Goal: Transaction & Acquisition: Purchase product/service

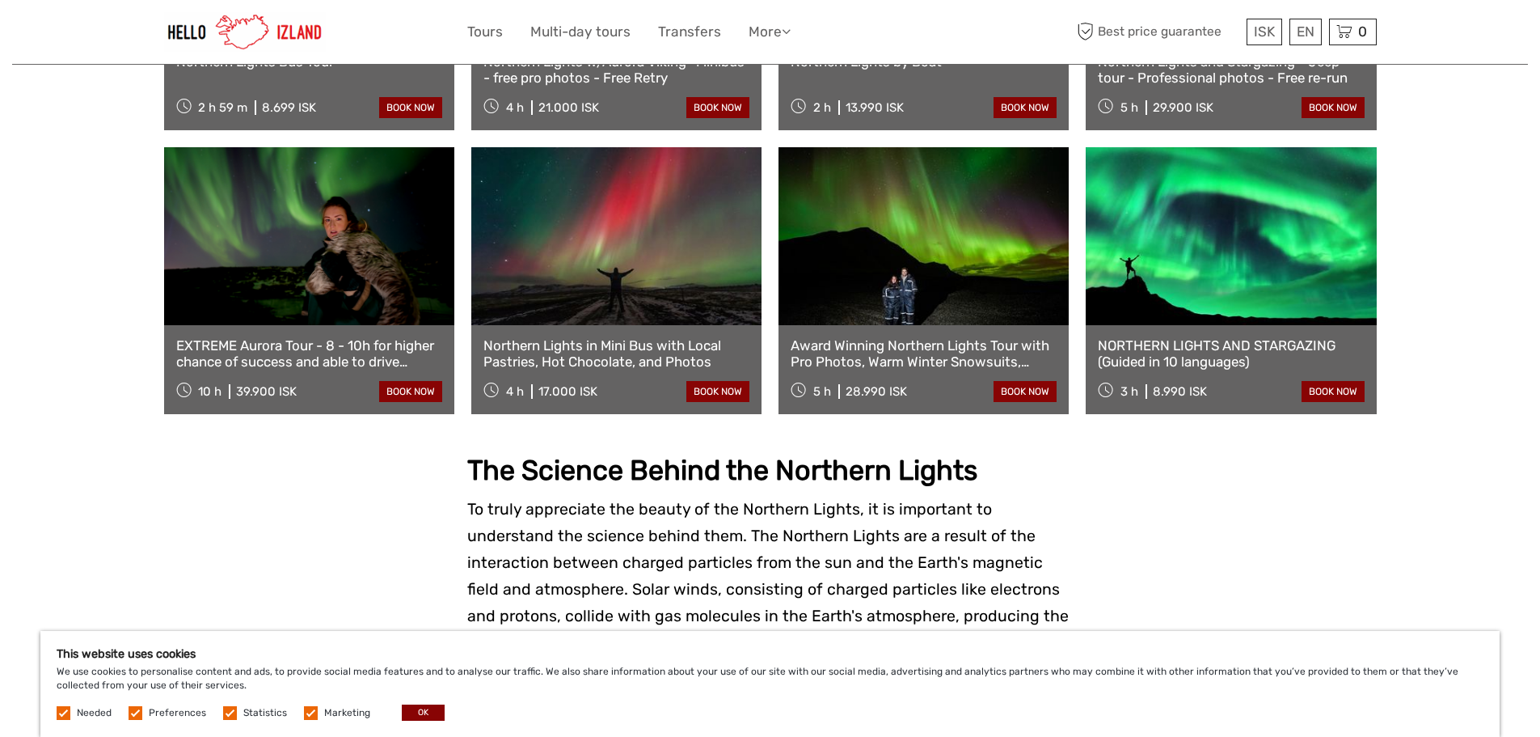
scroll to position [1051, 0]
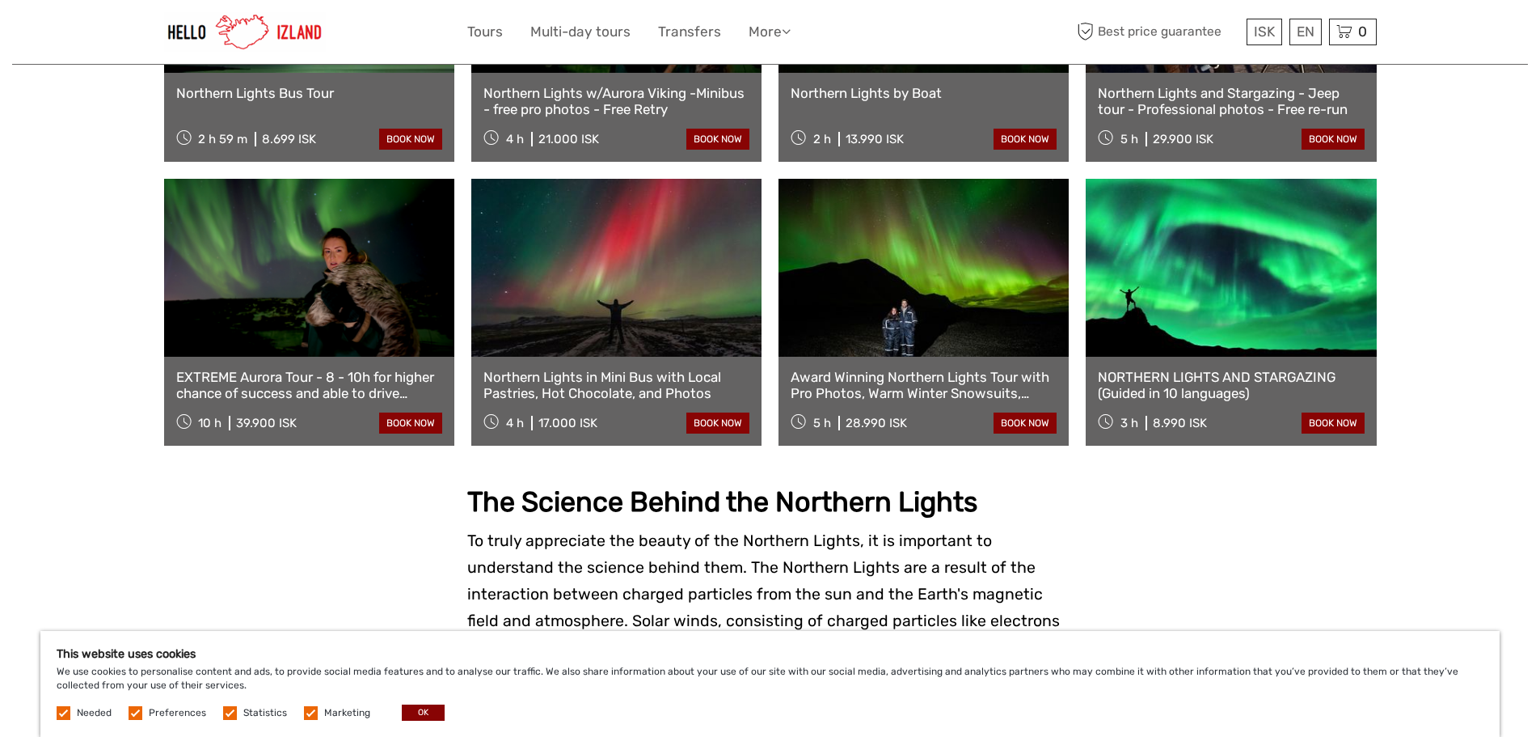
click at [673, 273] on link at bounding box center [616, 268] width 290 height 178
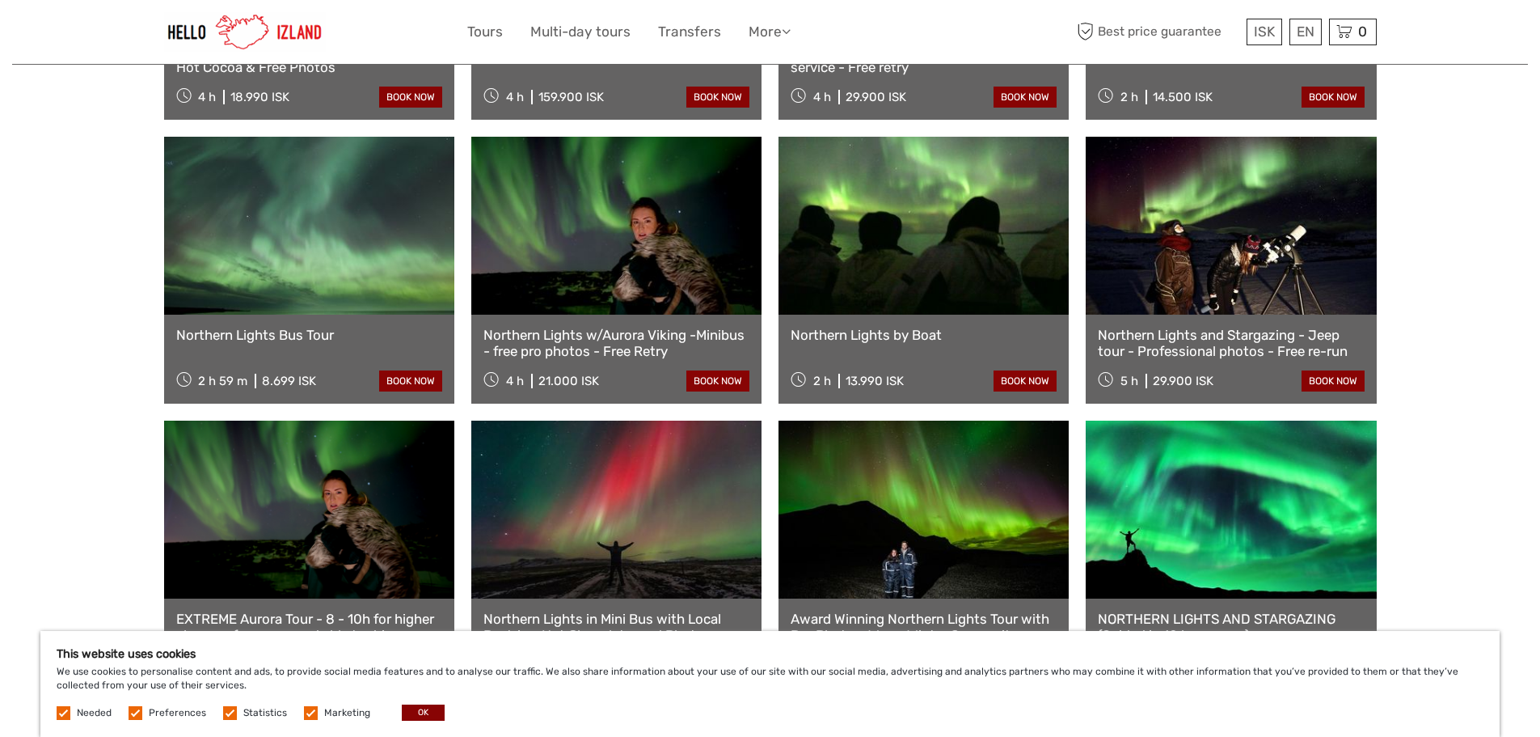
scroll to position [808, 0]
click at [612, 327] on link "Northern Lights w/Aurora Viking -Minibus - free pro photos - Free Retry" at bounding box center [616, 343] width 266 height 33
click at [1234, 327] on link "Northern Lights and Stargazing - Jeep tour - Professional photos - Free re-run" at bounding box center [1231, 343] width 266 height 33
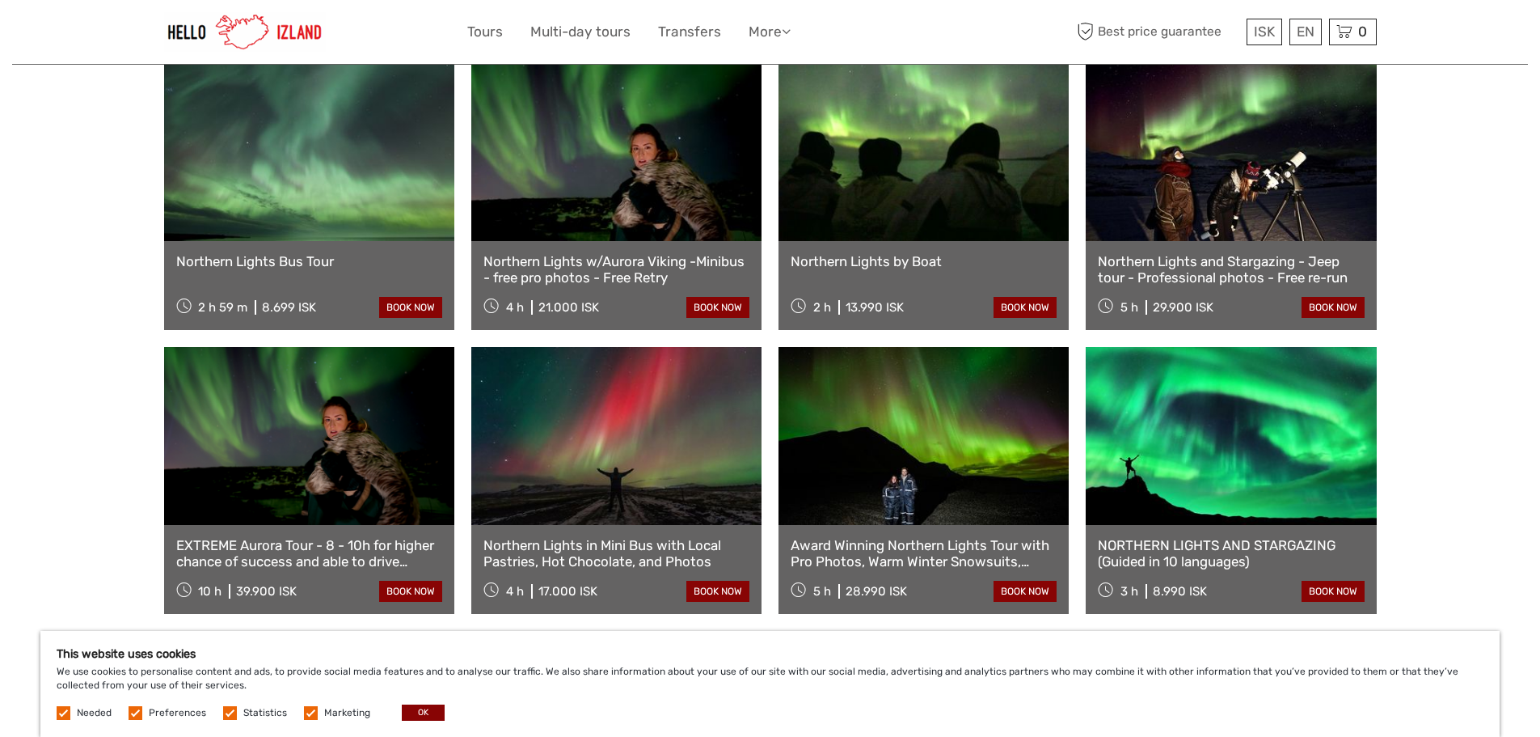
scroll to position [889, 0]
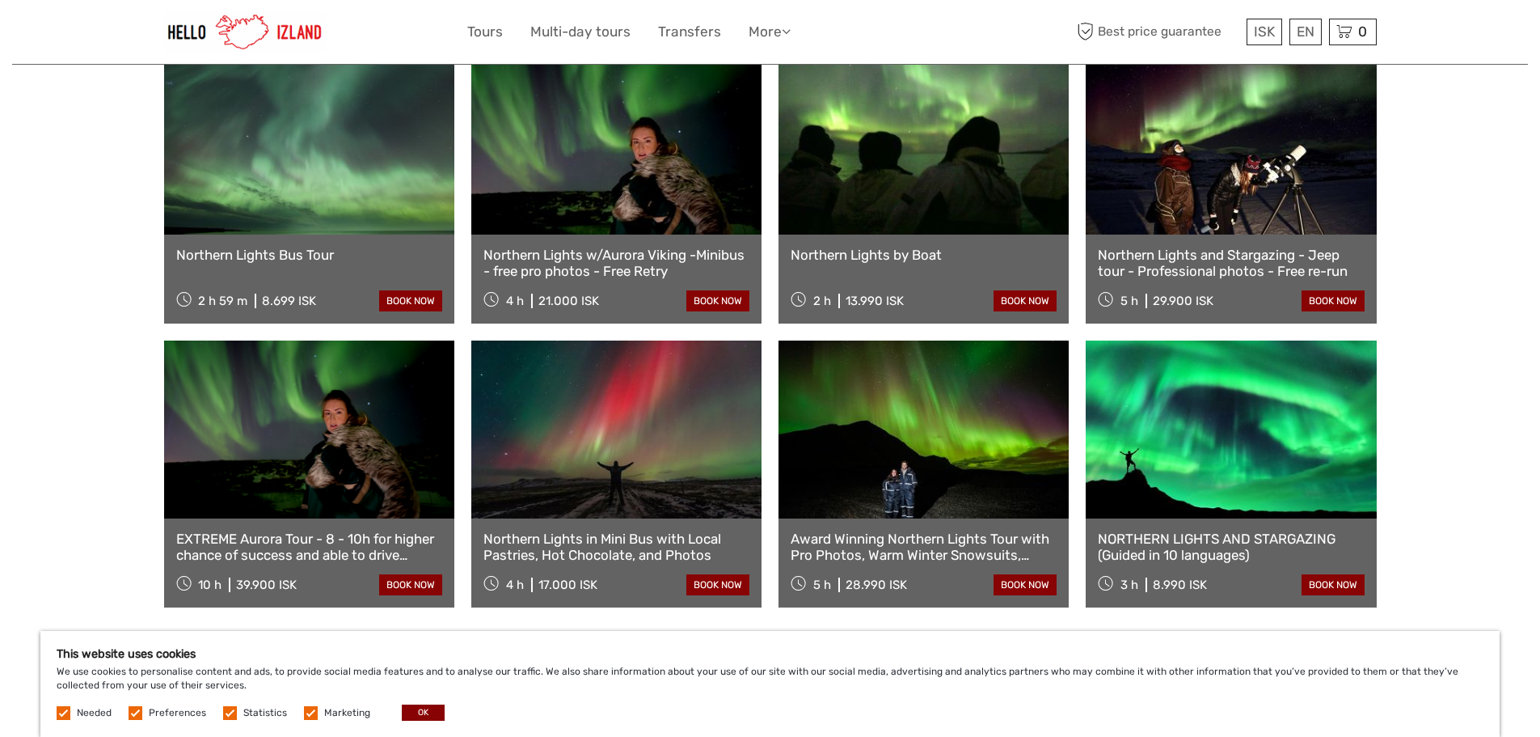
click at [1219, 530] on link "NORTHERN LIGHTS AND STARGAZING (Guided in 10 languages)" at bounding box center [1231, 546] width 266 height 33
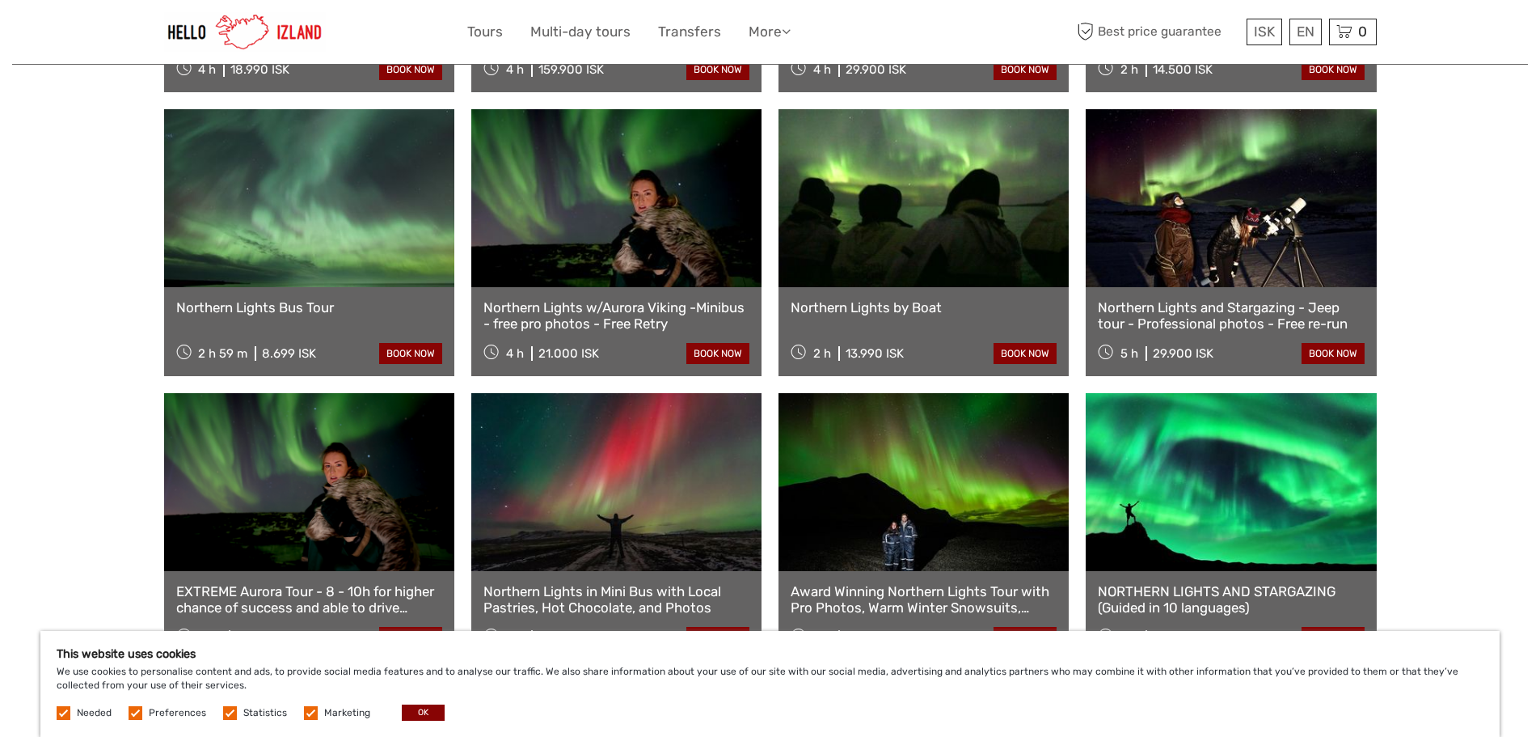
scroll to position [808, 0]
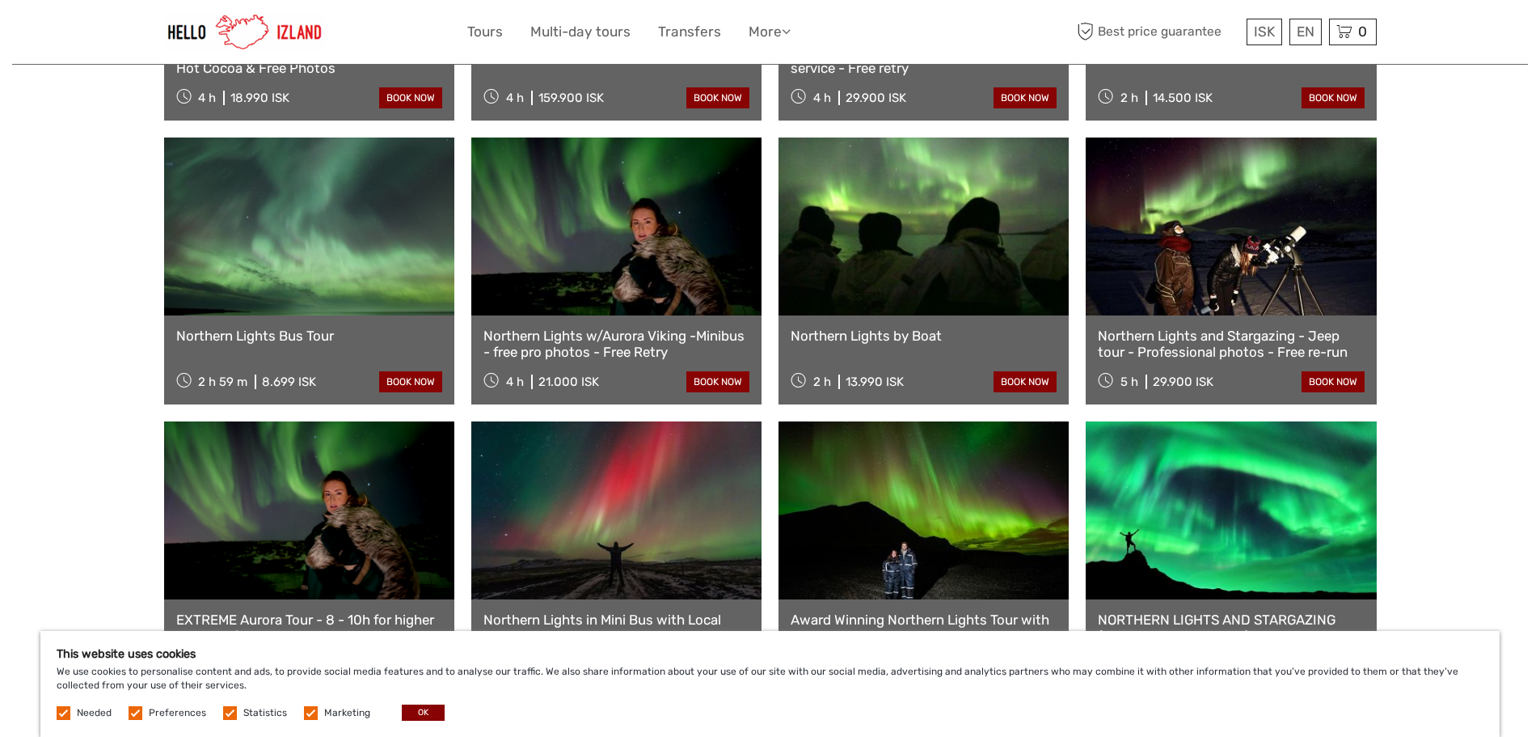
click at [1224, 327] on link "Northern Lights and Stargazing - Jeep tour - Professional photos - Free re-run" at bounding box center [1231, 343] width 266 height 33
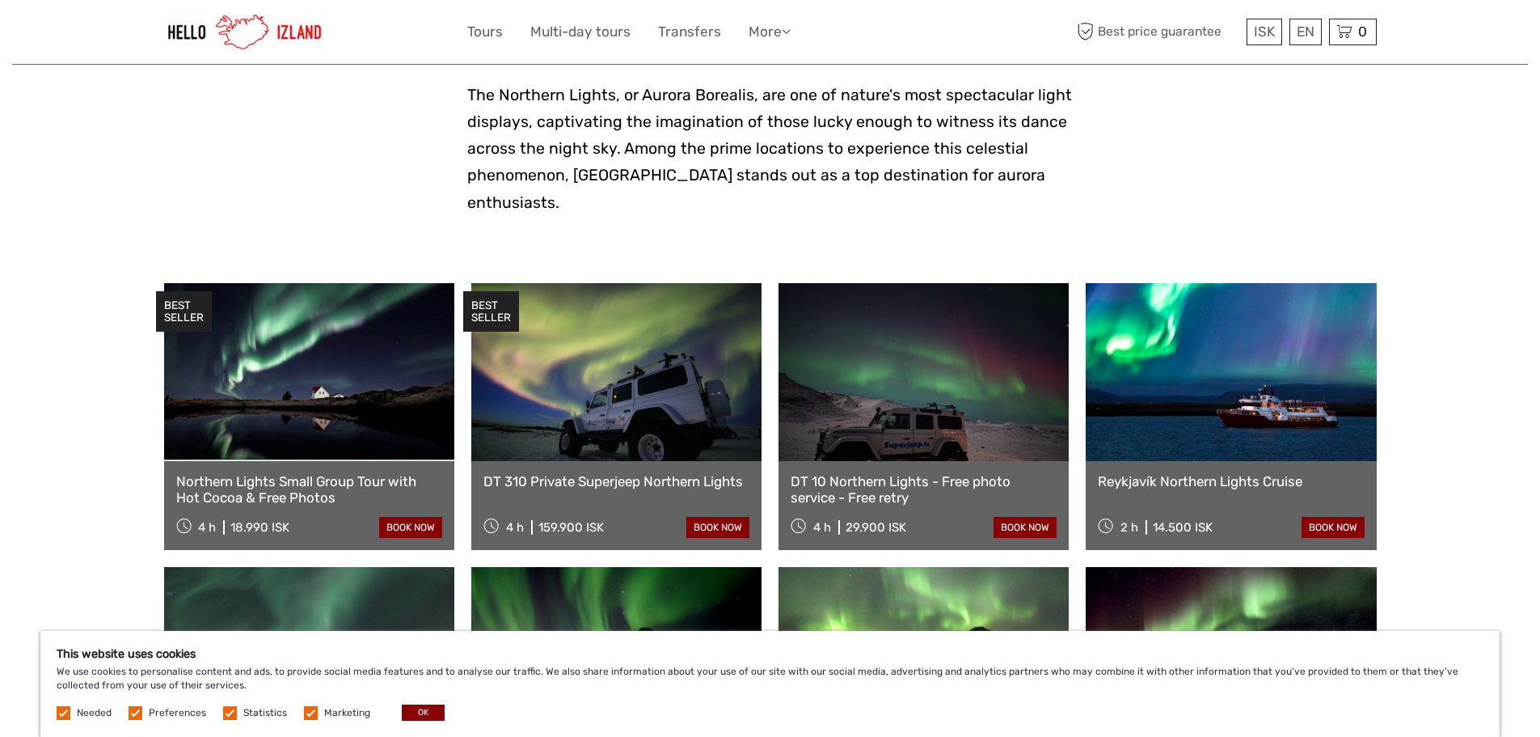
scroll to position [404, 0]
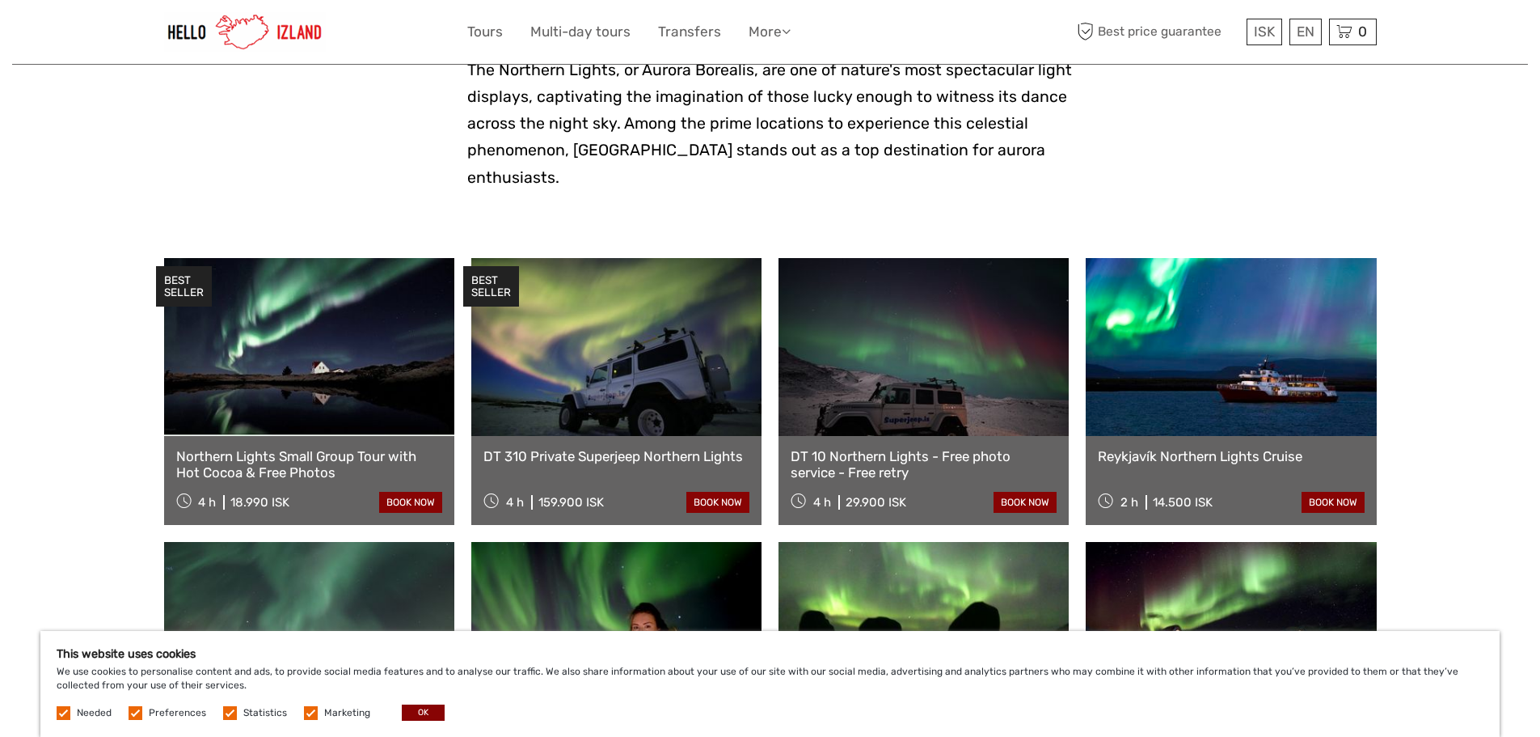
click at [316, 448] on link "Northern Lights Small Group Tour with Hot Cocoa & Free Photos" at bounding box center [309, 464] width 266 height 33
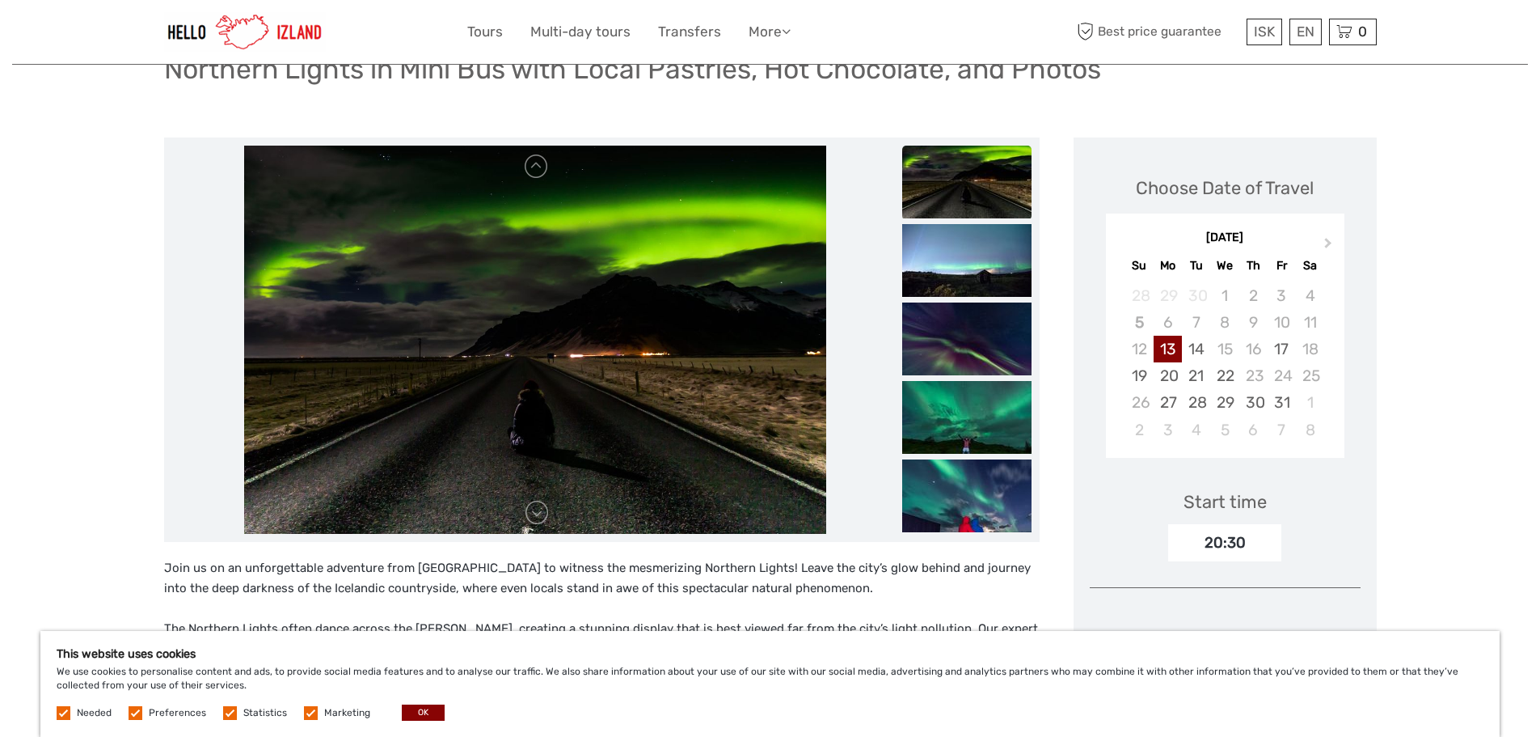
scroll to position [162, 0]
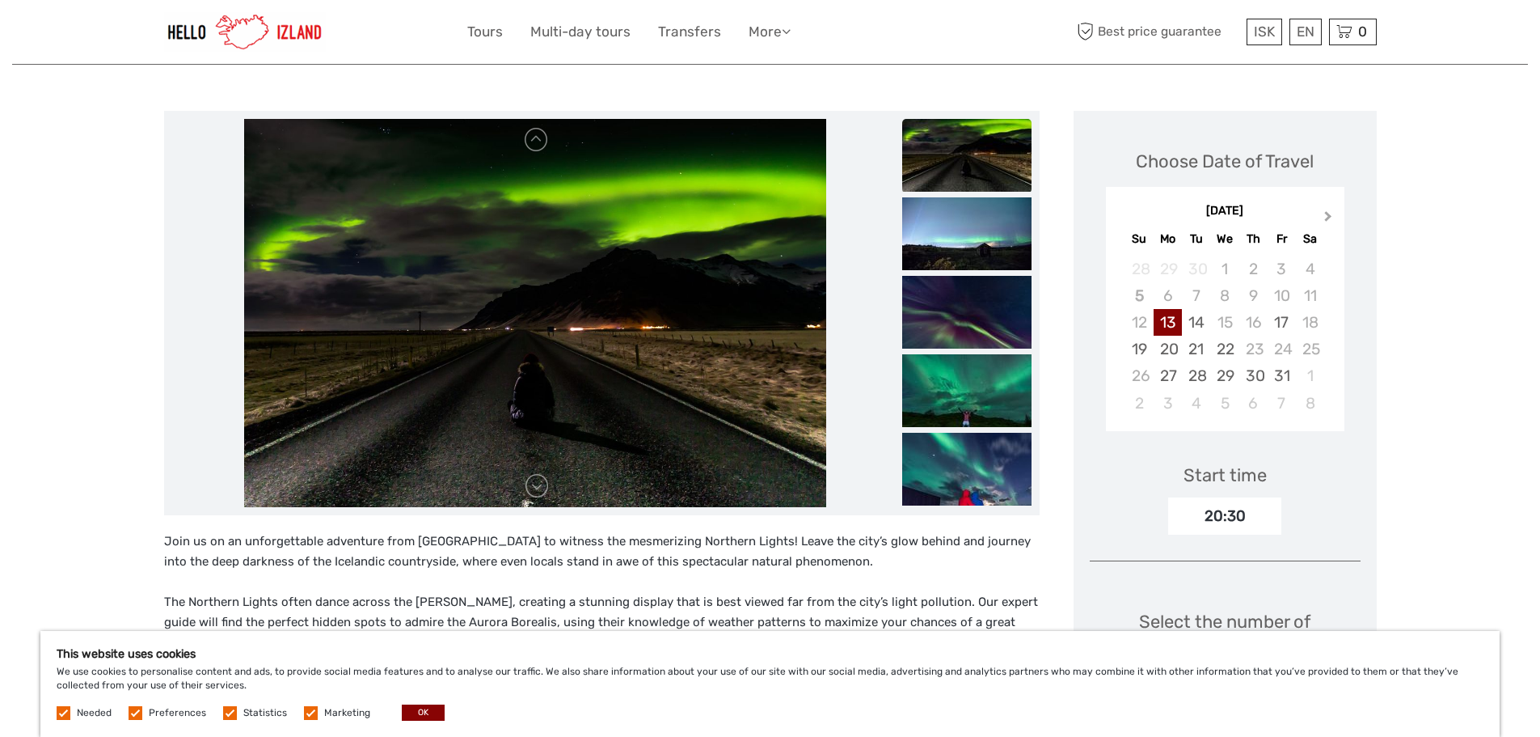
click at [1328, 213] on span "Next Month" at bounding box center [1328, 219] width 0 height 23
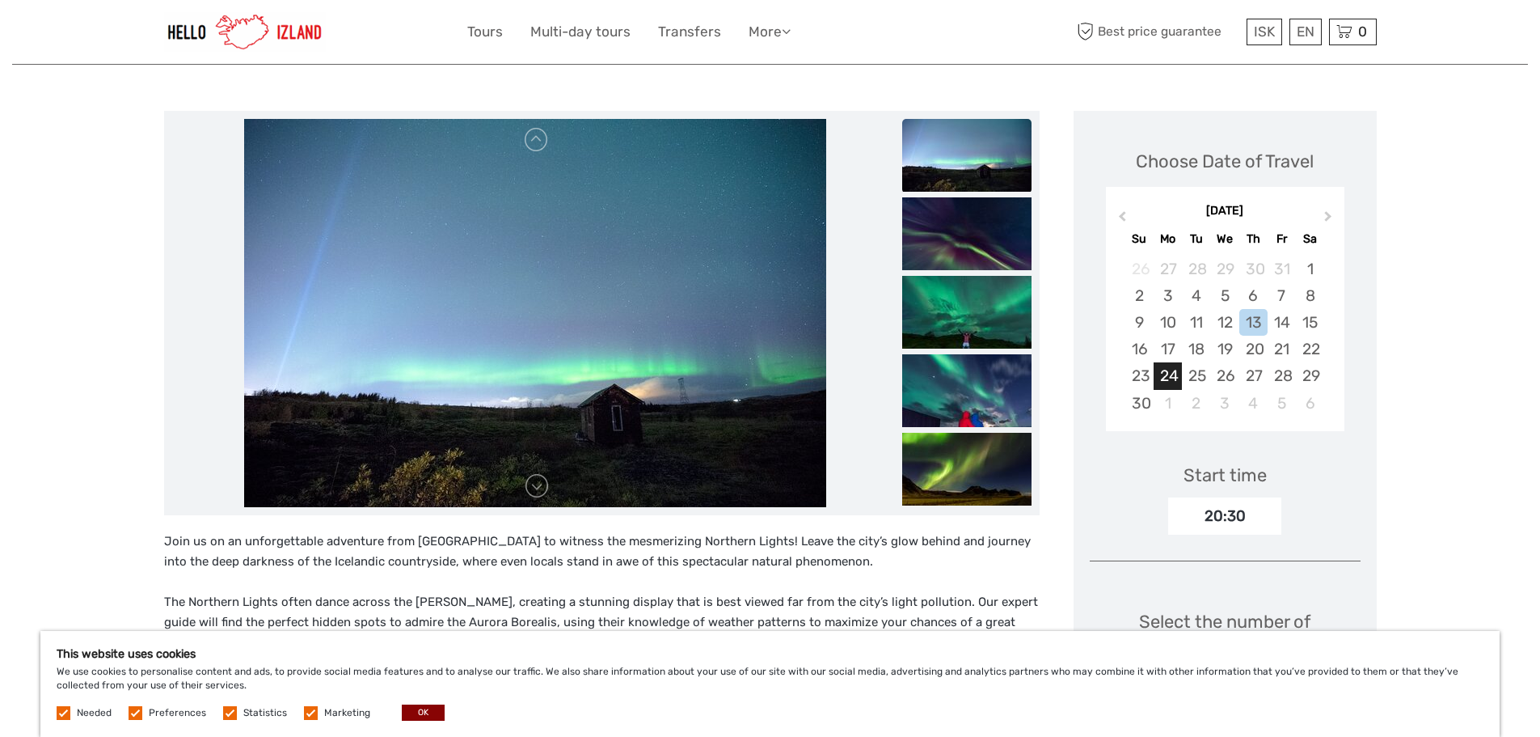
click at [1174, 363] on div "24" at bounding box center [1168, 375] width 28 height 27
click at [1268, 348] on div "21" at bounding box center [1282, 349] width 28 height 27
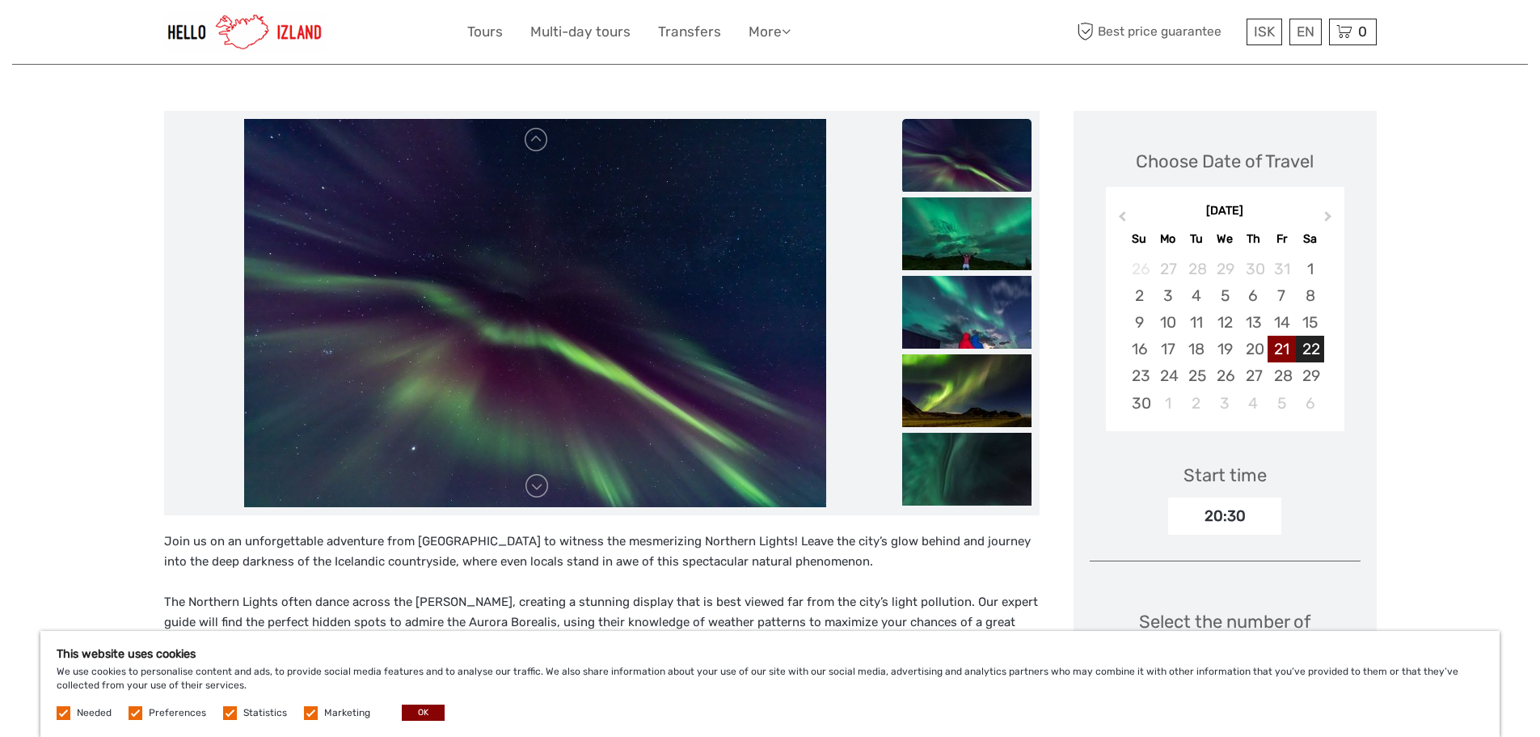
click at [1320, 352] on div "22" at bounding box center [1310, 349] width 28 height 27
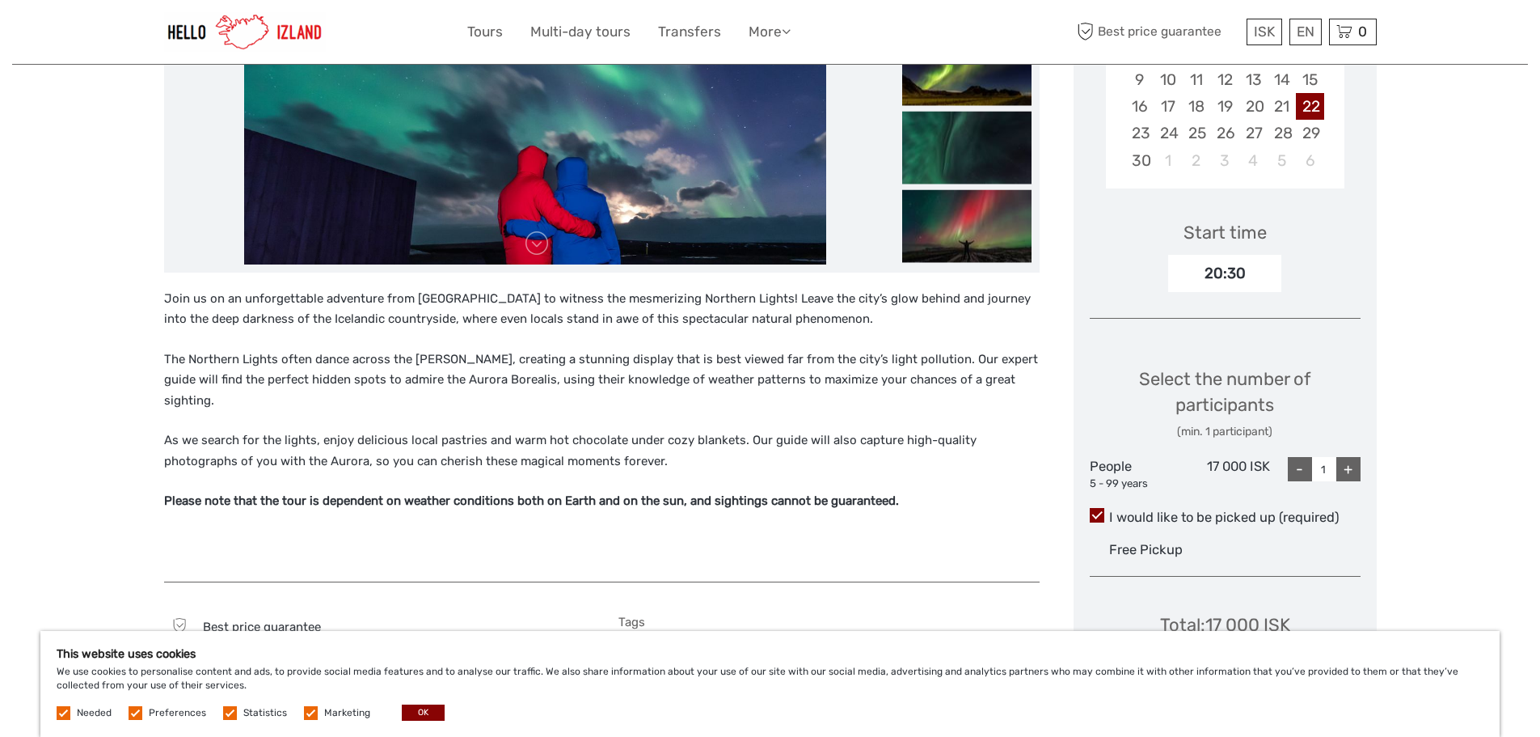
scroll to position [485, 0]
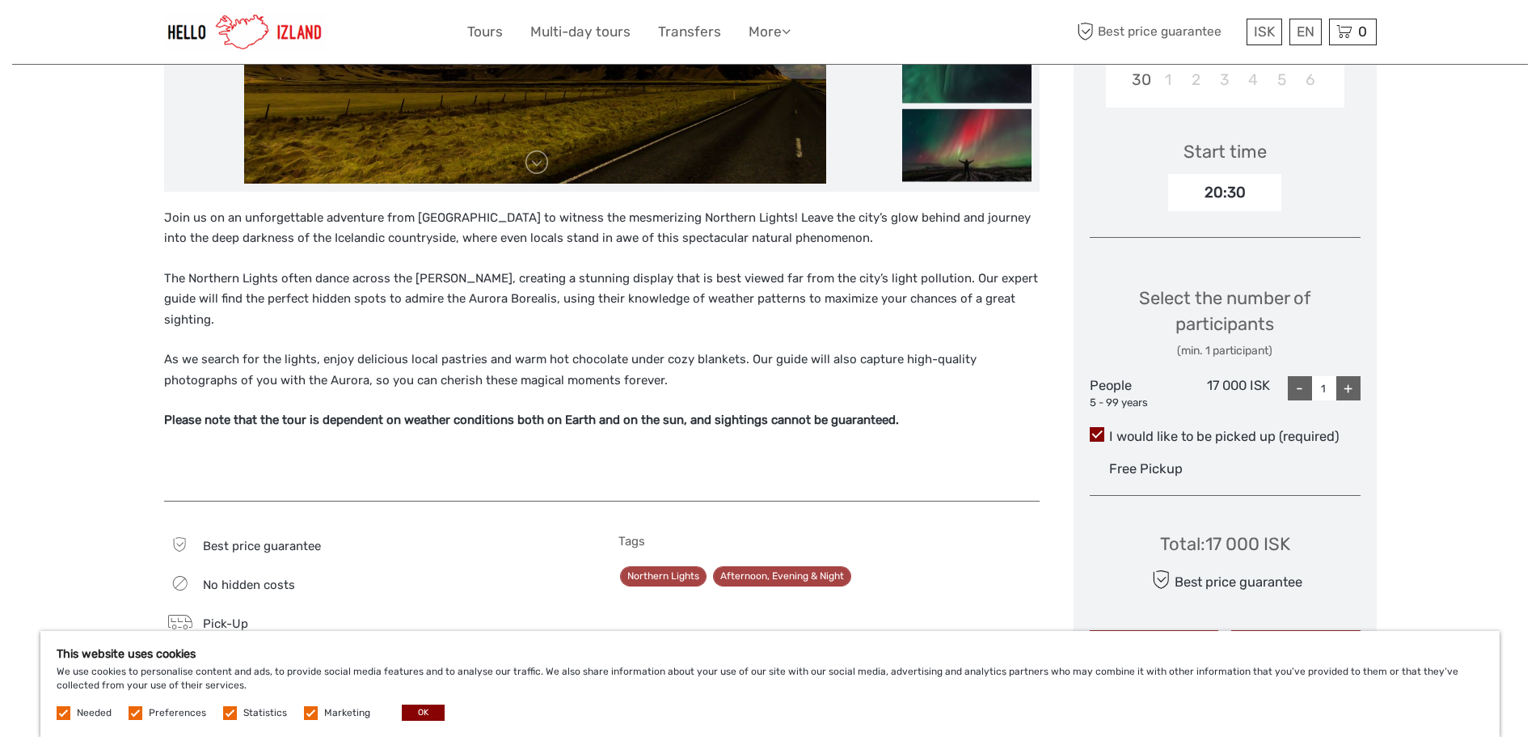
click at [1343, 379] on div "+" at bounding box center [1348, 388] width 24 height 24
click at [1350, 383] on div "+" at bounding box center [1348, 388] width 24 height 24
type input "3"
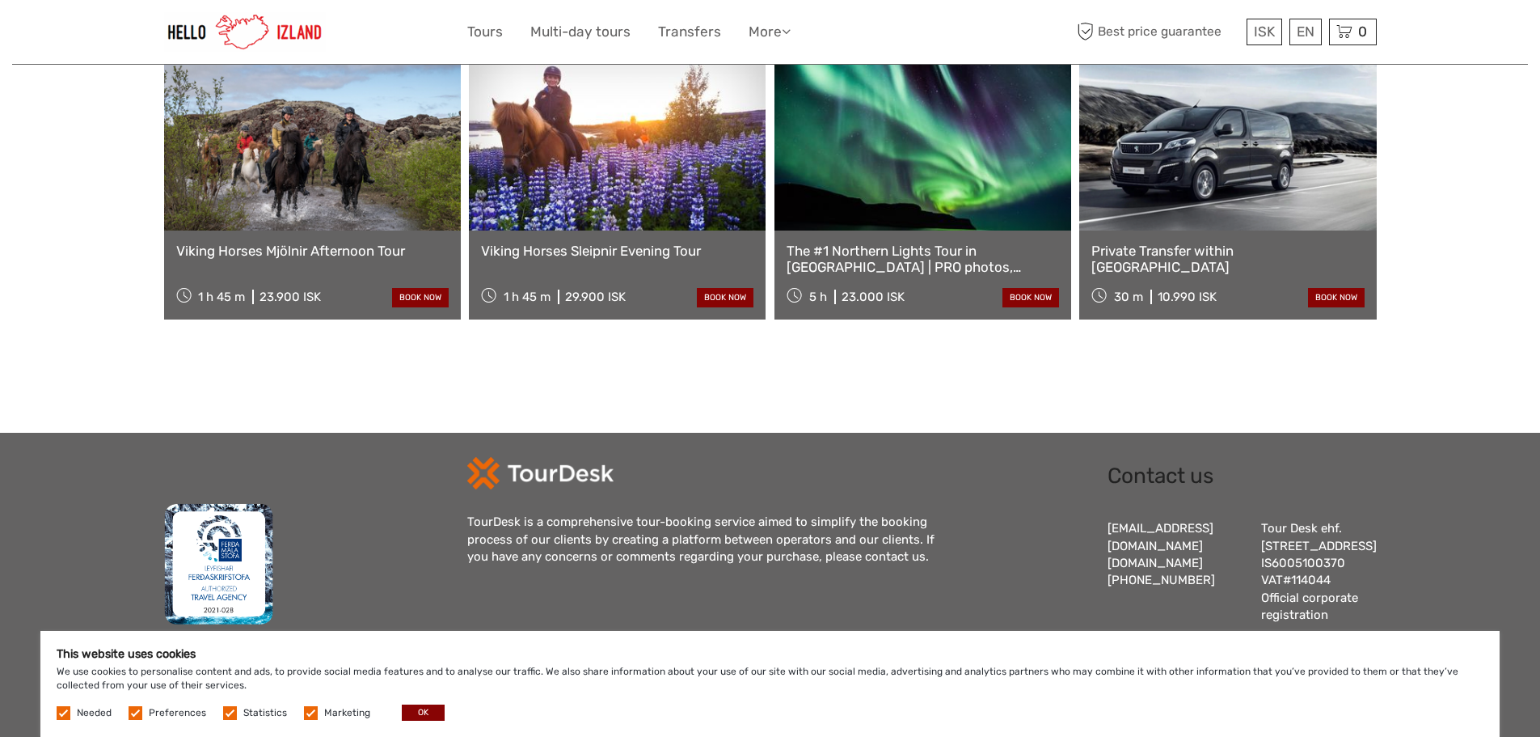
scroll to position [1728, 0]
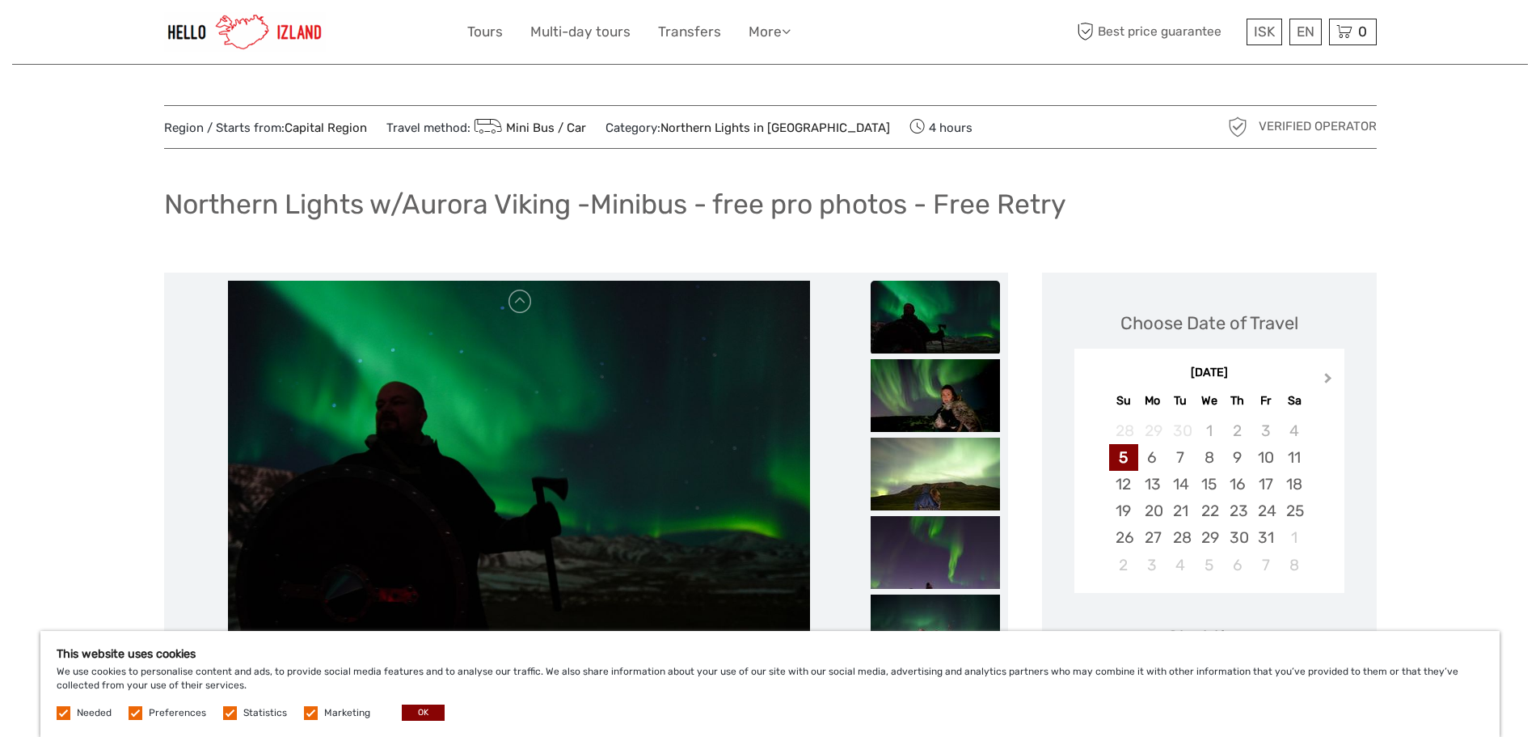
click at [1331, 369] on button "Next Month" at bounding box center [1330, 382] width 26 height 26
click at [1091, 375] on span "Previous Month" at bounding box center [1091, 380] width 0 height 23
click at [1280, 502] on div "21" at bounding box center [1266, 510] width 28 height 27
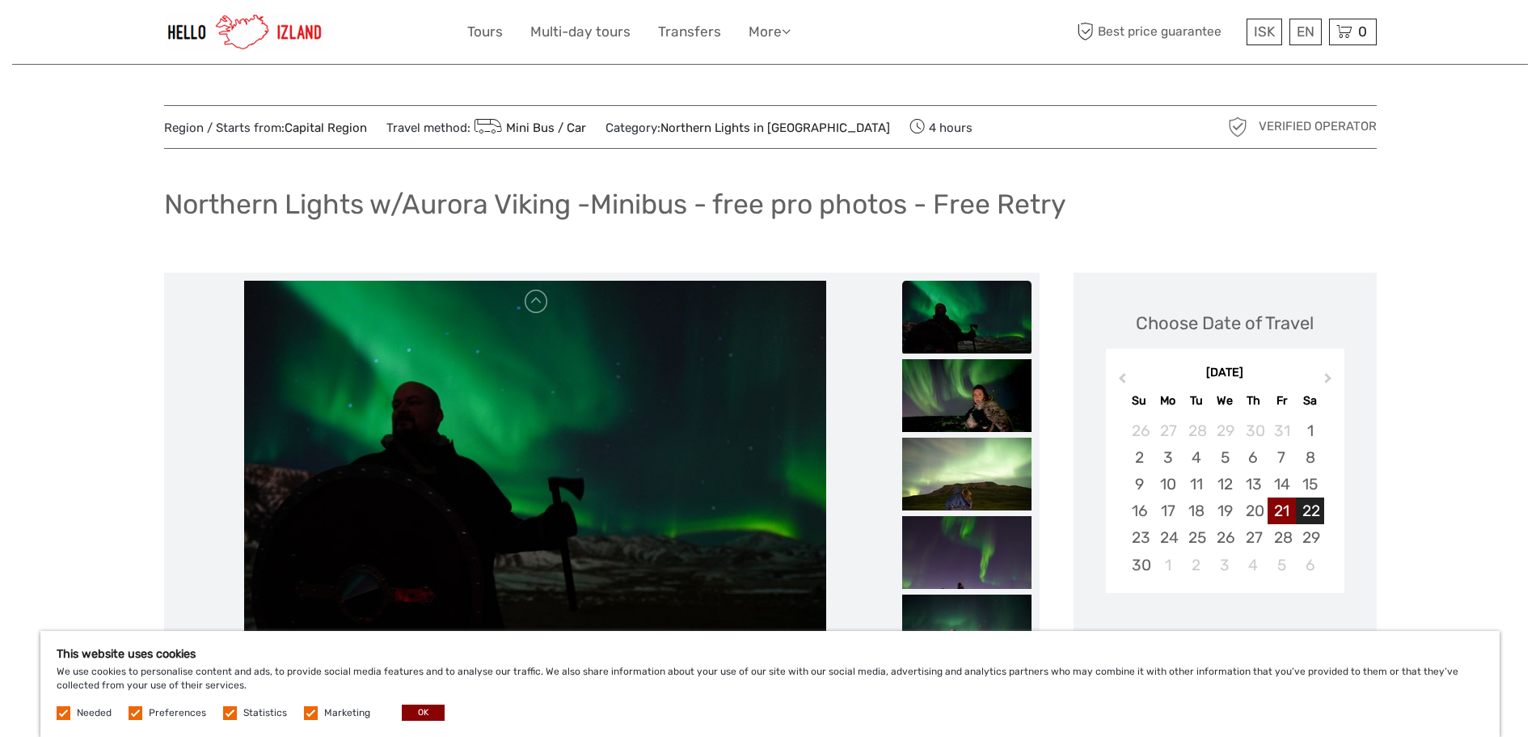
click at [1311, 506] on div "22" at bounding box center [1310, 510] width 28 height 27
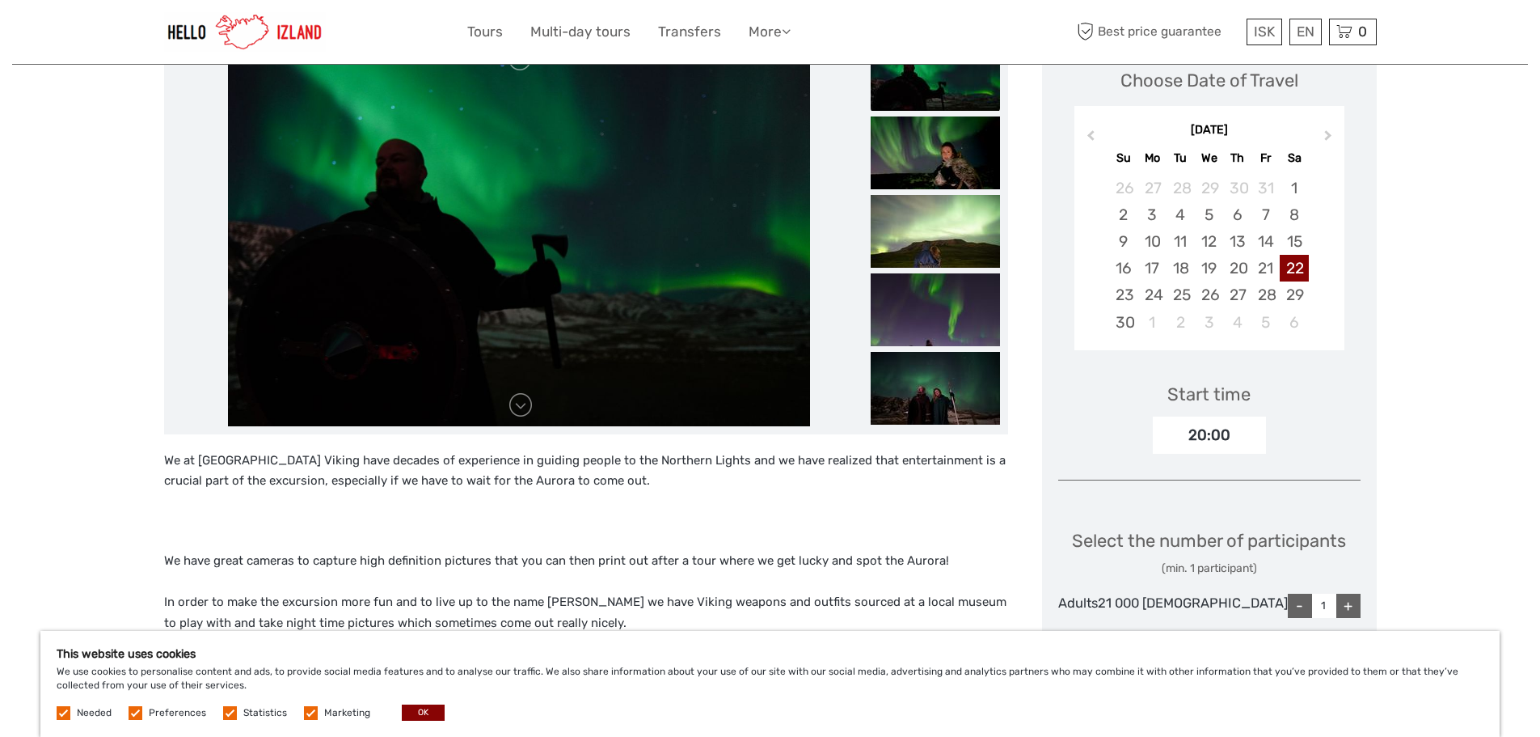
scroll to position [404, 0]
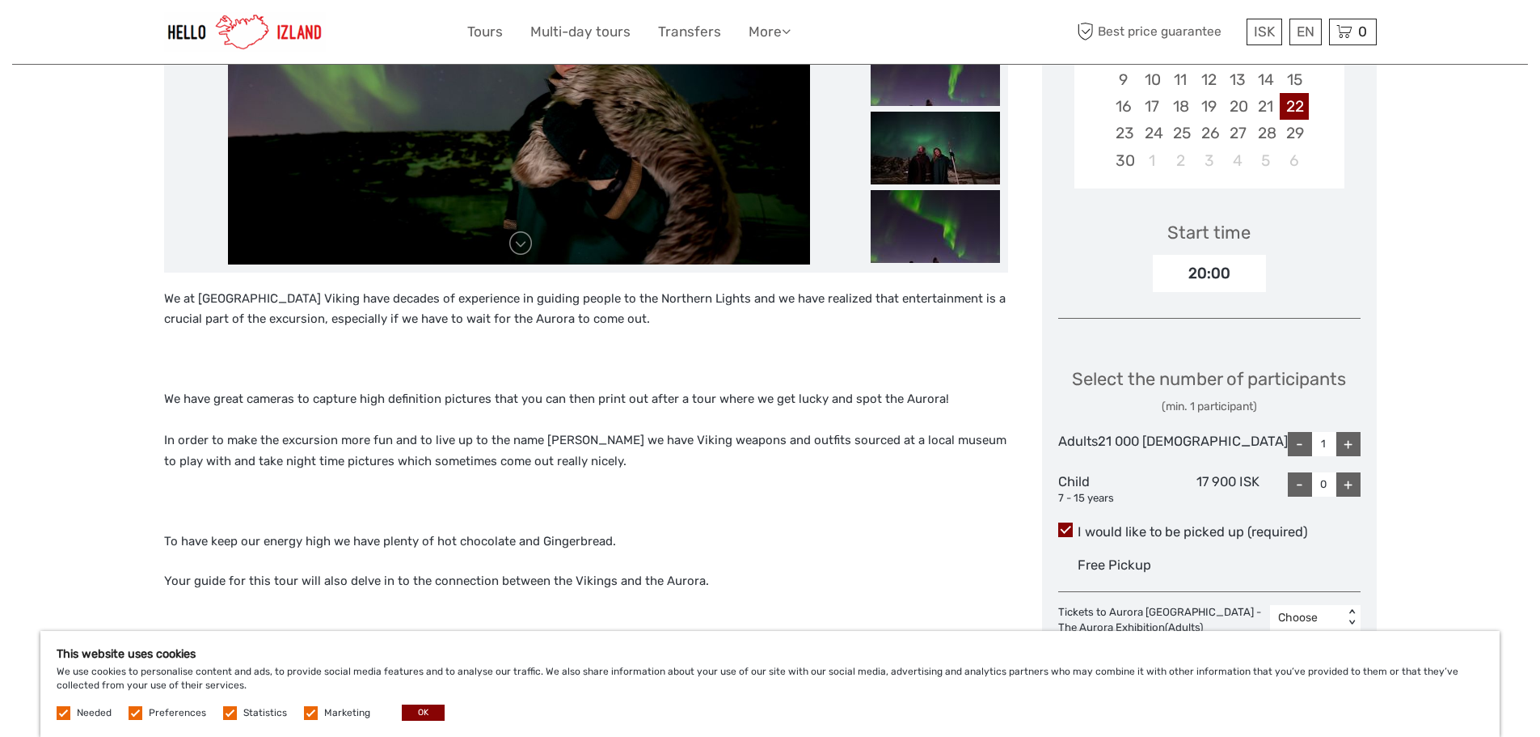
click at [1359, 456] on div "+" at bounding box center [1348, 444] width 24 height 24
type input "2"
click at [1357, 496] on div "+" at bounding box center [1348, 484] width 24 height 24
type input "1"
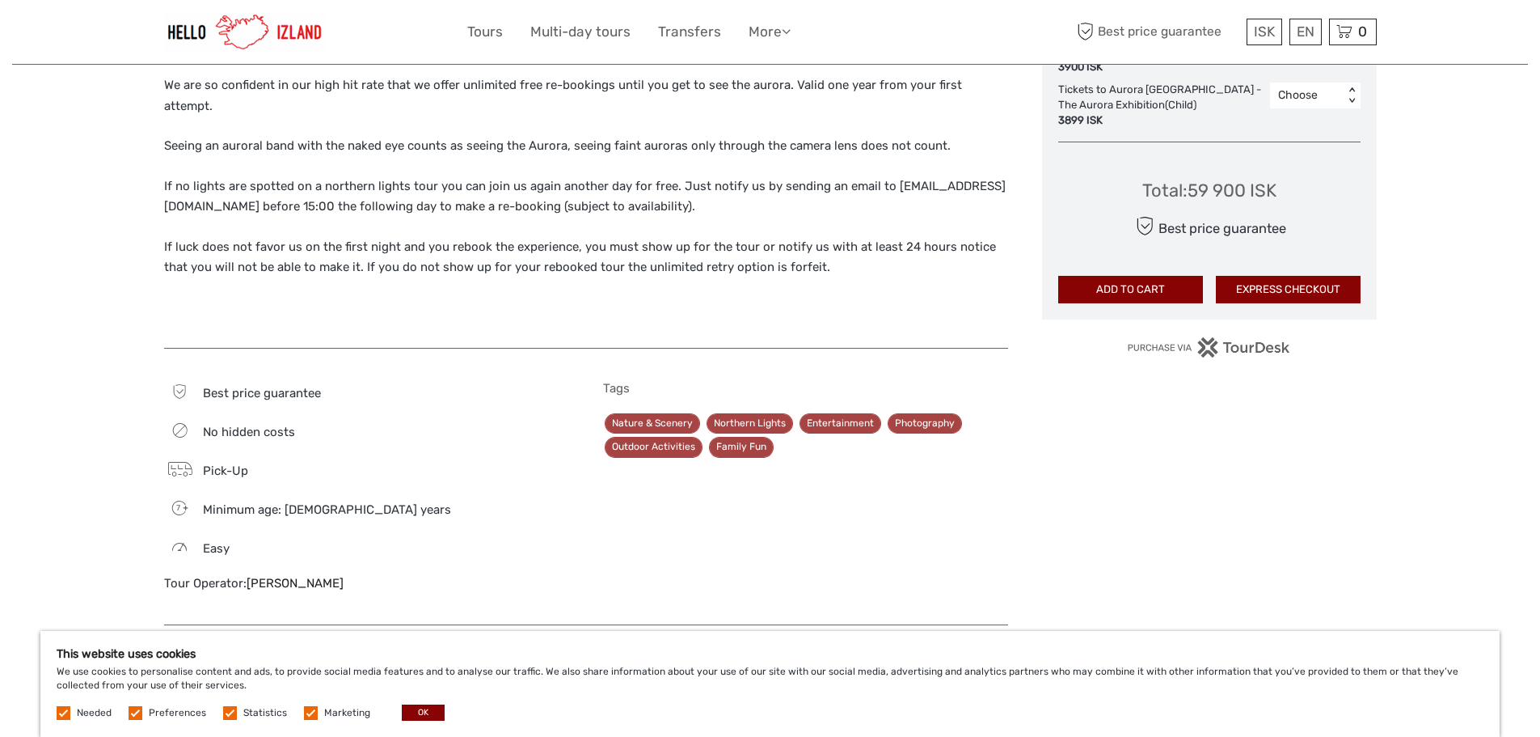
scroll to position [889, 0]
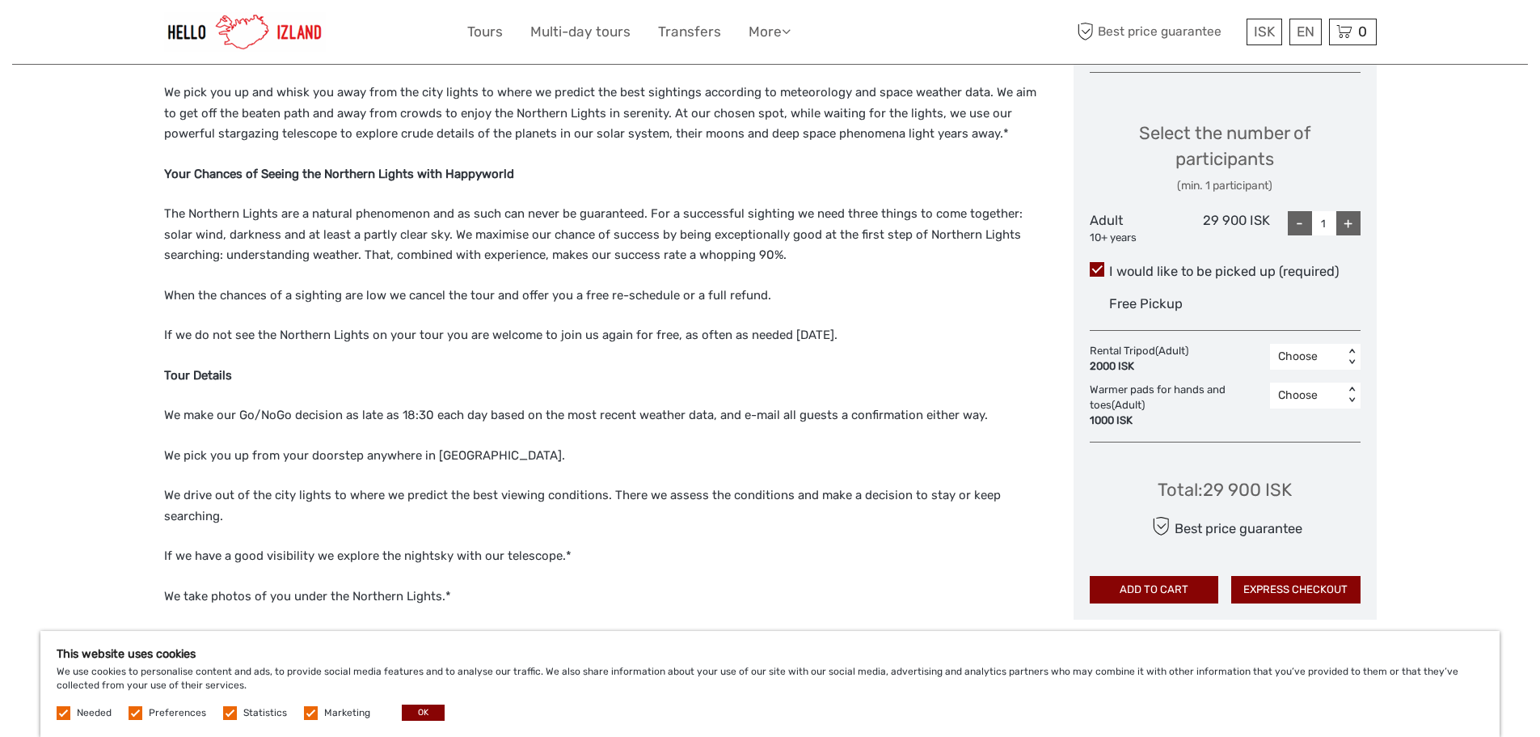
scroll to position [566, 0]
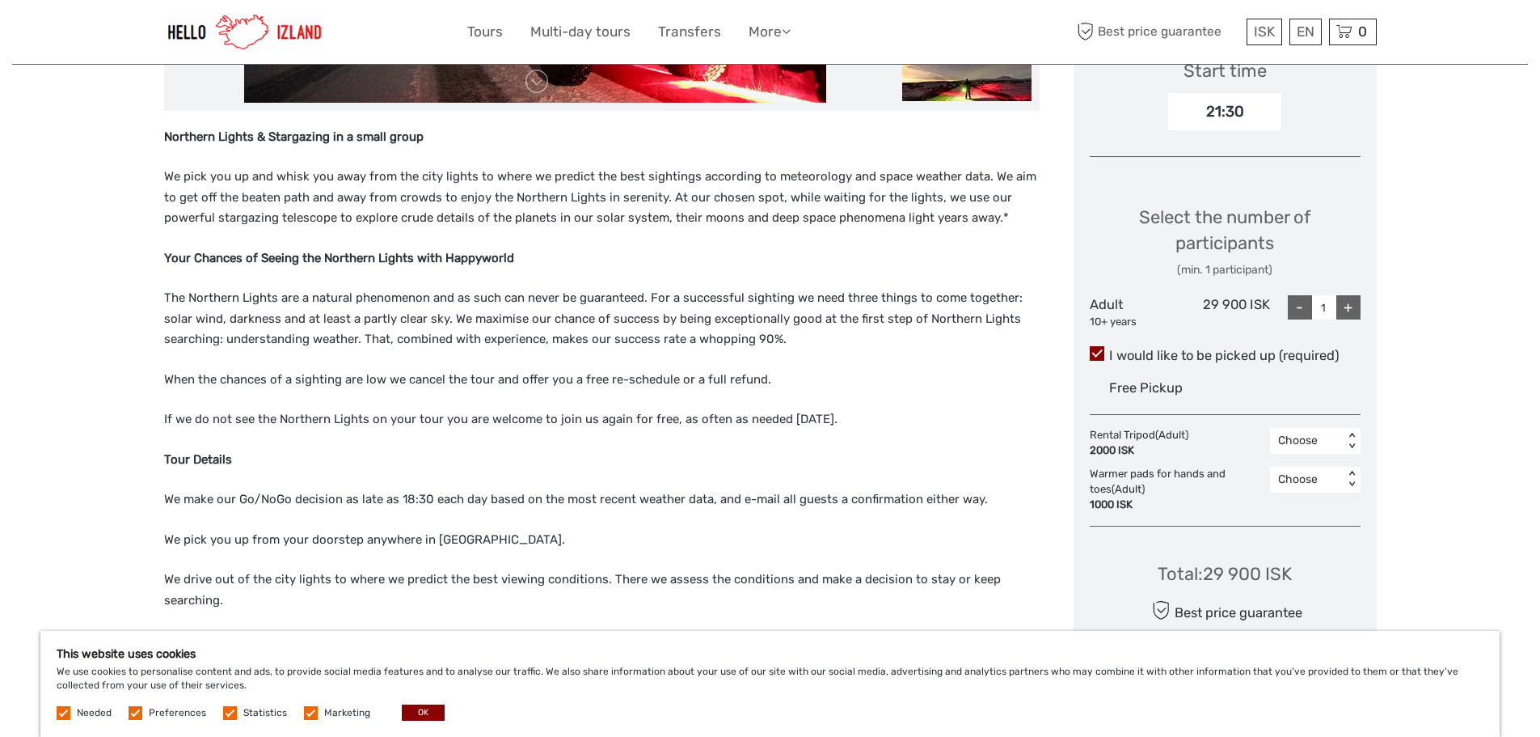
click at [1349, 306] on div "+" at bounding box center [1348, 307] width 24 height 24
type input "3"
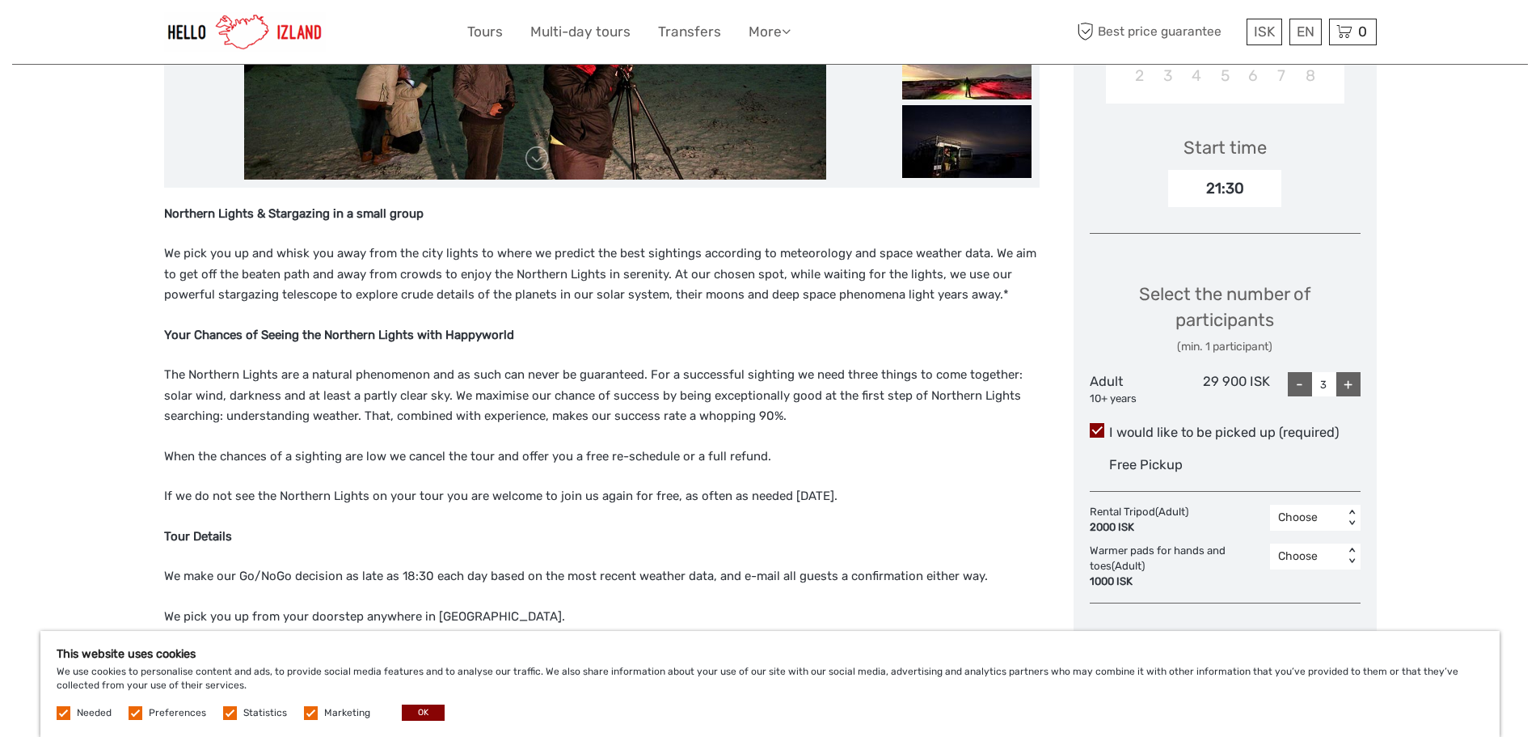
scroll to position [485, 0]
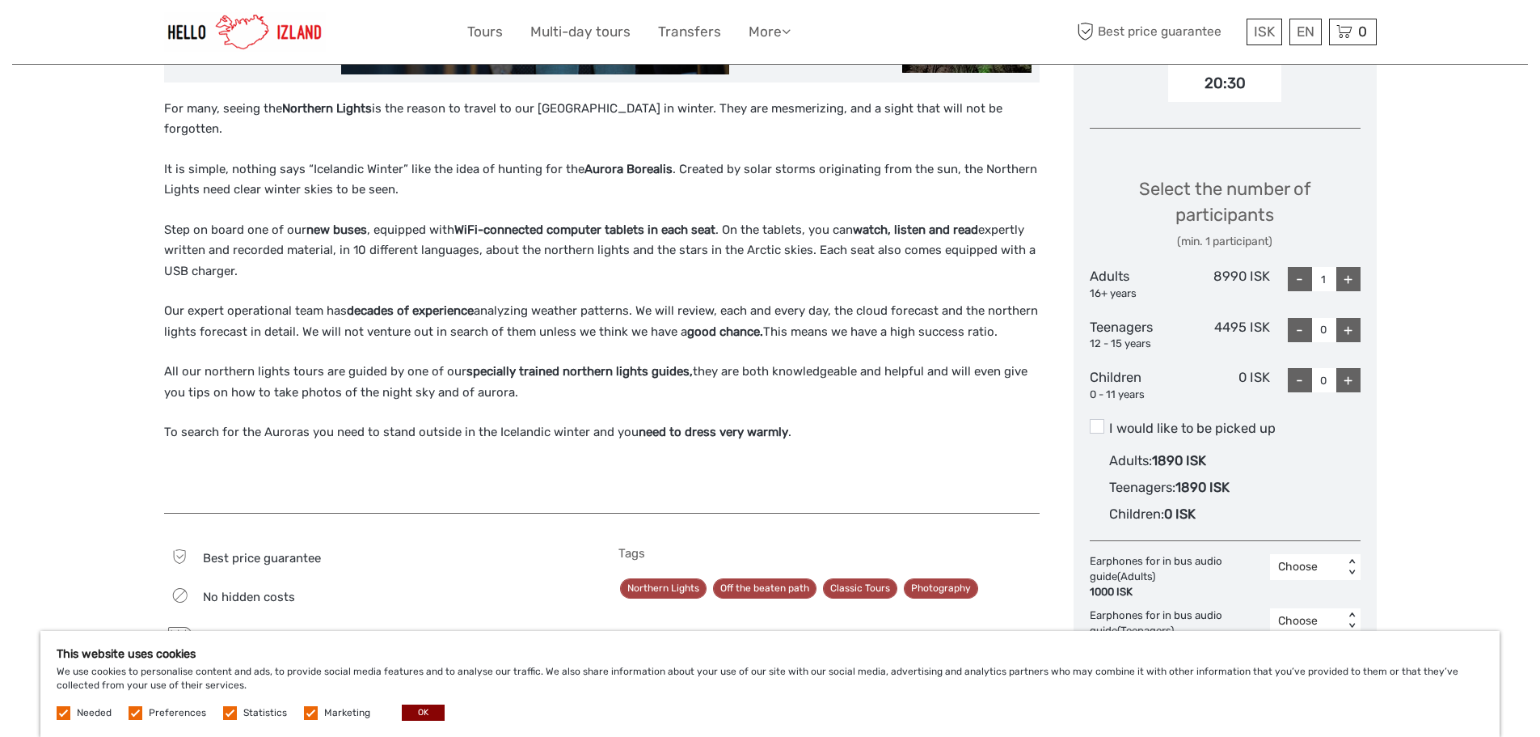
scroll to position [566, 0]
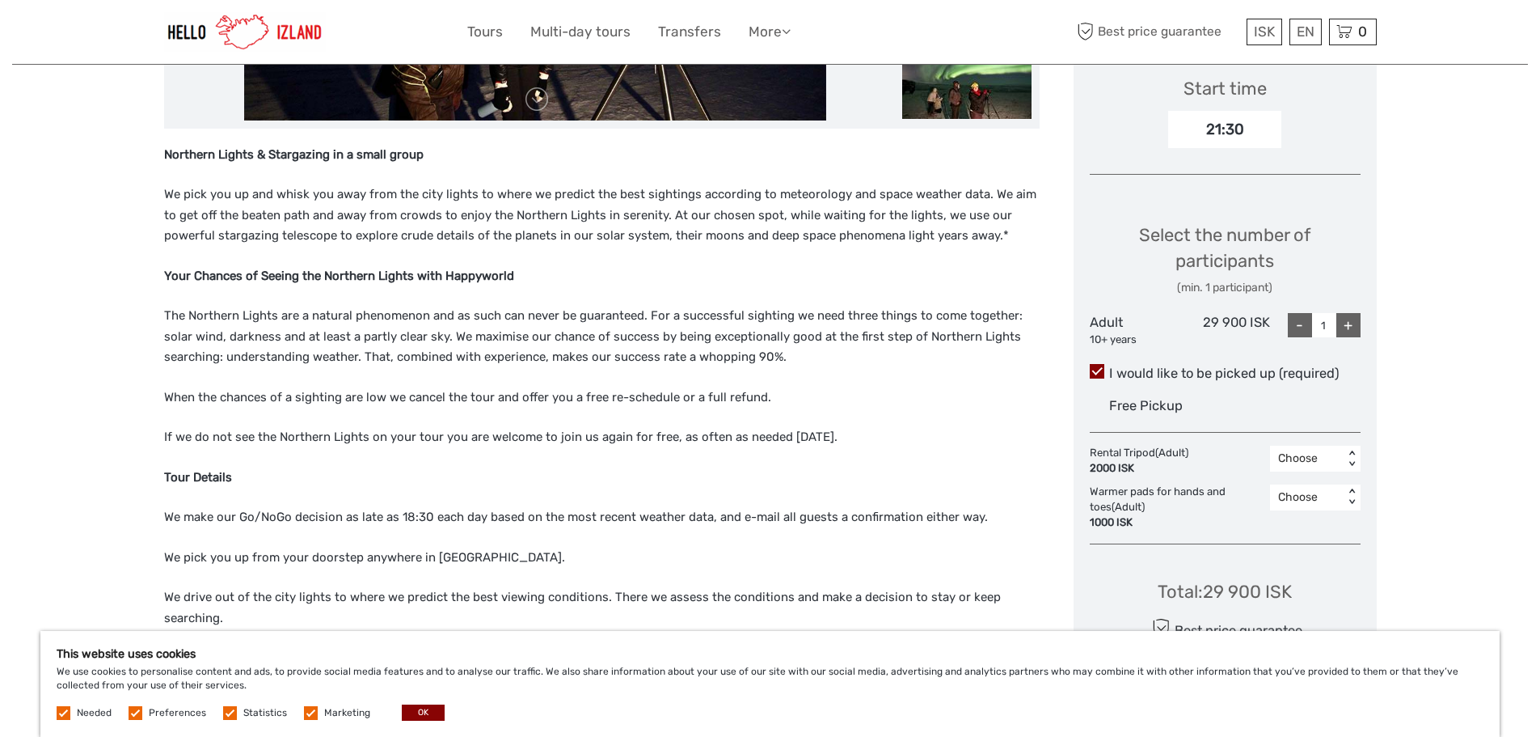
scroll to position [566, 0]
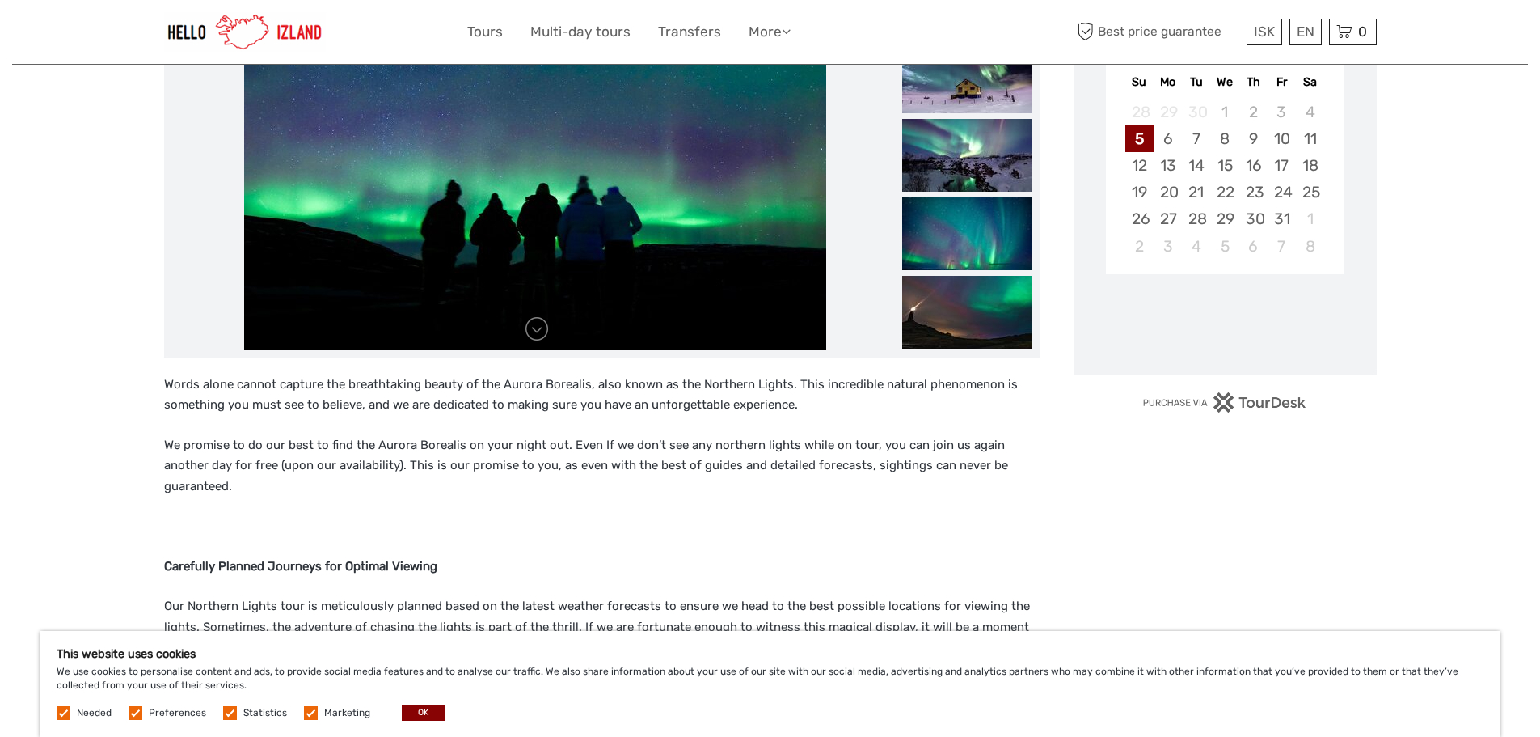
scroll to position [323, 0]
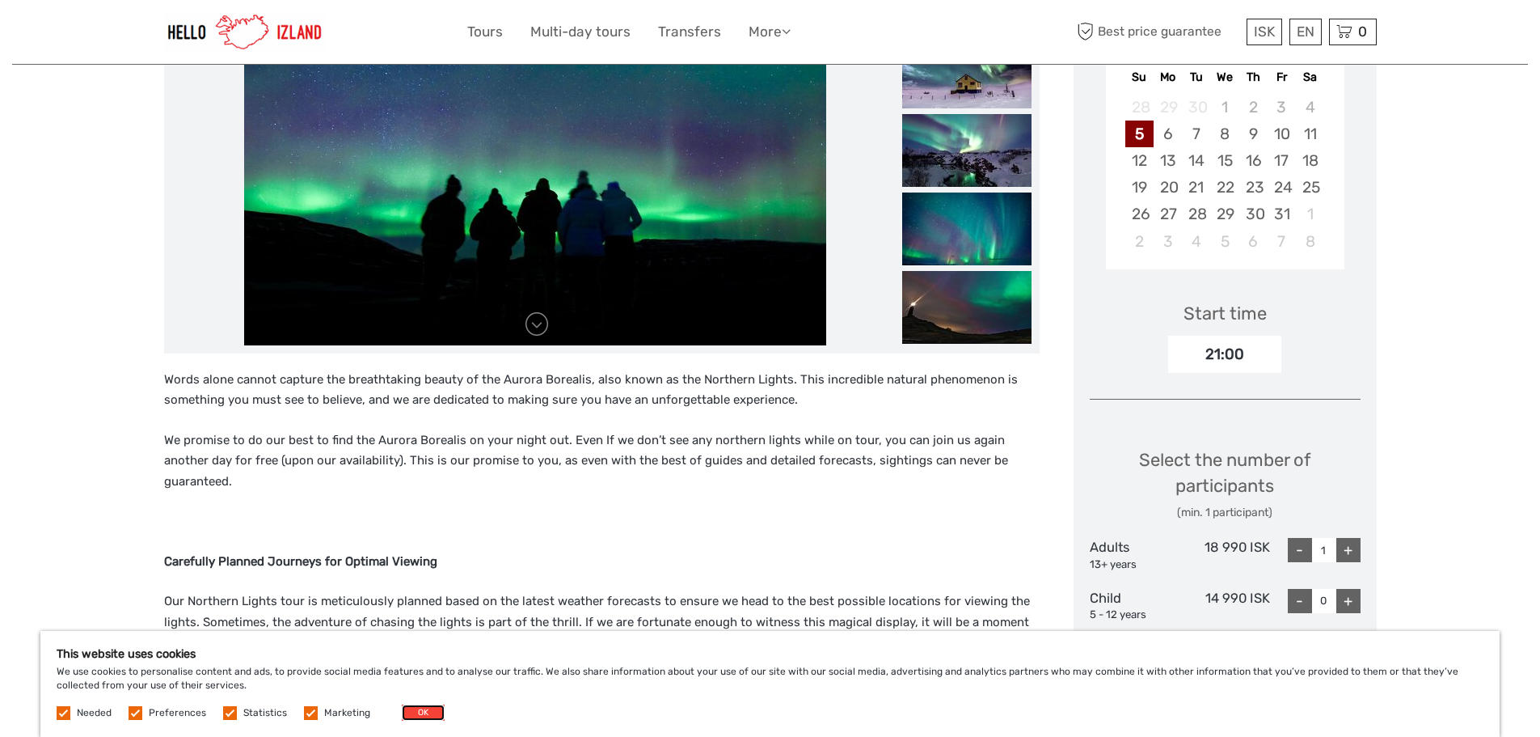
click at [423, 713] on button "OK" at bounding box center [423, 712] width 43 height 16
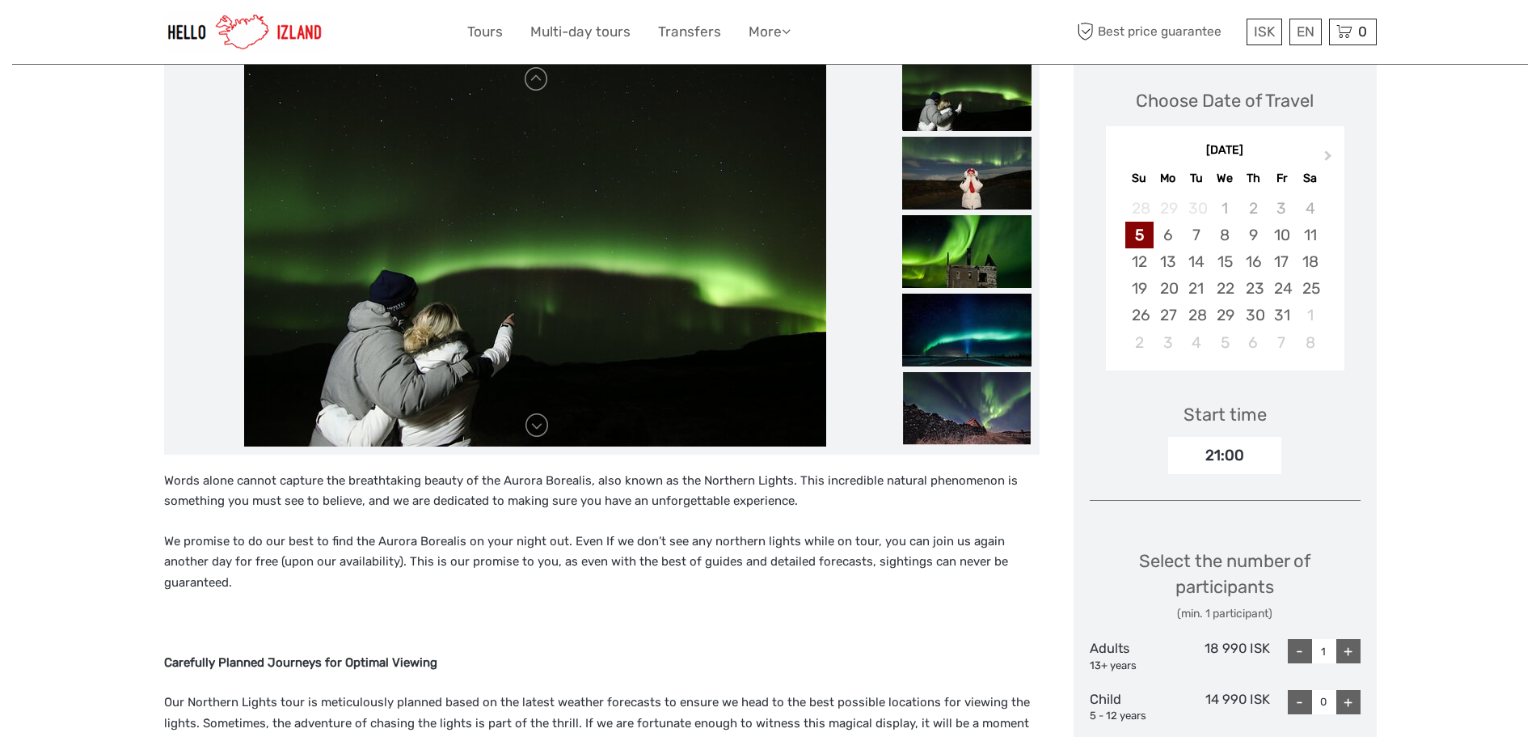
scroll to position [243, 0]
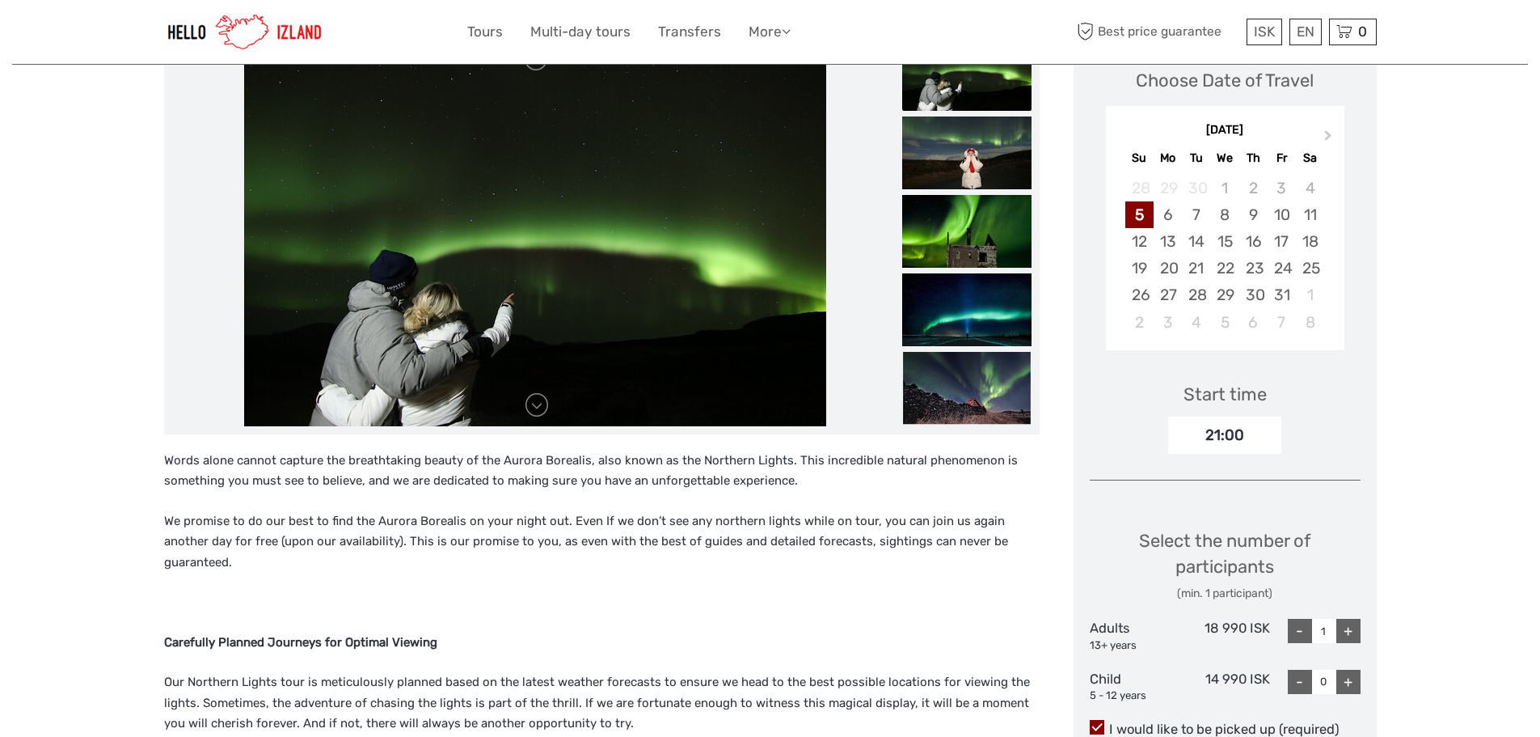
click at [1358, 682] on div "+" at bounding box center [1348, 681] width 24 height 24
type input "1"
click at [1349, 632] on div "+" at bounding box center [1348, 630] width 24 height 24
type input "2"
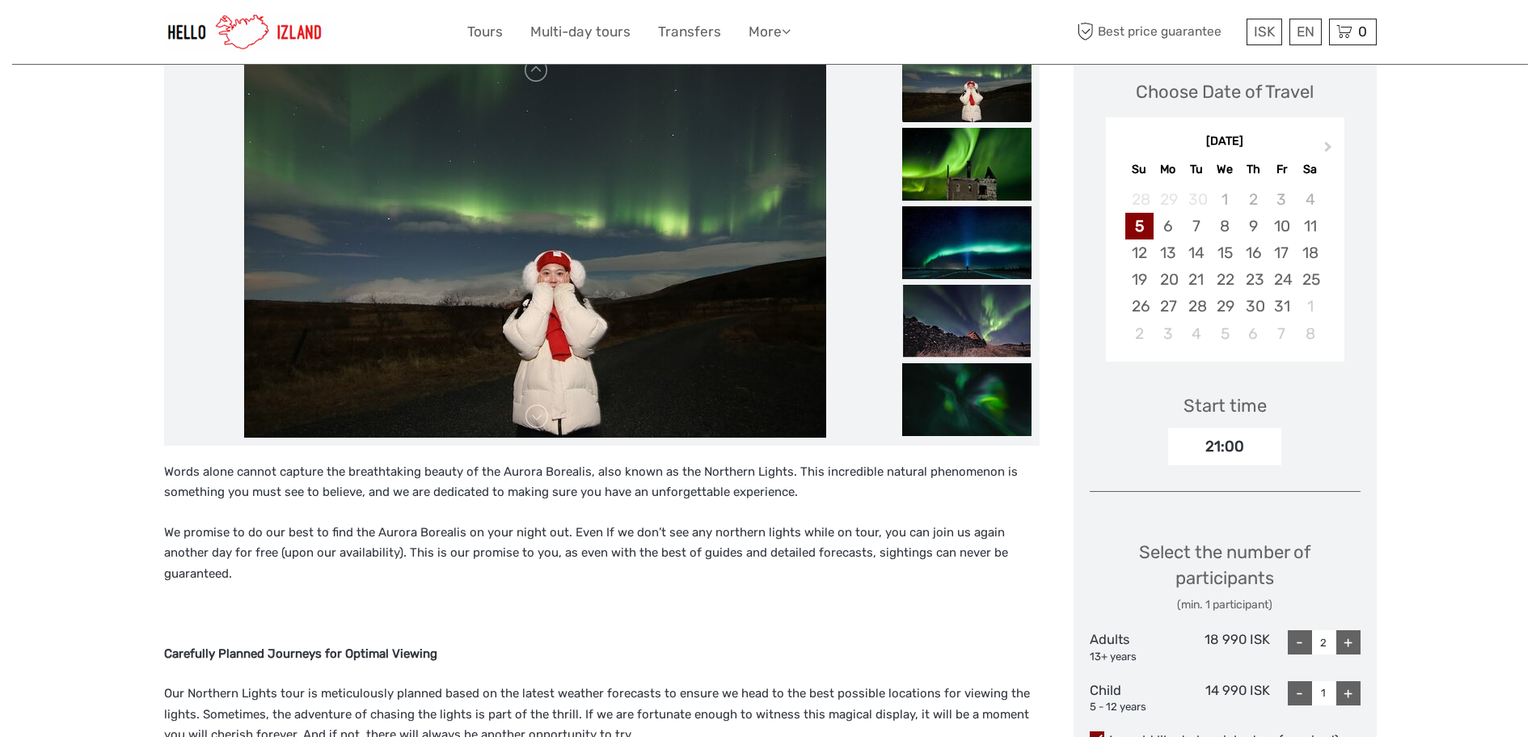
scroll to position [162, 0]
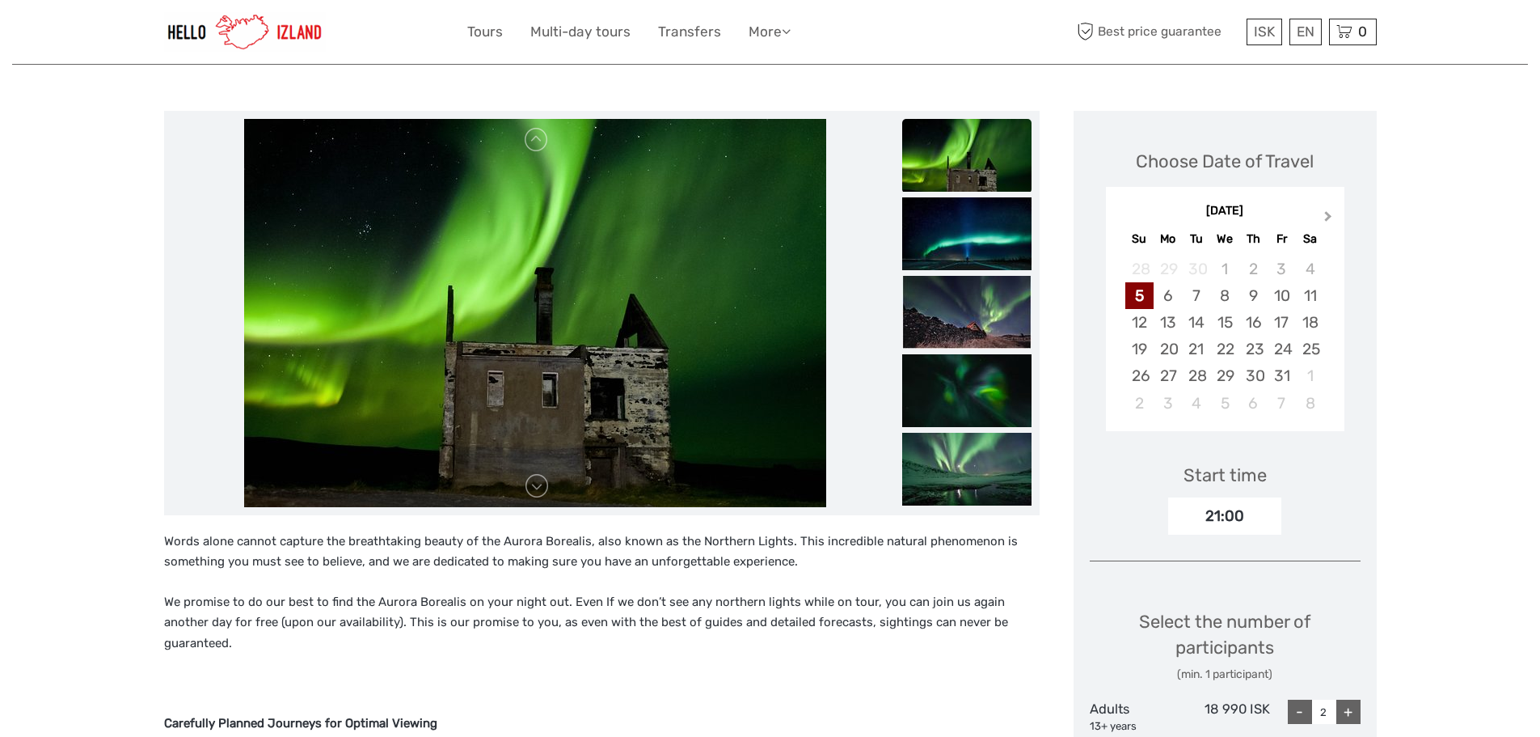
click at [1332, 217] on button "Next Month" at bounding box center [1330, 220] width 26 height 26
click at [1306, 348] on div "22" at bounding box center [1310, 349] width 28 height 27
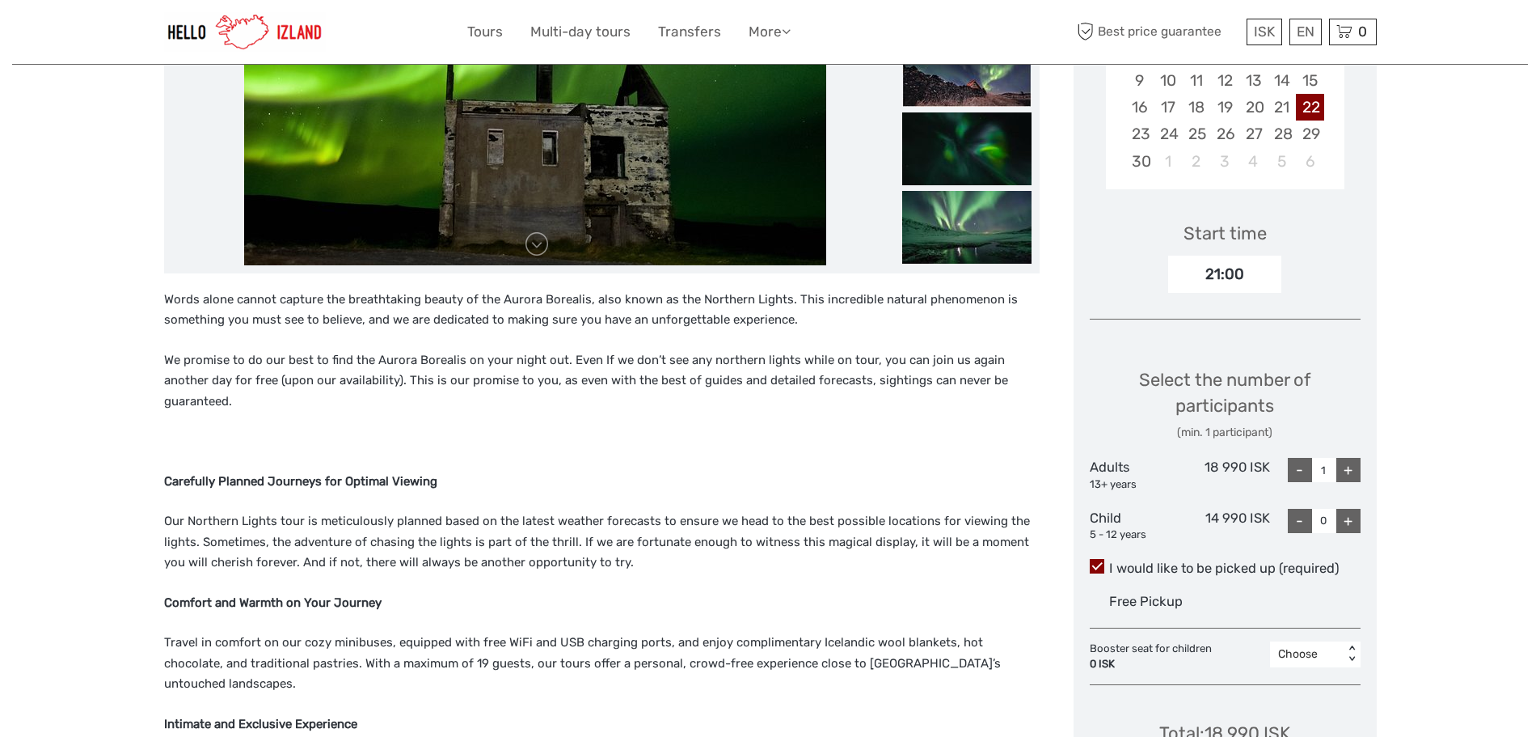
scroll to position [404, 0]
click at [1349, 471] on div "+" at bounding box center [1348, 469] width 24 height 24
type input "2"
click at [1350, 525] on div "+" at bounding box center [1348, 520] width 24 height 24
type input "1"
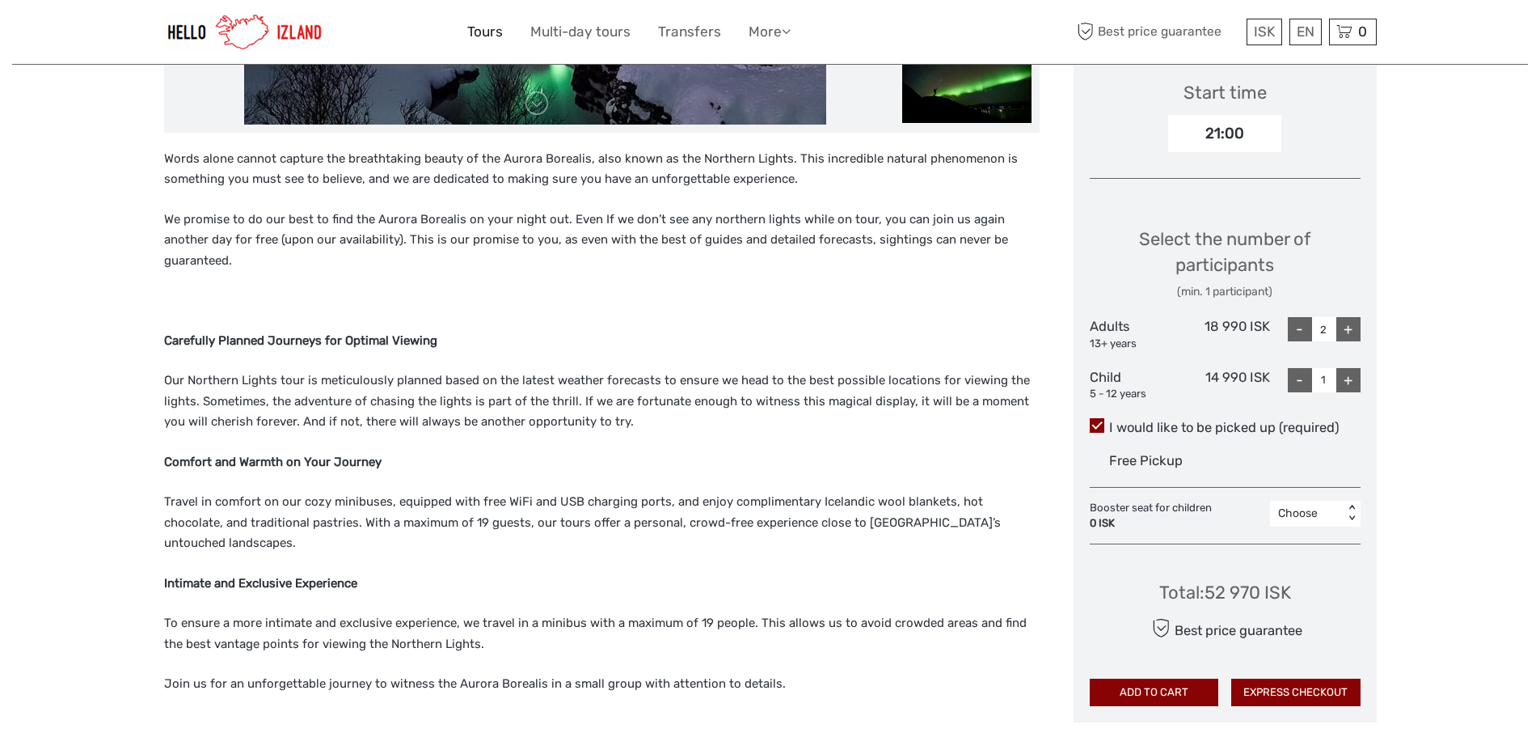
scroll to position [566, 0]
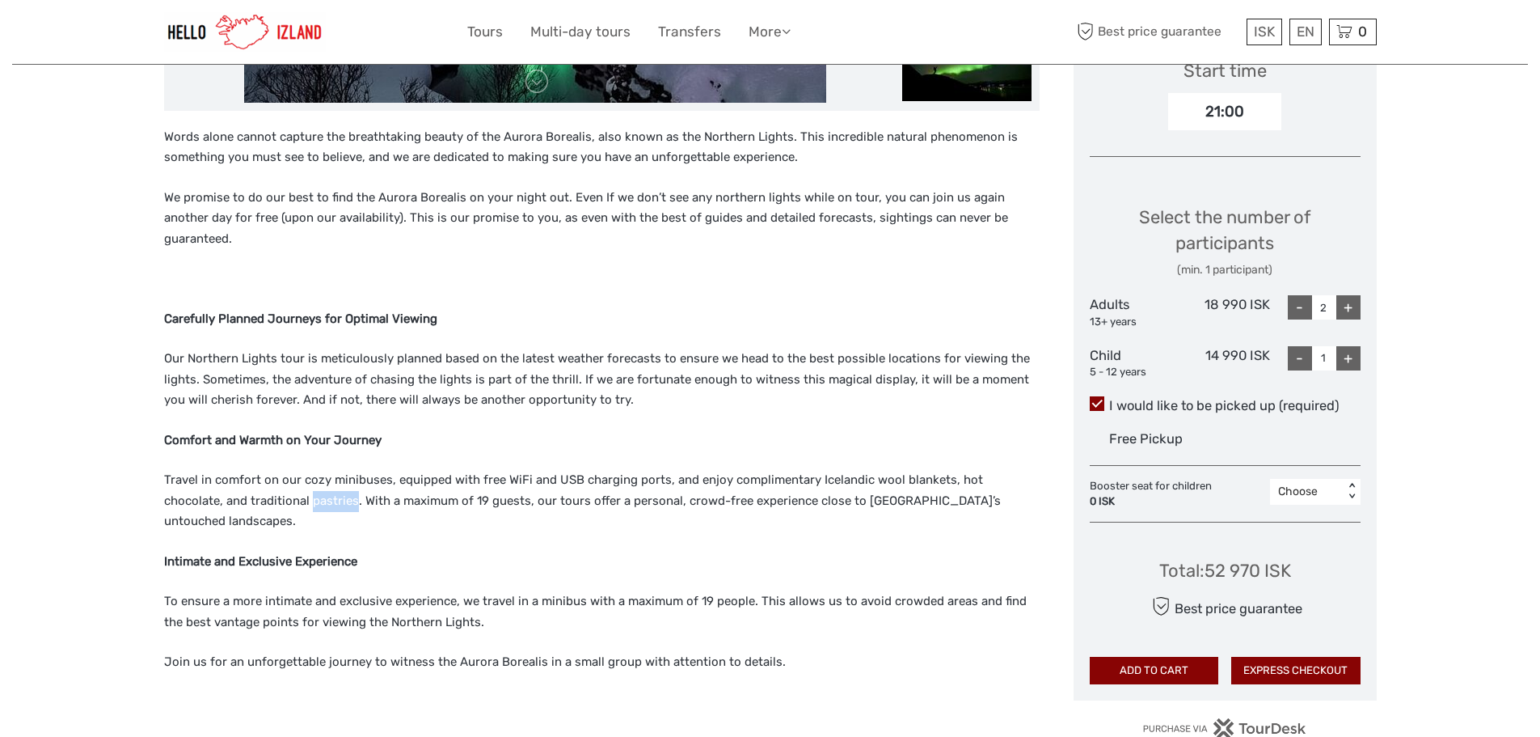
drag, startPoint x: 251, startPoint y: 483, endPoint x: 293, endPoint y: 489, distance: 41.7
click at [293, 489] on p "Travel in comfort on our cozy minibuses, equipped with free WiFi and USB chargi…" at bounding box center [602, 501] width 876 height 62
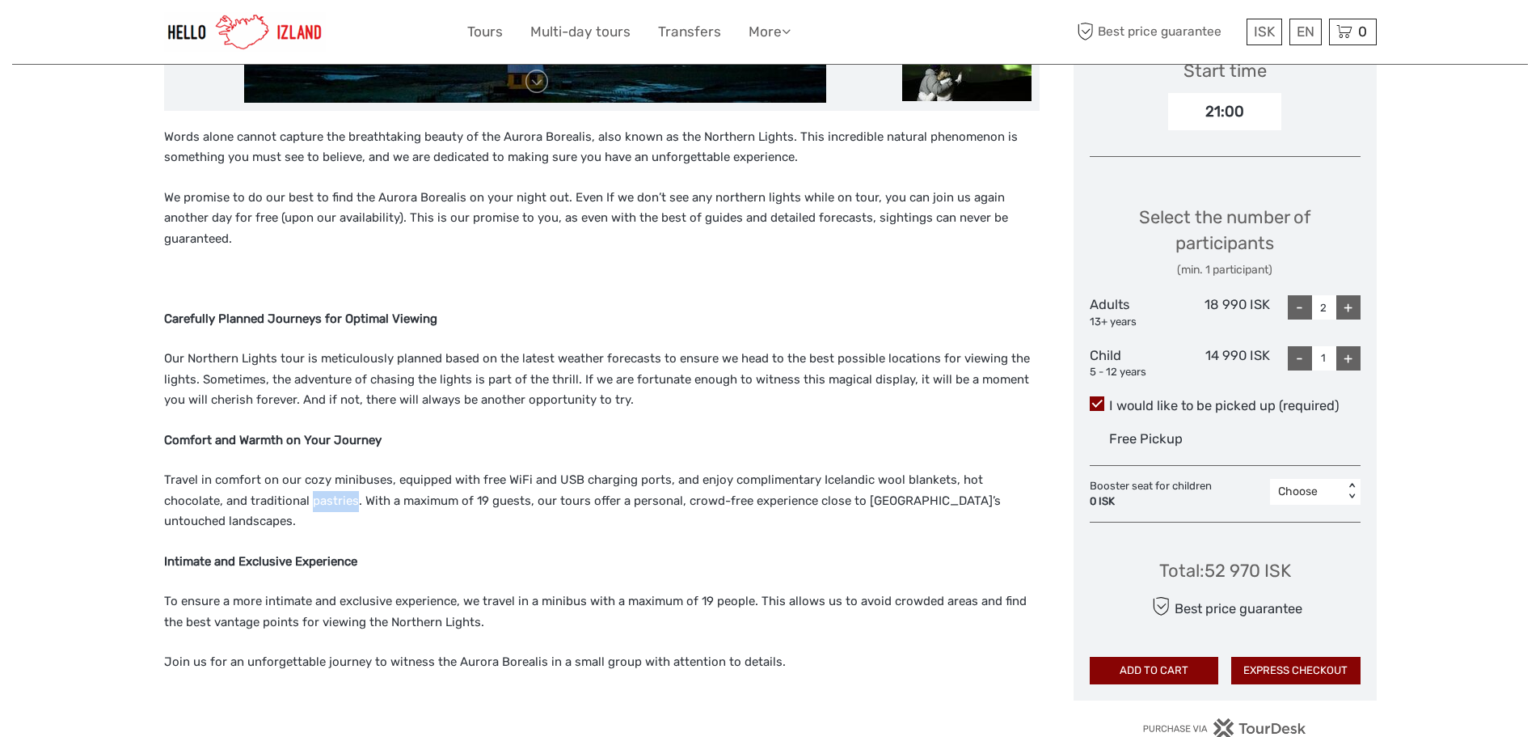
copy p "pastries"
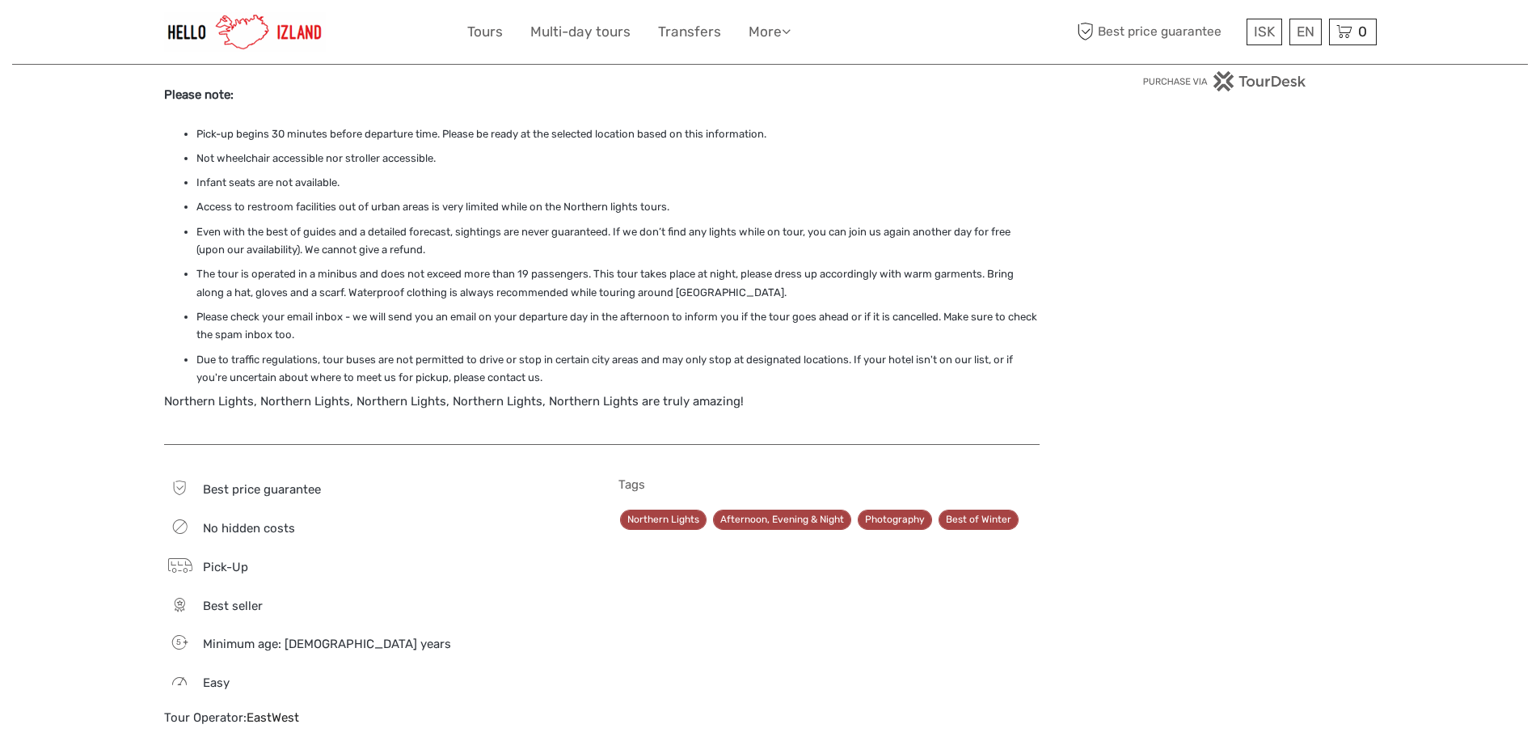
scroll to position [1294, 0]
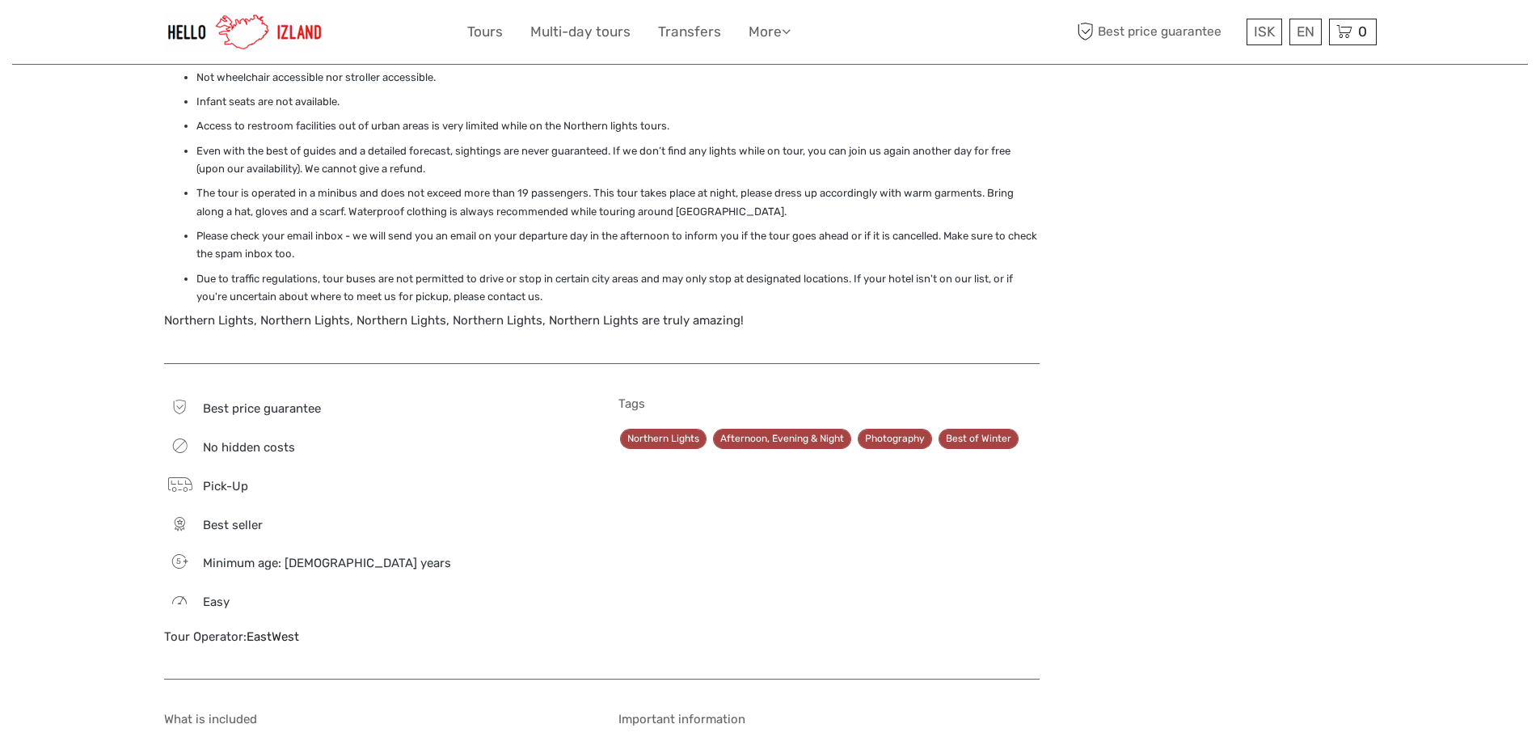
click at [279, 629] on link "EastWest" at bounding box center [273, 636] width 53 height 15
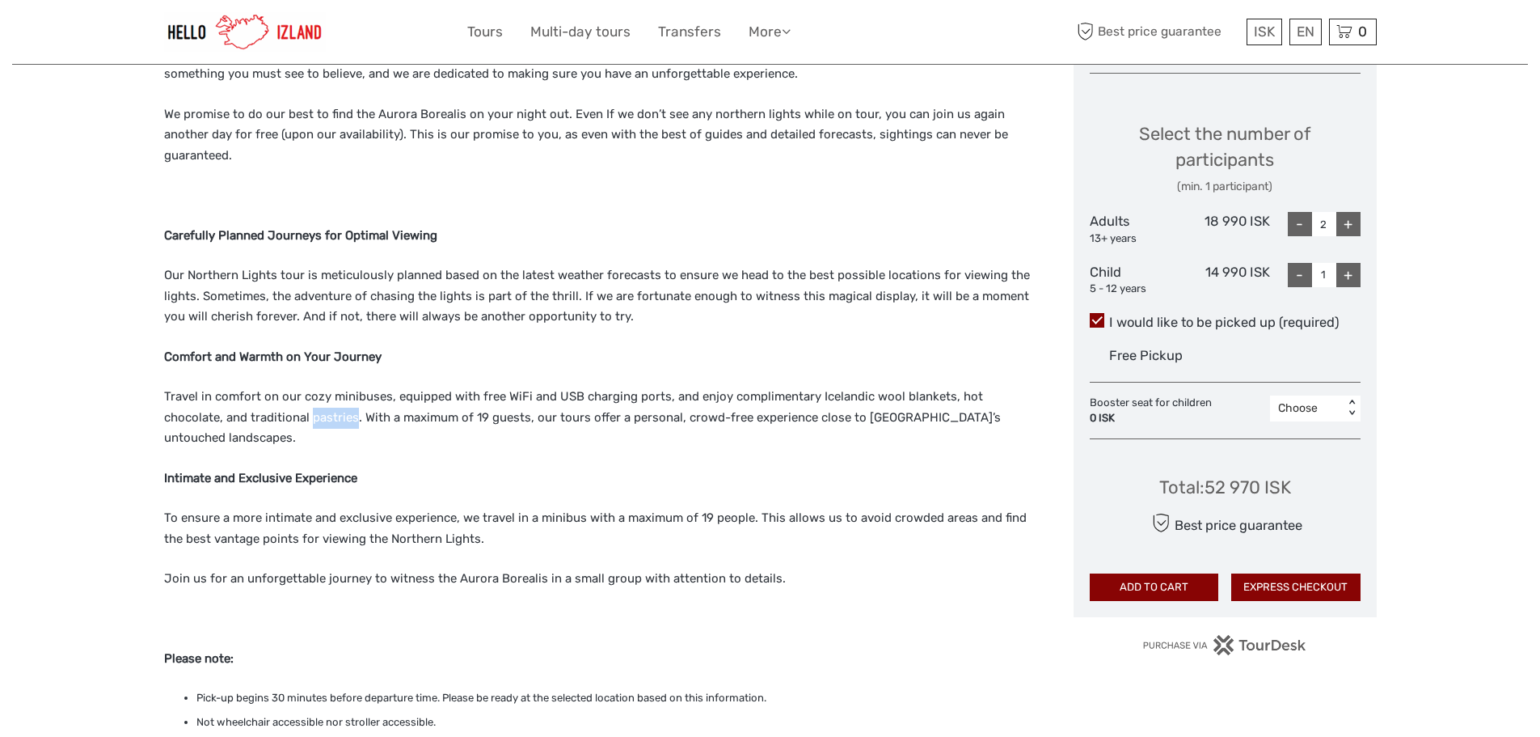
scroll to position [728, 0]
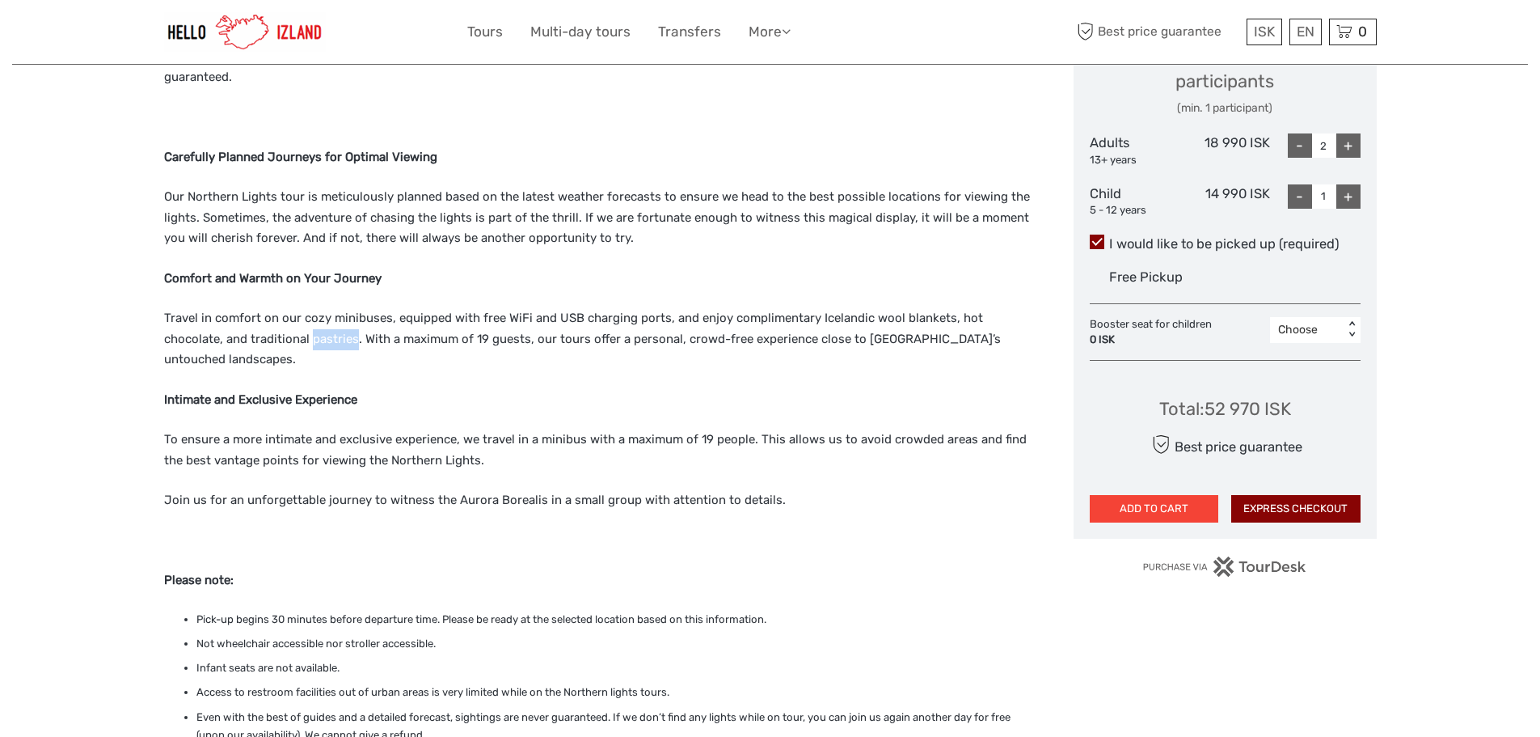
click at [1182, 511] on button "ADD TO CART" at bounding box center [1154, 508] width 129 height 27
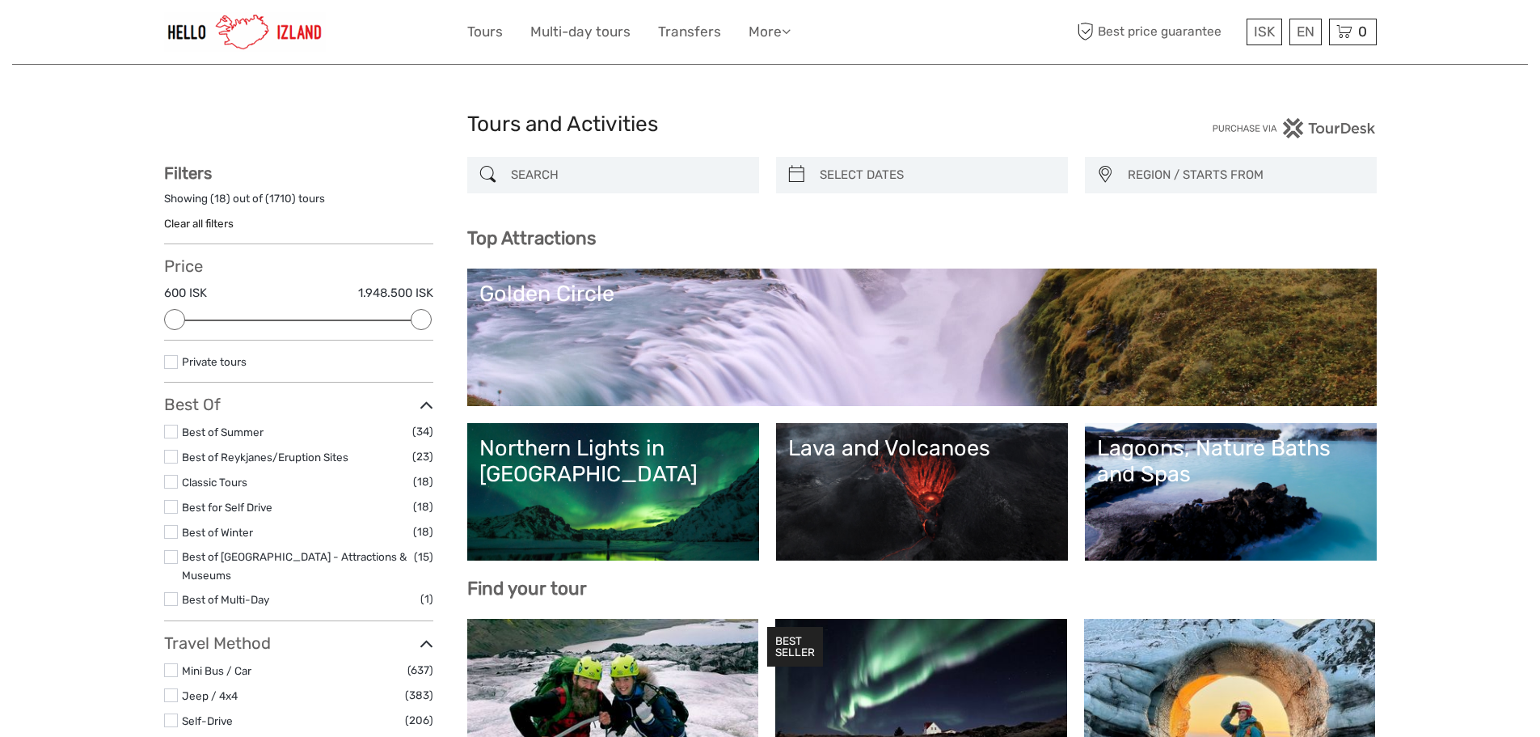
select select
click at [758, 330] on link "Golden Circle" at bounding box center [921, 337] width 885 height 113
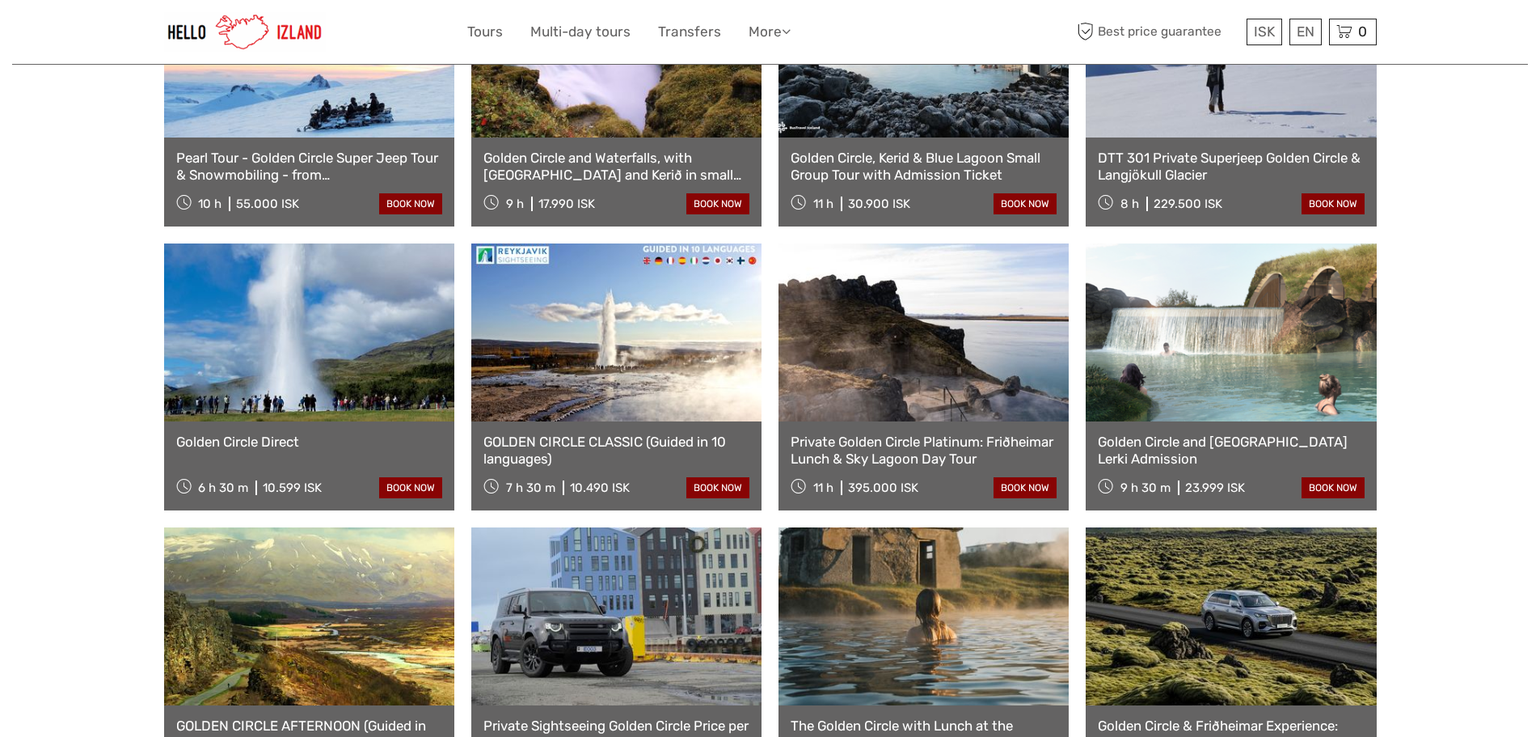
scroll to position [1132, 0]
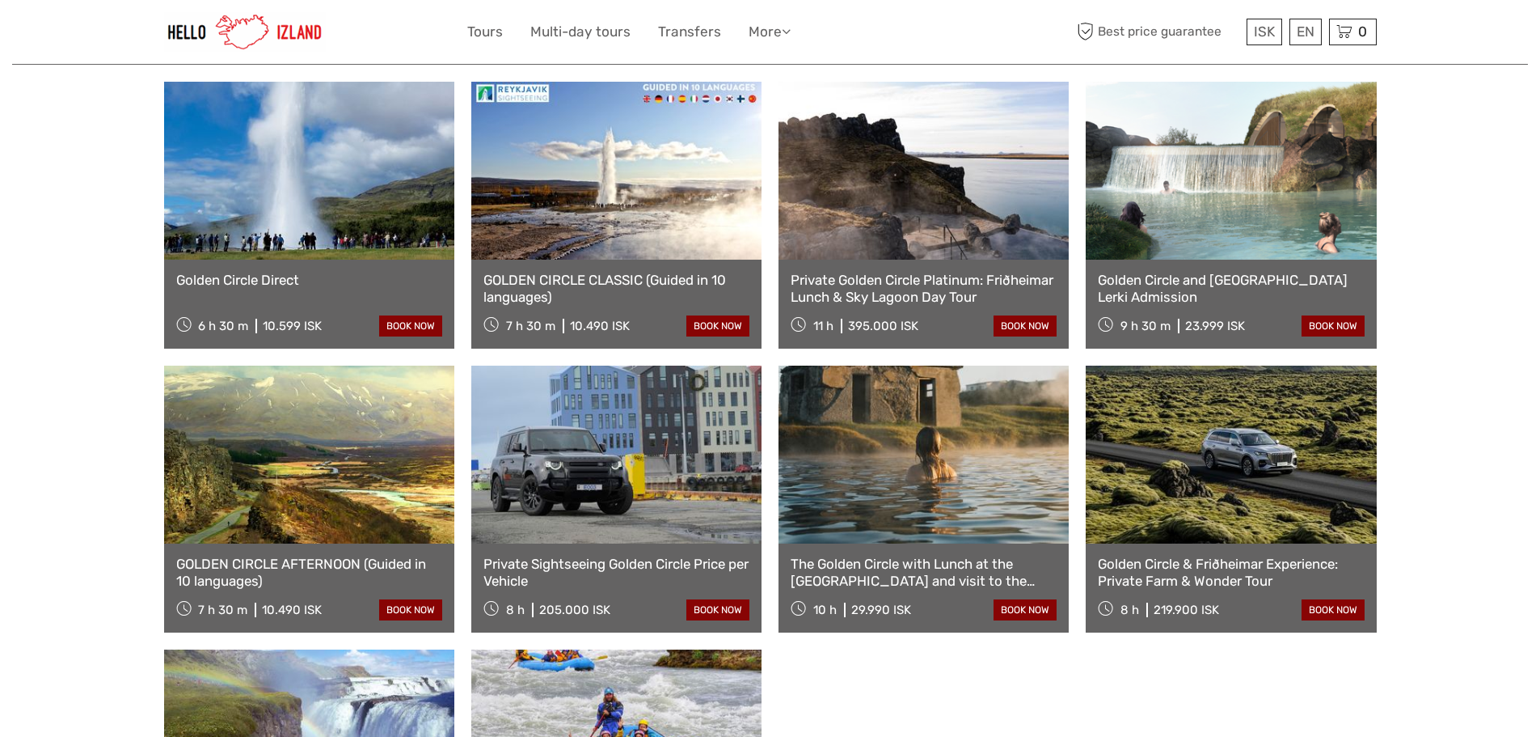
click at [279, 555] on link "GOLDEN CIRCLE AFTERNOON (Guided in 10 languages)" at bounding box center [309, 571] width 266 height 33
click at [541, 272] on link "GOLDEN CIRCLE CLASSIC (Guided in 10 languages)" at bounding box center [616, 288] width 266 height 33
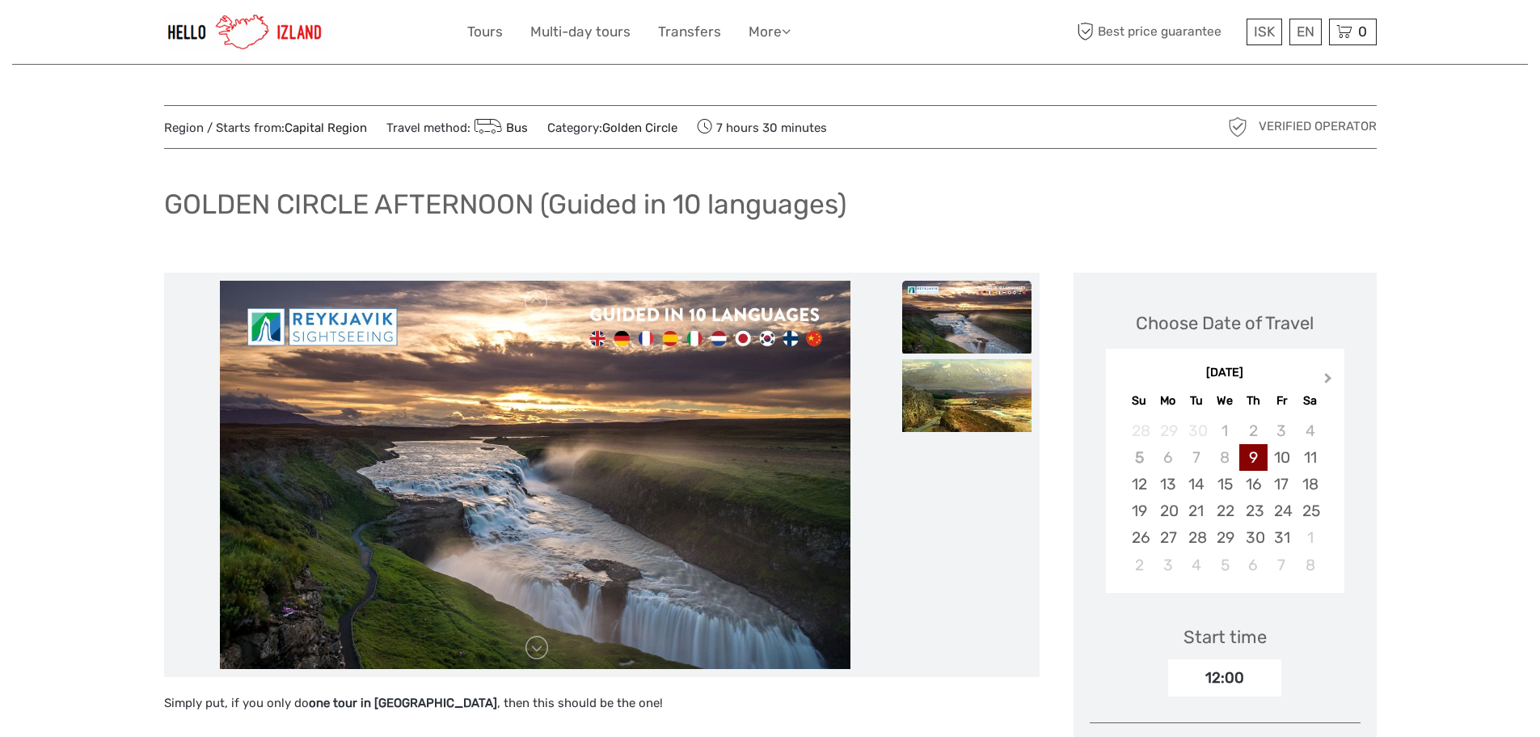
click at [1328, 378] on span "Next Month" at bounding box center [1328, 380] width 0 height 23
click at [1314, 514] on div "22" at bounding box center [1310, 510] width 28 height 27
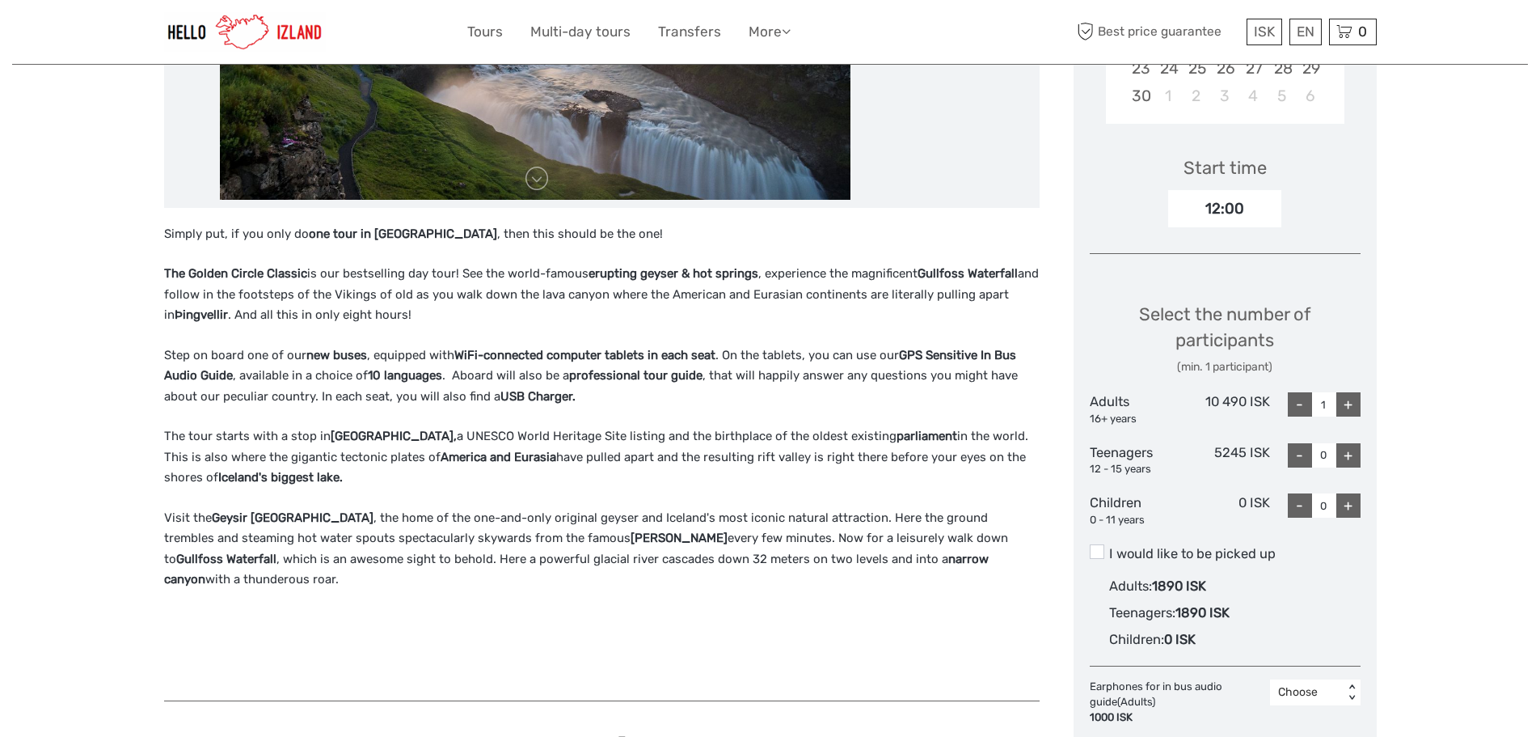
scroll to position [566, 0]
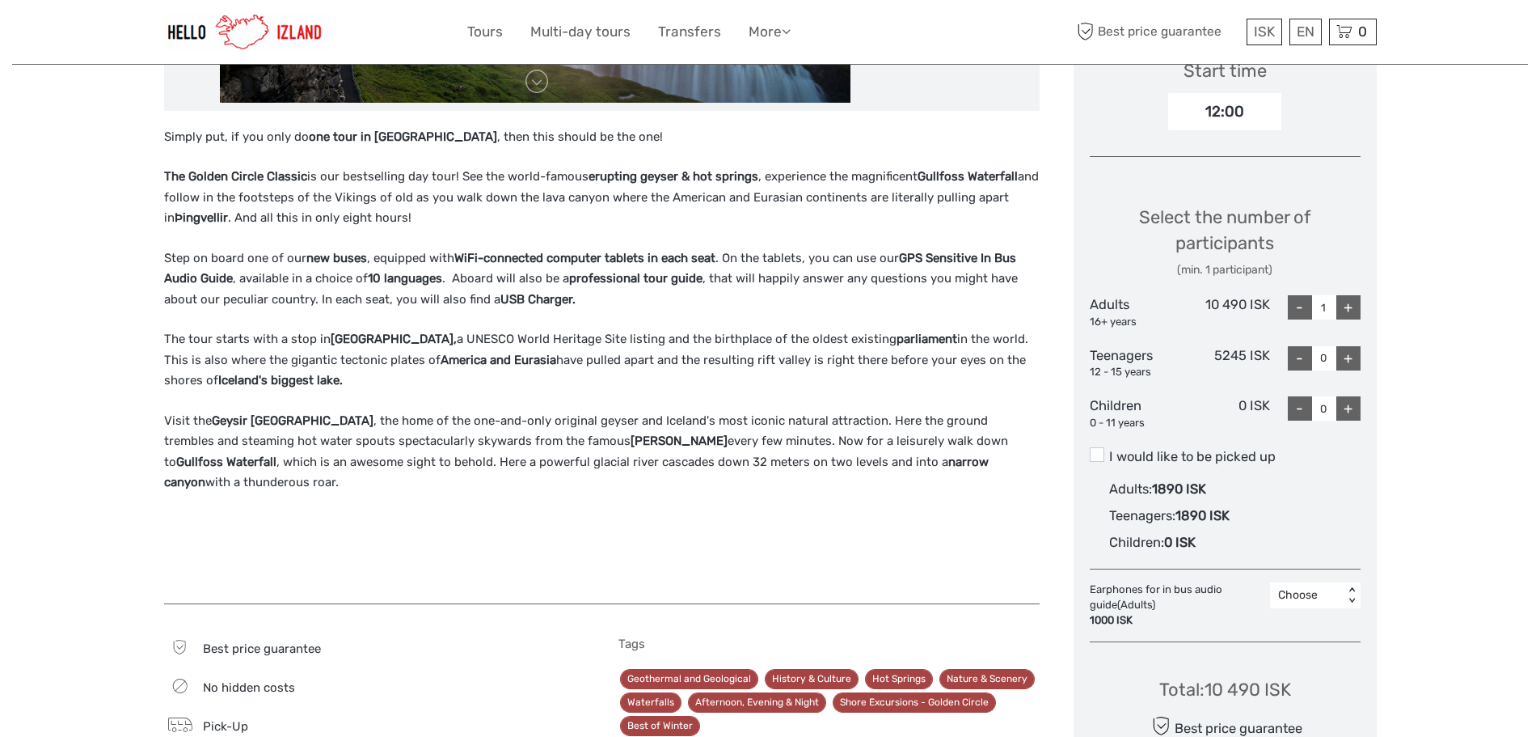
click at [1357, 302] on div "+" at bounding box center [1348, 307] width 24 height 24
type input "2"
click at [1356, 353] on div "+" at bounding box center [1348, 358] width 24 height 24
type input "1"
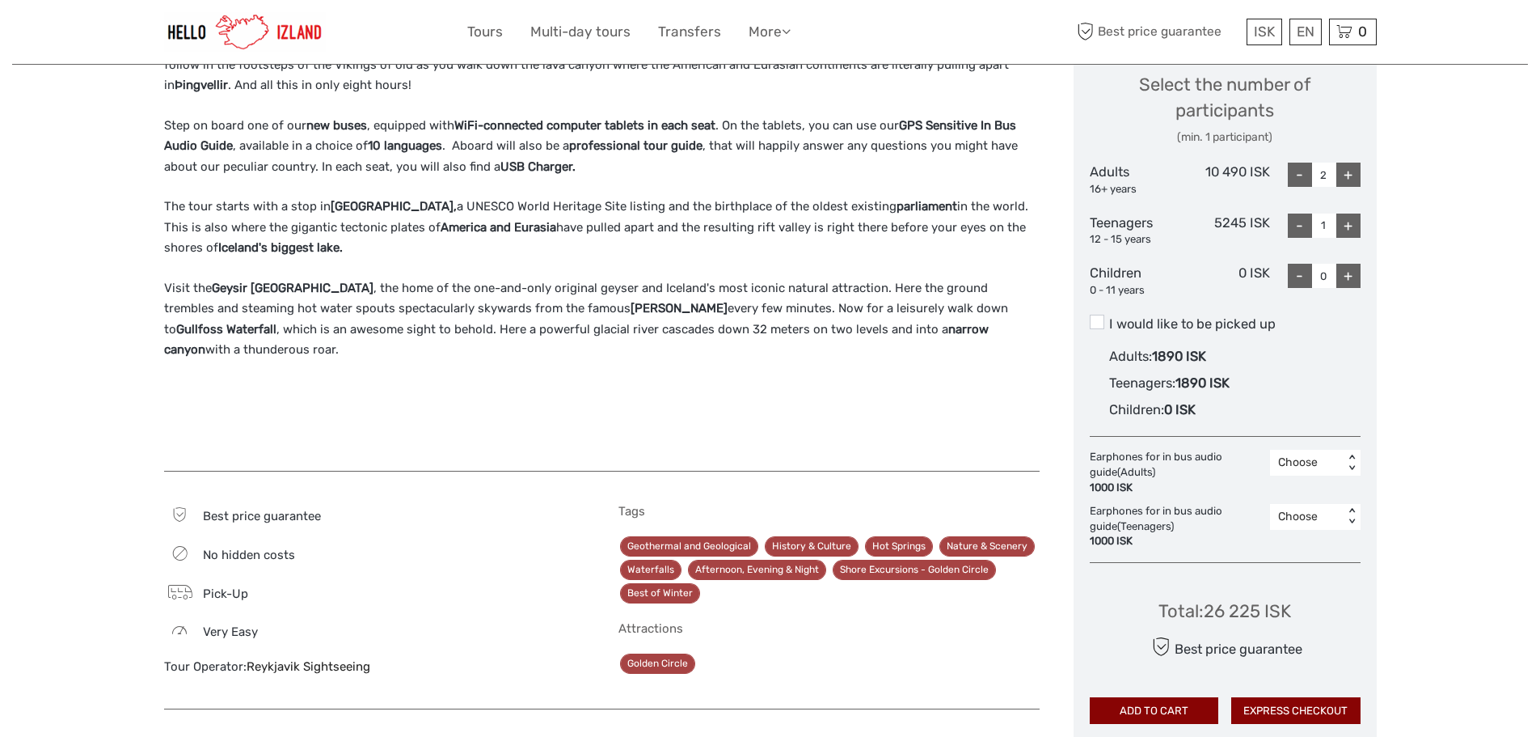
scroll to position [647, 0]
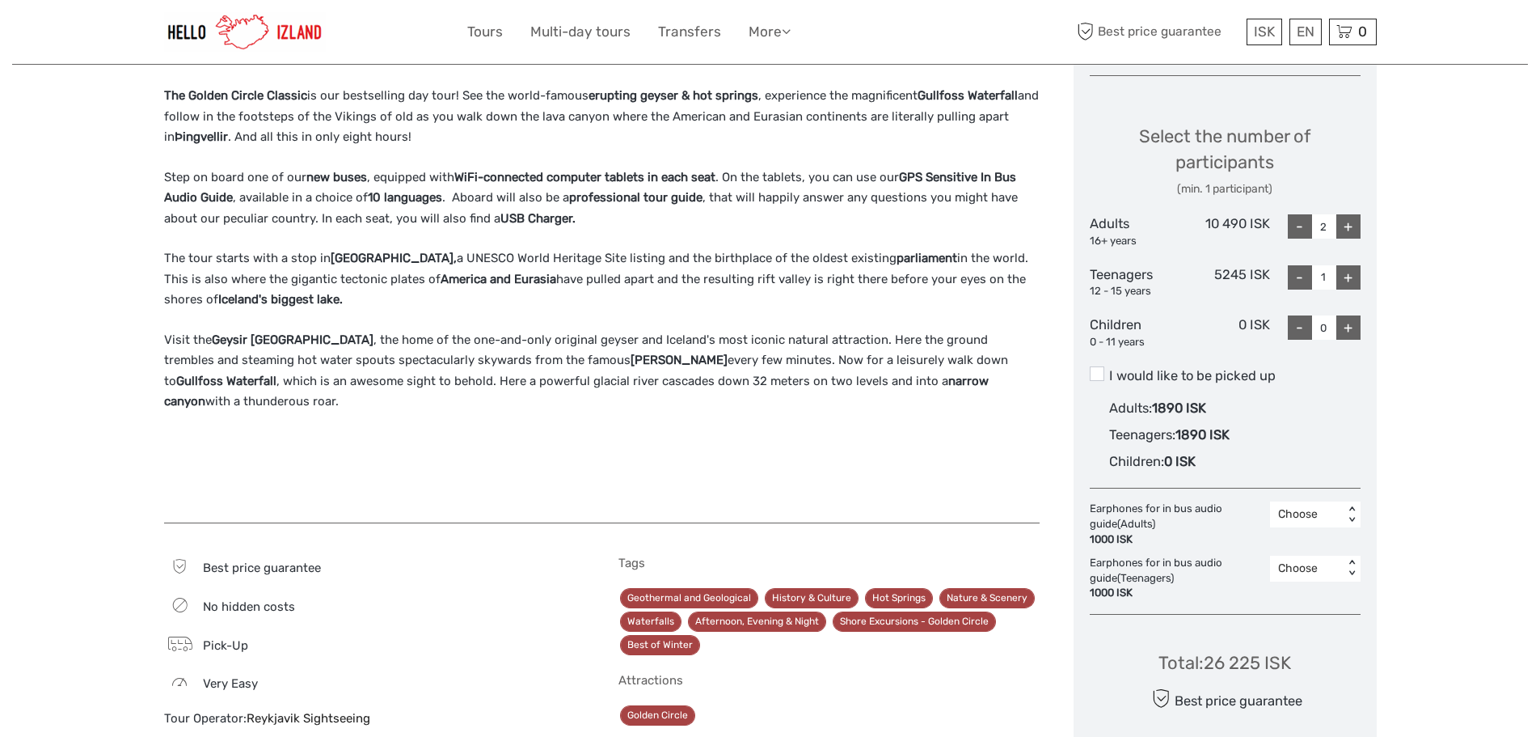
click at [1345, 228] on div "+" at bounding box center [1348, 226] width 24 height 24
click at [1298, 226] on div "-" at bounding box center [1300, 226] width 24 height 24
type input "2"
click at [1298, 269] on div "-" at bounding box center [1300, 277] width 24 height 24
type input "0"
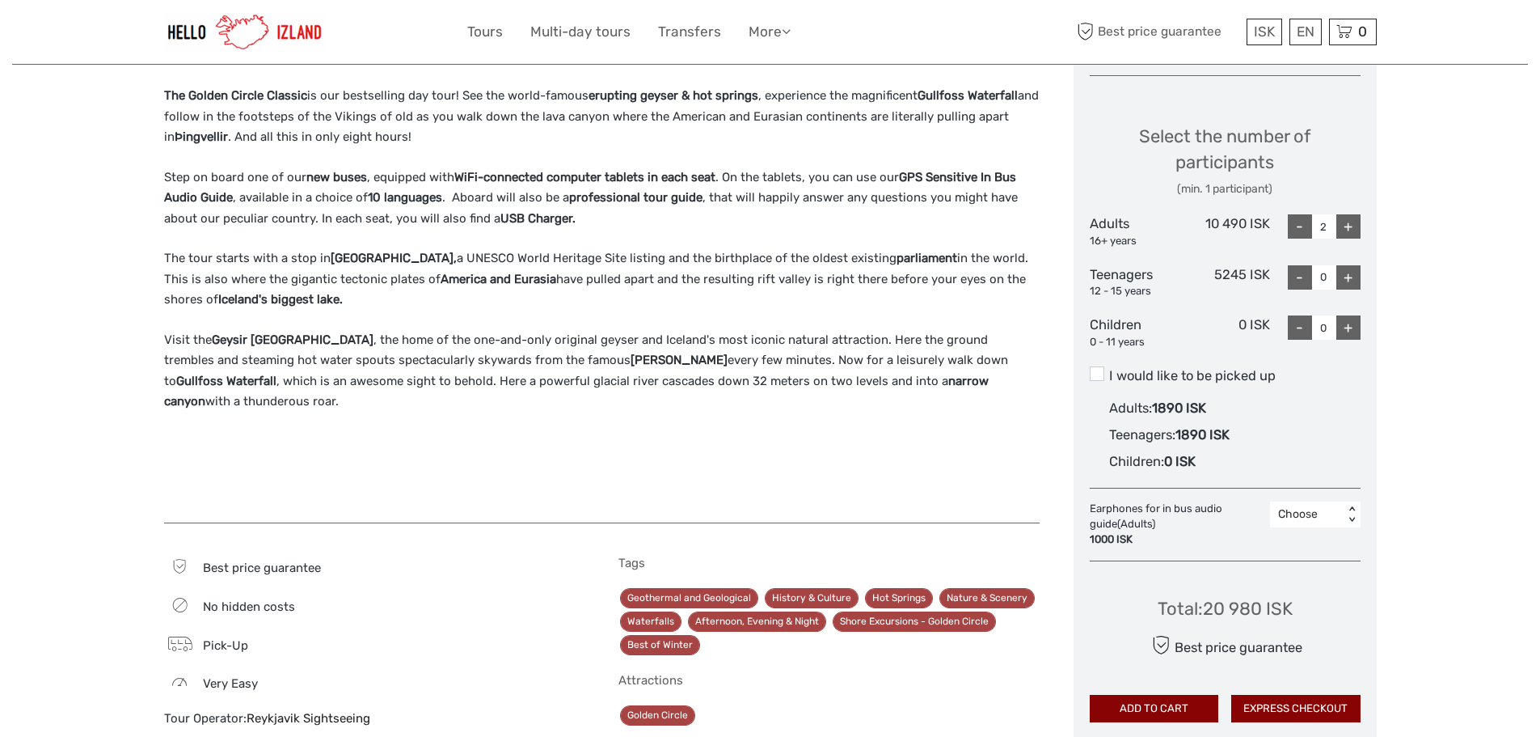
click at [1354, 329] on div "+" at bounding box center [1348, 327] width 24 height 24
type input "1"
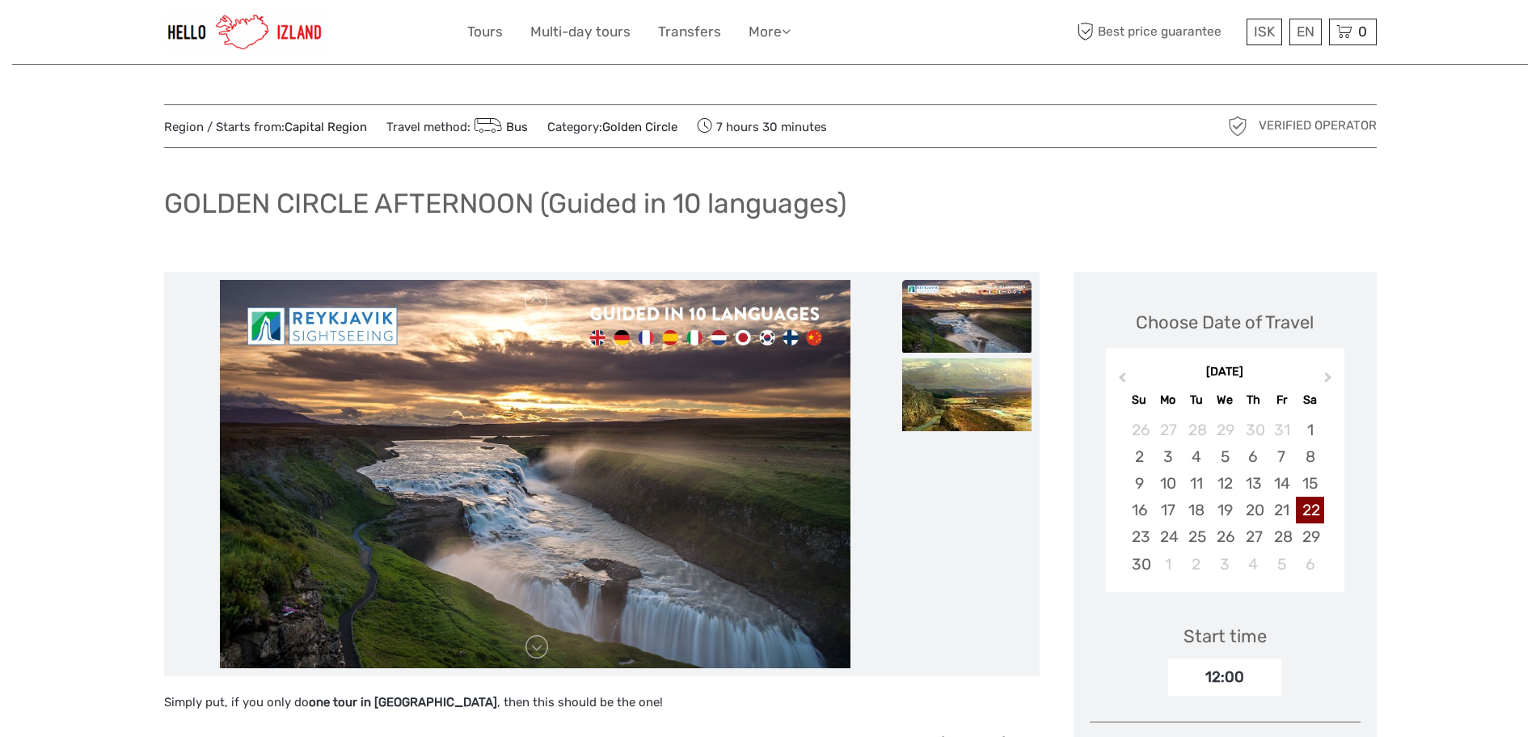
scroll to position [0, 0]
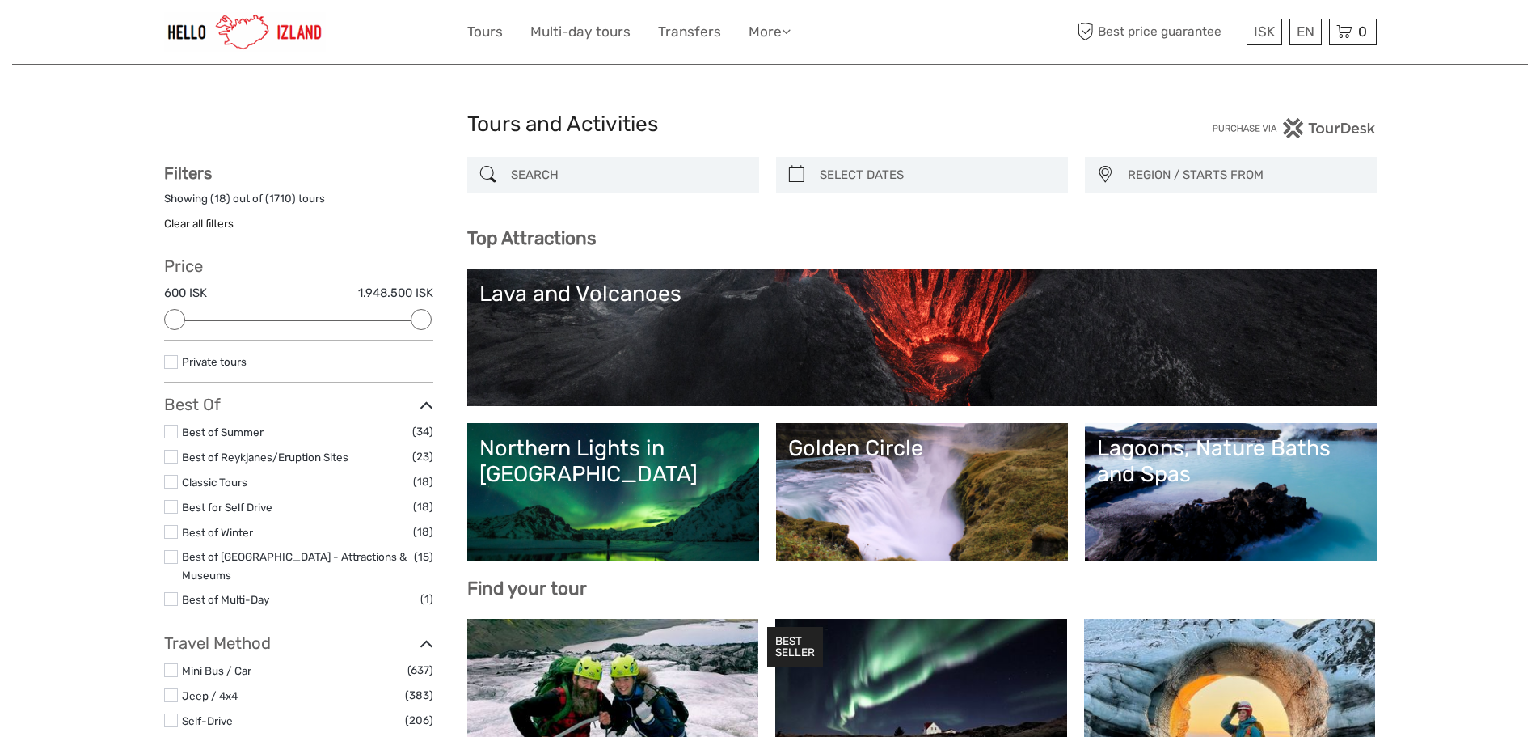
select select
click at [547, 170] on input "search" at bounding box center [627, 175] width 247 height 28
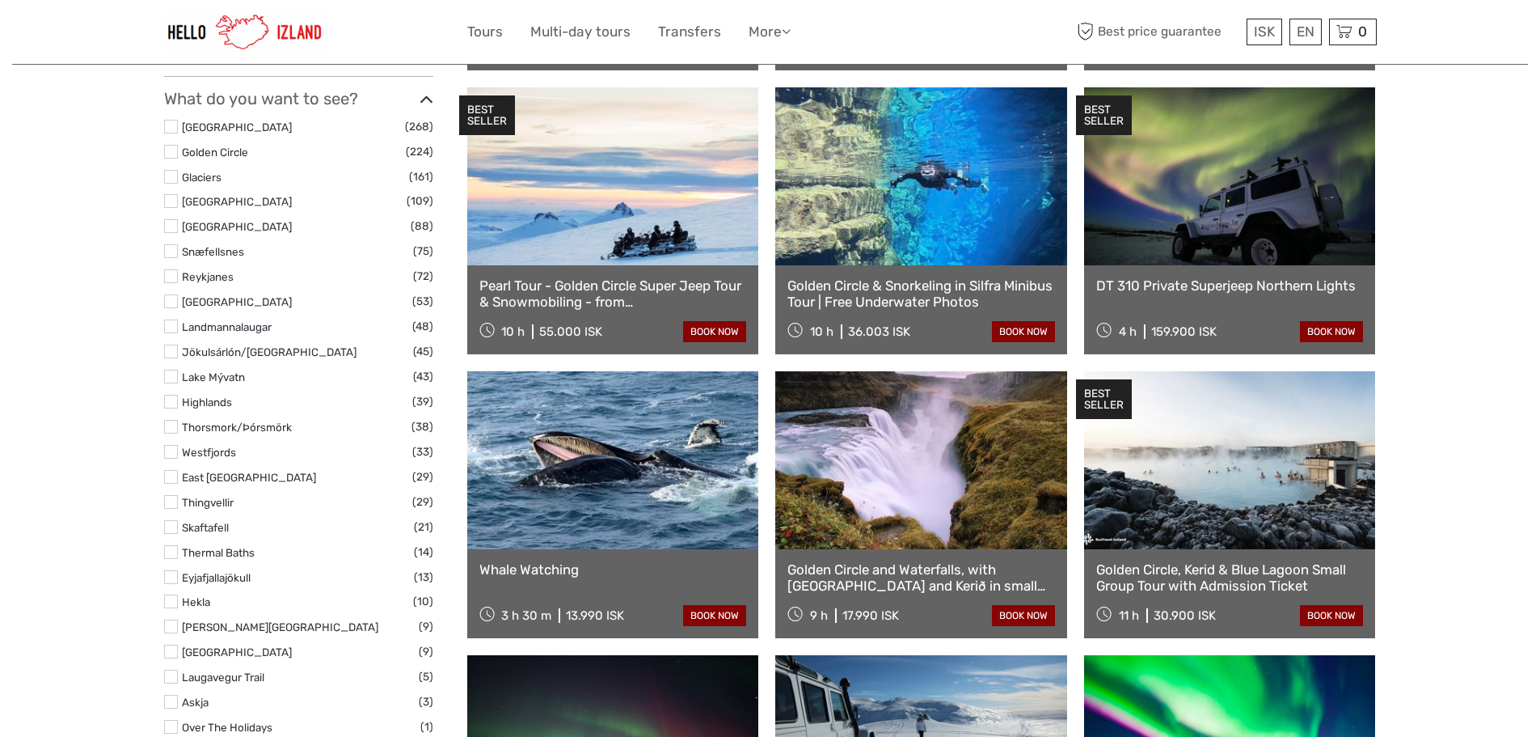
scroll to position [970, 0]
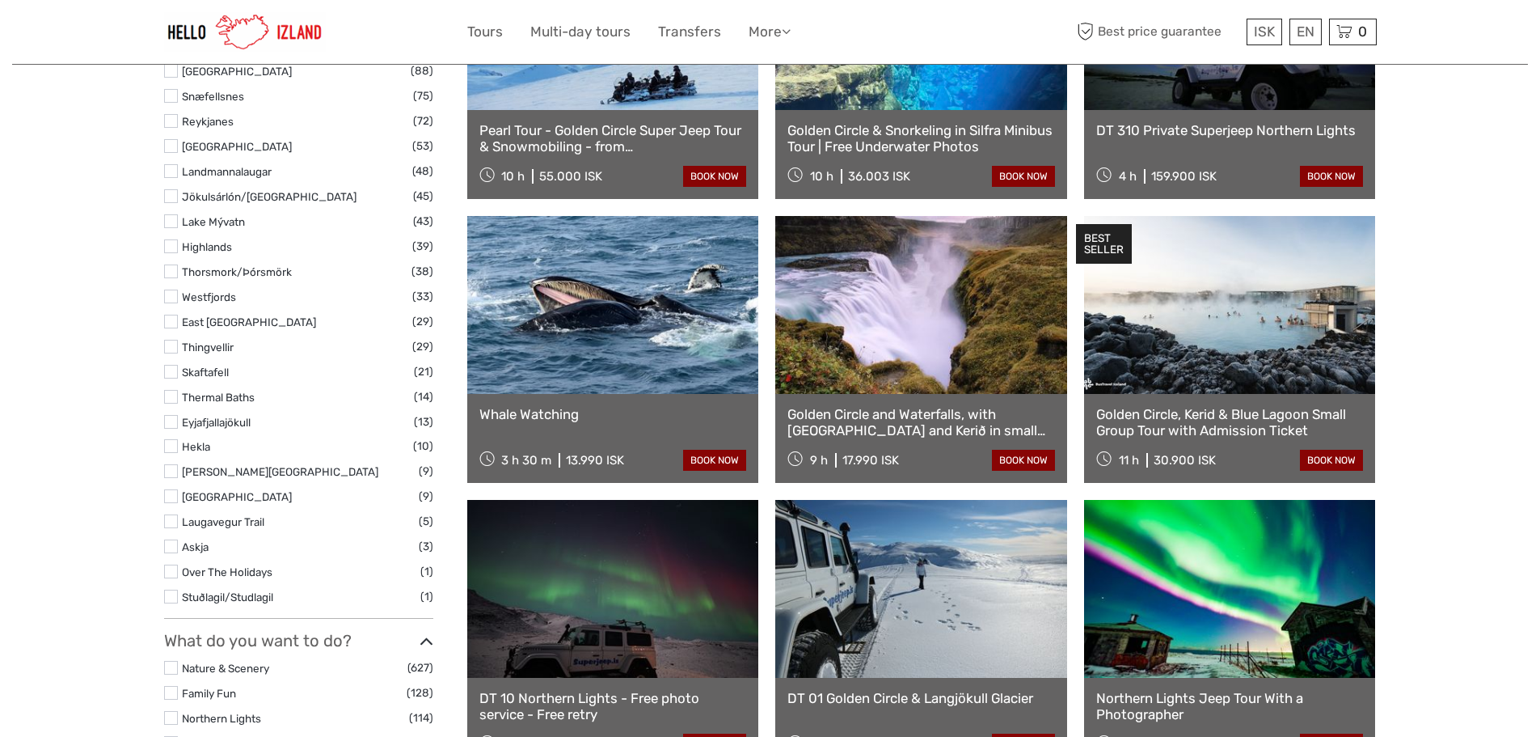
click at [914, 318] on link at bounding box center [921, 305] width 292 height 178
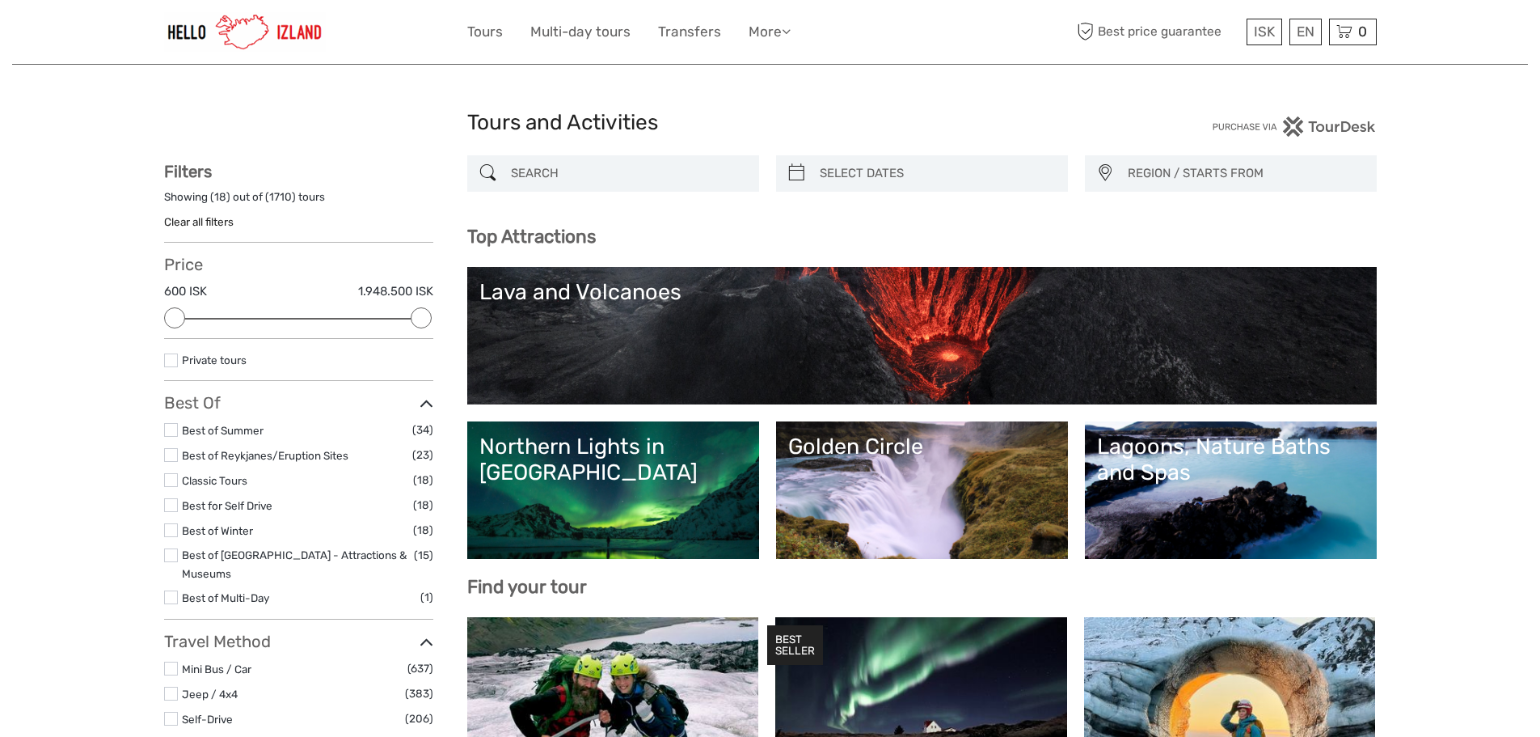
scroll to position [0, 0]
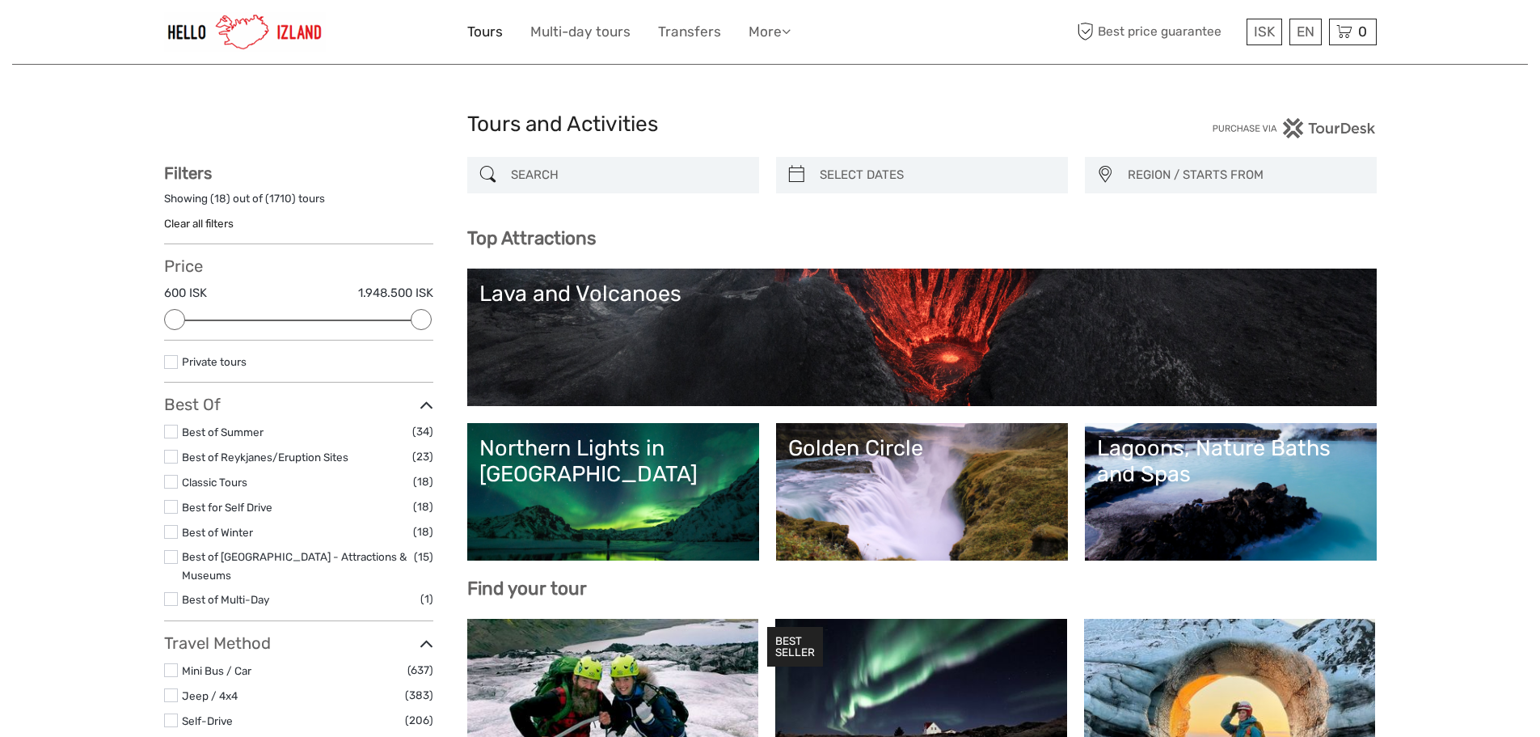
click at [488, 31] on link "Tours" at bounding box center [485, 31] width 36 height 23
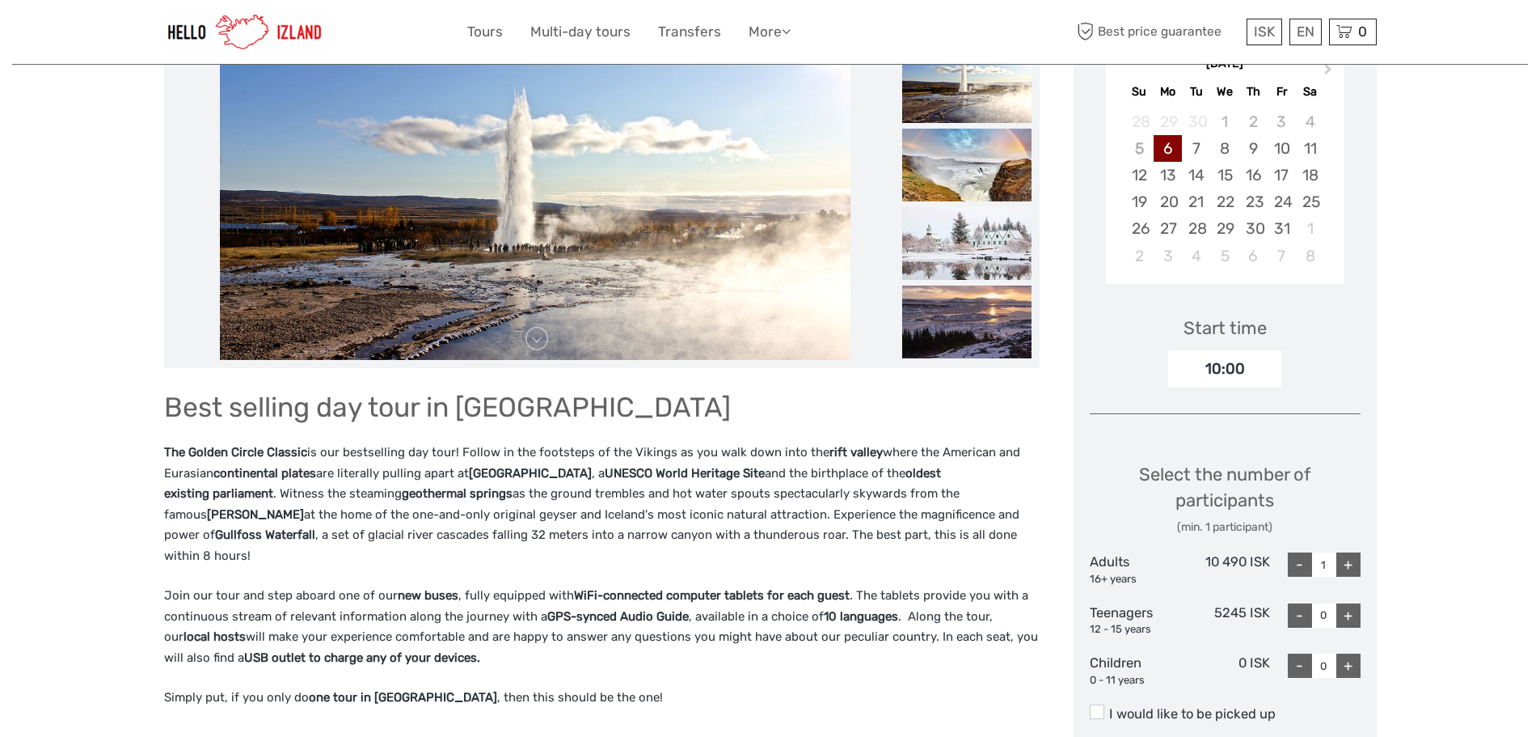
scroll to position [81, 0]
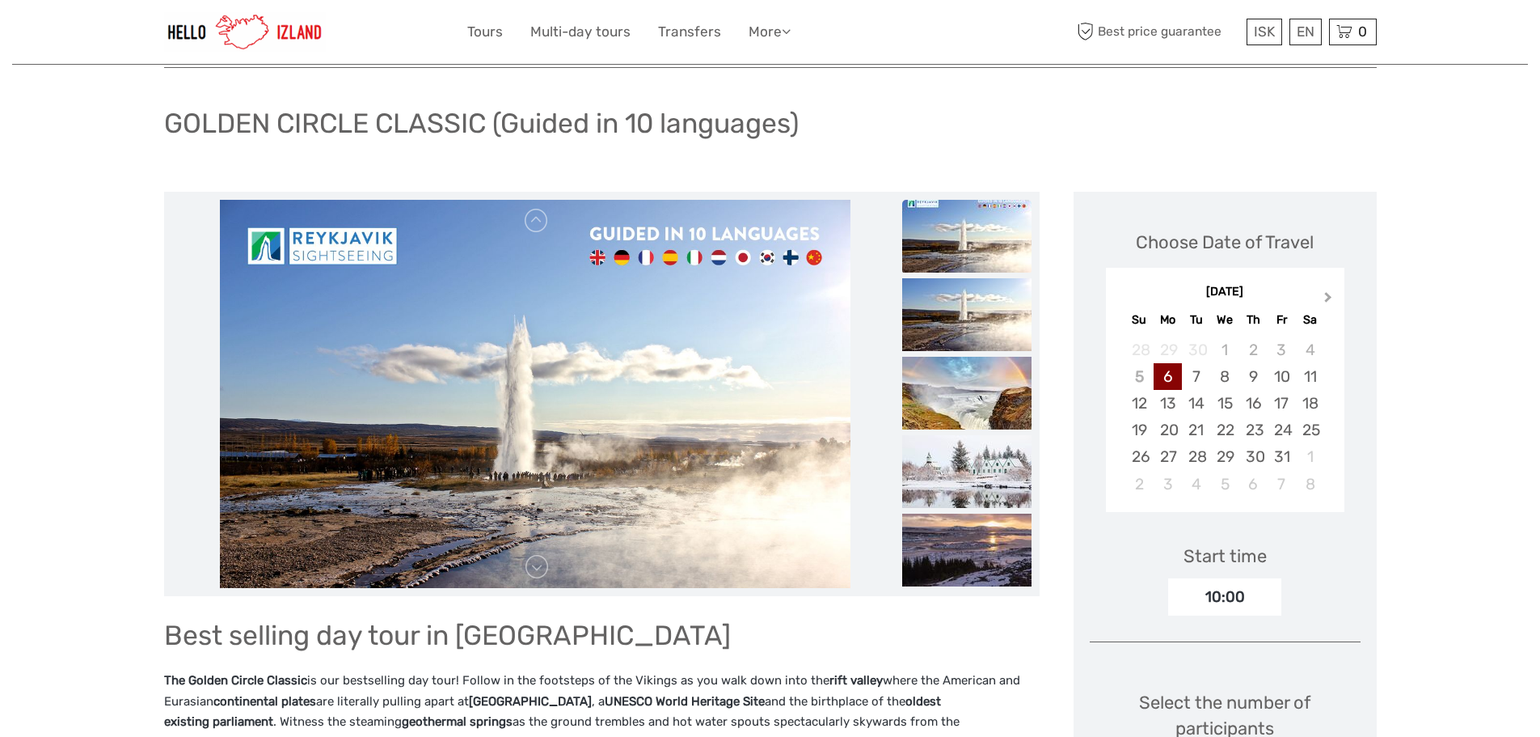
click at [1323, 290] on button "Next Month" at bounding box center [1330, 301] width 26 height 26
click at [1315, 436] on div "22" at bounding box center [1310, 429] width 28 height 27
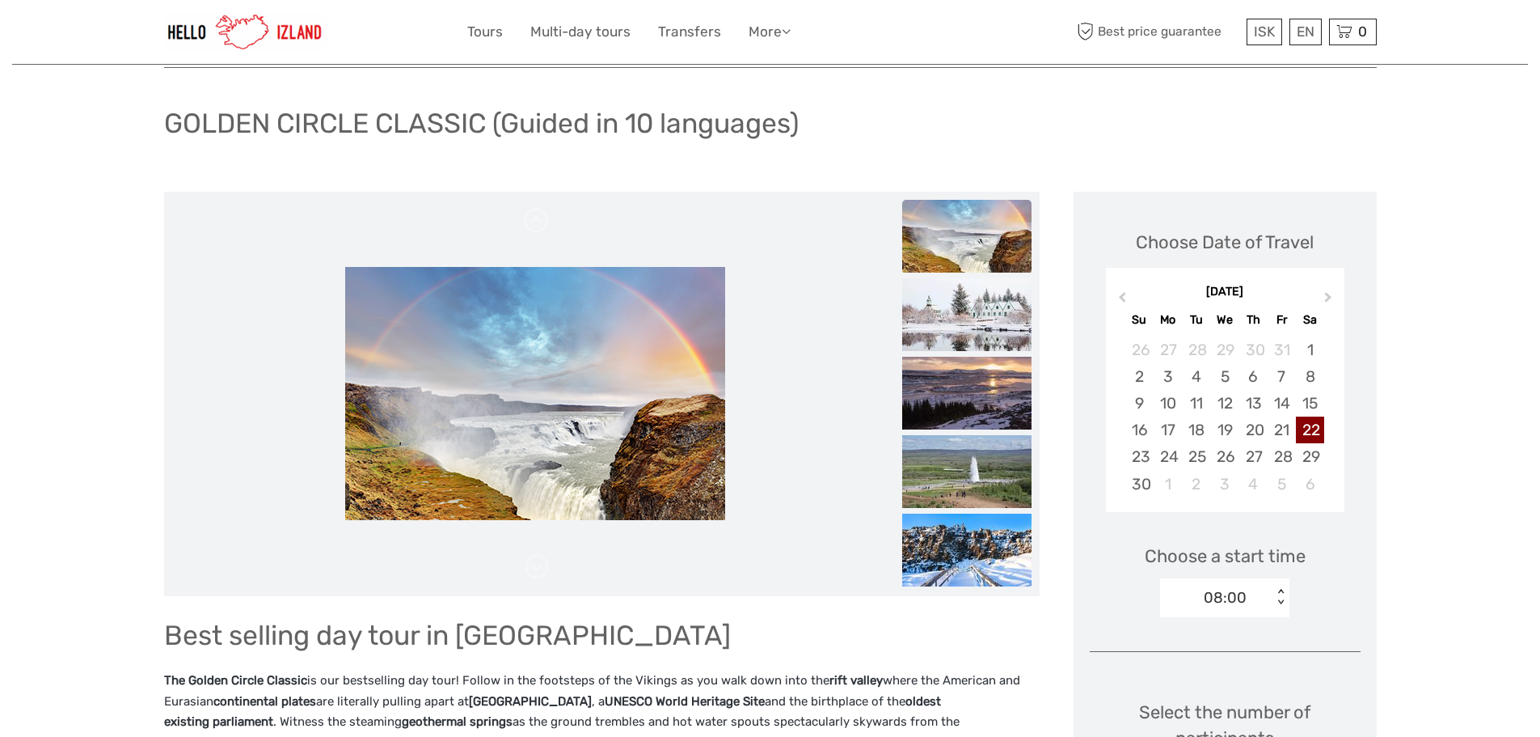
click at [1250, 593] on div "08:00" at bounding box center [1216, 597] width 112 height 24
click at [1357, 535] on div "Choose a start time 08:00 < >" at bounding box center [1225, 572] width 271 height 103
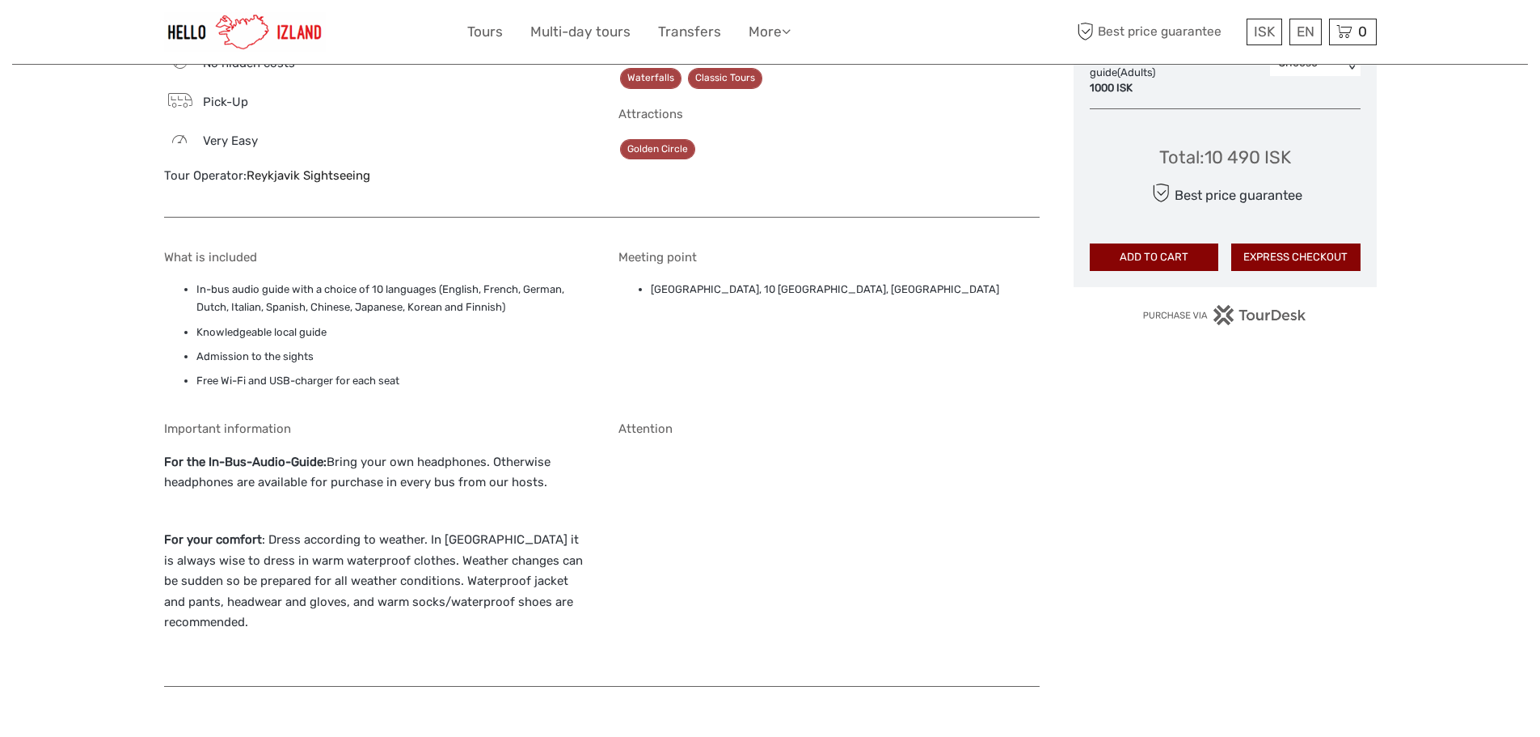
scroll to position [1132, 0]
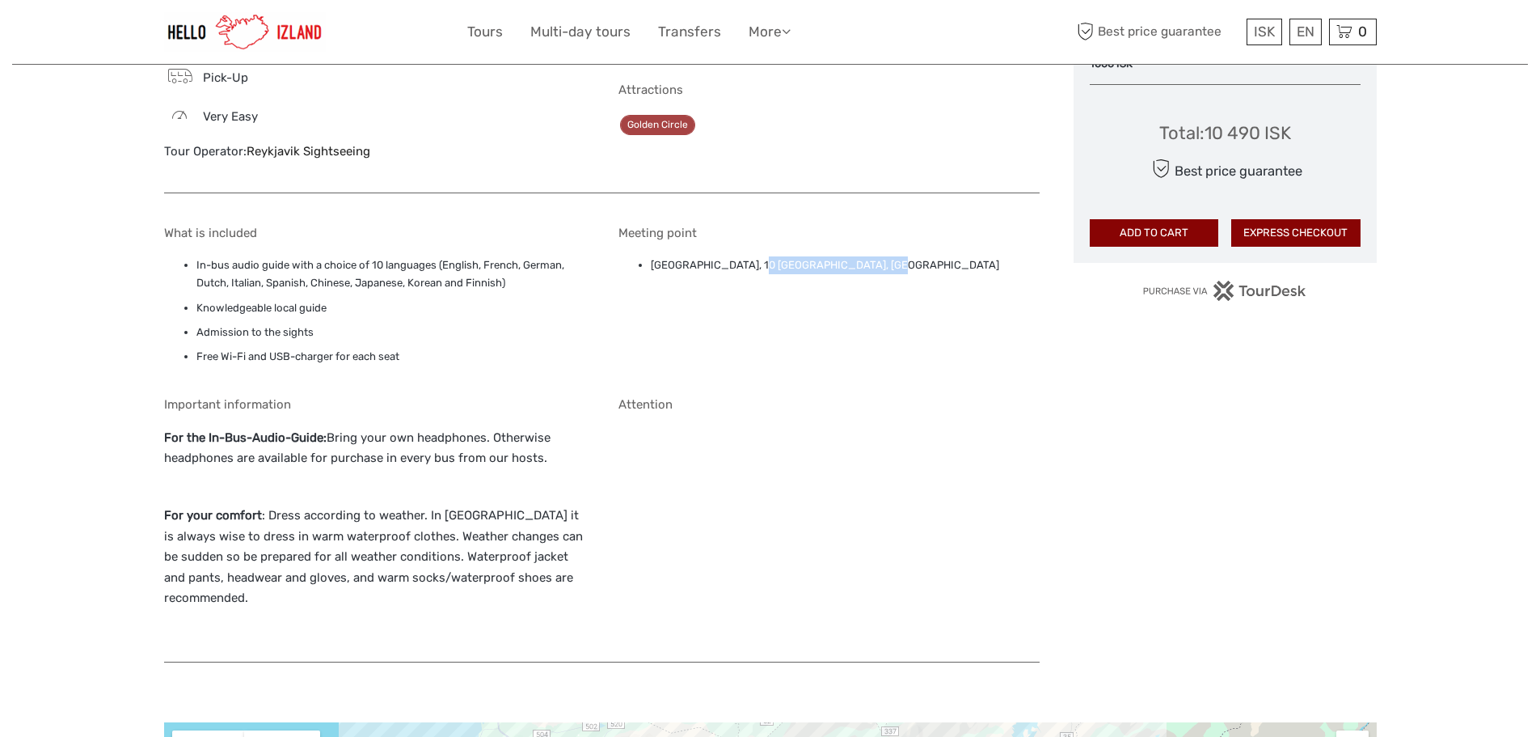
drag, startPoint x: 746, startPoint y: 267, endPoint x: 876, endPoint y: 264, distance: 129.4
click at [876, 264] on li "Reykjavik Terminal, 10 Skógarhlíð, Reykjavík" at bounding box center [845, 265] width 389 height 18
copy li "10 Skógarhlíð, Reykjavík"
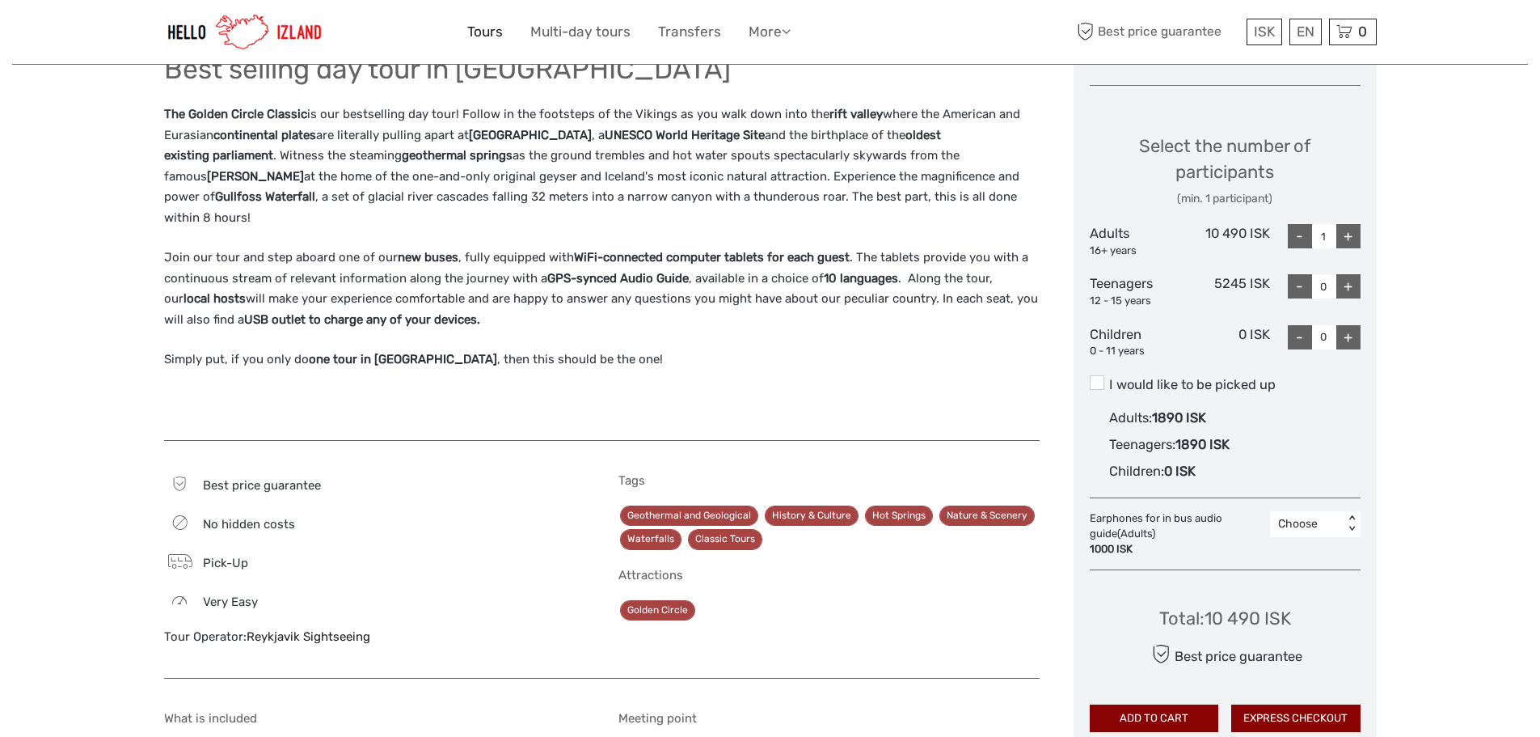
scroll to position [728, 0]
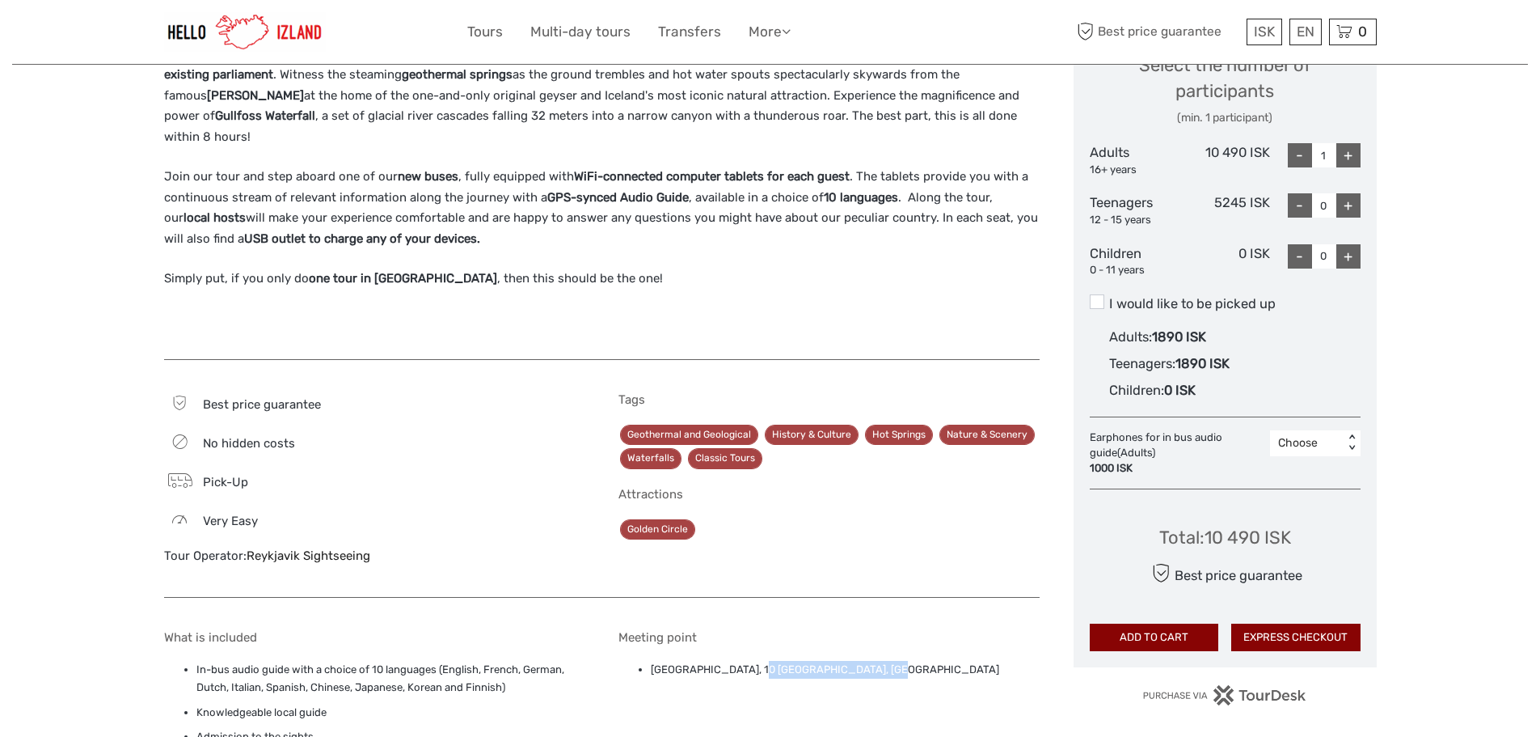
click at [1341, 152] on div "+" at bounding box center [1348, 155] width 24 height 24
type input "2"
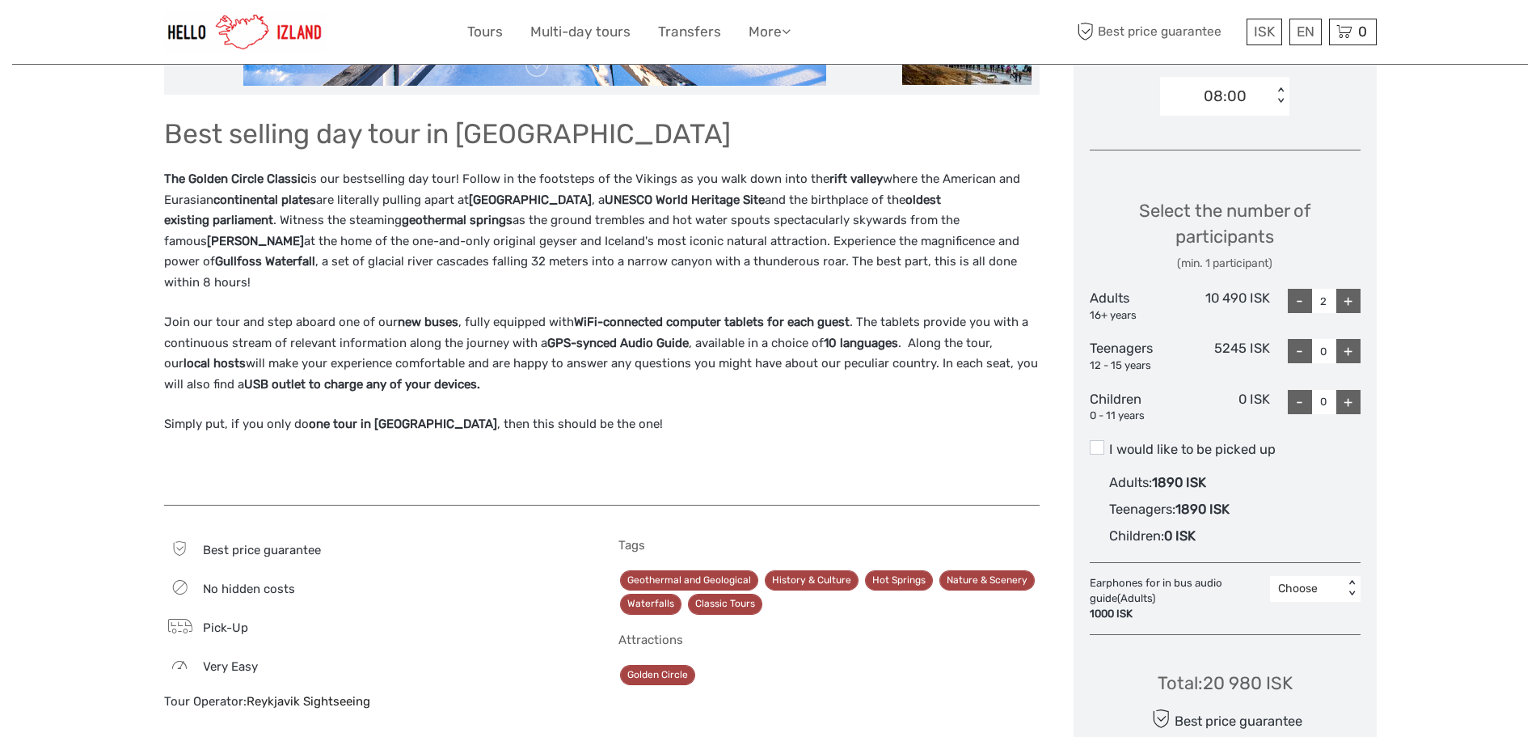
scroll to position [566, 0]
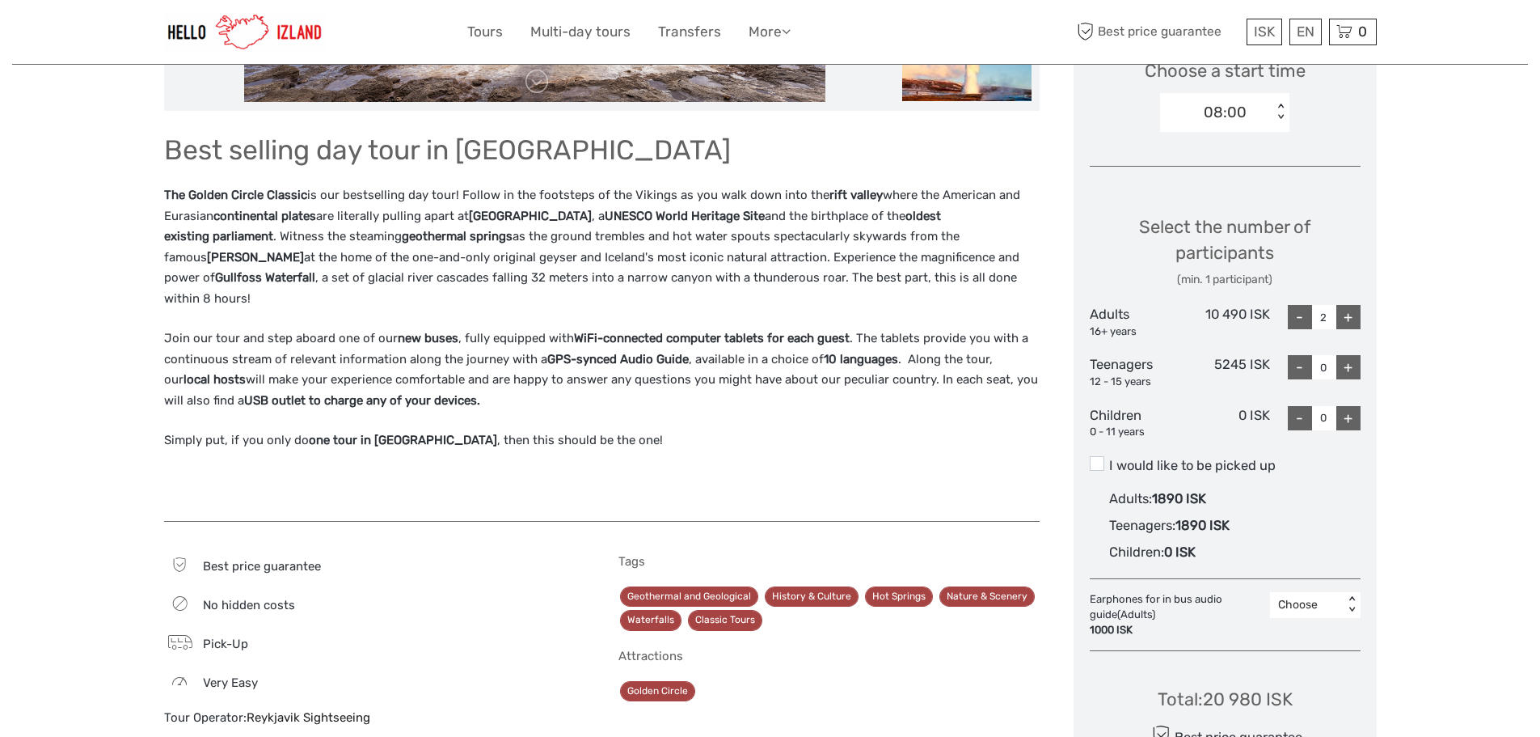
click at [1354, 416] on div "+" at bounding box center [1348, 418] width 24 height 24
type input "1"
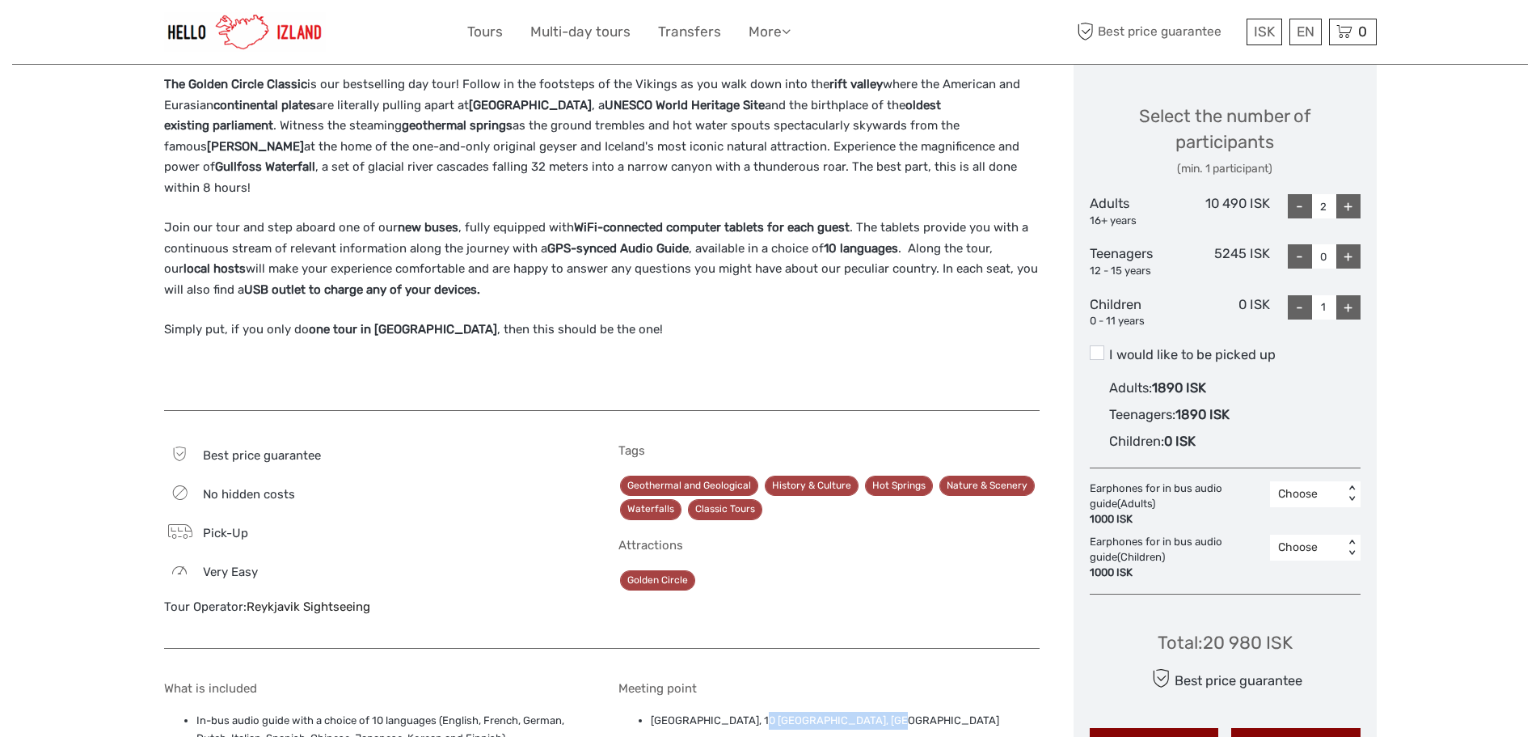
scroll to position [728, 0]
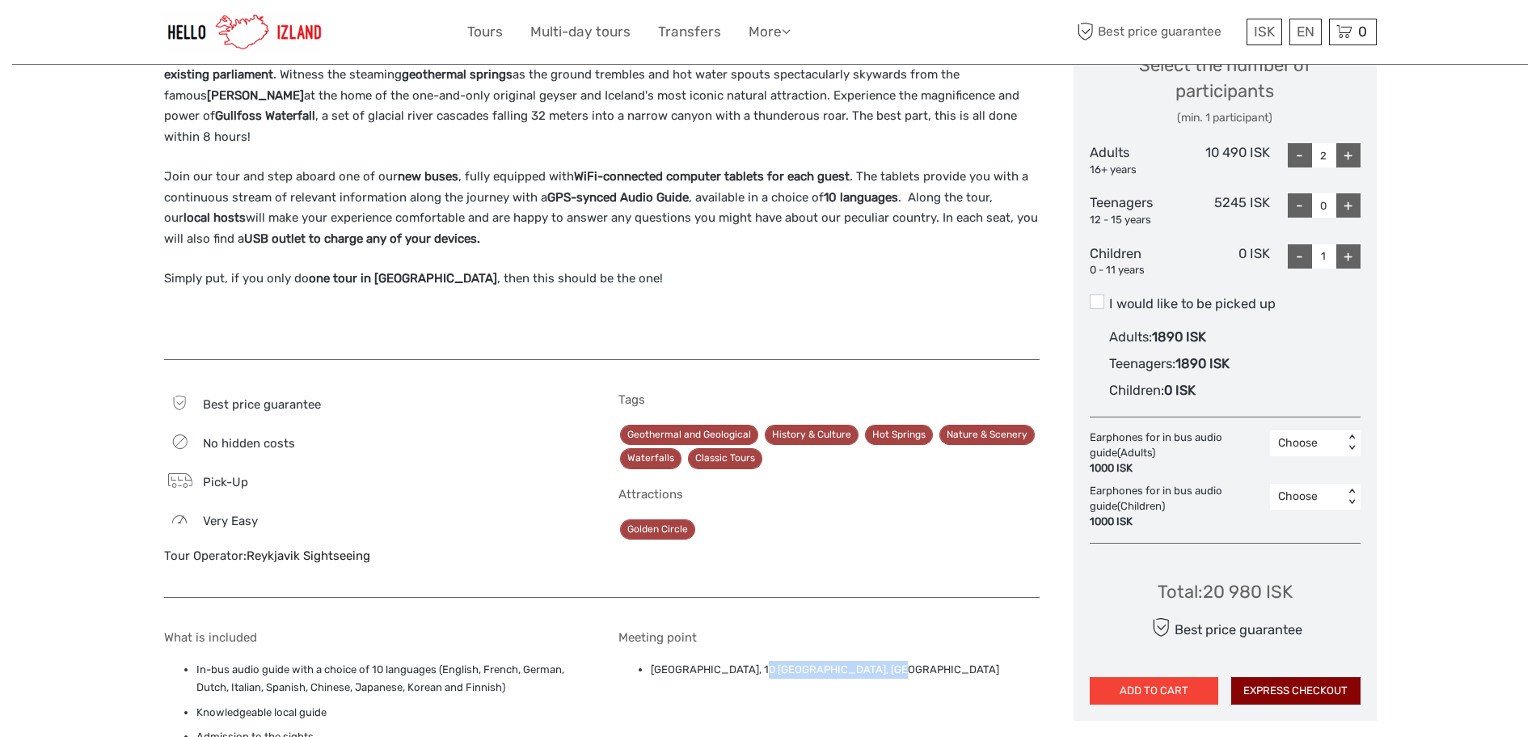
click at [1152, 690] on button "ADD TO CART" at bounding box center [1154, 690] width 129 height 27
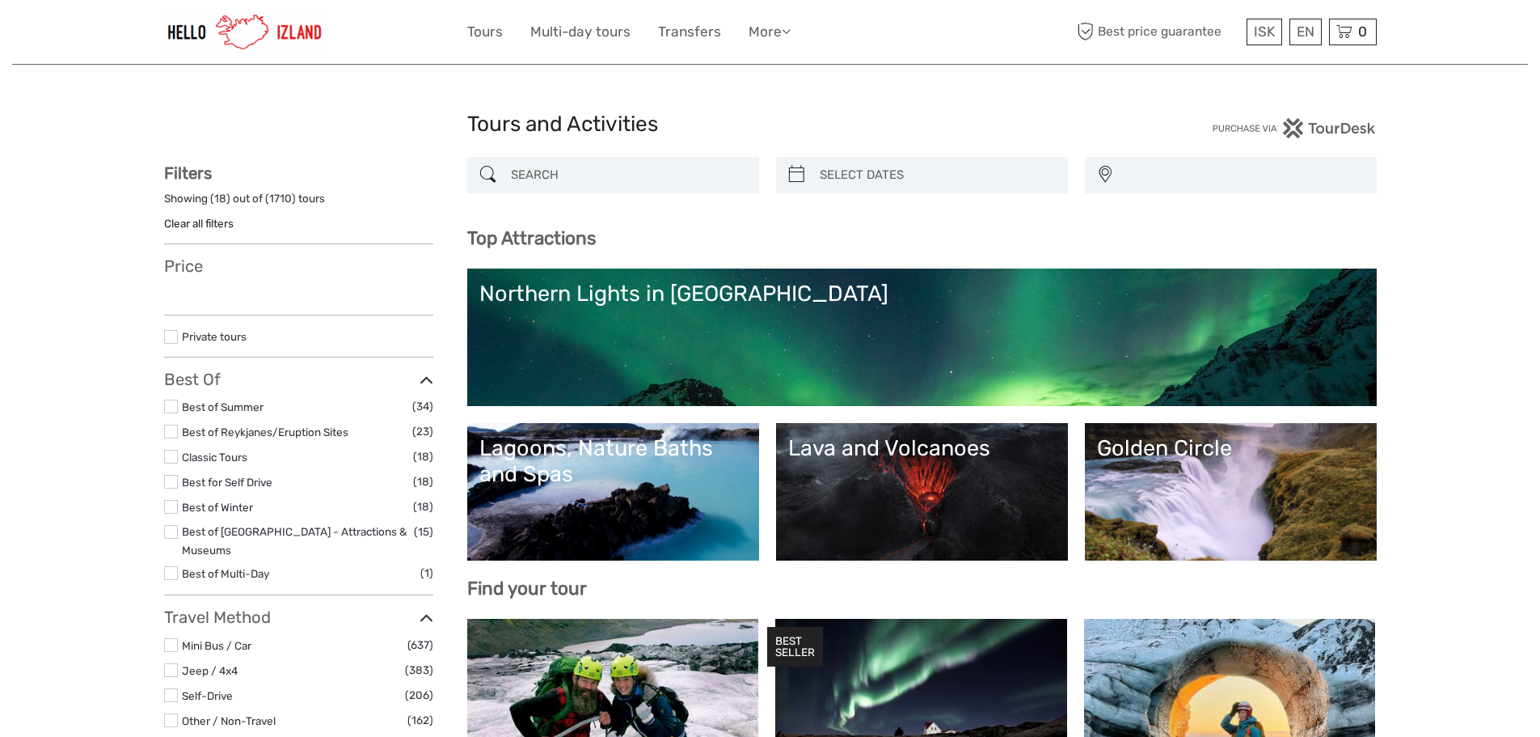
select select
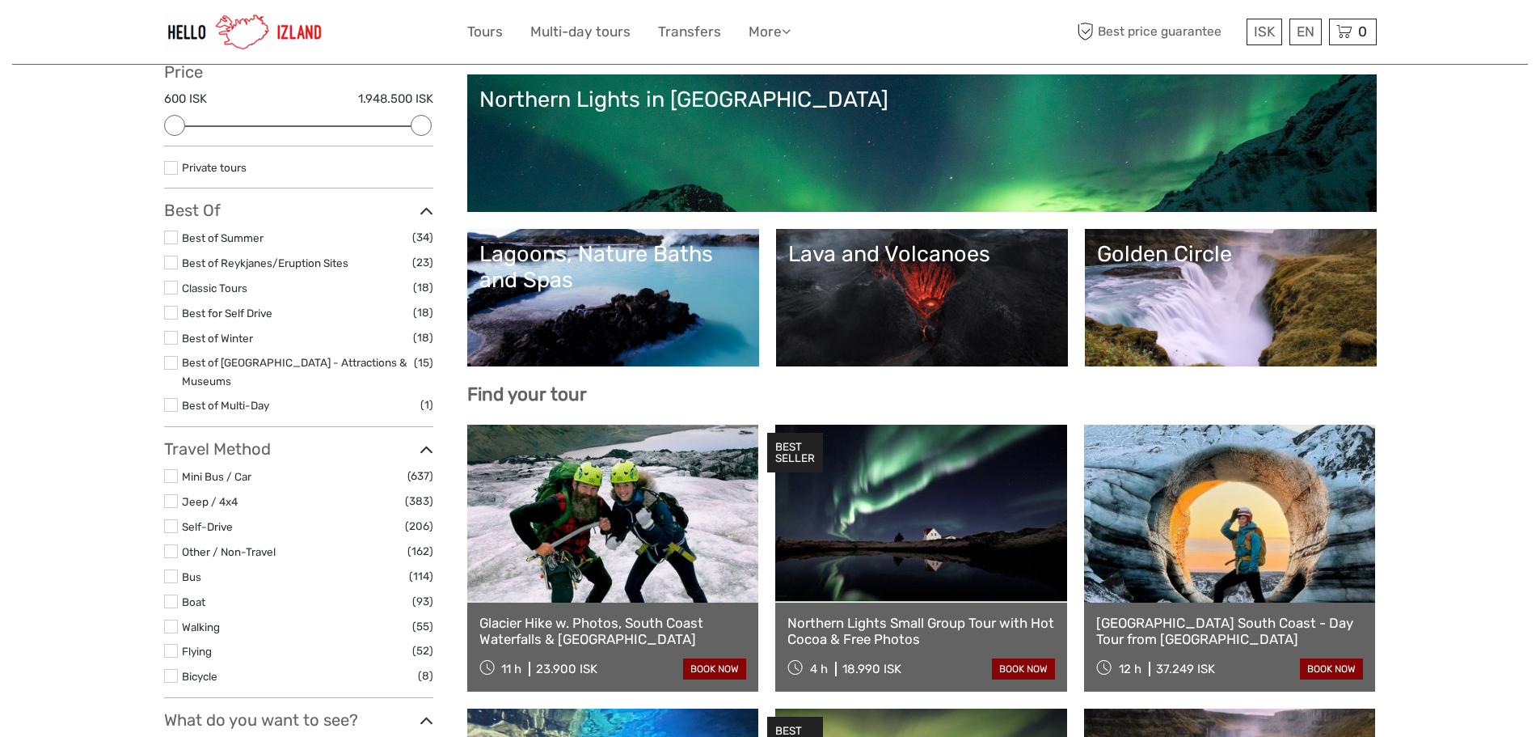
scroll to position [243, 0]
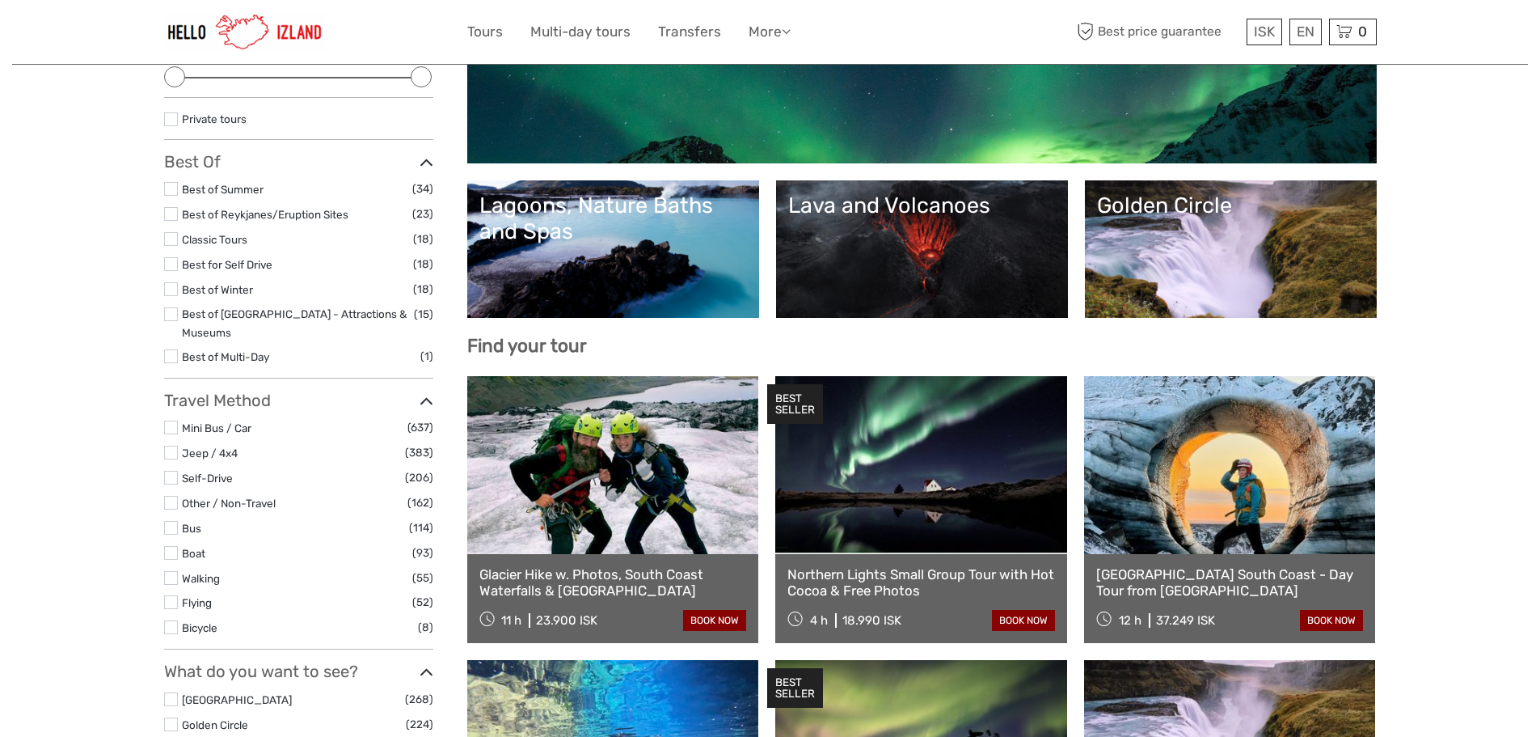
click at [1244, 272] on link "Golden Circle" at bounding box center [1231, 248] width 268 height 113
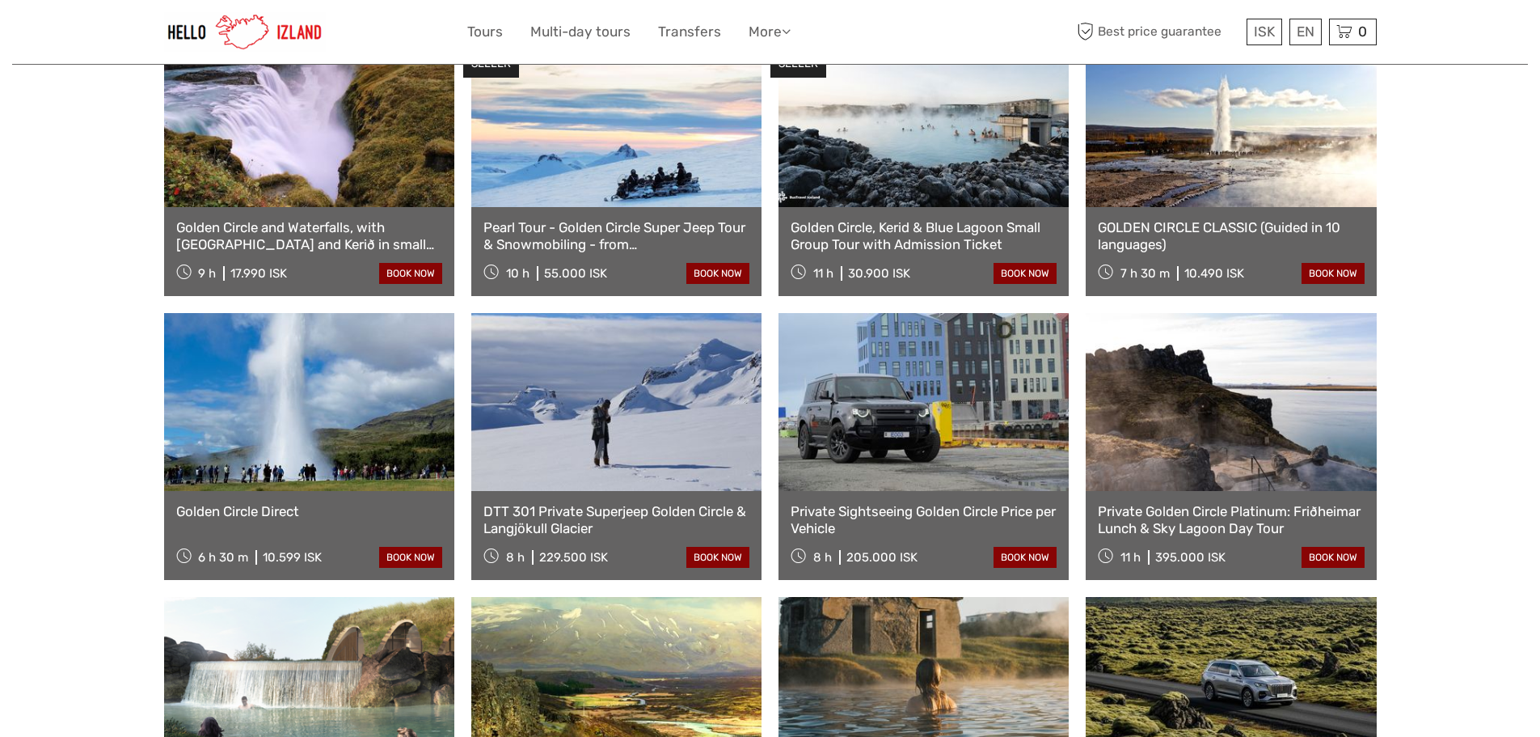
scroll to position [728, 0]
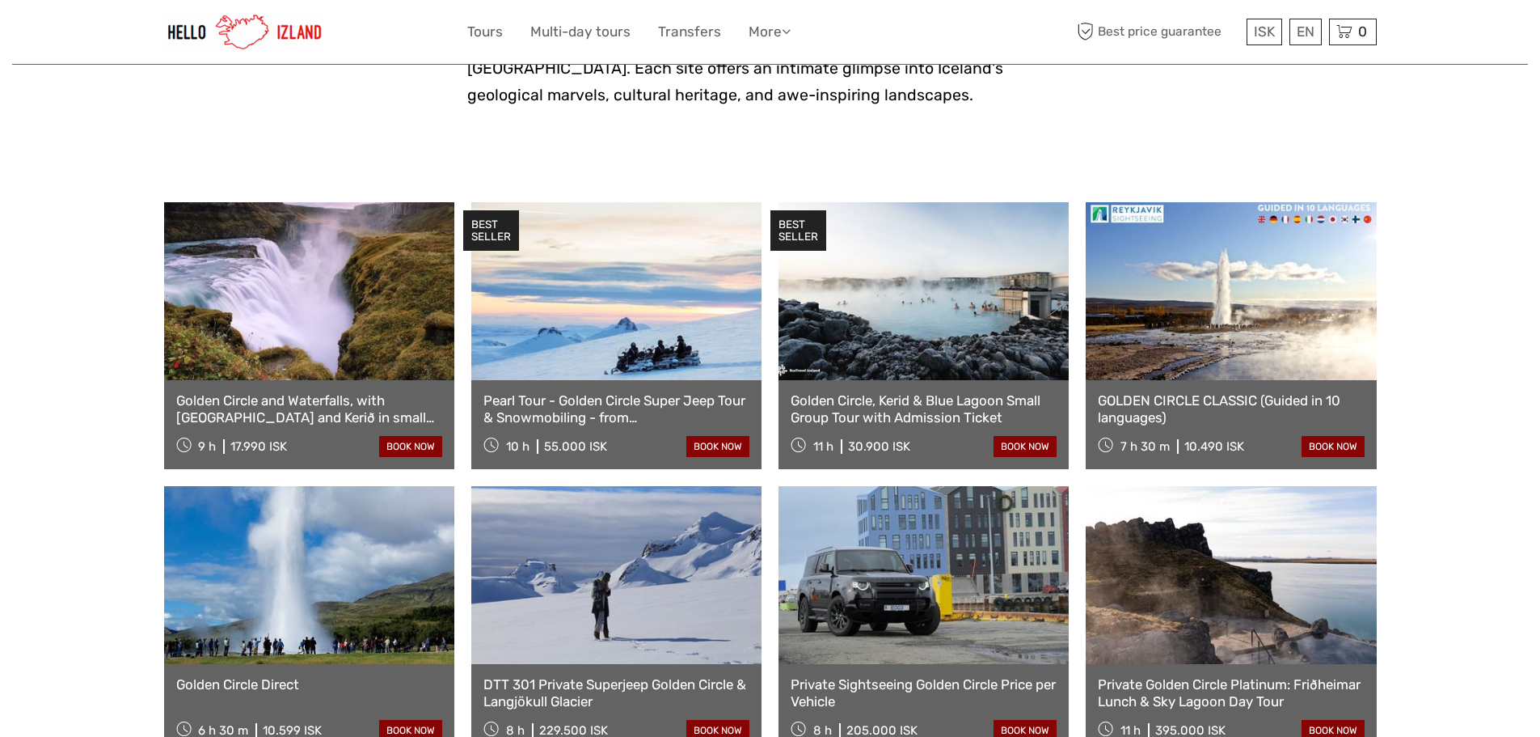
click at [237, 676] on link "Golden Circle Direct" at bounding box center [309, 684] width 266 height 16
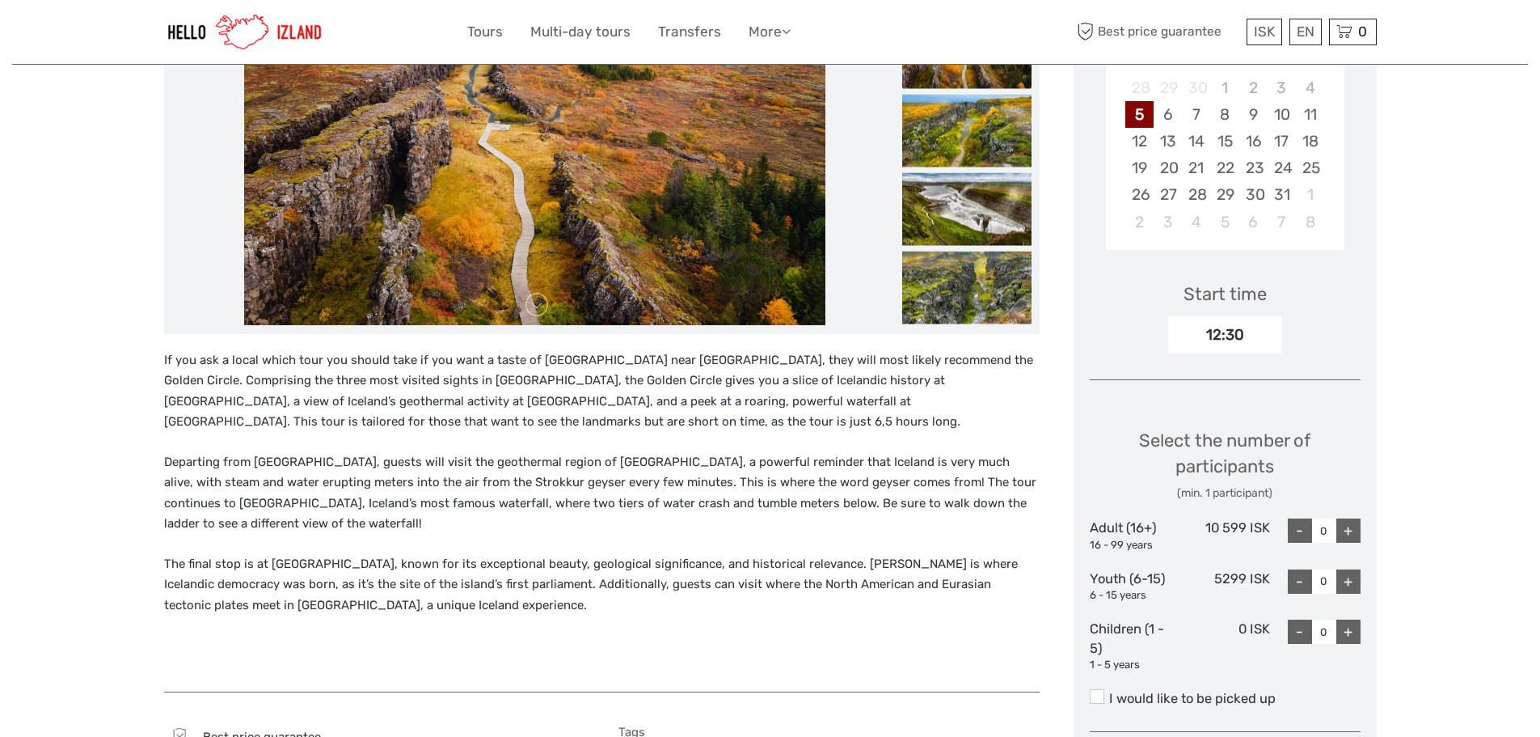
scroll to position [243, 0]
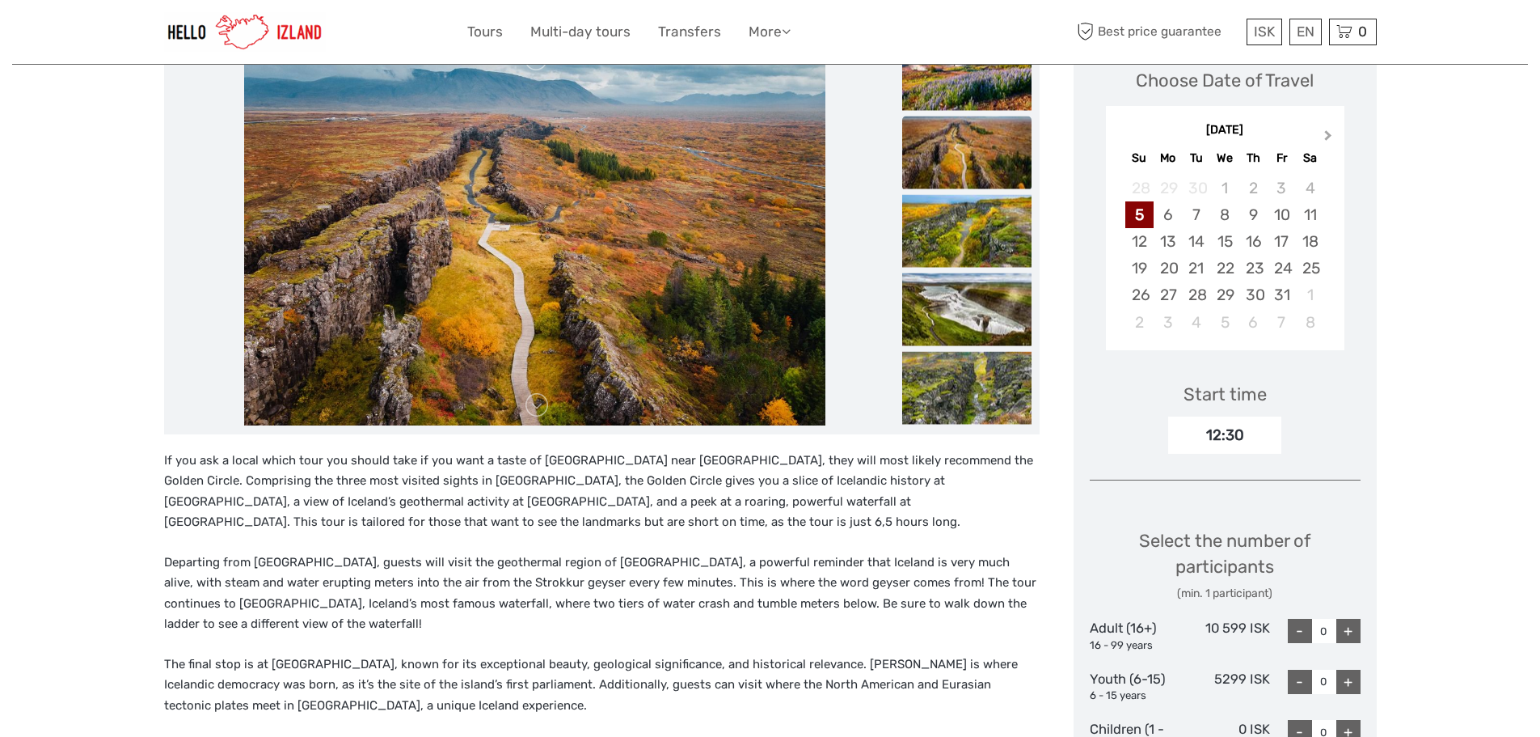
click at [1335, 133] on button "Next Month" at bounding box center [1330, 139] width 26 height 26
click at [1304, 271] on div "22" at bounding box center [1310, 268] width 28 height 27
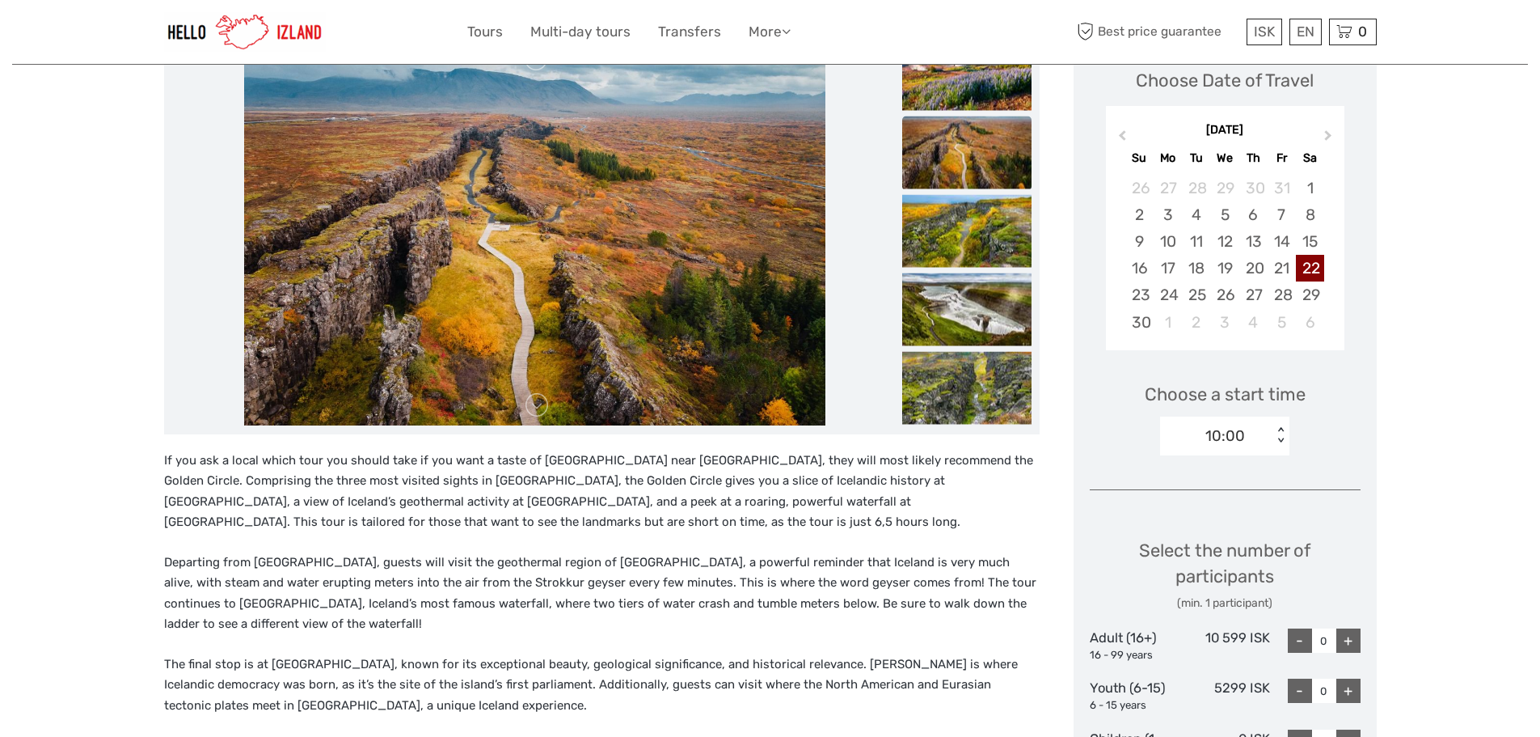
click at [1230, 441] on div "10:00" at bounding box center [1225, 435] width 40 height 21
click at [1241, 438] on div "10:00" at bounding box center [1225, 435] width 40 height 21
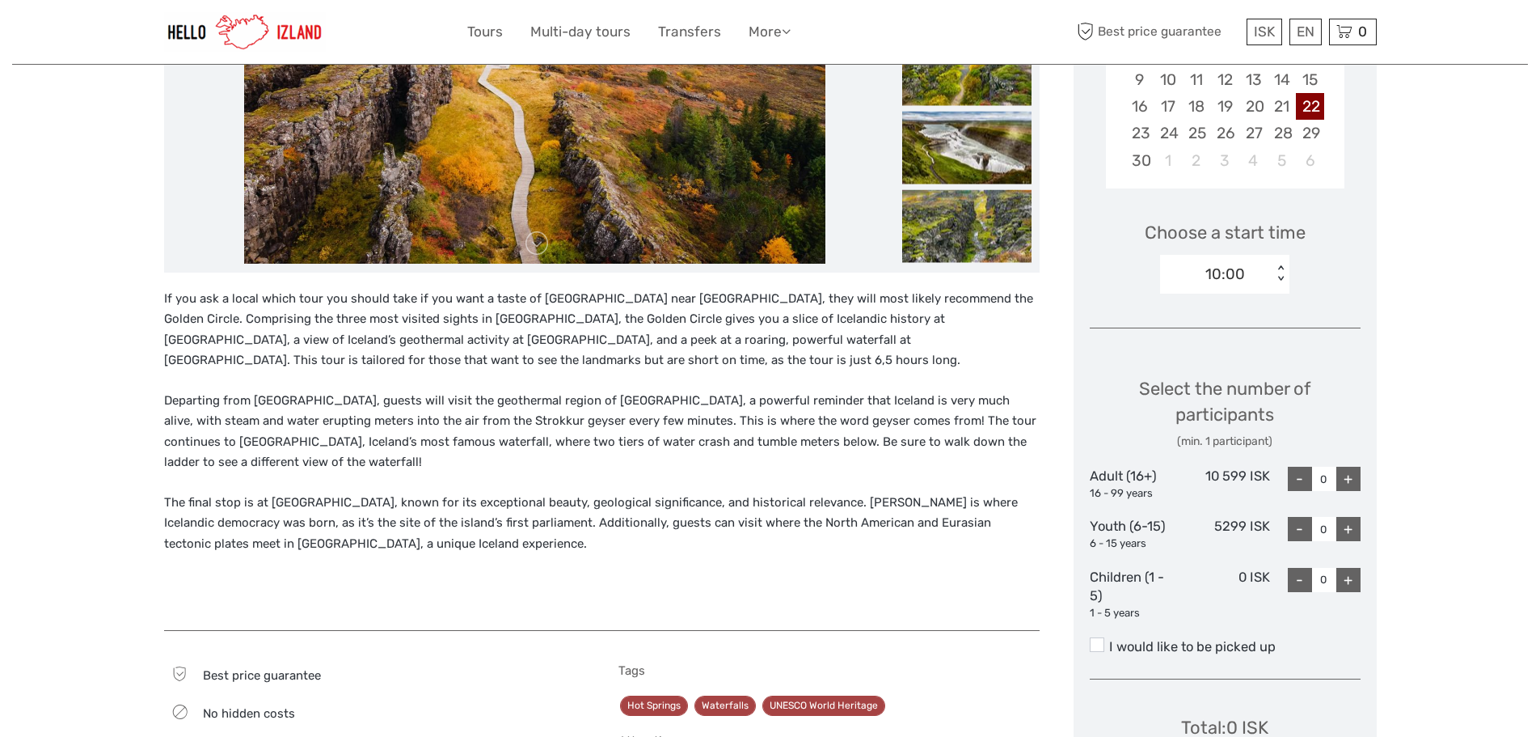
scroll to position [485, 0]
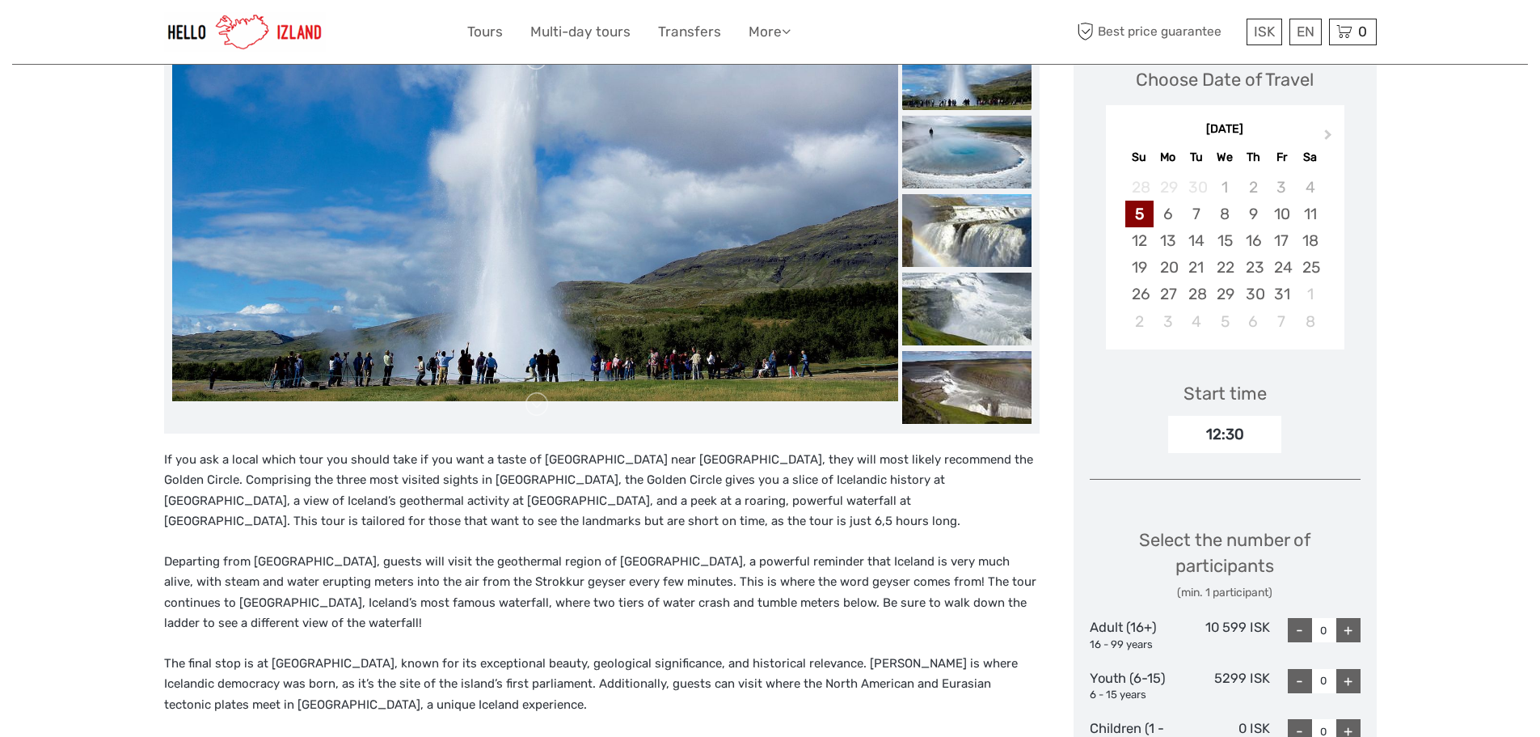
scroll to position [243, 0]
click at [1328, 136] on span "Next Month" at bounding box center [1328, 138] width 0 height 23
click at [1121, 129] on button "Previous Month" at bounding box center [1121, 139] width 26 height 26
click at [1310, 262] on div "22" at bounding box center [1310, 268] width 28 height 27
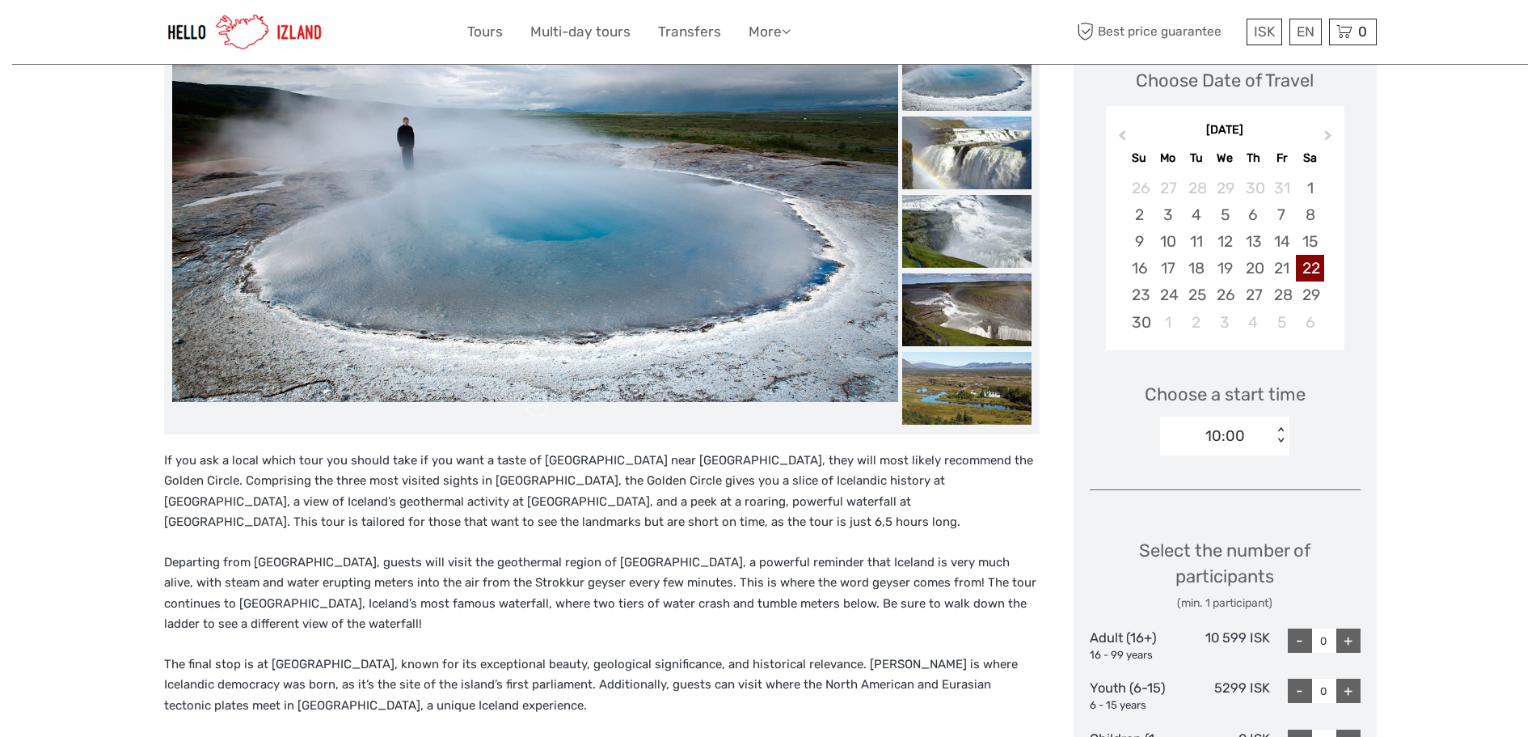
click at [1233, 441] on div "10:00" at bounding box center [1225, 435] width 40 height 21
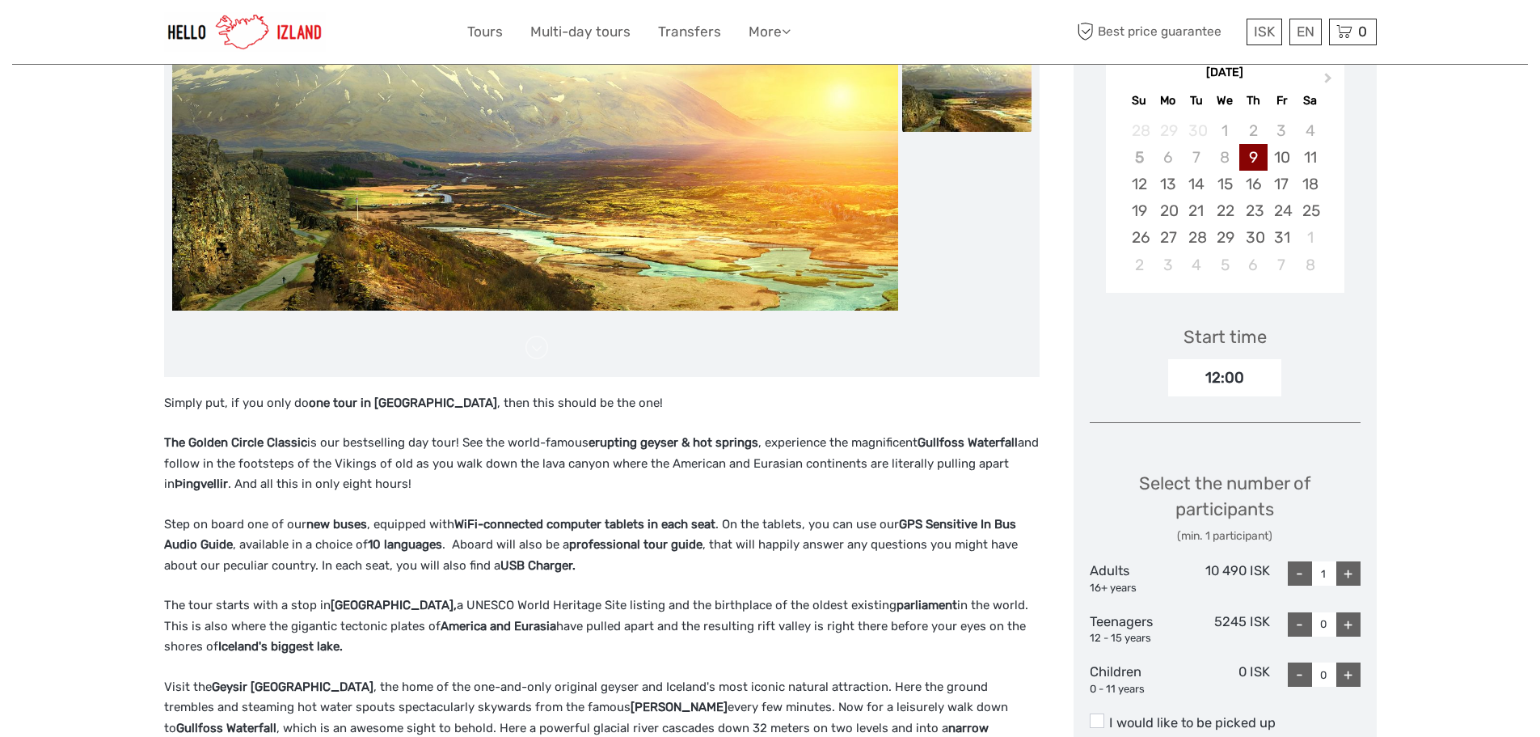
scroll to position [243, 0]
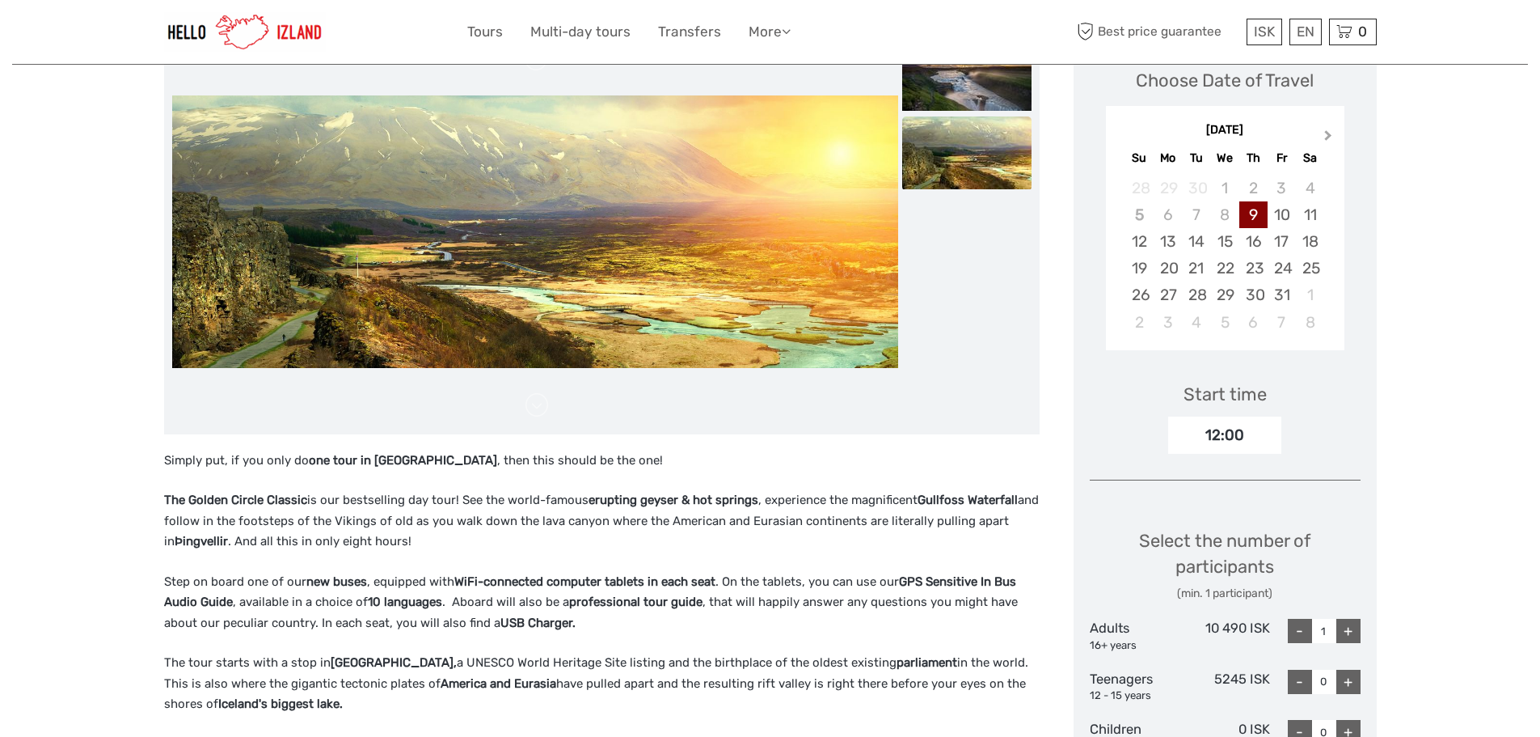
click at [1328, 134] on span "Next Month" at bounding box center [1328, 138] width 0 height 23
click at [1315, 271] on div "22" at bounding box center [1310, 268] width 28 height 27
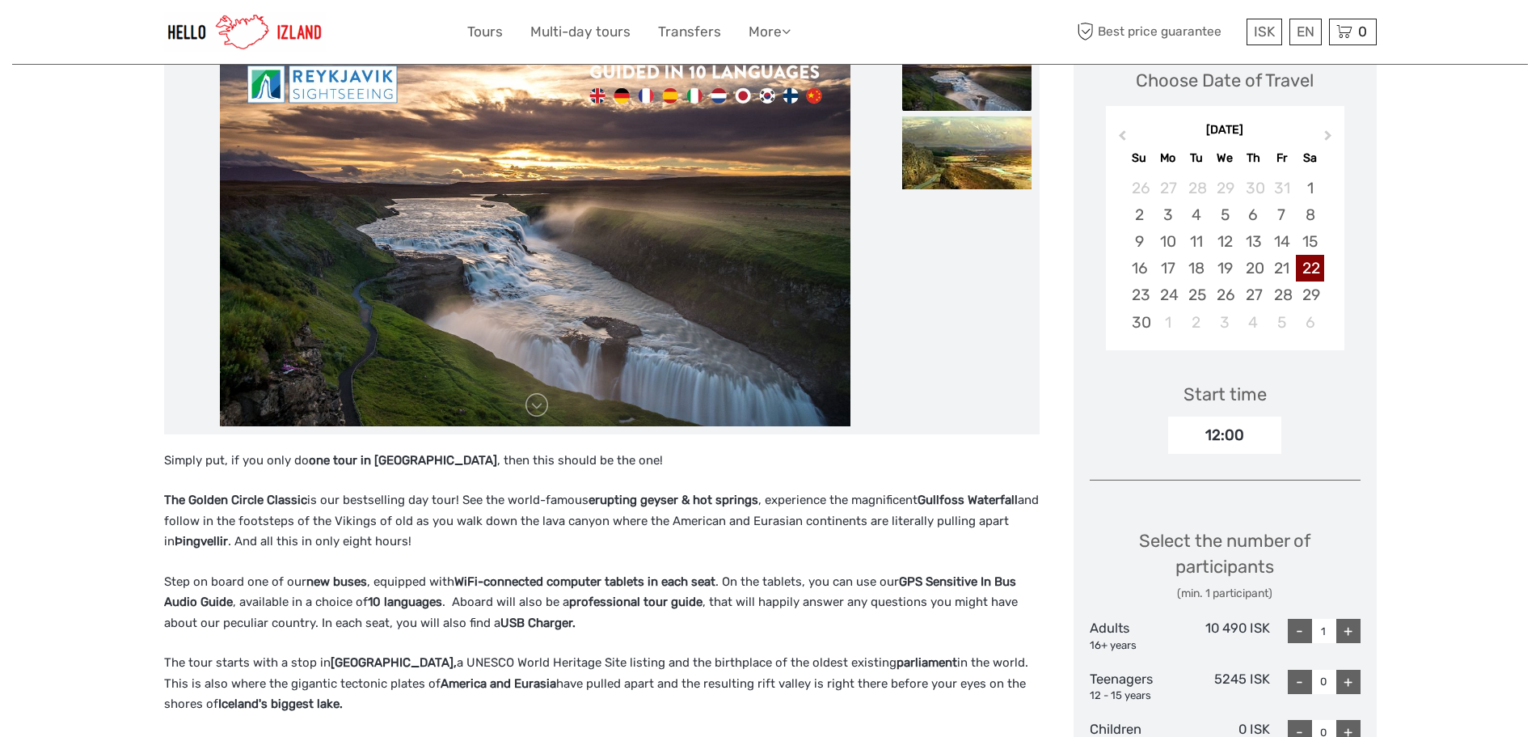
click at [1256, 436] on div "12:00" at bounding box center [1224, 434] width 113 height 37
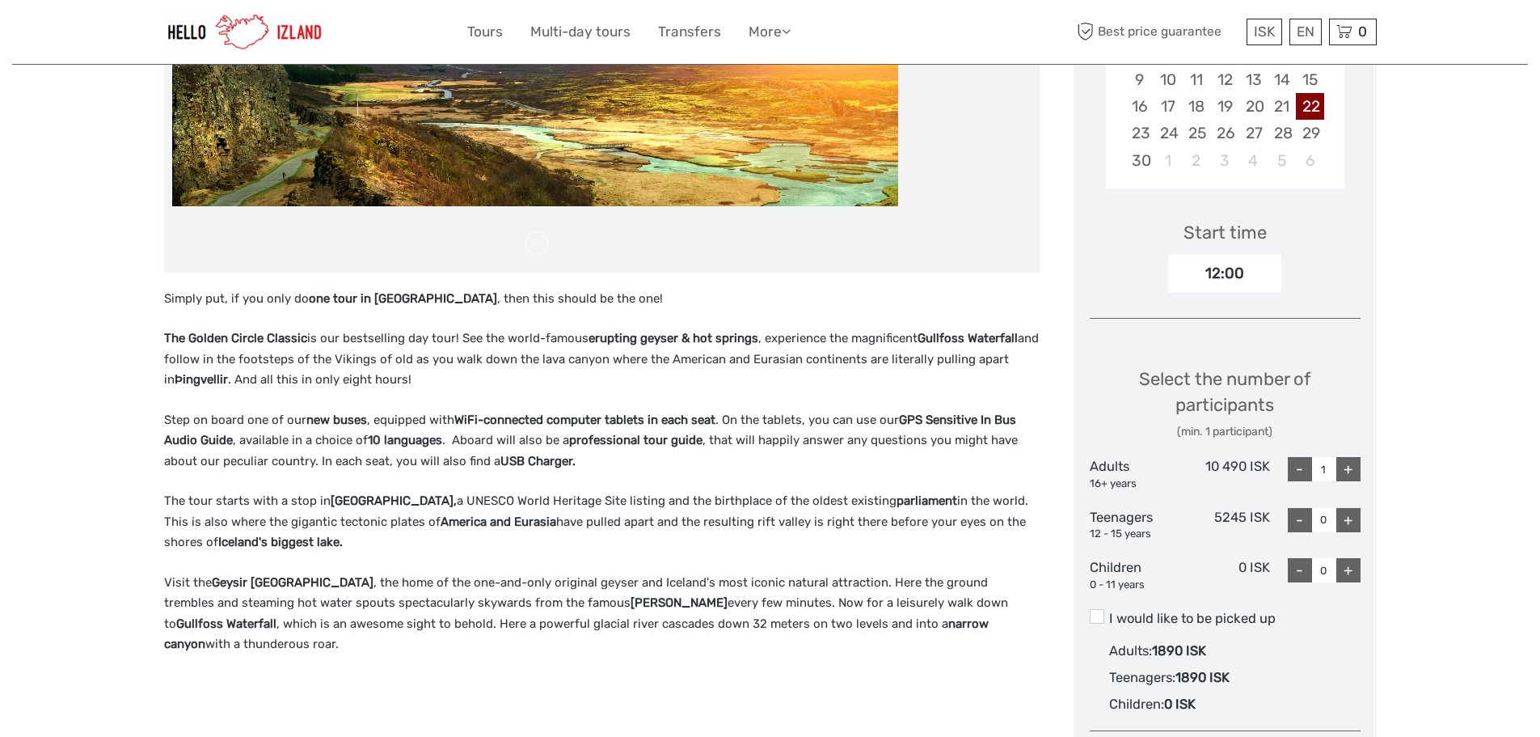
scroll to position [566, 0]
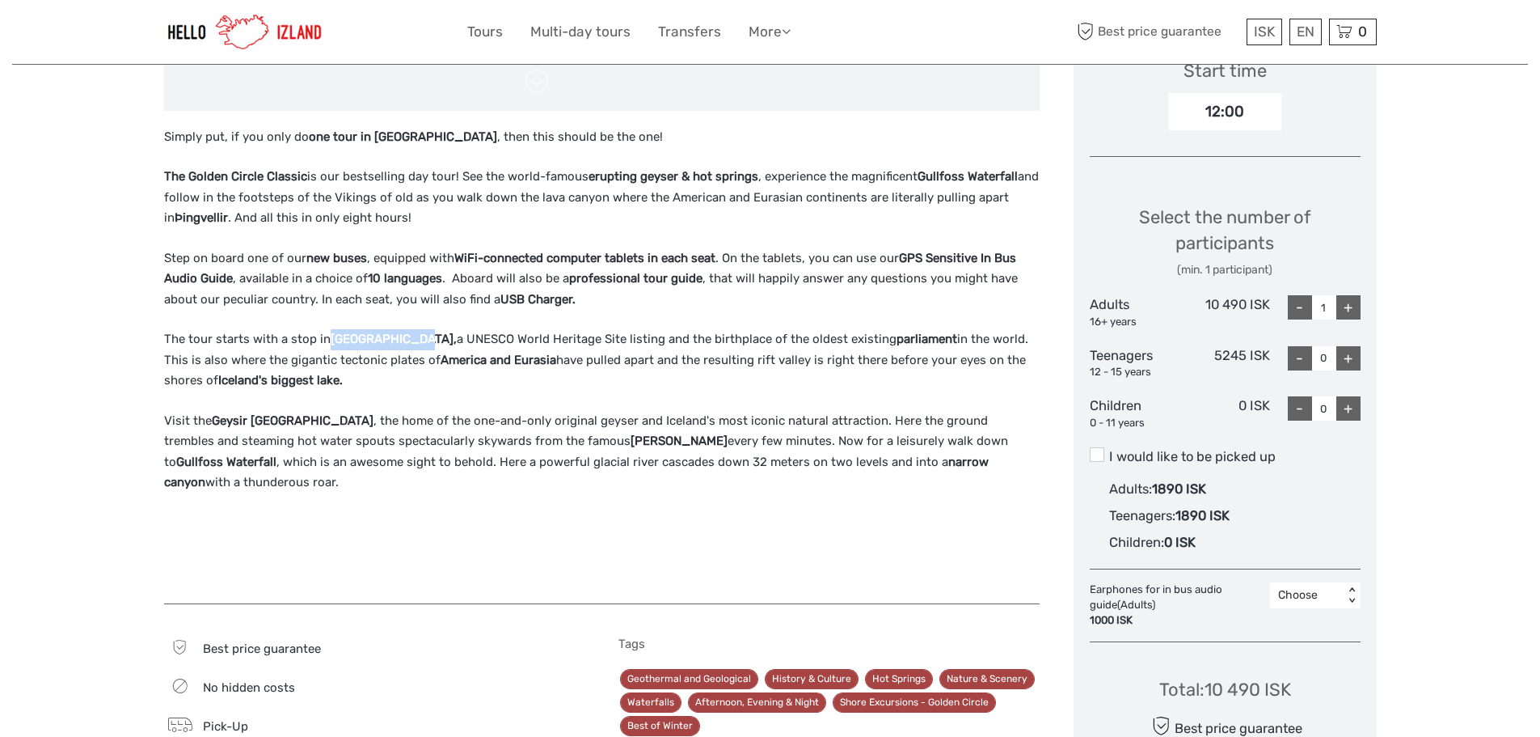
drag, startPoint x: 327, startPoint y: 343, endPoint x: 395, endPoint y: 344, distance: 68.7
click at [395, 344] on strong "Þingvellir National Park," at bounding box center [394, 338] width 126 height 15
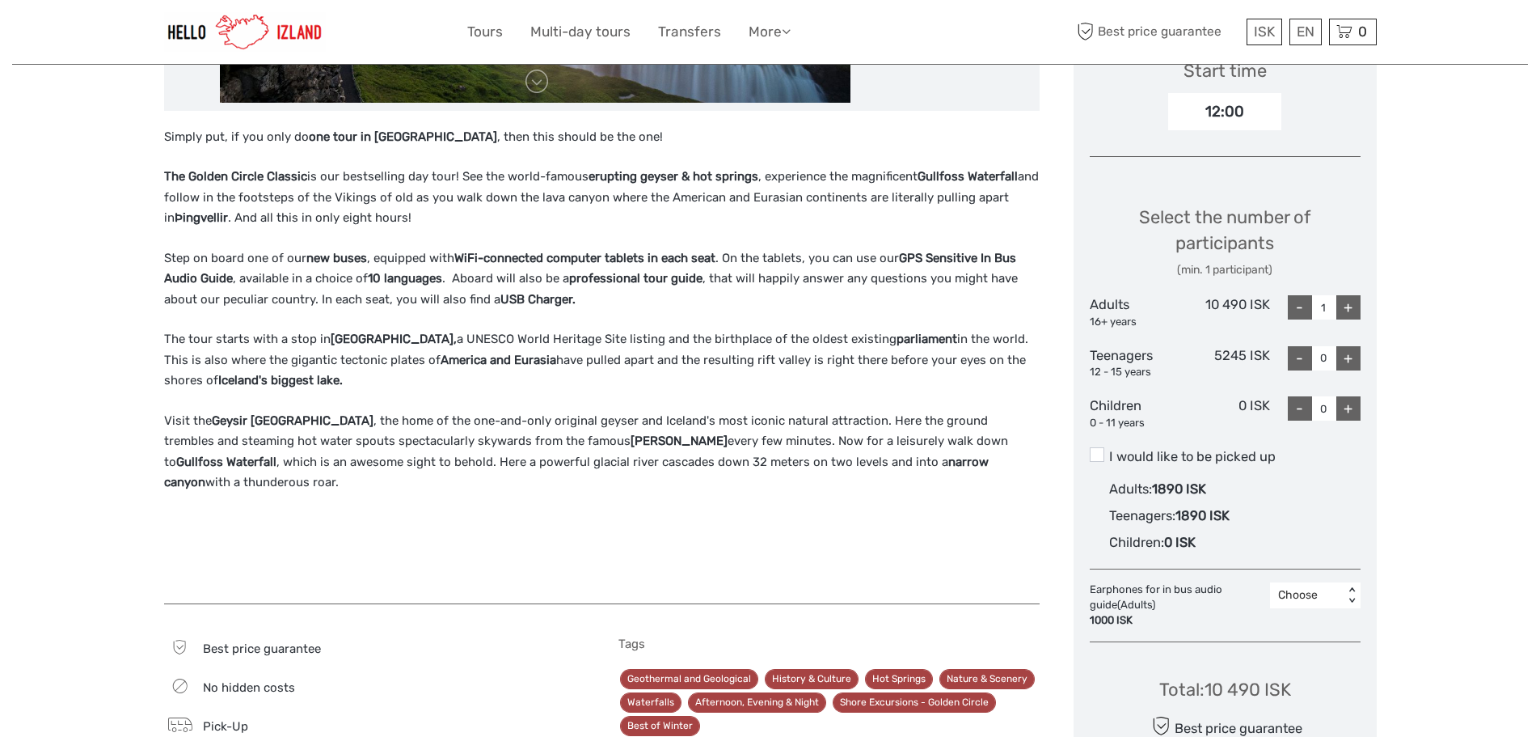
drag, startPoint x: 329, startPoint y: 344, endPoint x: 457, endPoint y: 349, distance: 127.8
click at [457, 349] on p "The tour starts with a stop in Þingvellir National Park, a UNESCO World Heritag…" at bounding box center [602, 360] width 876 height 62
copy strong "Þingvellir National Park"
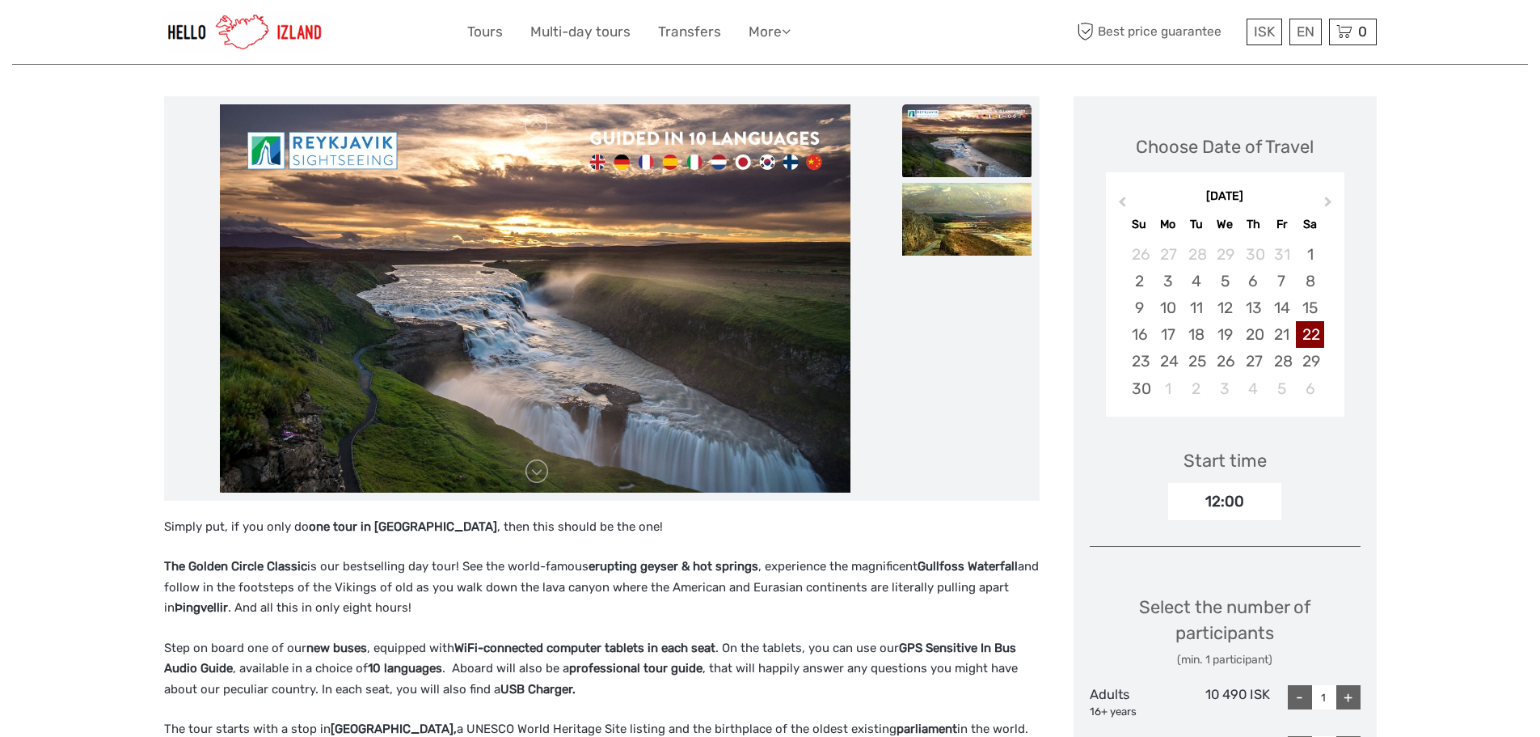
scroll to position [162, 0]
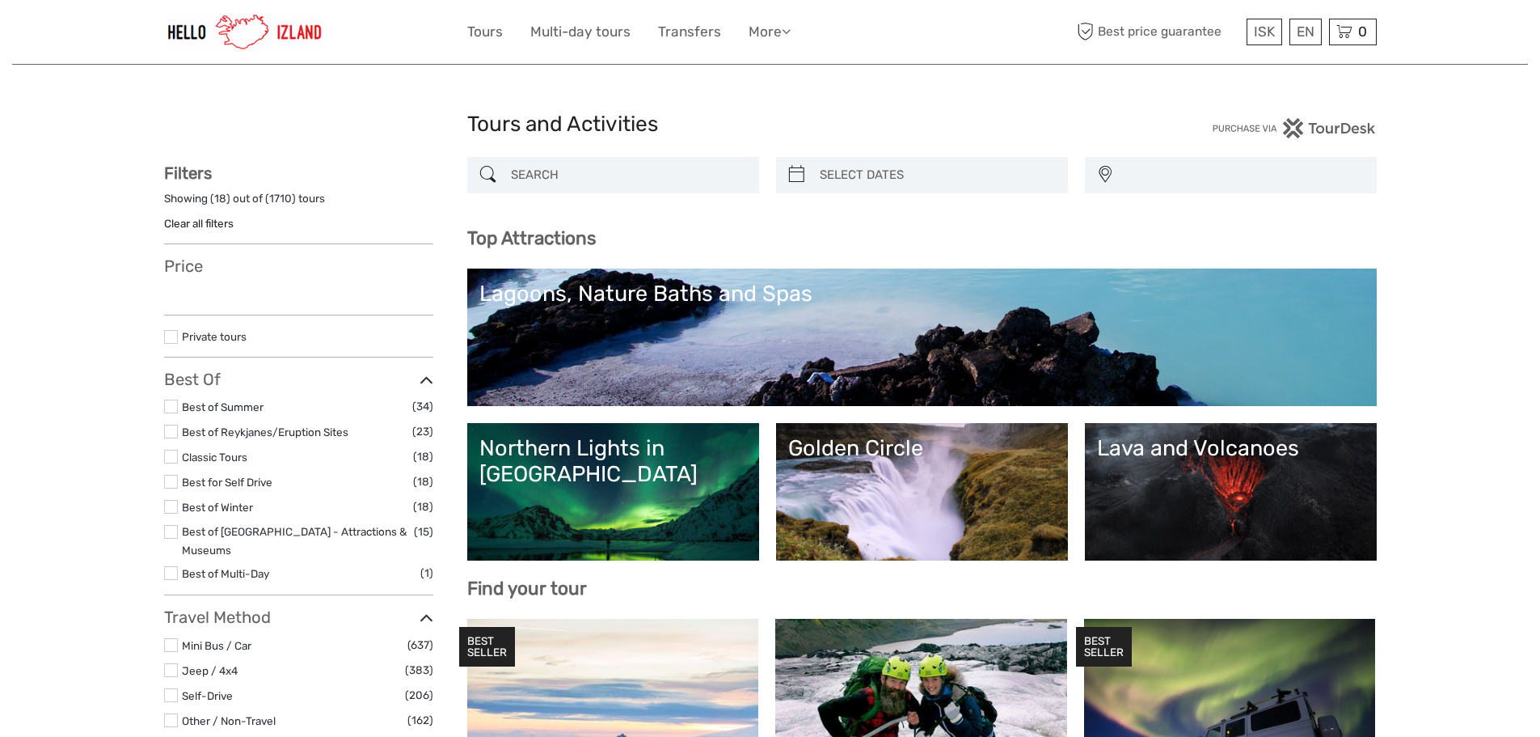
select select
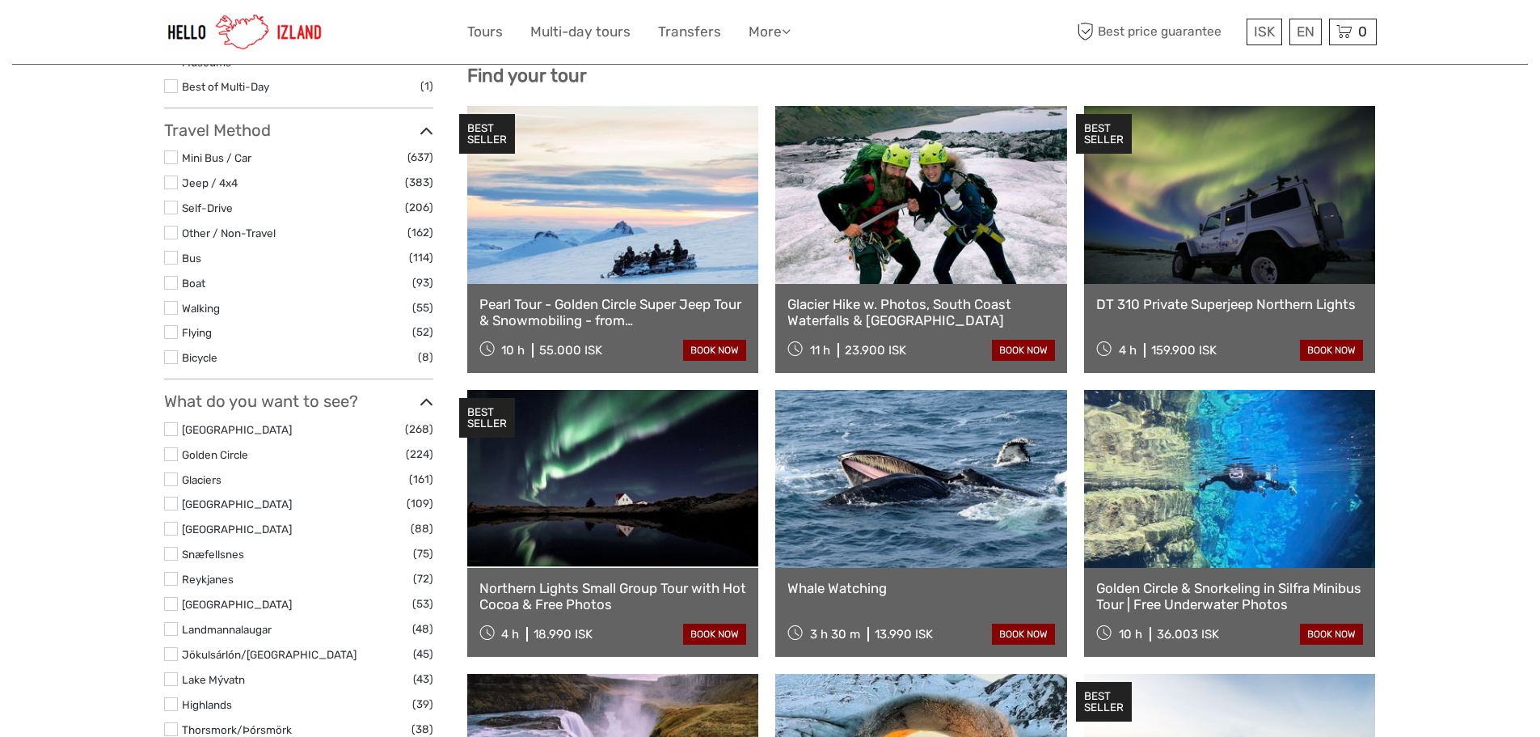
scroll to position [485, 0]
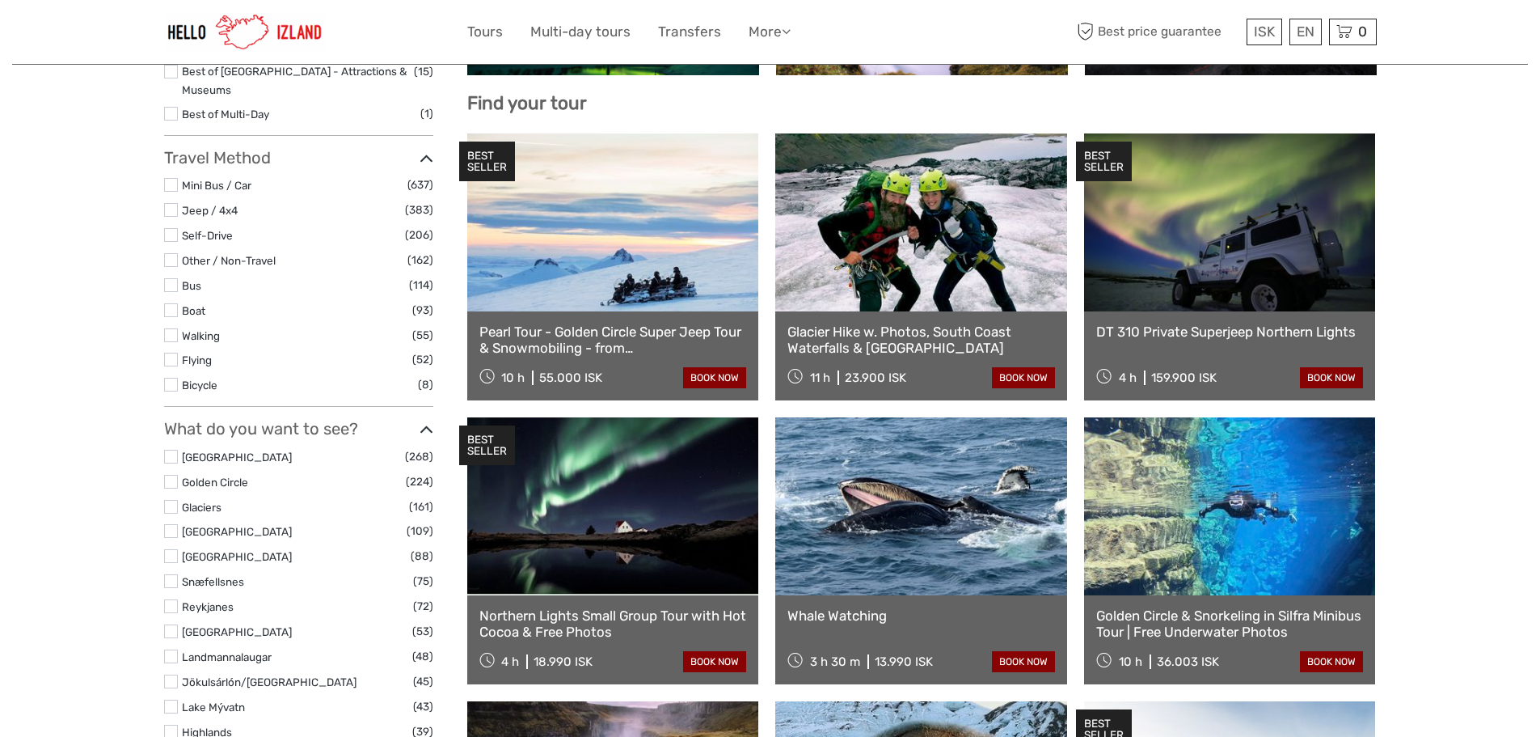
click at [175, 450] on label at bounding box center [171, 457] width 14 height 14
click at [0, 0] on input "checkbox" at bounding box center [0, 0] width 0 height 0
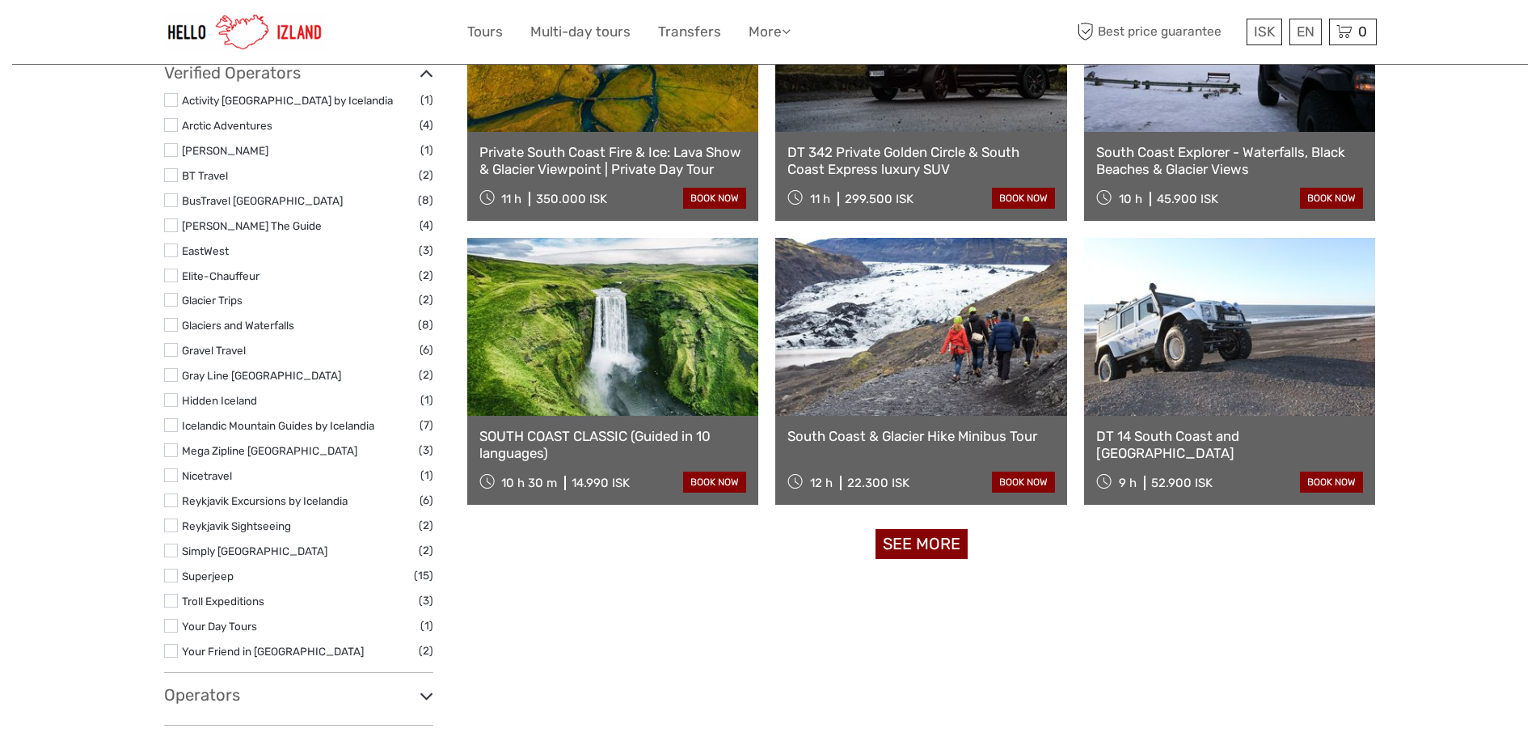
scroll to position [1467, 0]
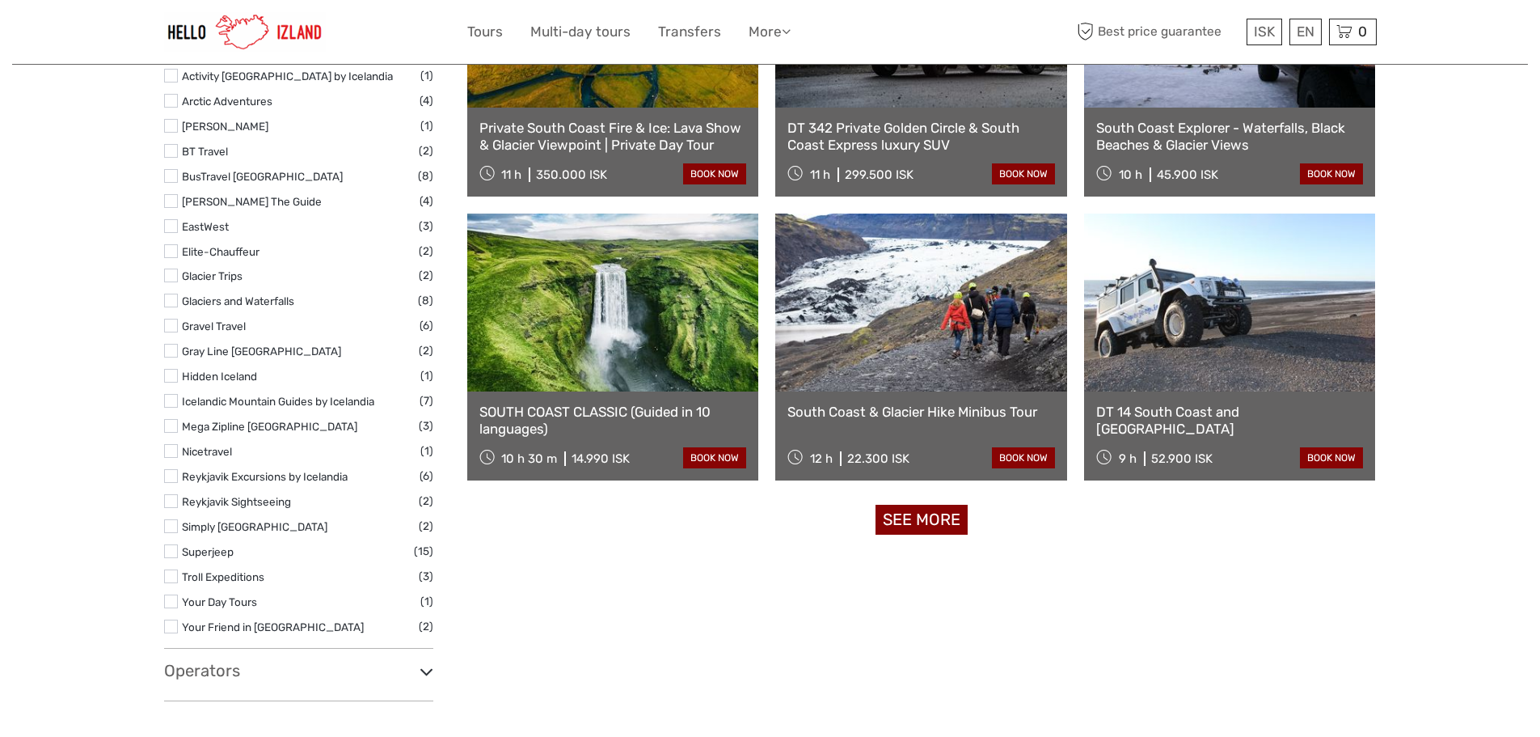
click at [575, 407] on link "SOUTH COAST CLASSIC (Guided in 10 languages)" at bounding box center [613, 419] width 268 height 33
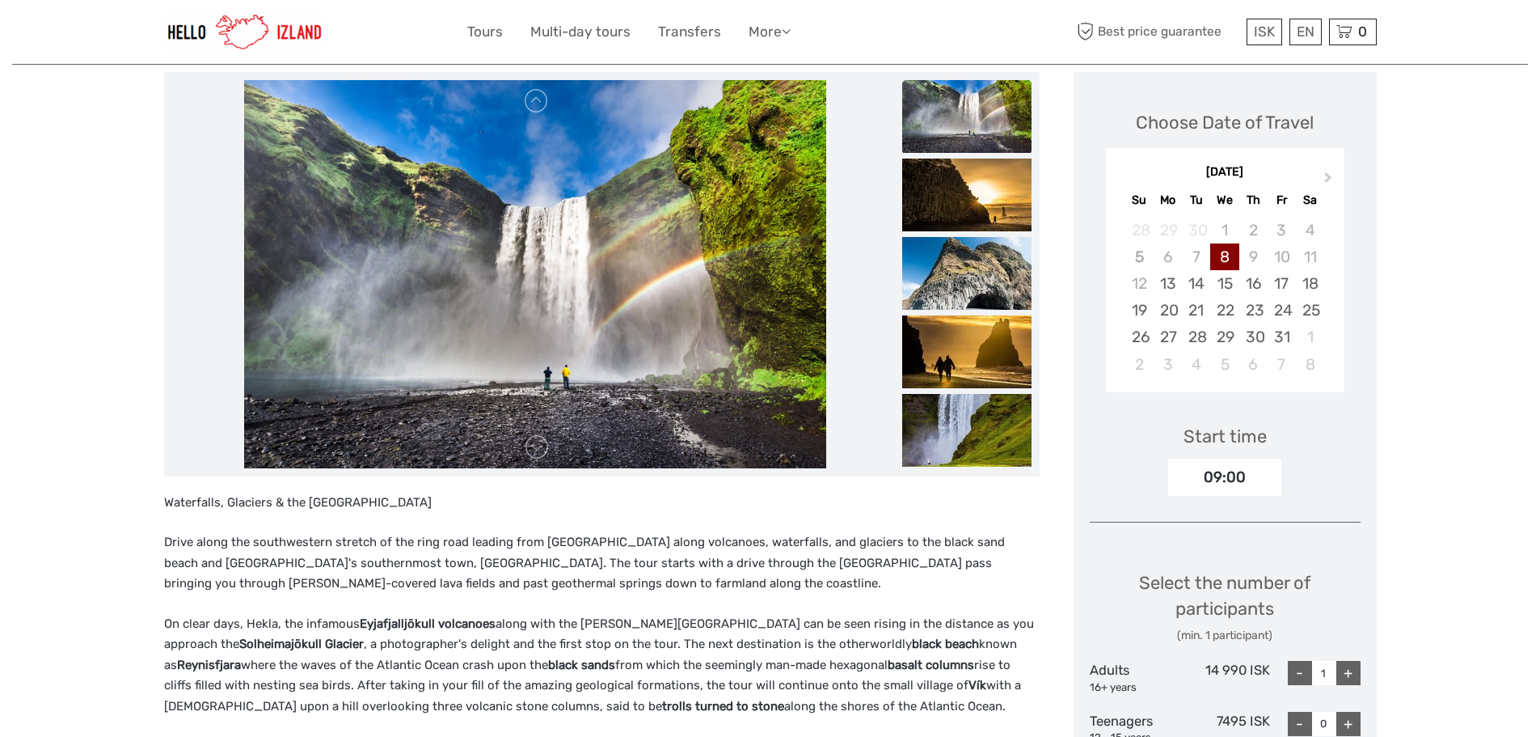
scroll to position [162, 0]
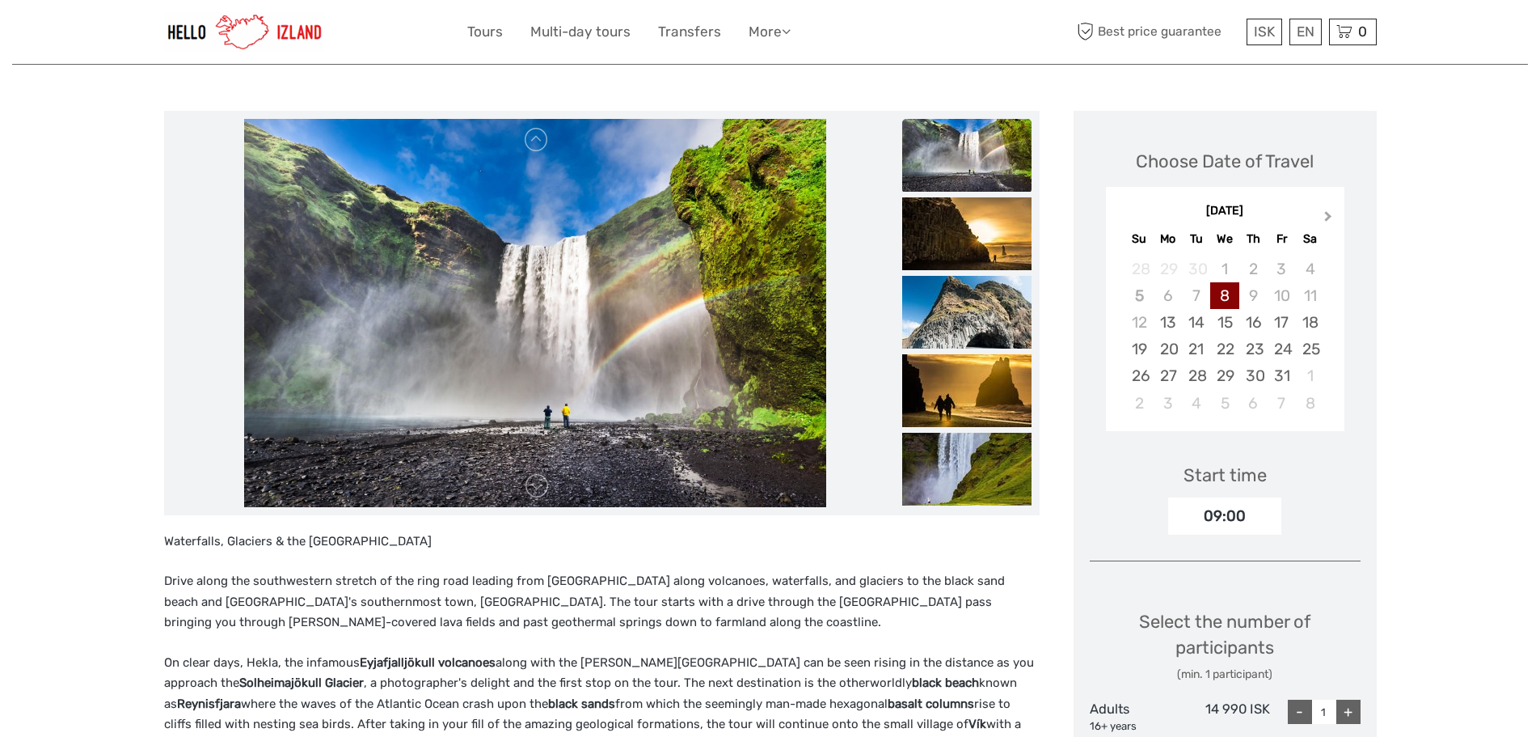
click at [1327, 209] on button "Next Month" at bounding box center [1330, 220] width 26 height 26
click at [1146, 371] on div "23" at bounding box center [1139, 375] width 28 height 27
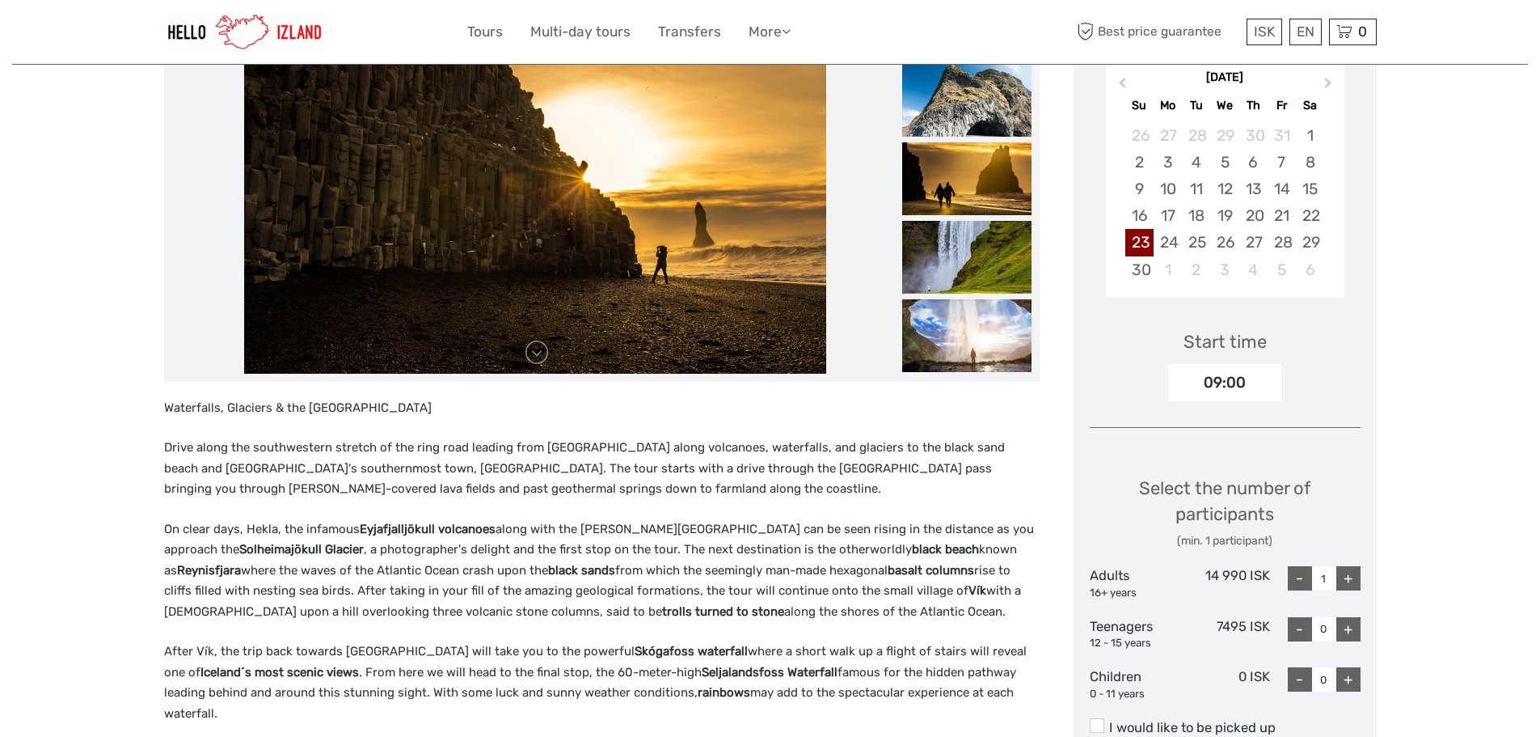
scroll to position [323, 0]
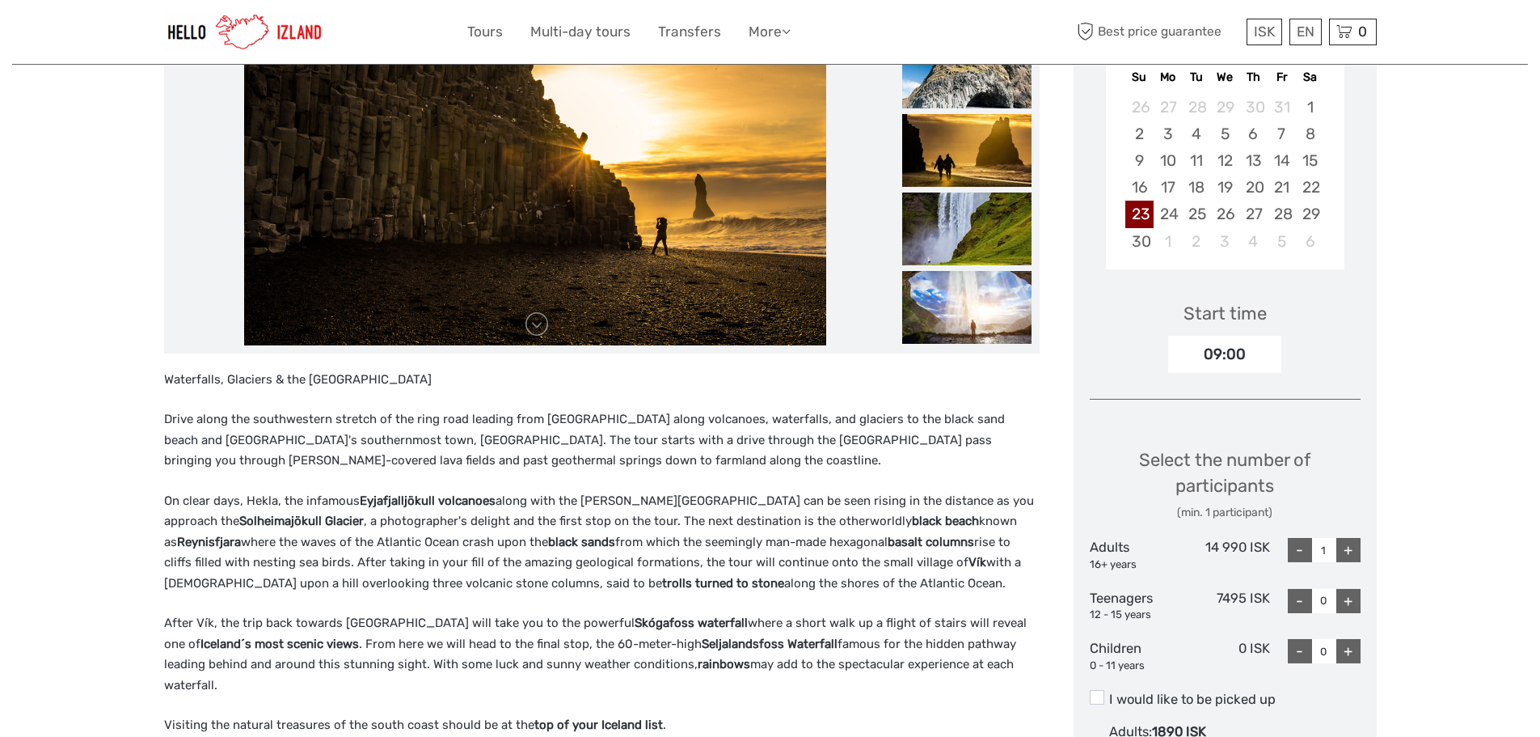
click at [1355, 551] on div "+" at bounding box center [1348, 550] width 24 height 24
type input "2"
click at [1348, 651] on div "+" at bounding box center [1348, 651] width 24 height 24
type input "1"
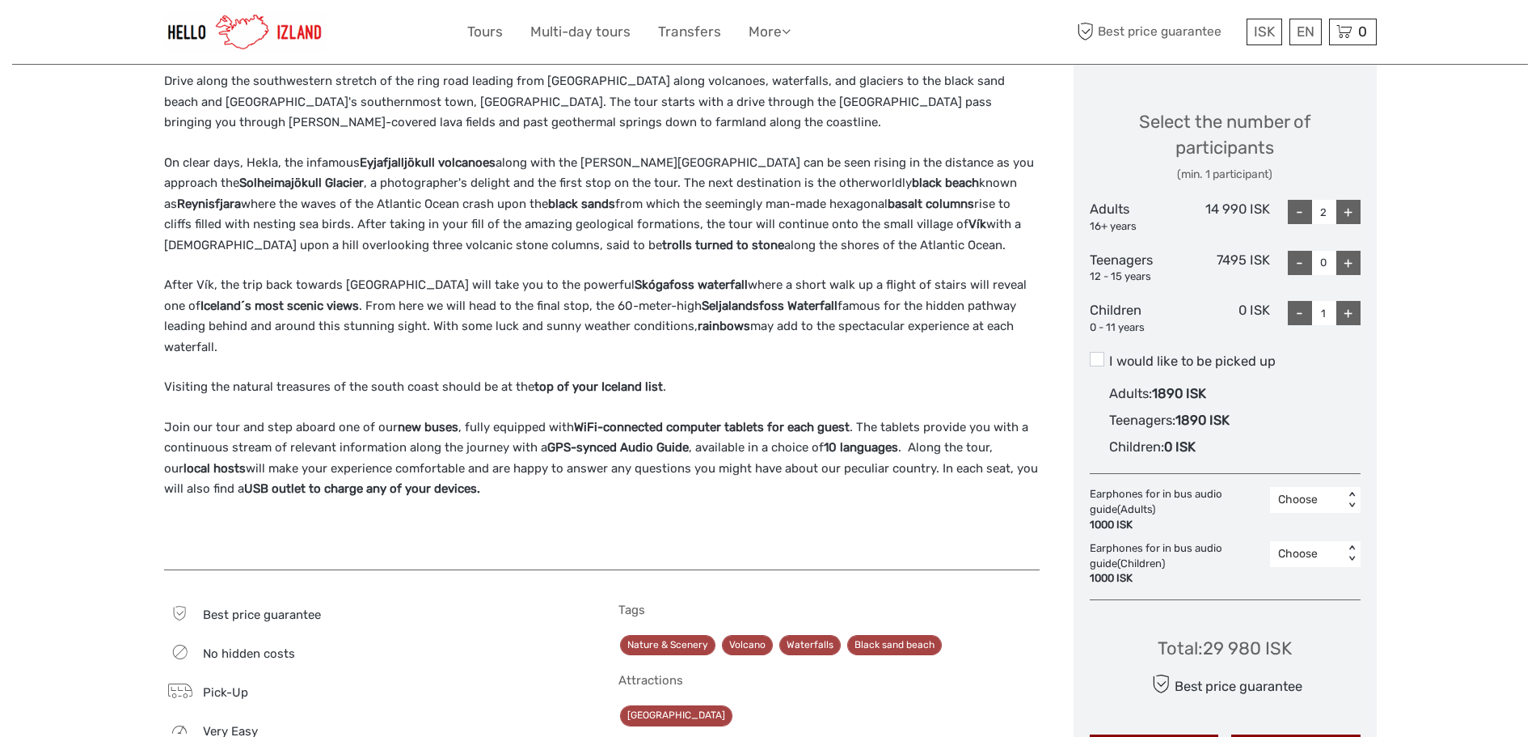
scroll to position [728, 0]
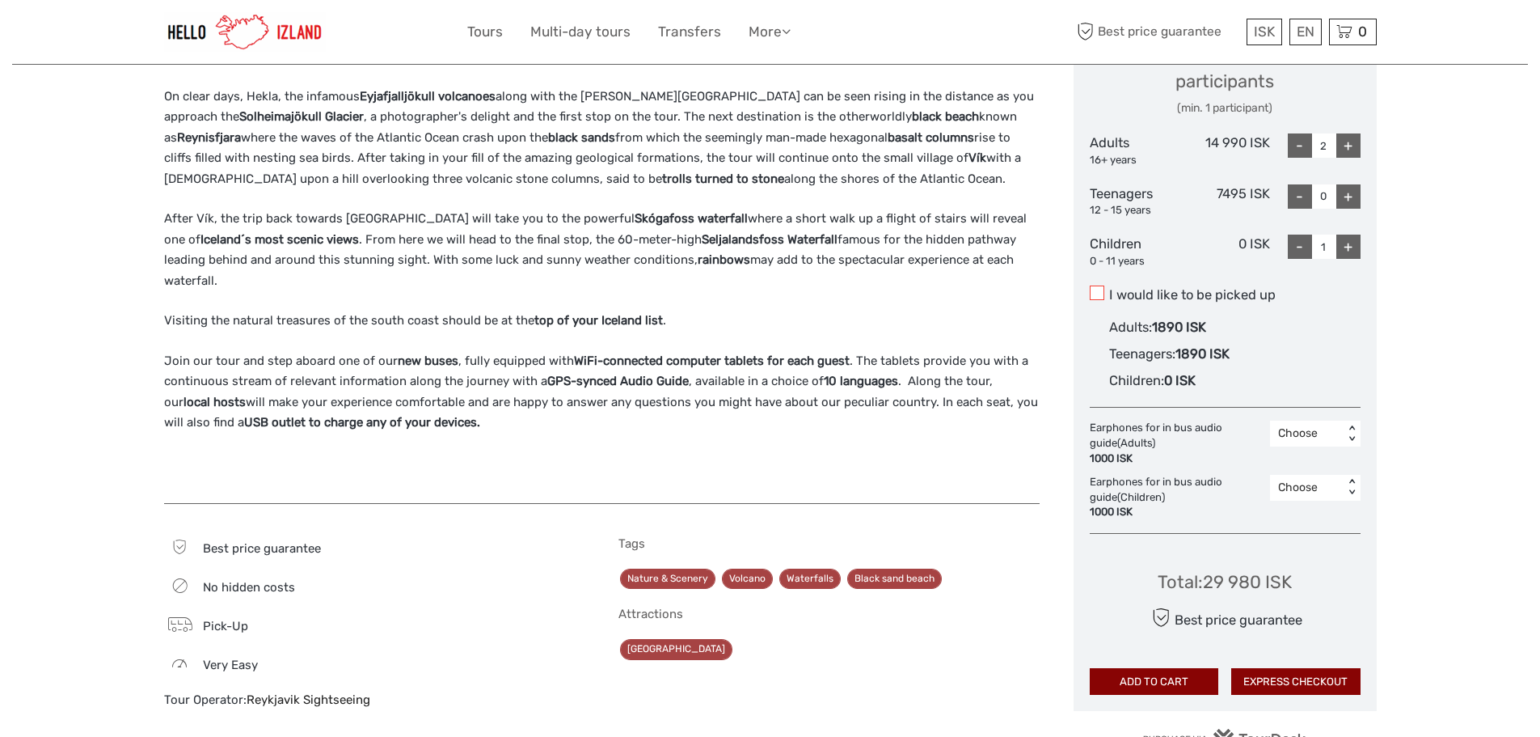
click at [1099, 291] on span at bounding box center [1097, 292] width 15 height 15
click at [1109, 289] on input "I would like to be picked up" at bounding box center [1109, 289] width 0 height 0
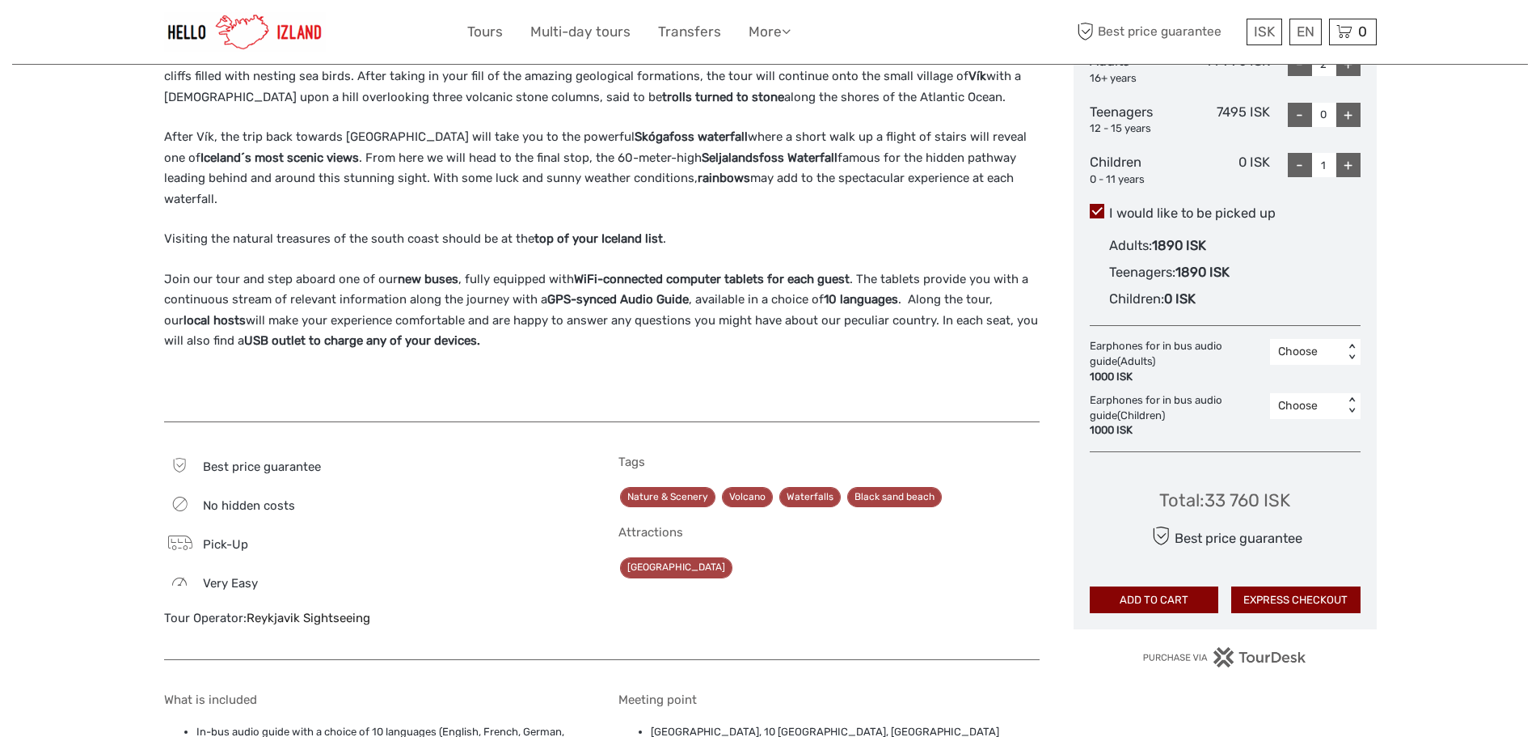
scroll to position [808, 0]
click at [1103, 211] on span at bounding box center [1097, 212] width 15 height 15
click at [1109, 208] on input "I would like to be picked up" at bounding box center [1109, 208] width 0 height 0
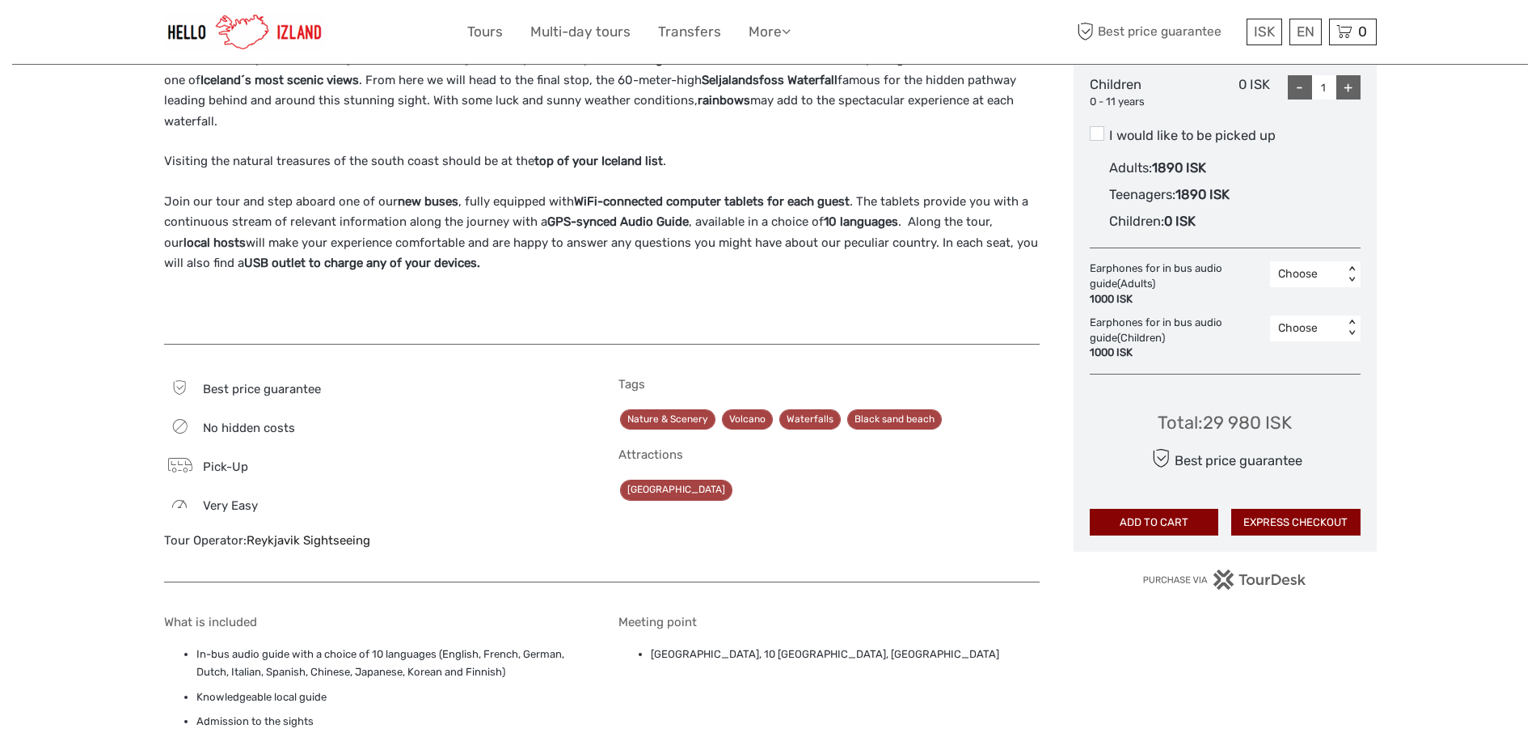
scroll to position [889, 0]
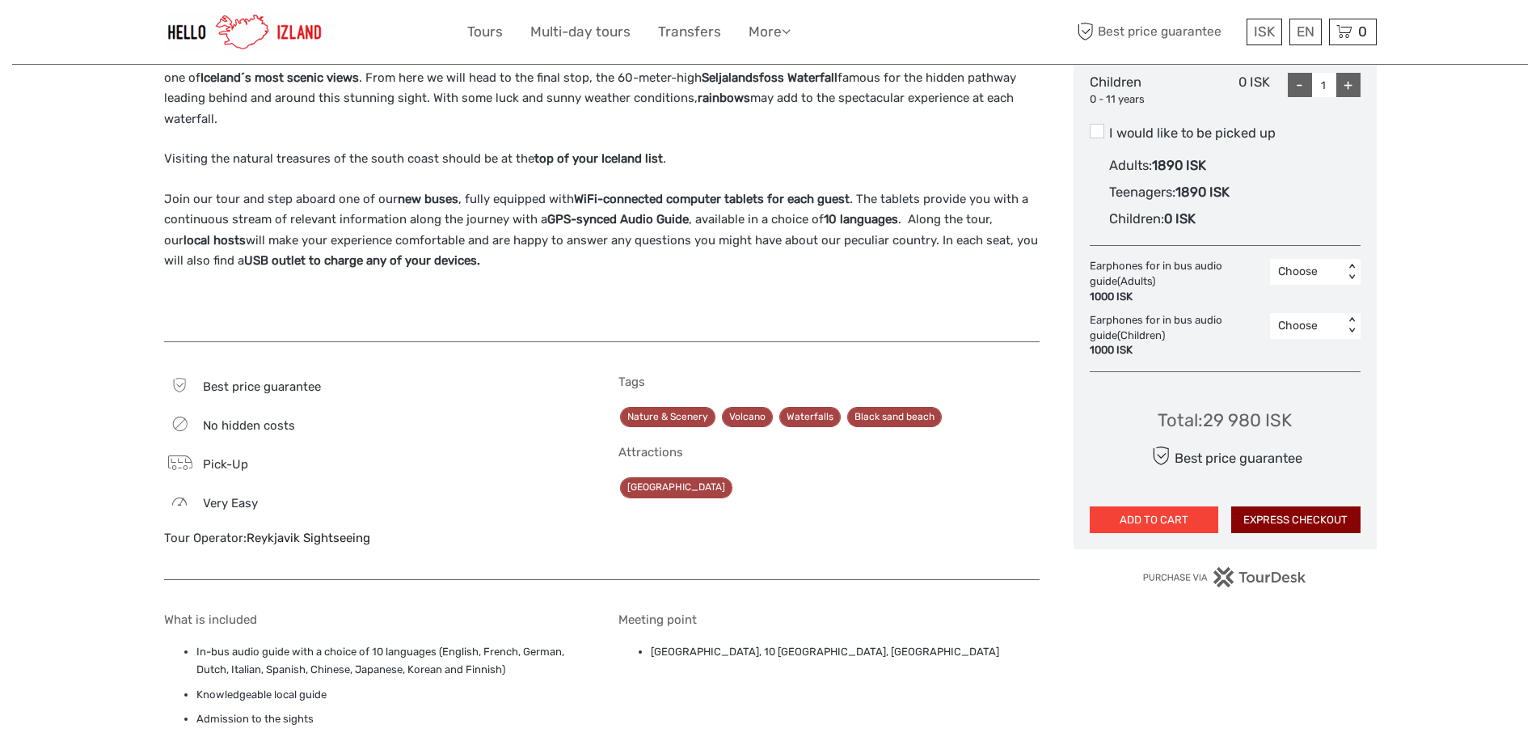
click at [1144, 521] on button "ADD TO CART" at bounding box center [1154, 519] width 129 height 27
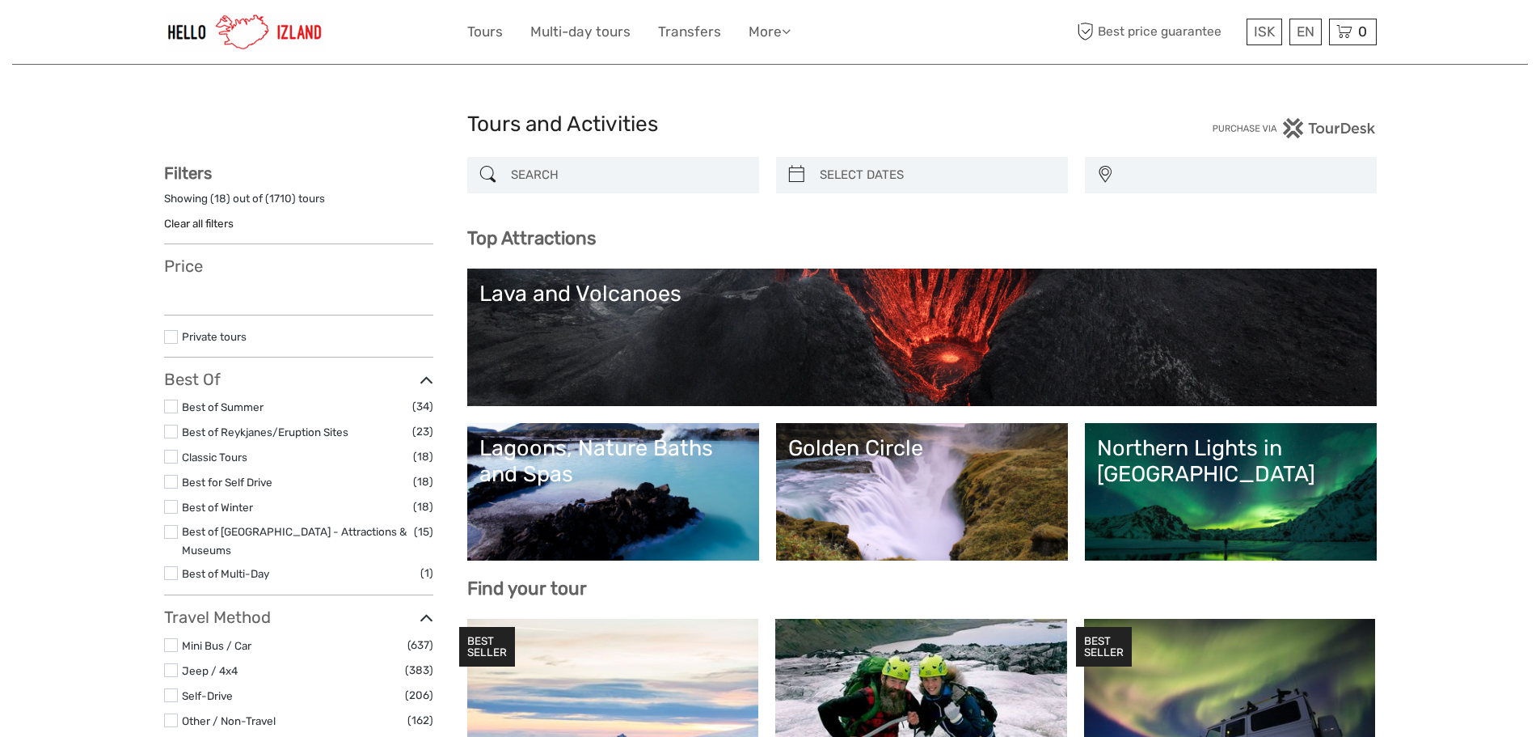
select select
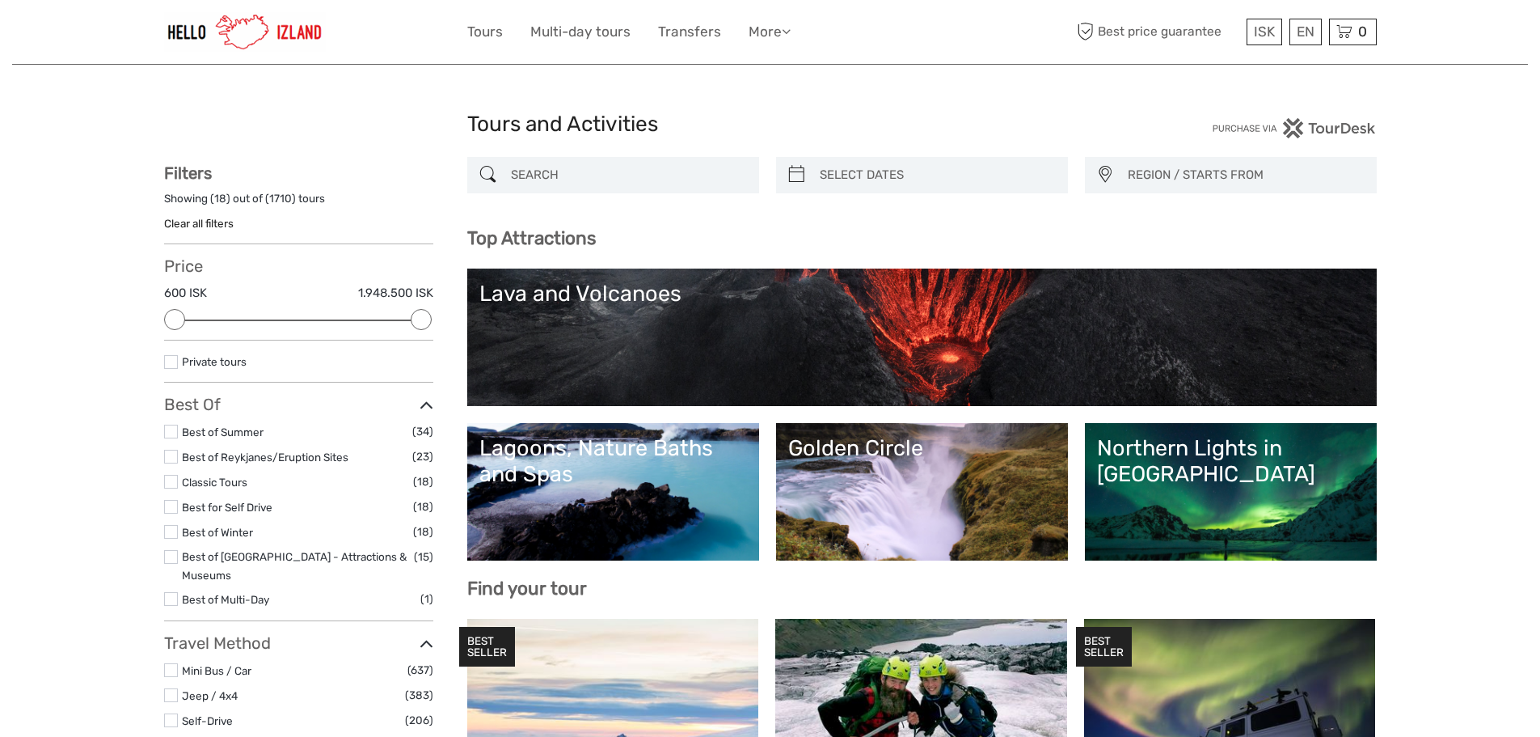
click at [1201, 499] on link "Northern Lights in [GEOGRAPHIC_DATA]" at bounding box center [1231, 491] width 268 height 113
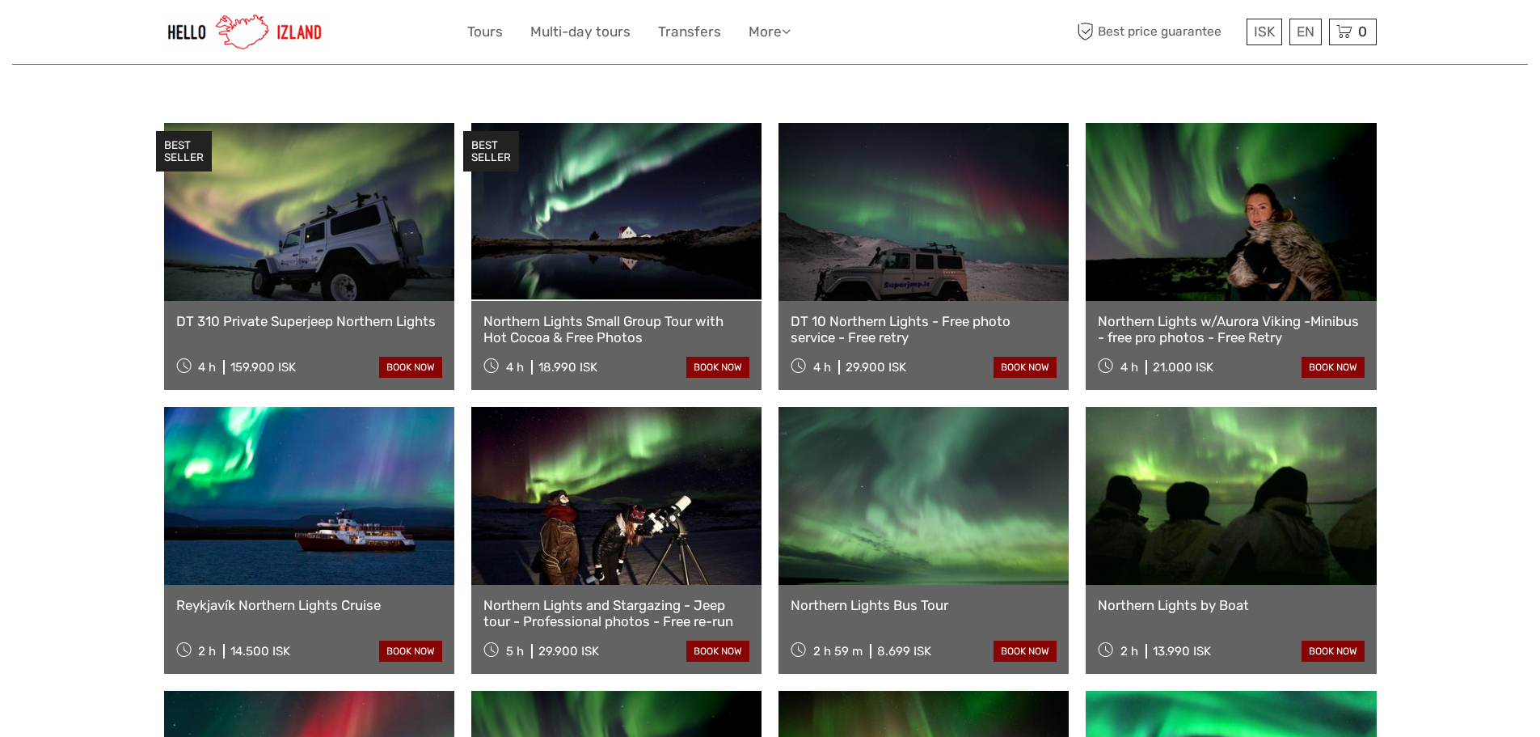
scroll to position [566, 0]
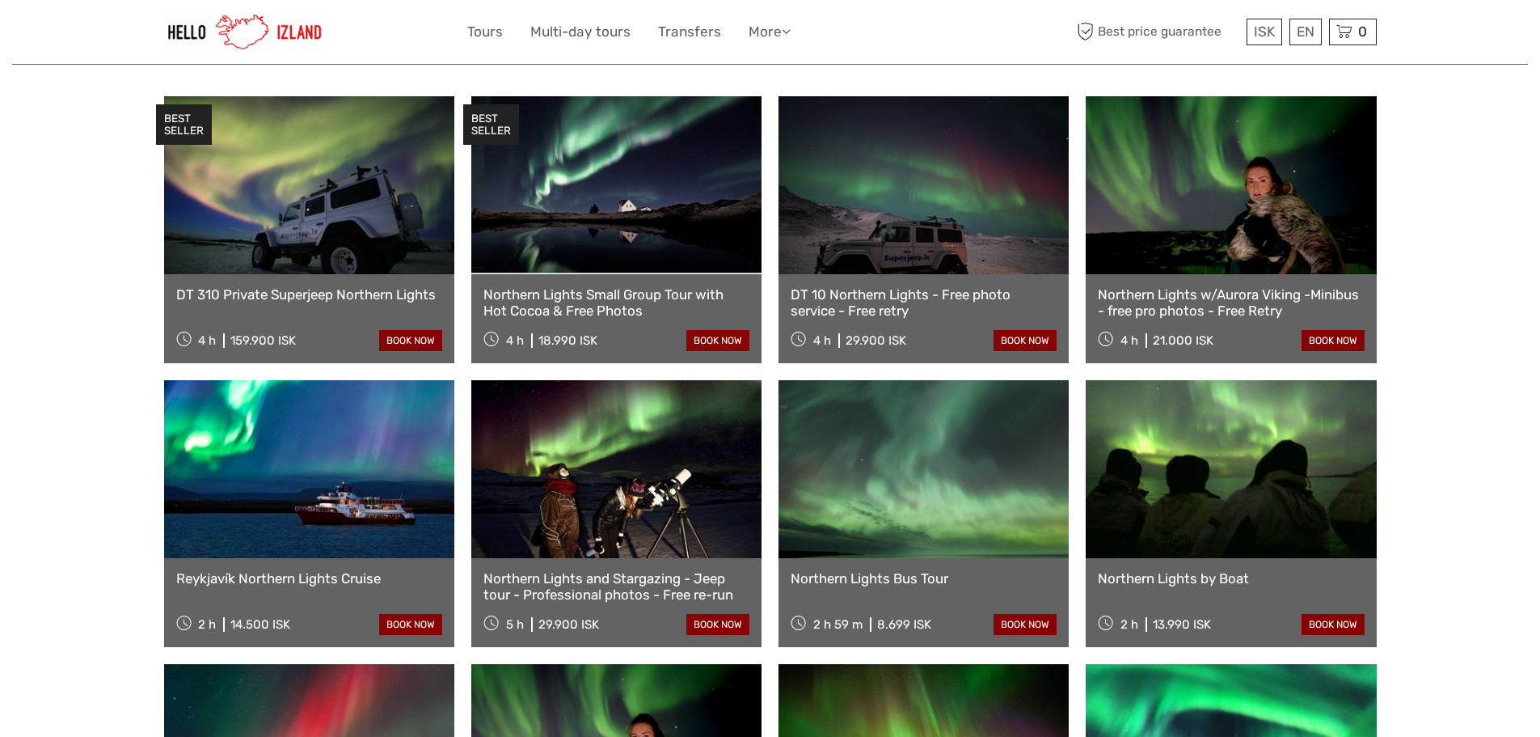
click at [1245, 286] on link "Northern Lights w/Aurora Viking -Minibus - free pro photos - Free Retry" at bounding box center [1231, 302] width 266 height 33
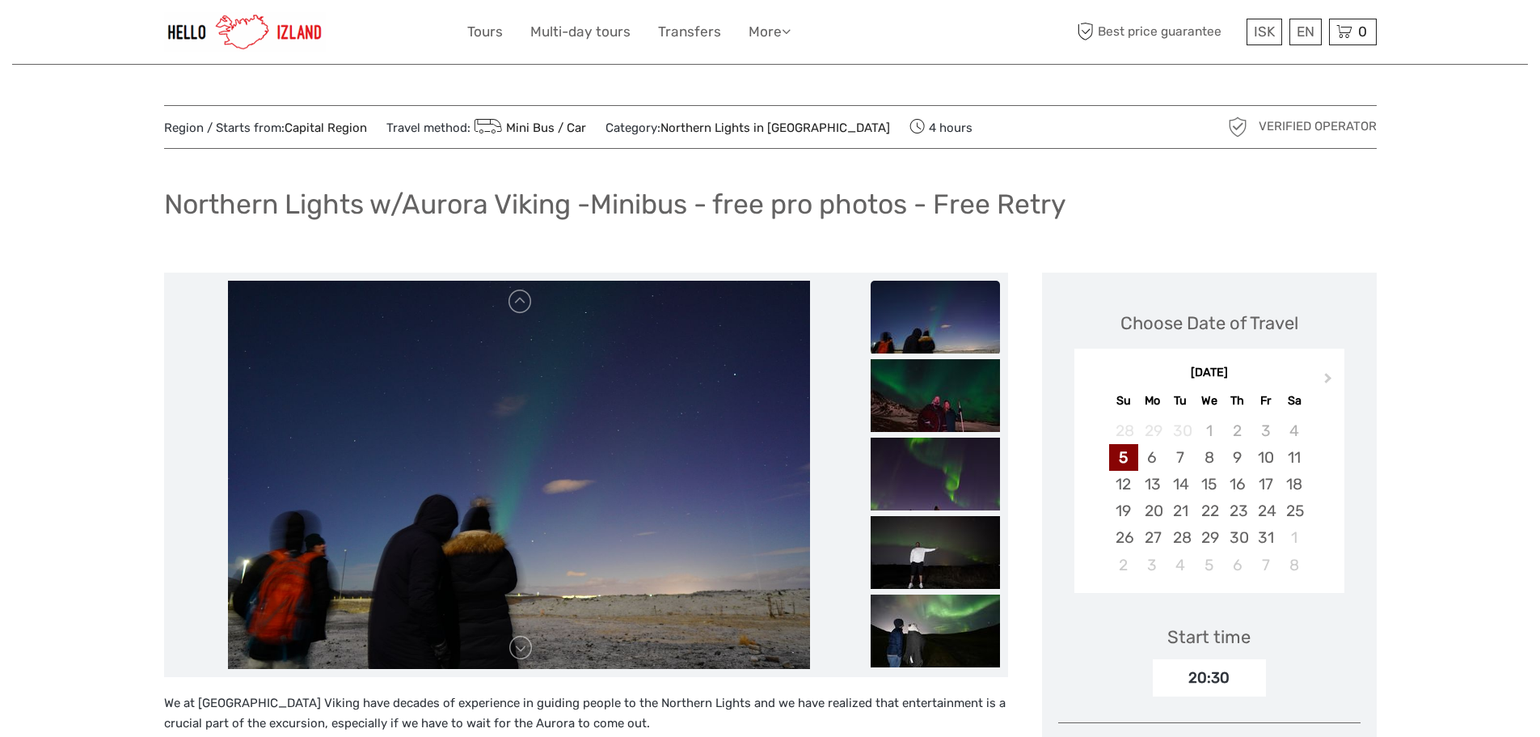
scroll to position [162, 0]
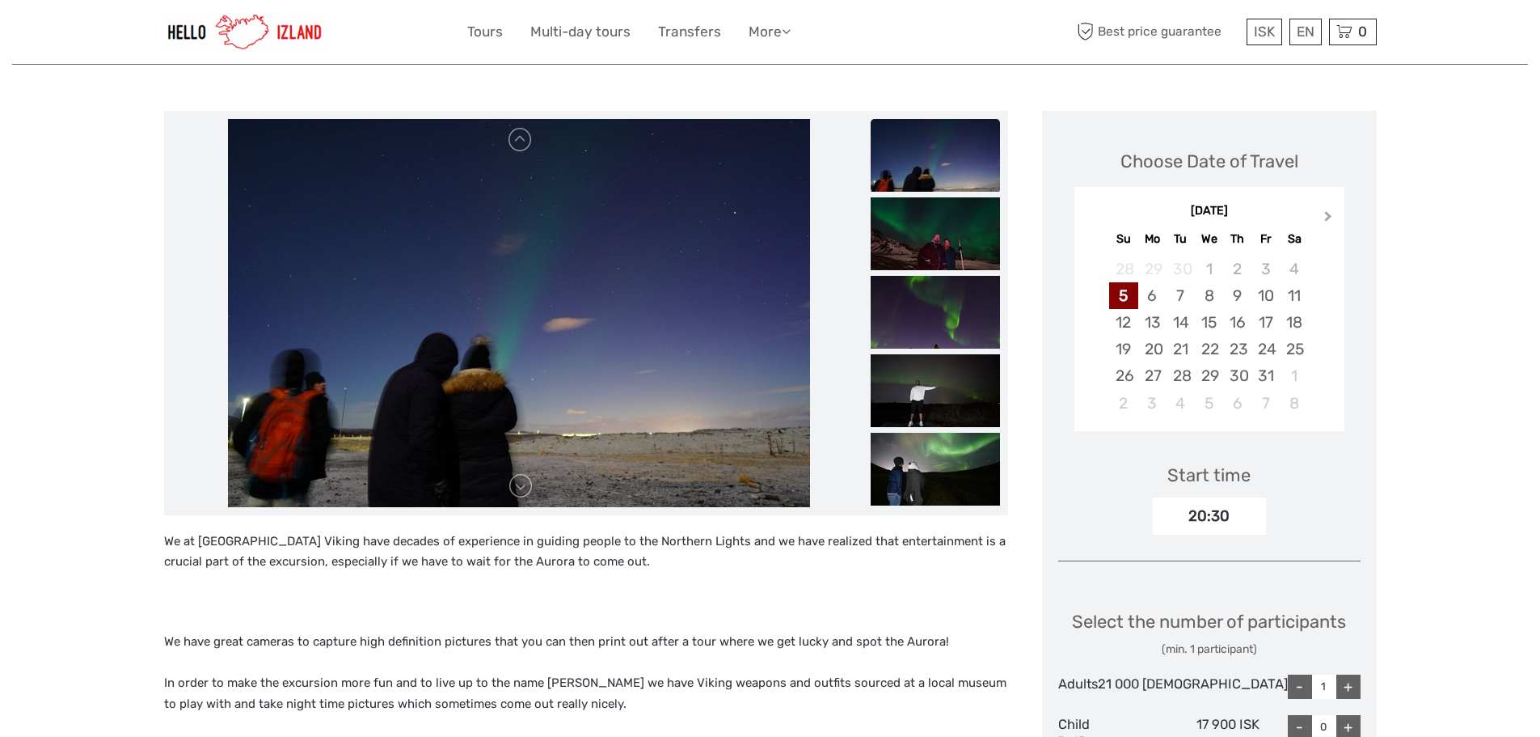
click at [1323, 210] on button "Next Month" at bounding box center [1330, 220] width 26 height 26
click at [1308, 348] on div "22" at bounding box center [1294, 349] width 28 height 27
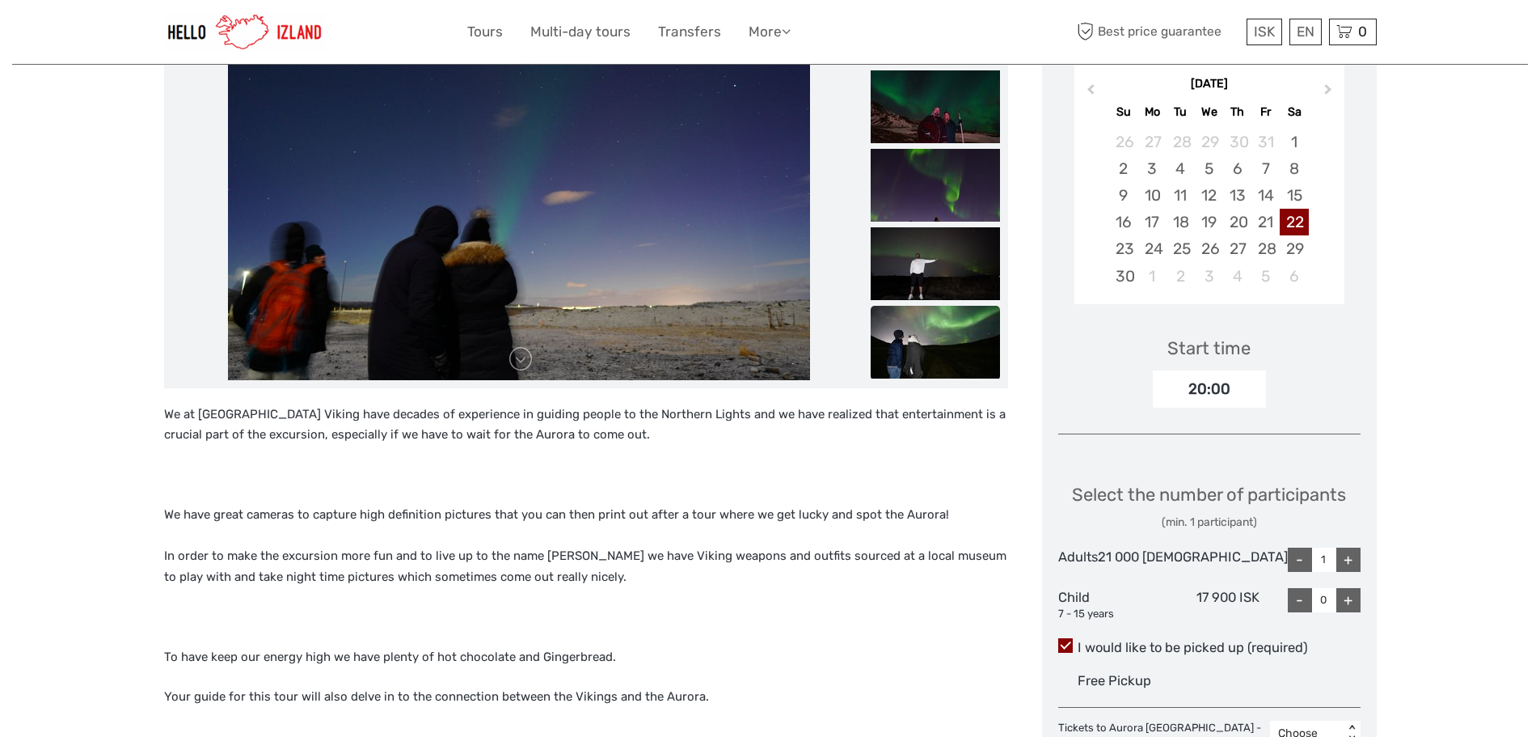
scroll to position [323, 0]
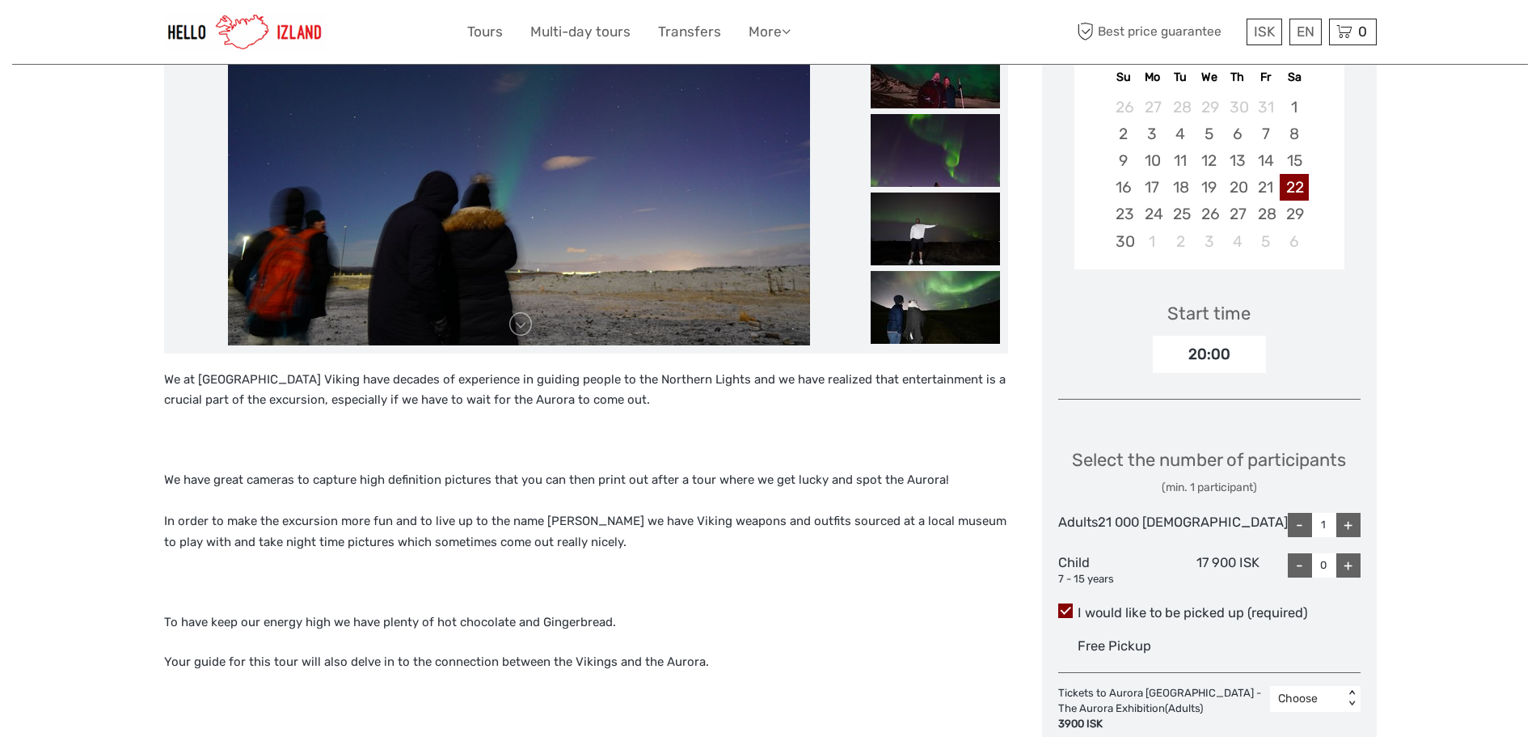
click at [1348, 537] on div "+" at bounding box center [1348, 525] width 24 height 24
type input "2"
click at [1351, 577] on div "+" at bounding box center [1348, 565] width 24 height 24
type input "1"
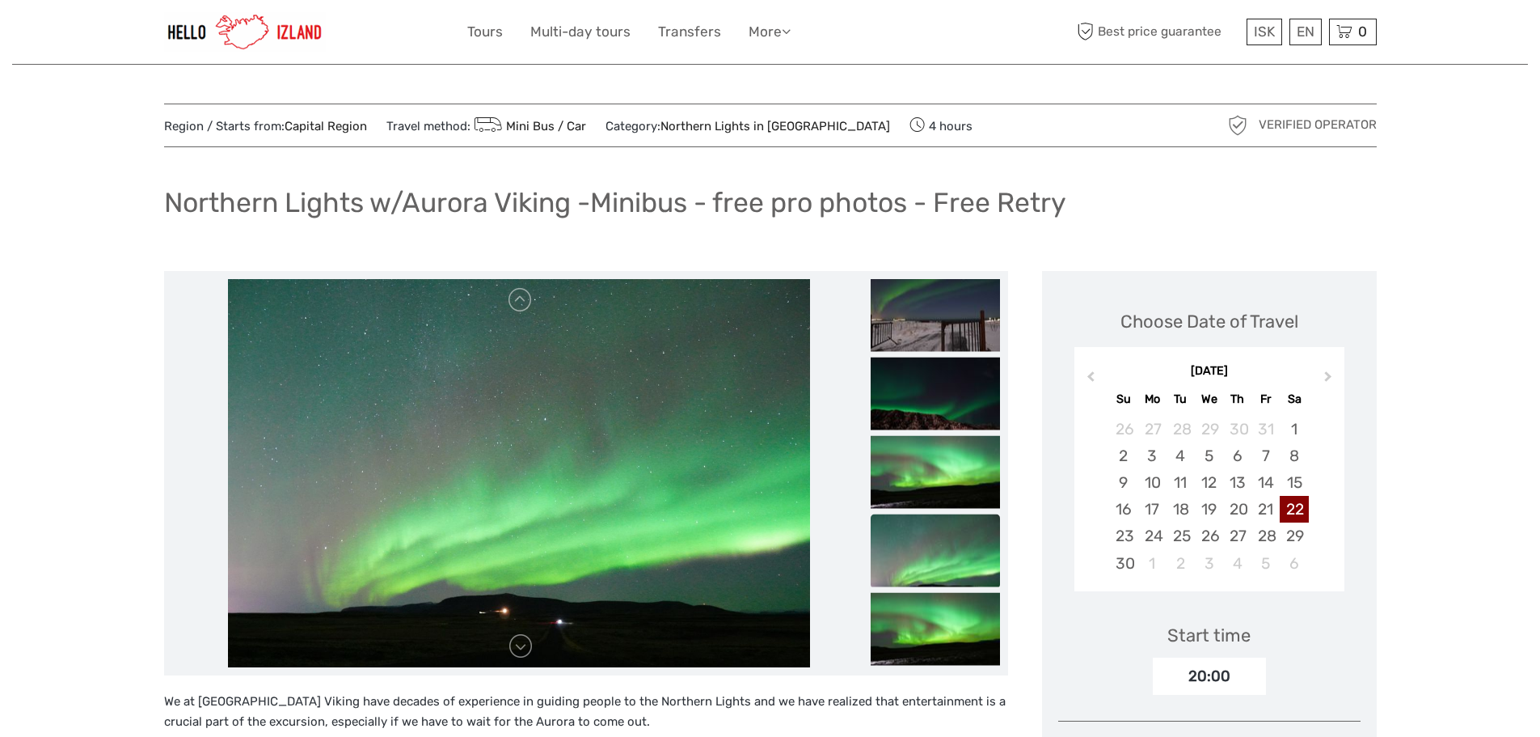
scroll to position [0, 0]
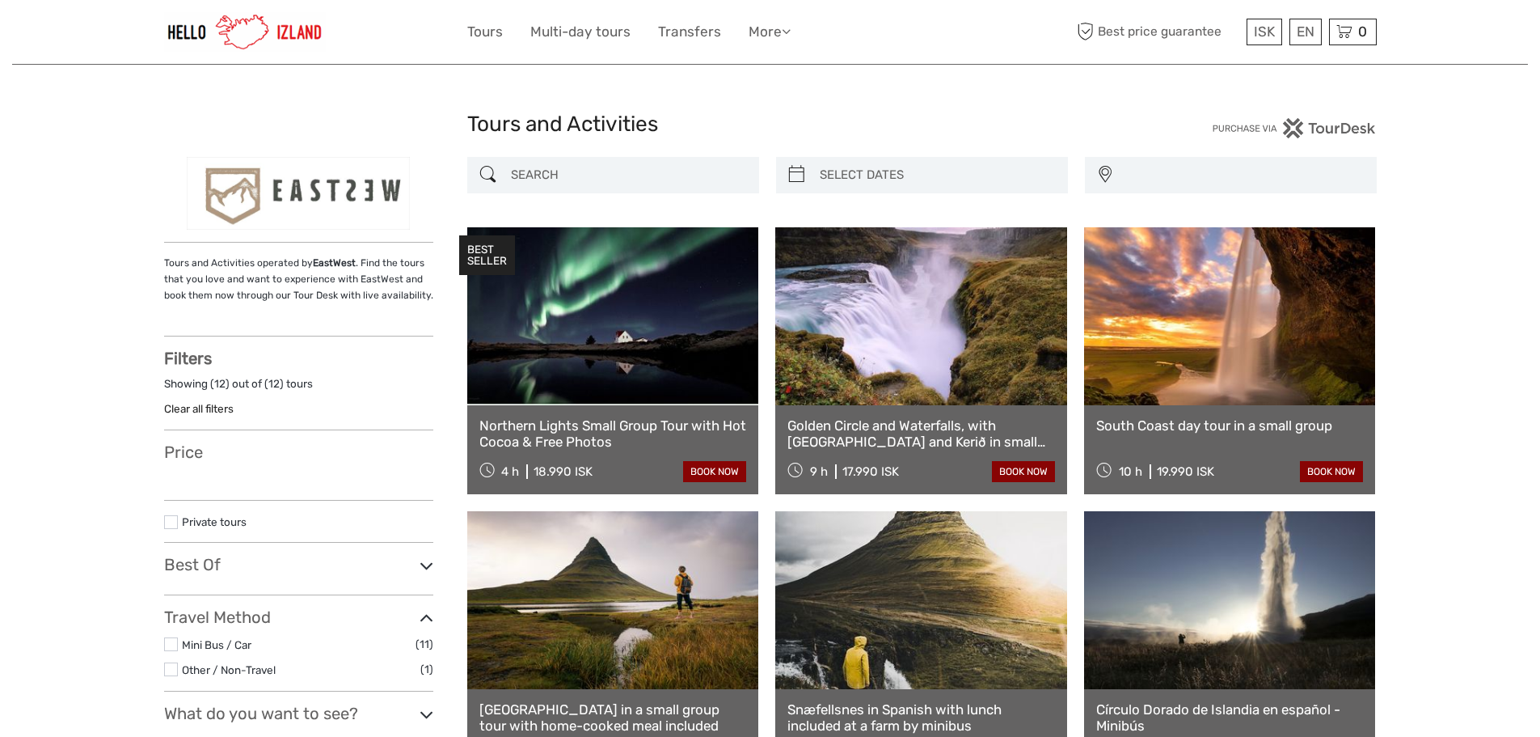
select select
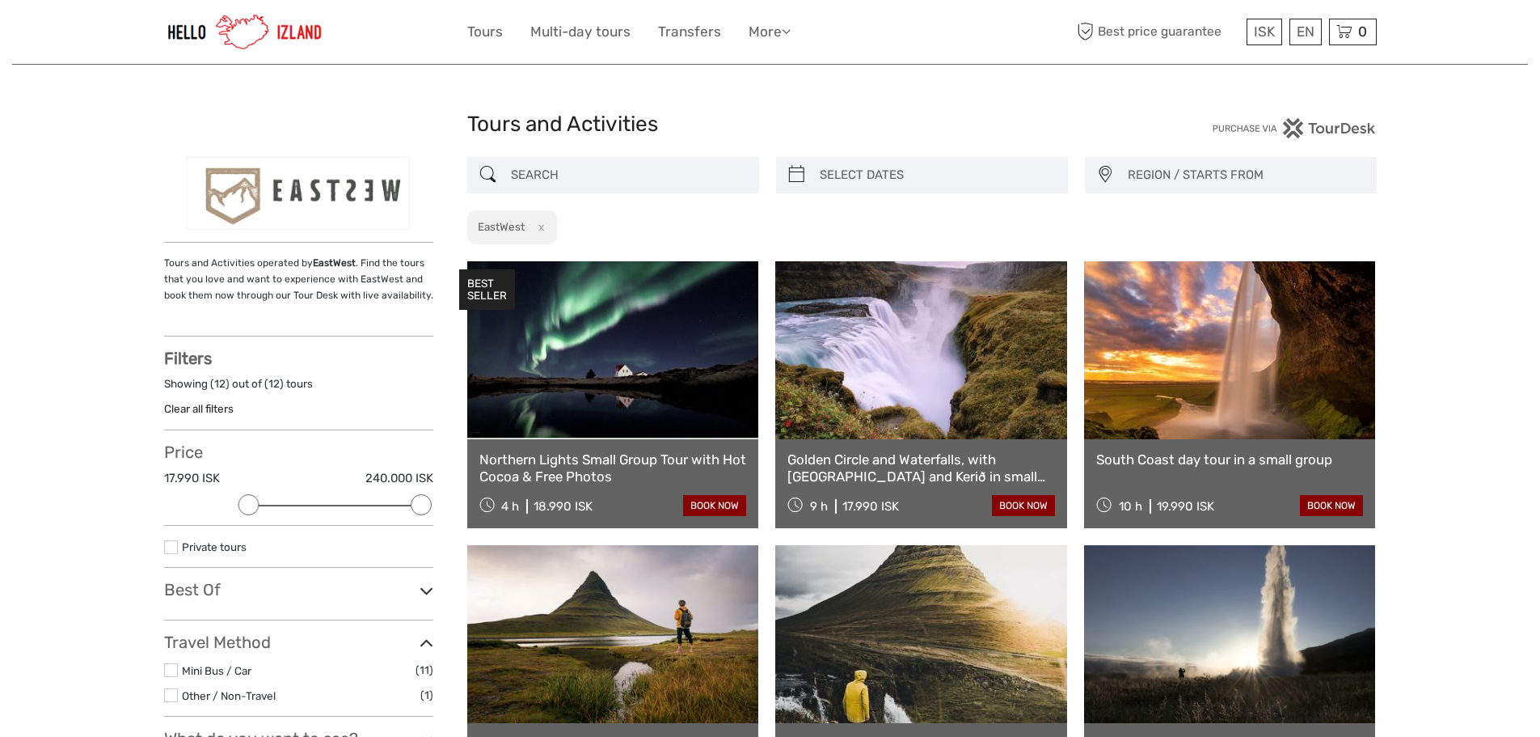
click at [935, 465] on link "Golden Circle and Waterfalls, with Friðheimar Farm and Kerið in small group" at bounding box center [921, 467] width 268 height 33
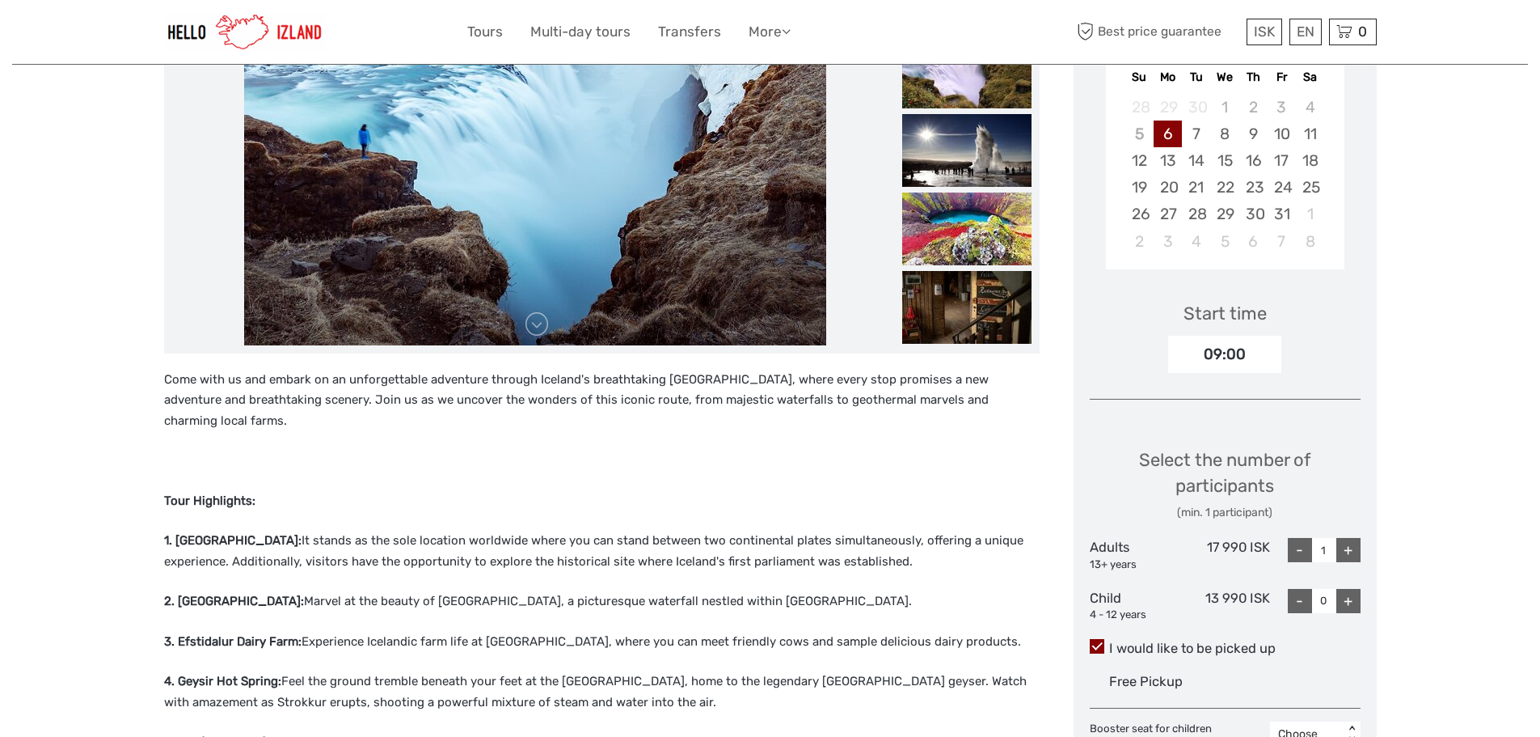
scroll to position [404, 0]
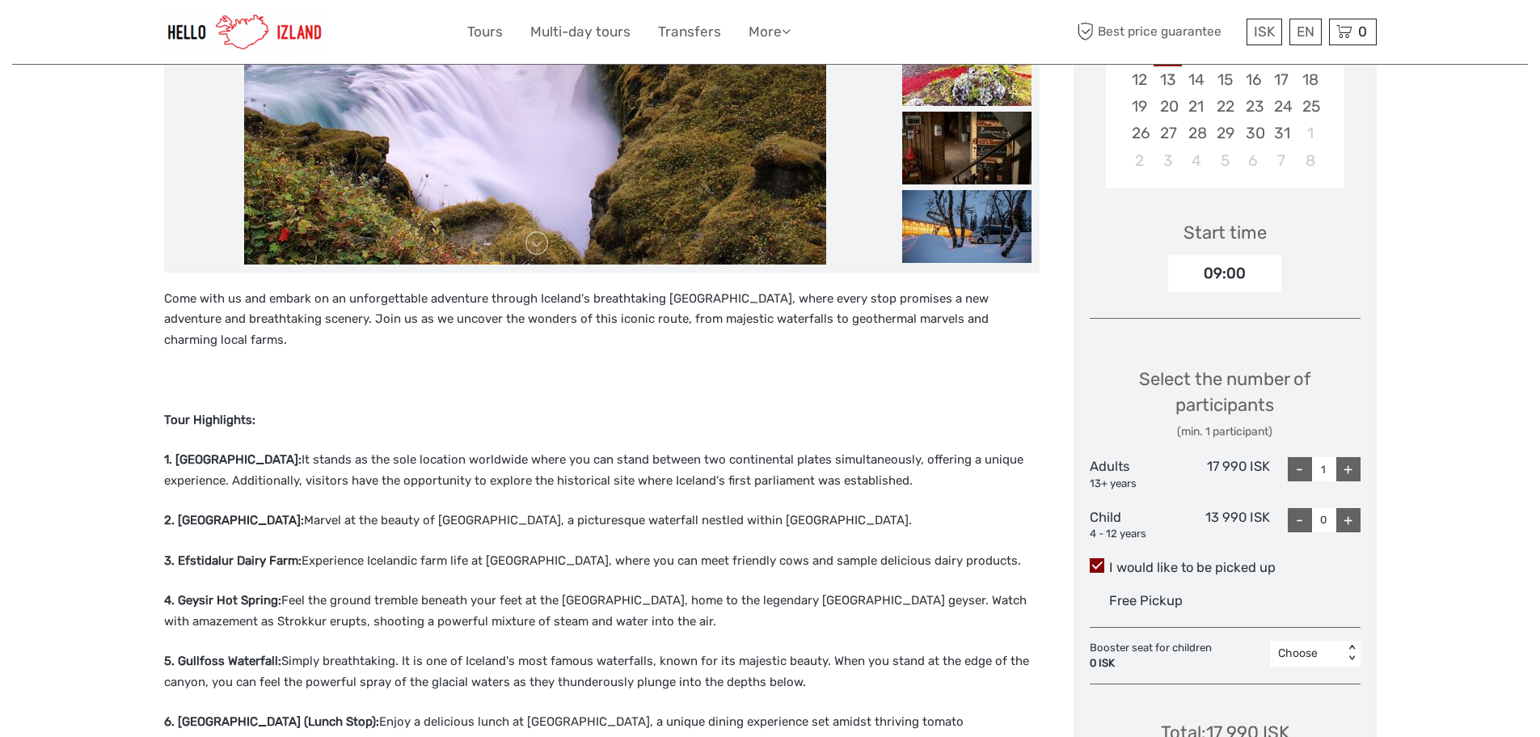
click at [1353, 465] on div "+" at bounding box center [1348, 469] width 24 height 24
type input "2"
click at [1352, 526] on div "+" at bounding box center [1348, 520] width 24 height 24
type input "1"
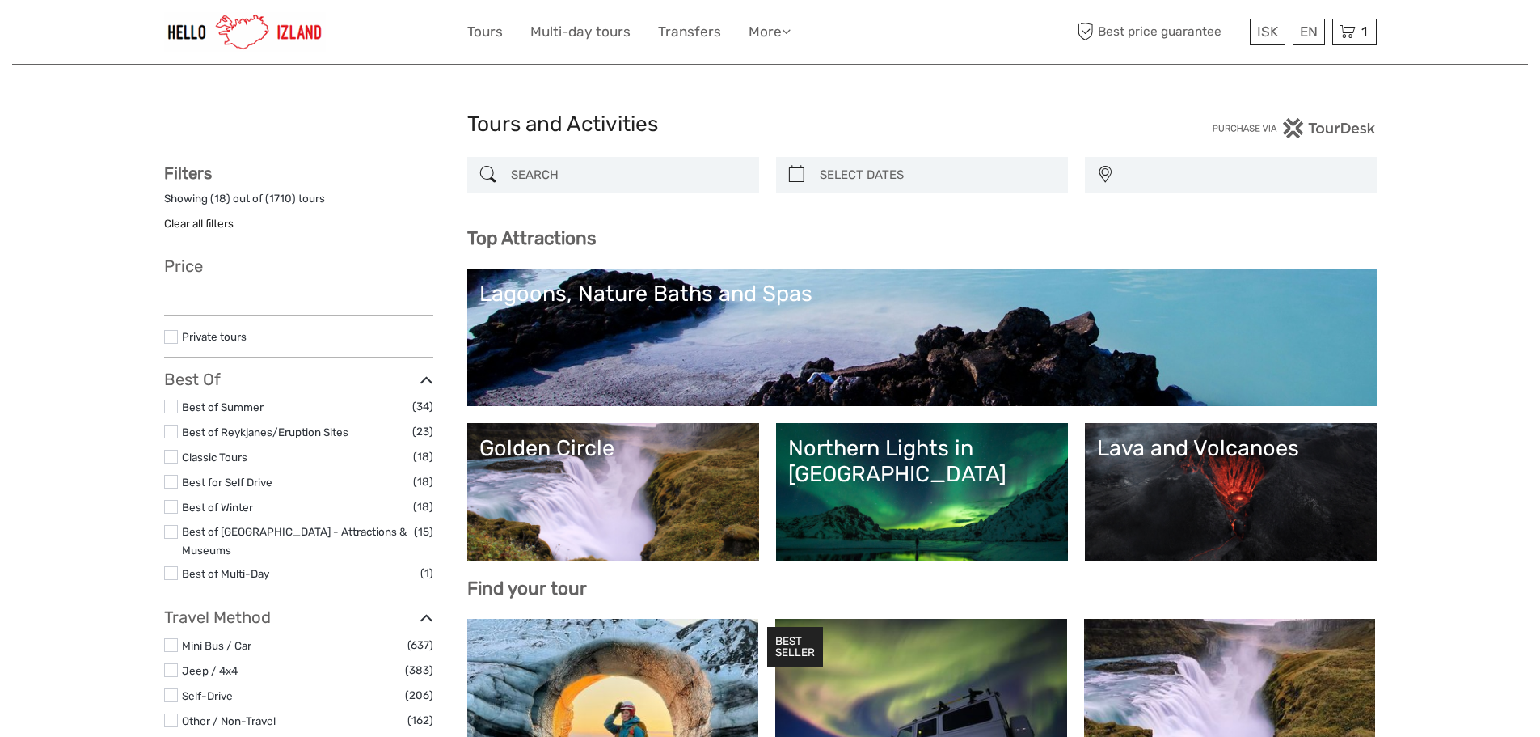
select select
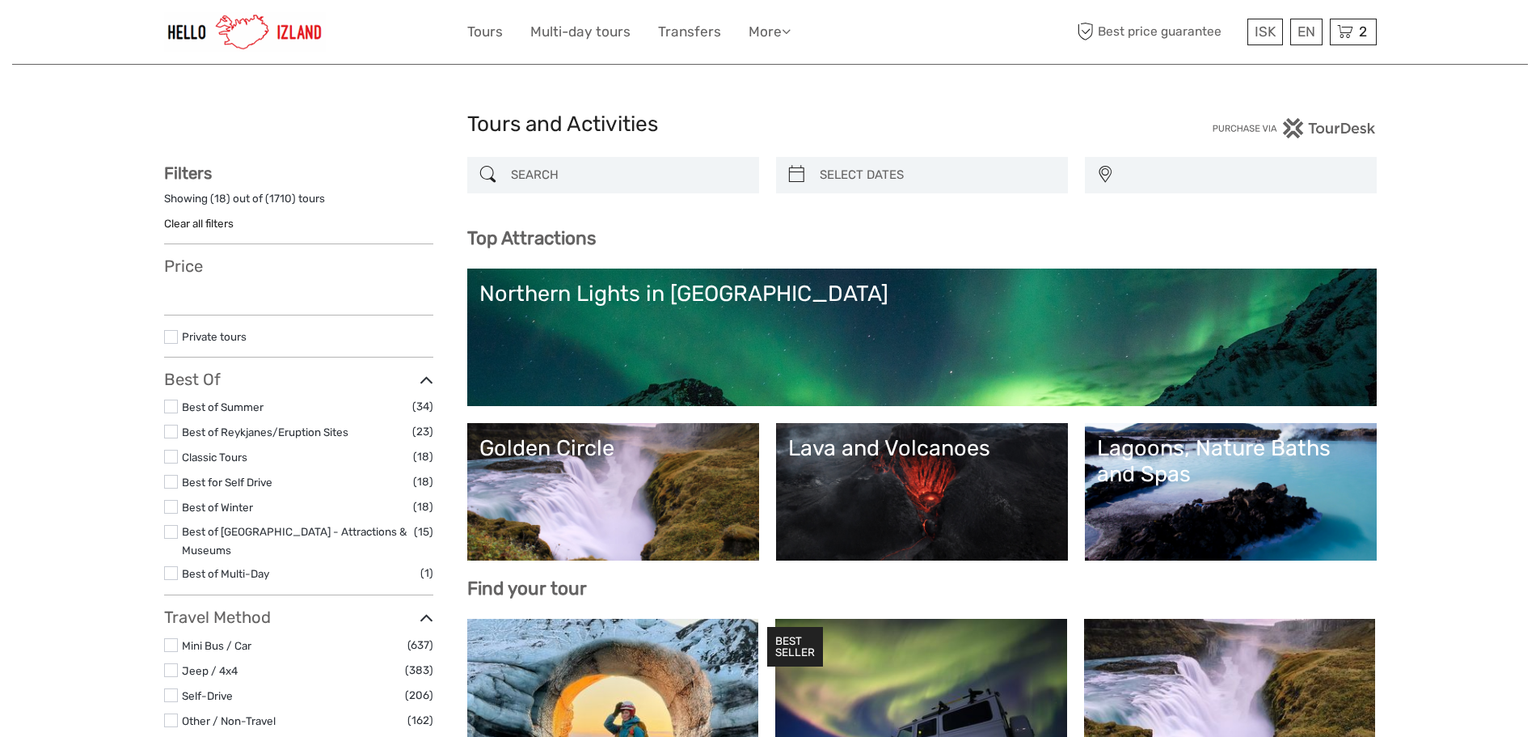
select select
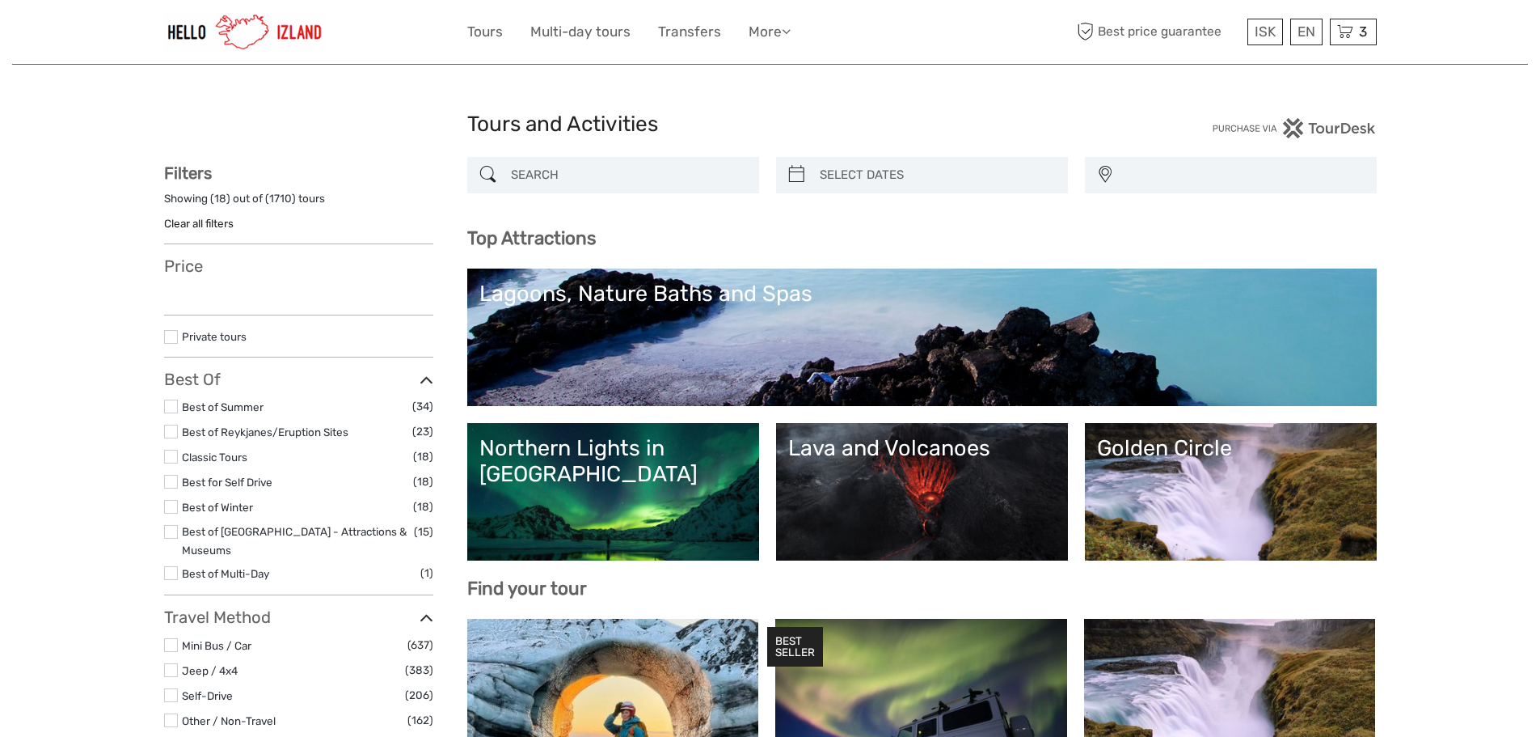
select select
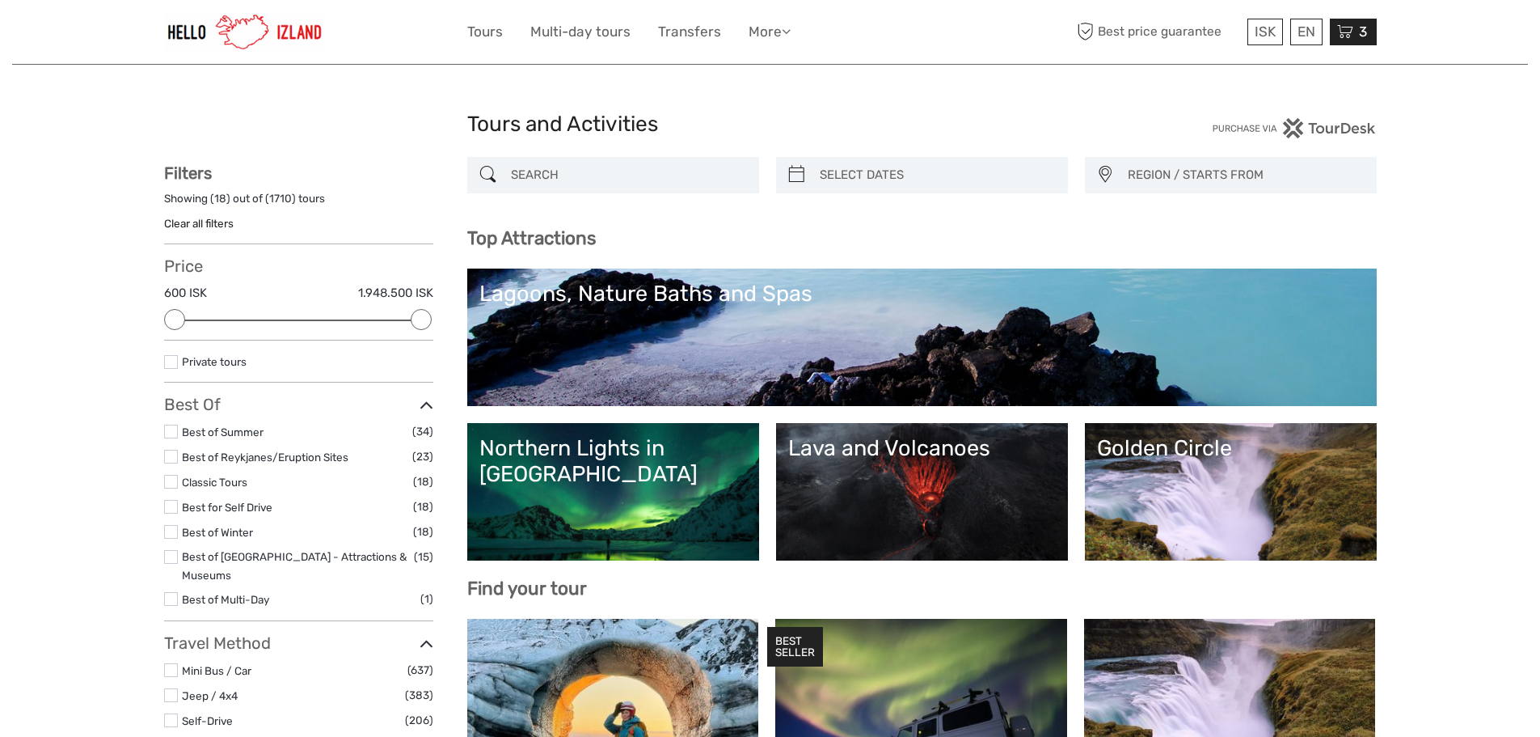
click at [1357, 25] on span "3" at bounding box center [1363, 31] width 13 height 16
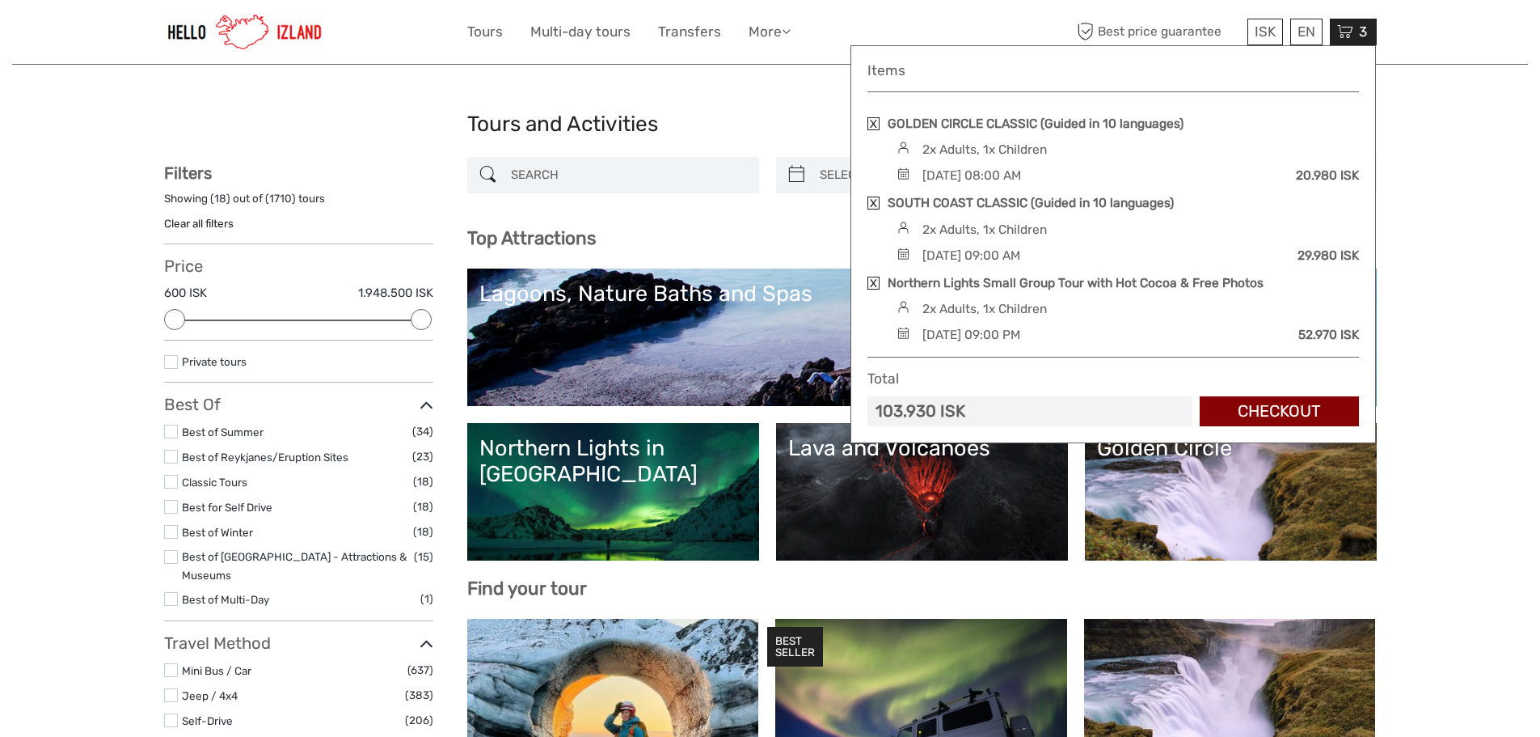
click at [630, 475] on link "Northern Lights in [GEOGRAPHIC_DATA]" at bounding box center [613, 491] width 268 height 113
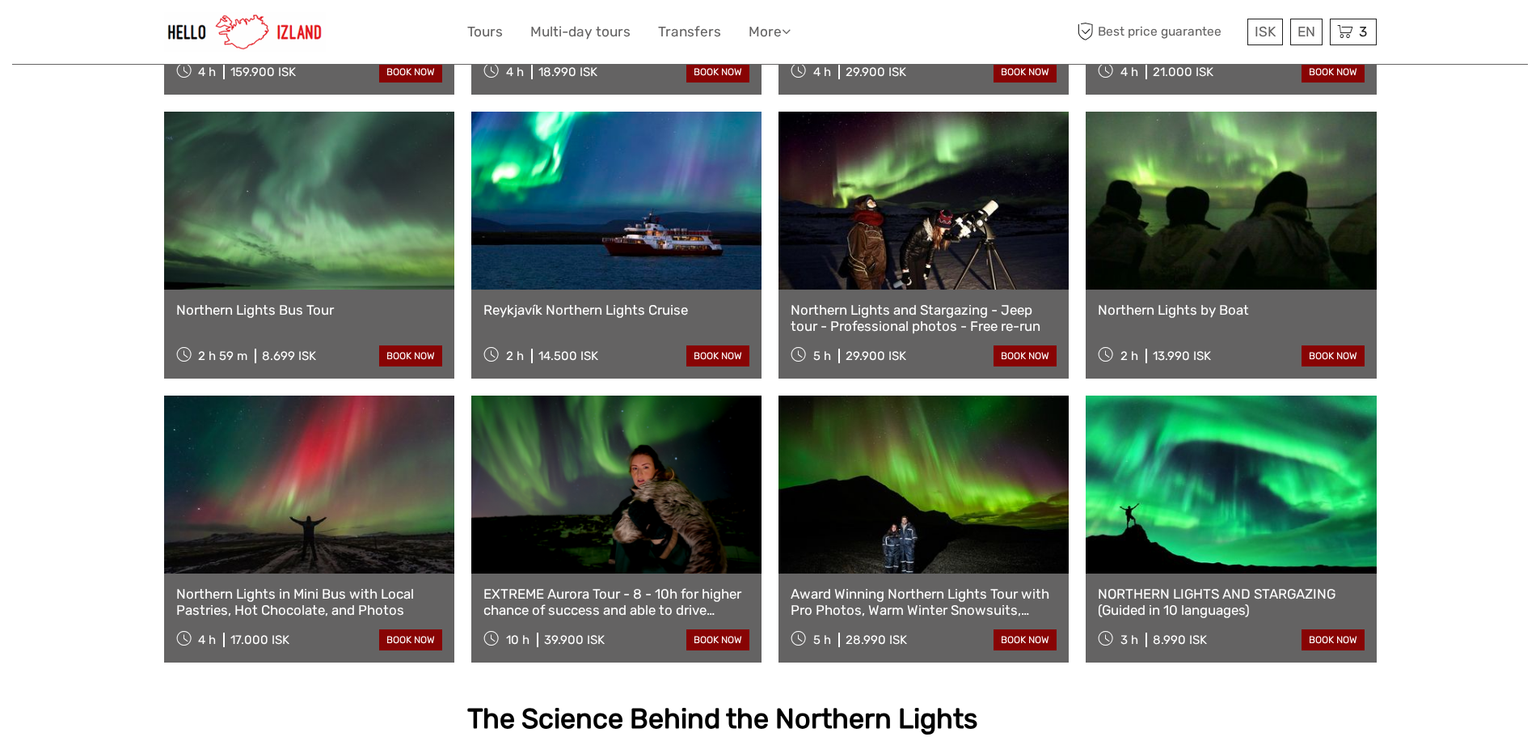
scroll to position [808, 0]
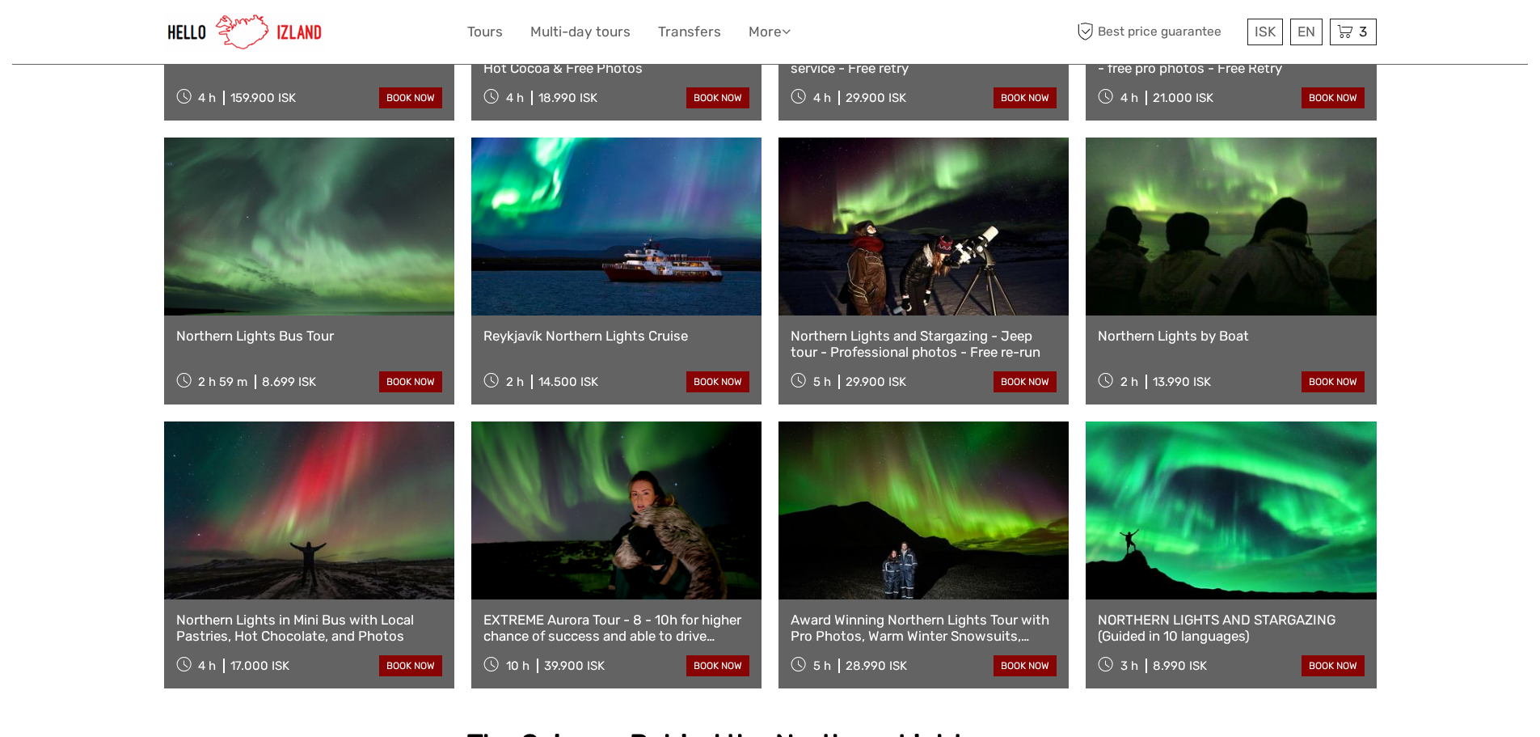
click at [306, 611] on link "Northern Lights in Mini Bus with Local Pastries, Hot Chocolate, and Photos" at bounding box center [309, 627] width 266 height 33
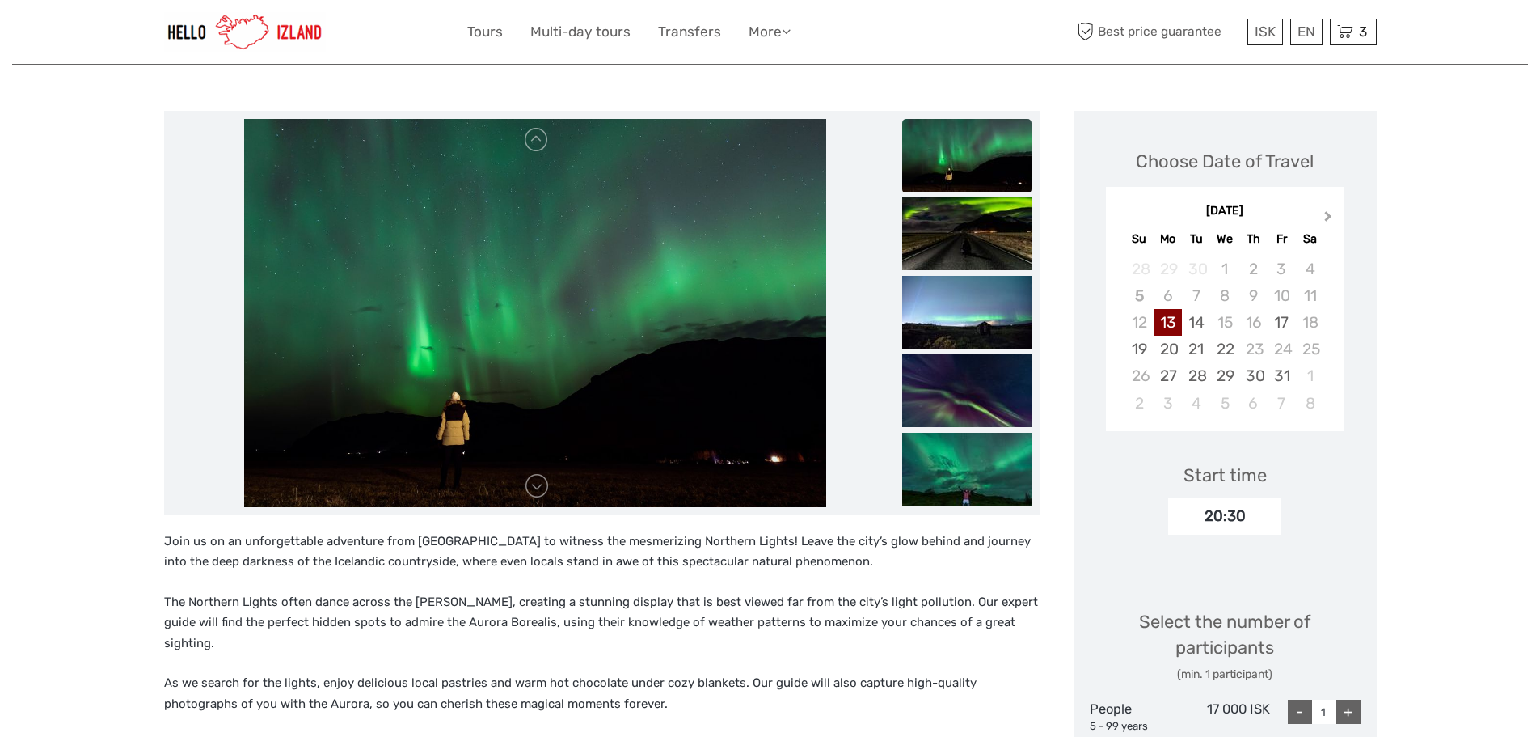
click at [1328, 225] on button "Next Month" at bounding box center [1330, 220] width 26 height 26
click at [1309, 347] on div "22" at bounding box center [1310, 349] width 28 height 27
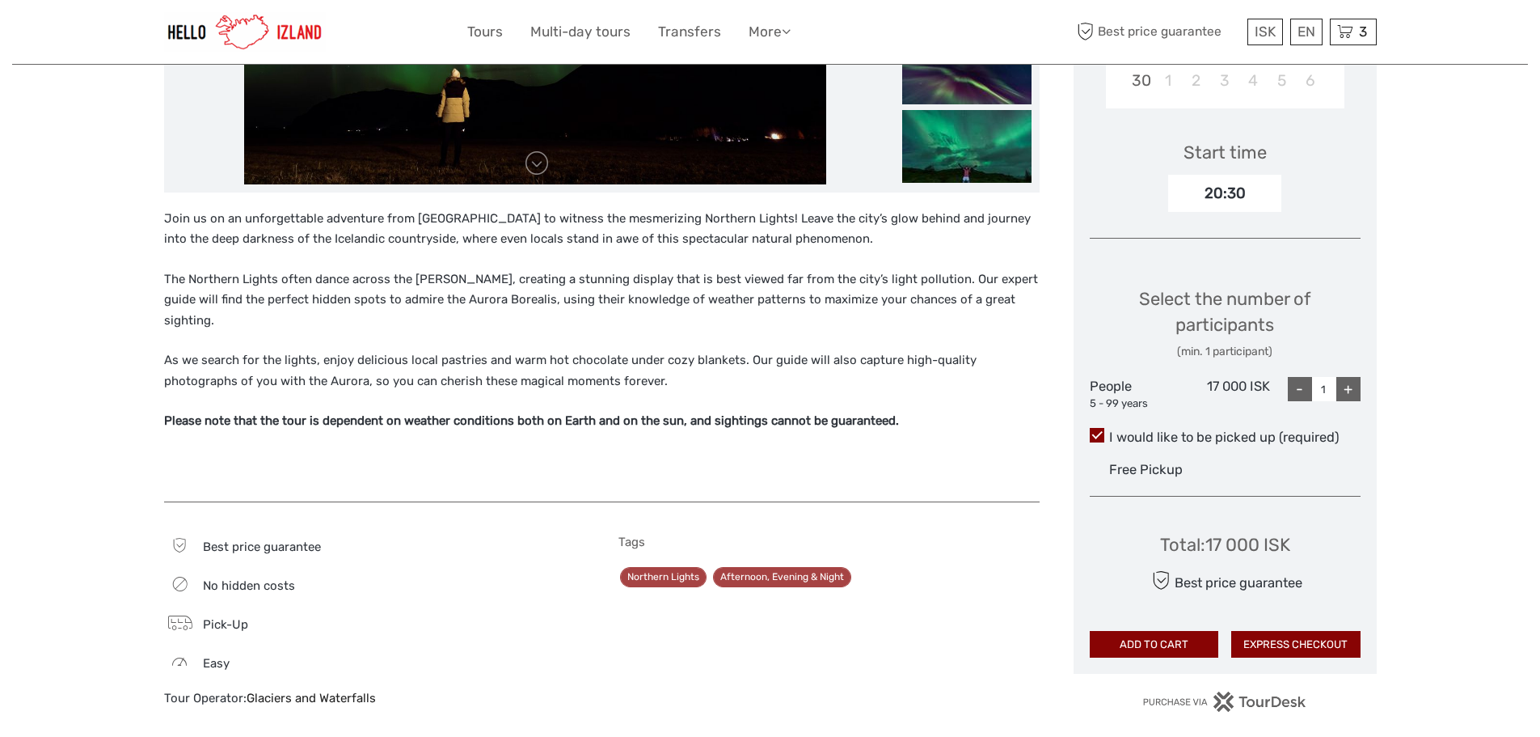
scroll to position [485, 0]
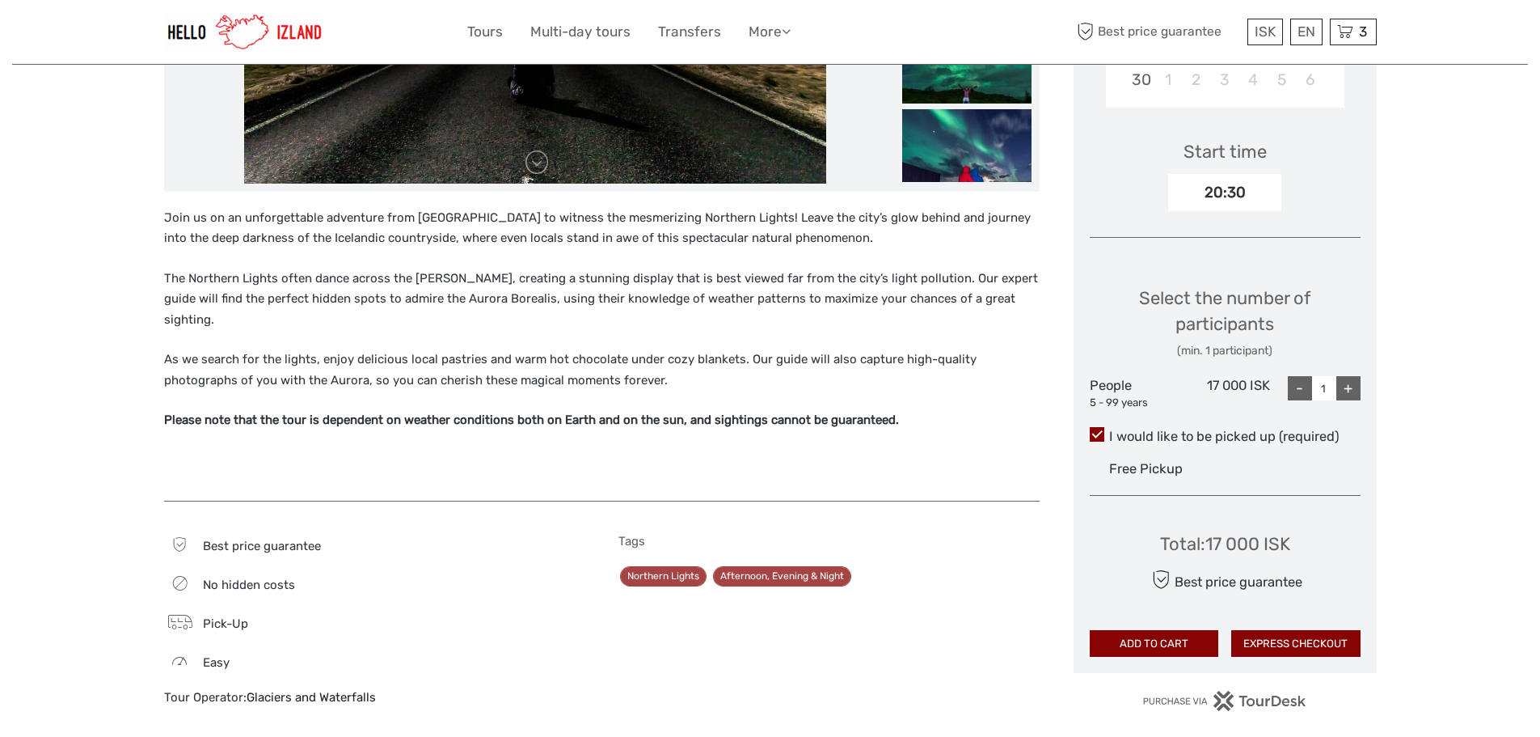
click at [1347, 386] on div "+" at bounding box center [1348, 388] width 24 height 24
type input "3"
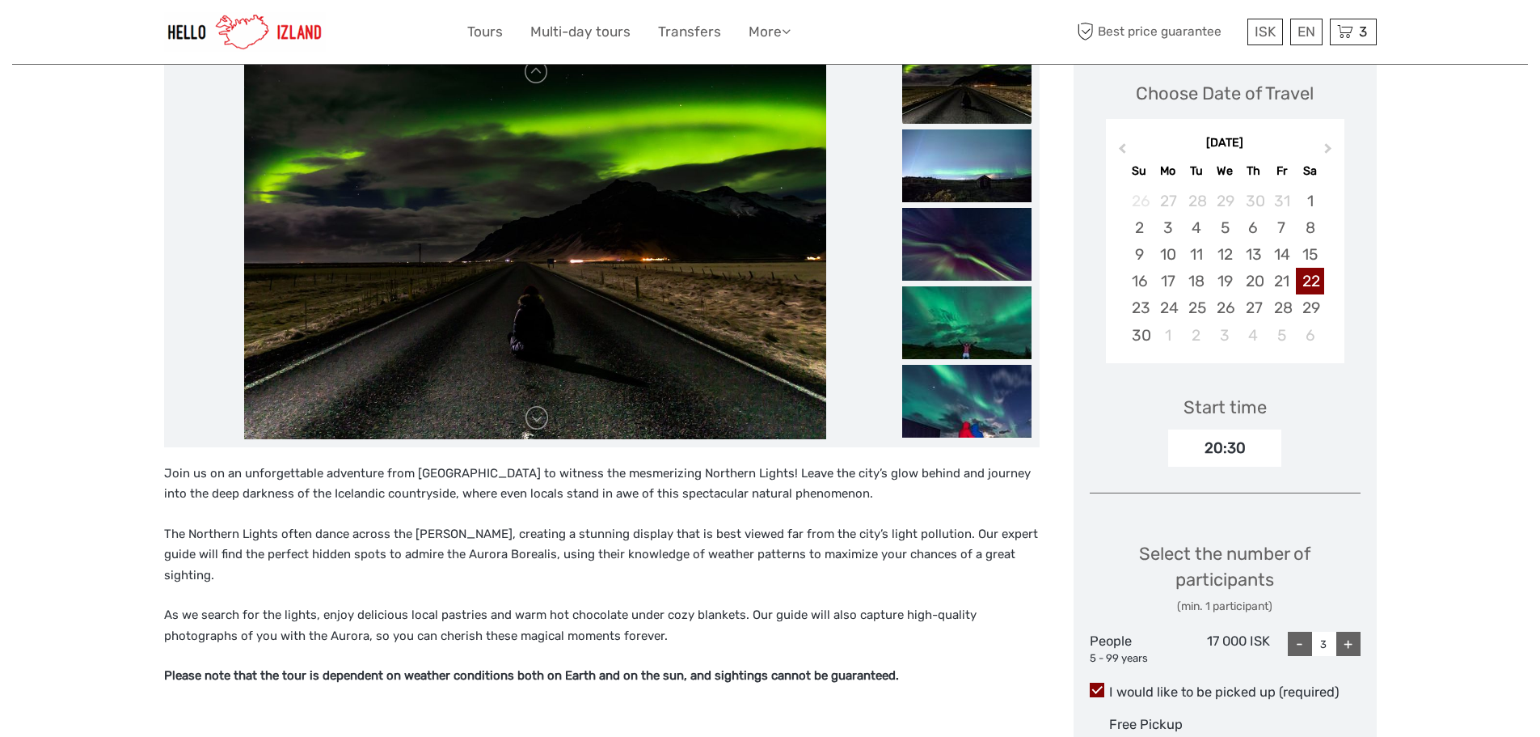
scroll to position [162, 0]
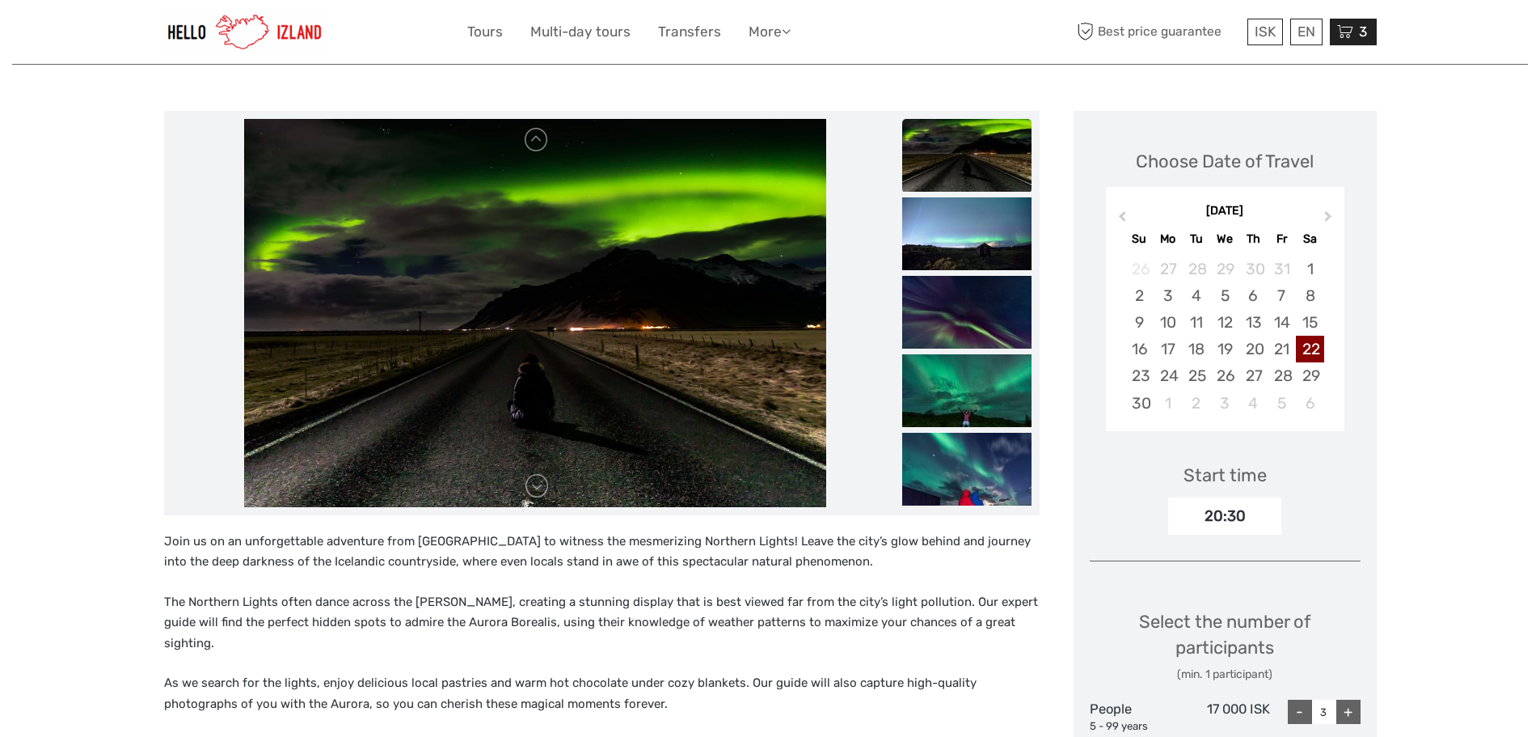
click at [1343, 35] on icon at bounding box center [1345, 32] width 16 height 20
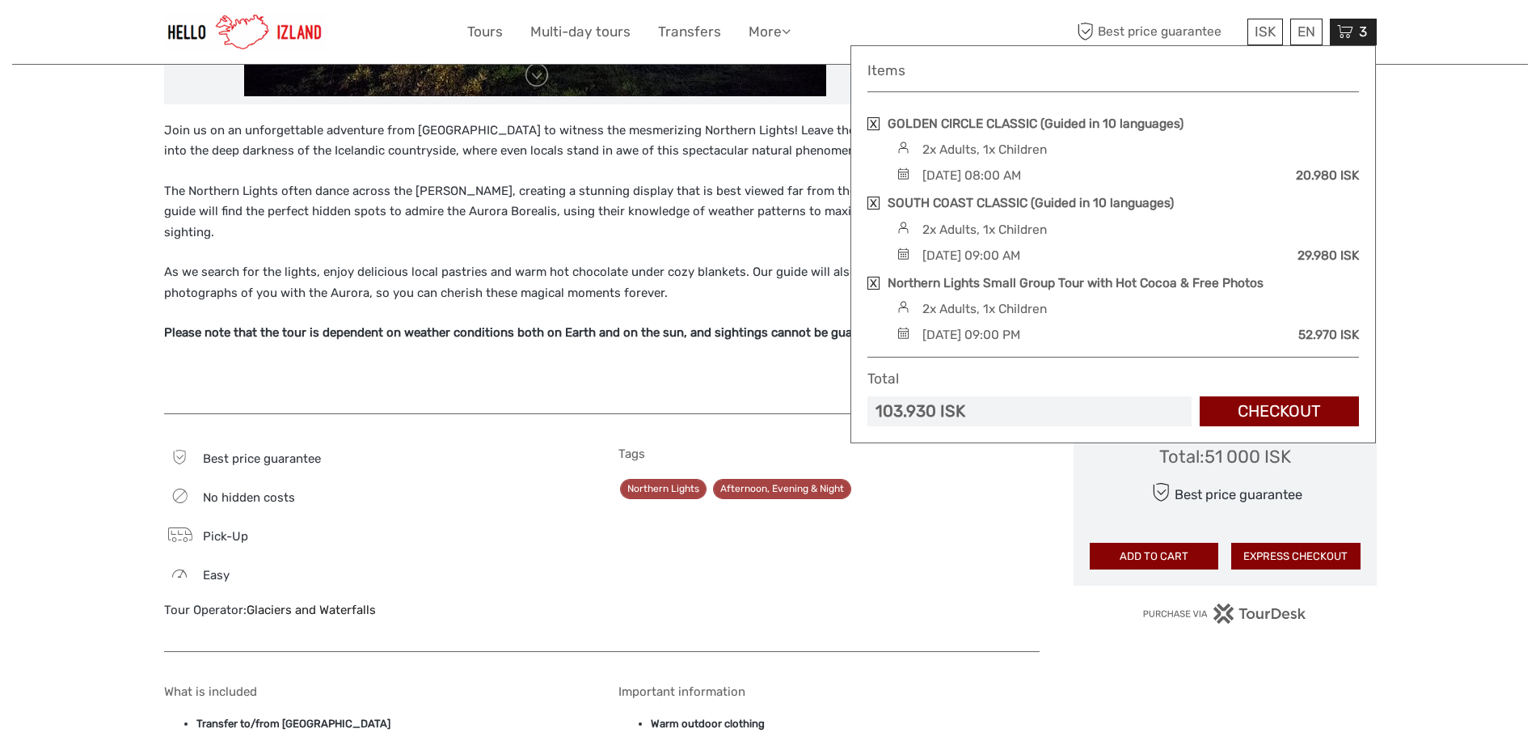
scroll to position [485, 0]
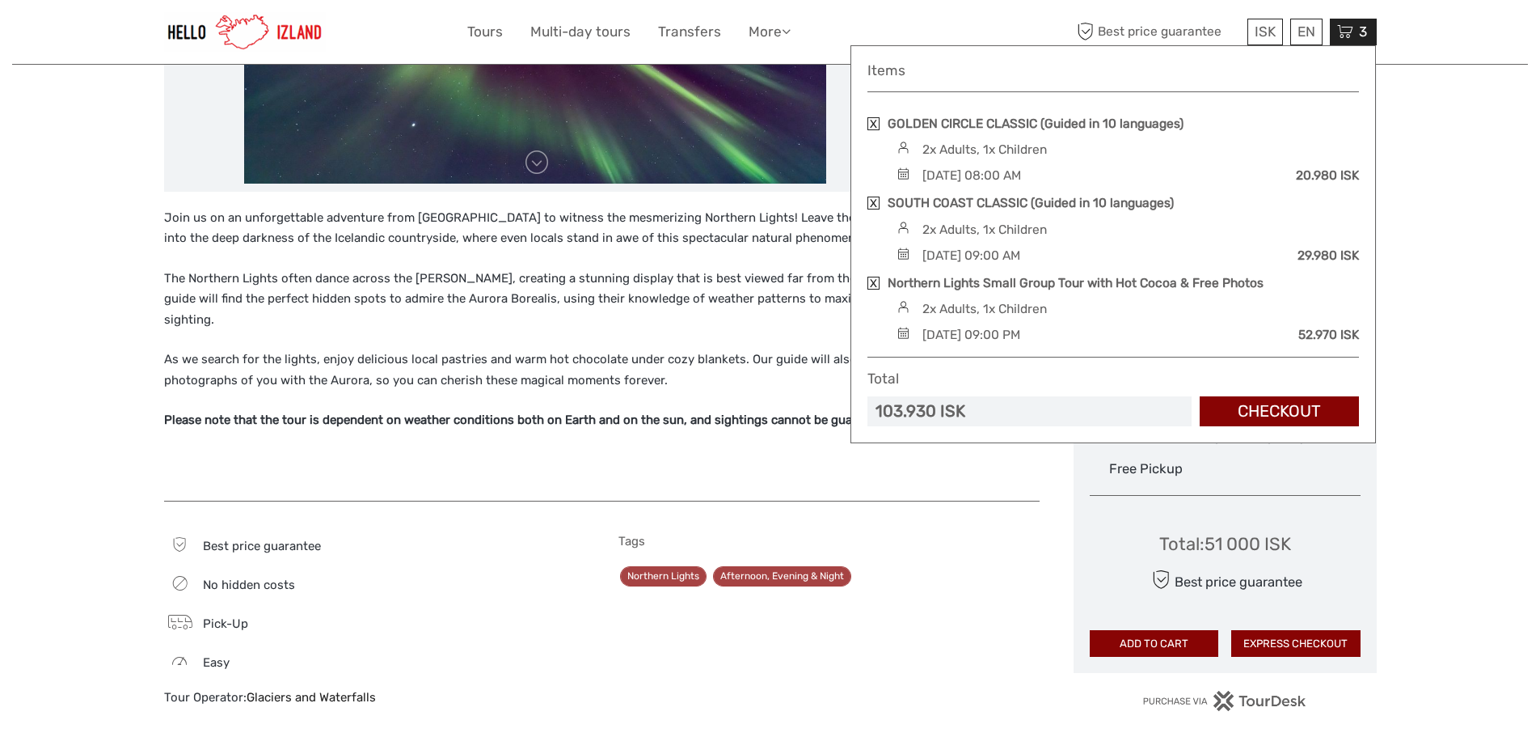
click at [725, 360] on p "As we search for the lights, enjoy delicious local pastries and warm hot chocol…" at bounding box center [602, 369] width 876 height 41
click at [1359, 30] on span "3" at bounding box center [1363, 31] width 13 height 16
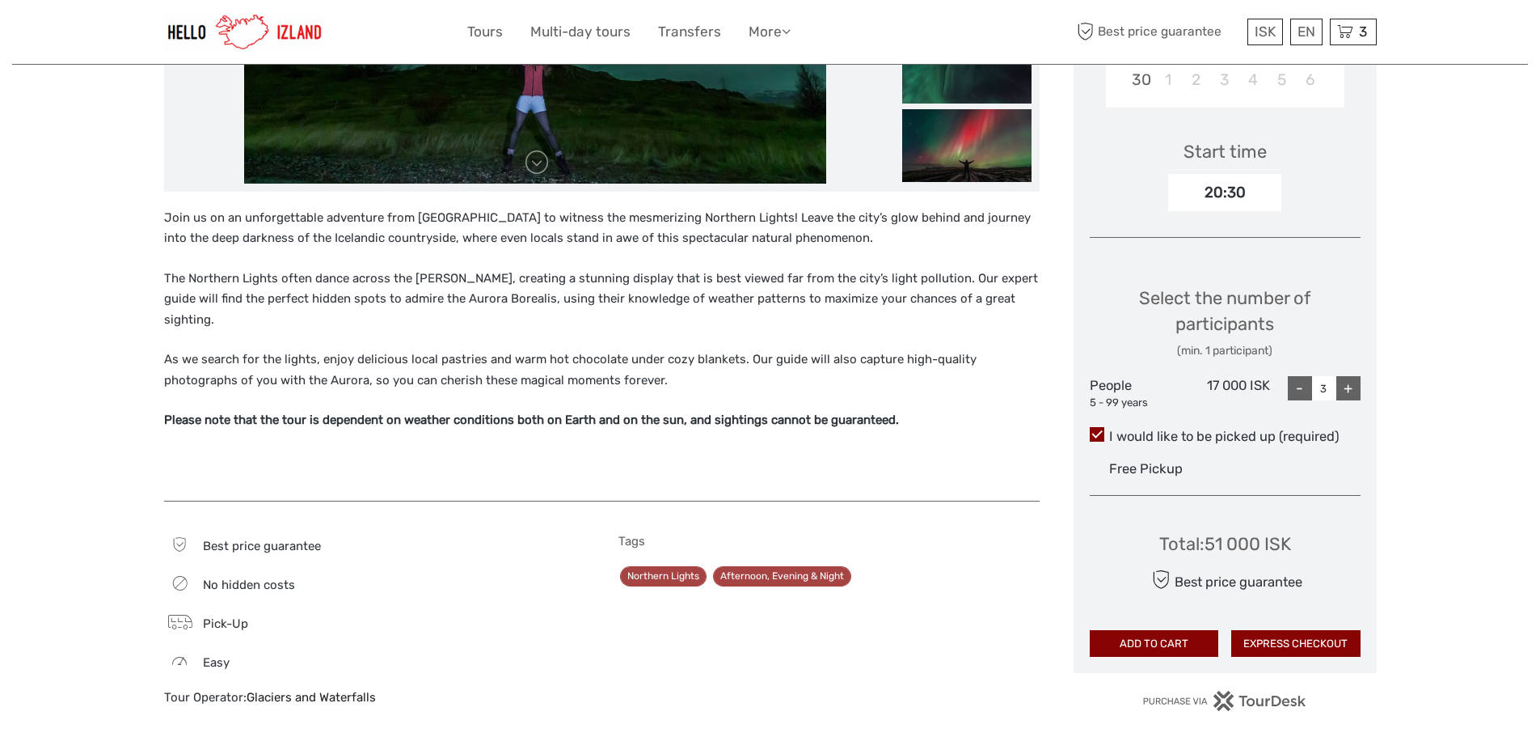
click at [1348, 13] on div "Best price guarantee ISK ISK € $ £ EN English Español Deutsch 3 Items GOLDEN CI…" at bounding box center [1225, 32] width 303 height 40
click at [1350, 28] on icon at bounding box center [1345, 32] width 16 height 20
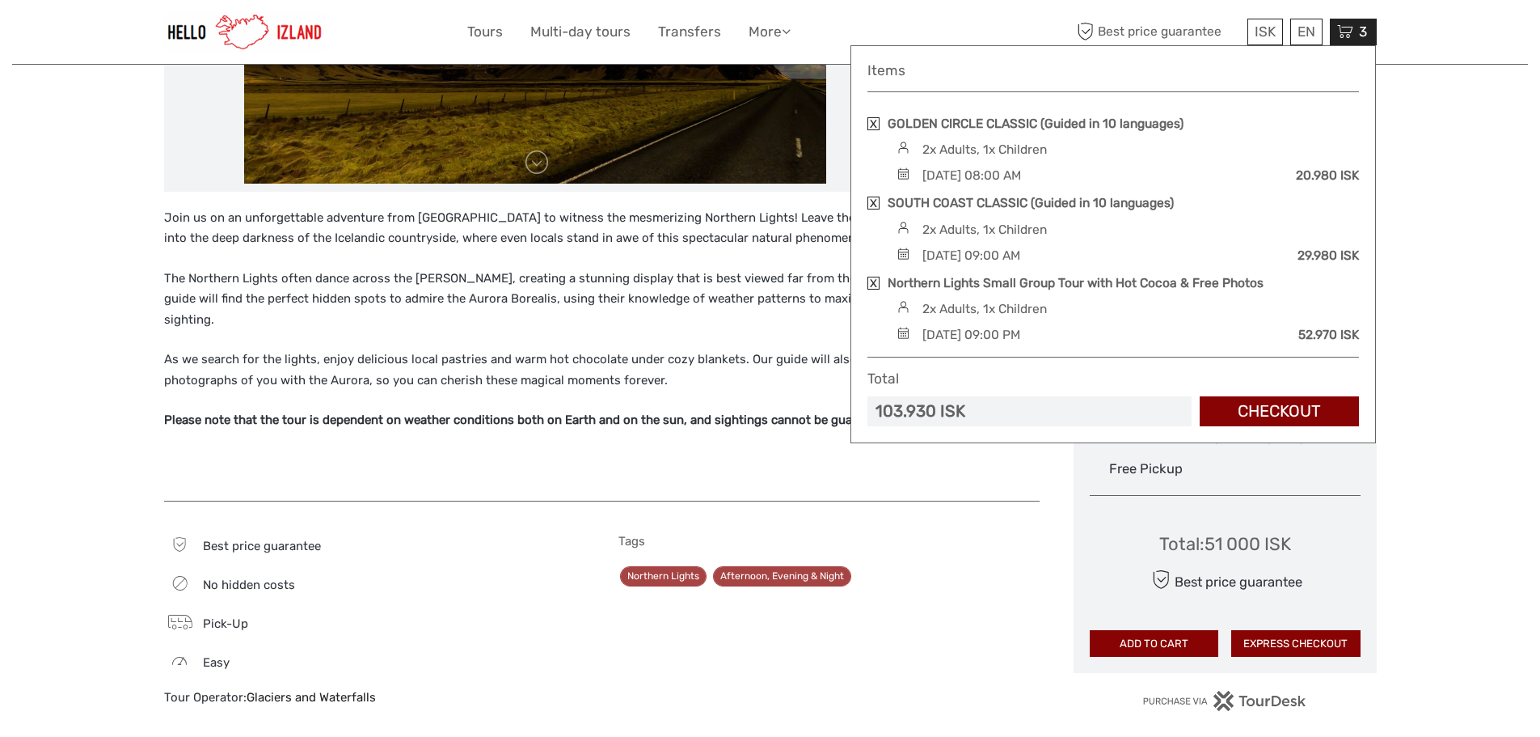
click at [1485, 232] on div "Region / Starts from: Capital Region Travel method: Mini Bus / Car Category: No…" at bounding box center [770, 590] width 1516 height 2150
click at [1289, 412] on link "Checkout" at bounding box center [1279, 411] width 159 height 30
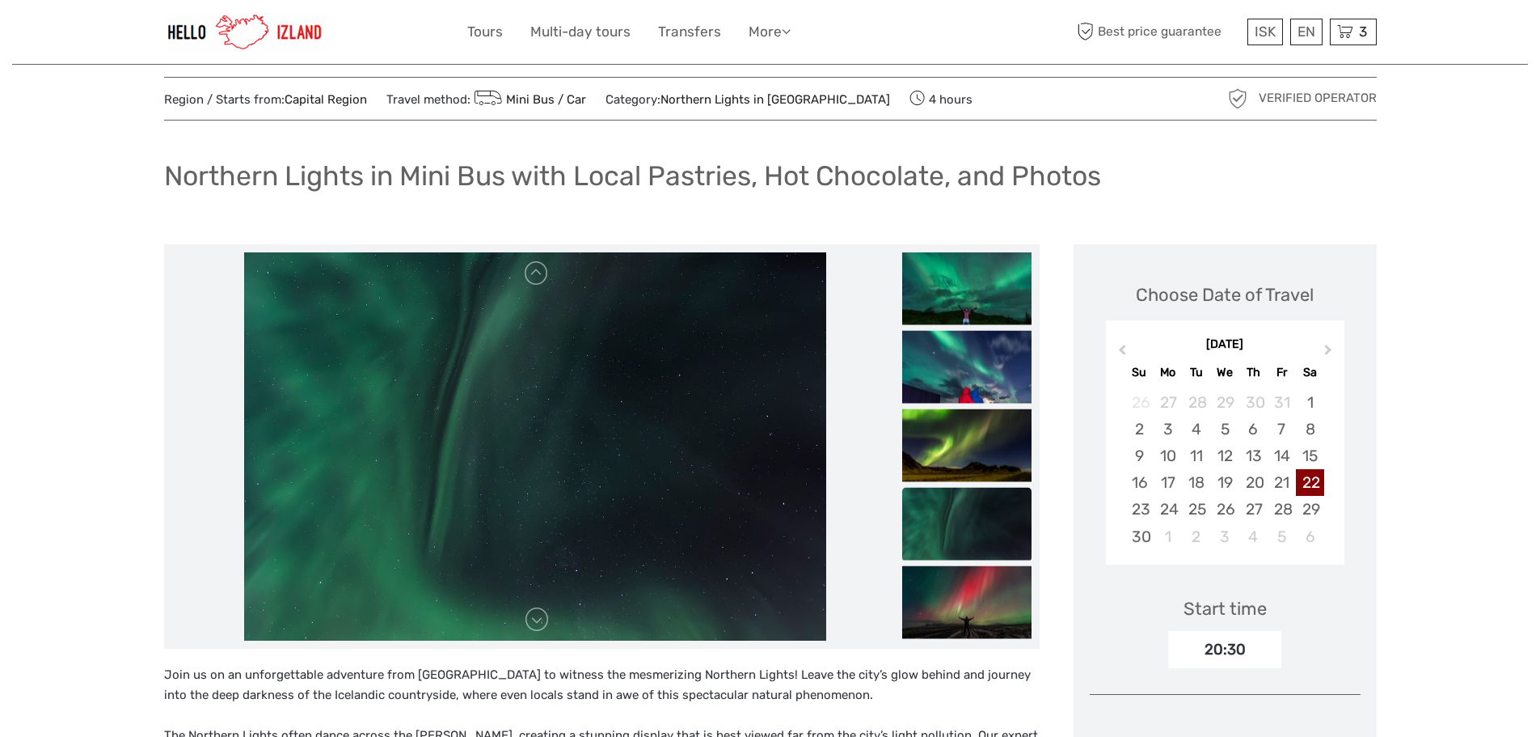
scroll to position [0, 0]
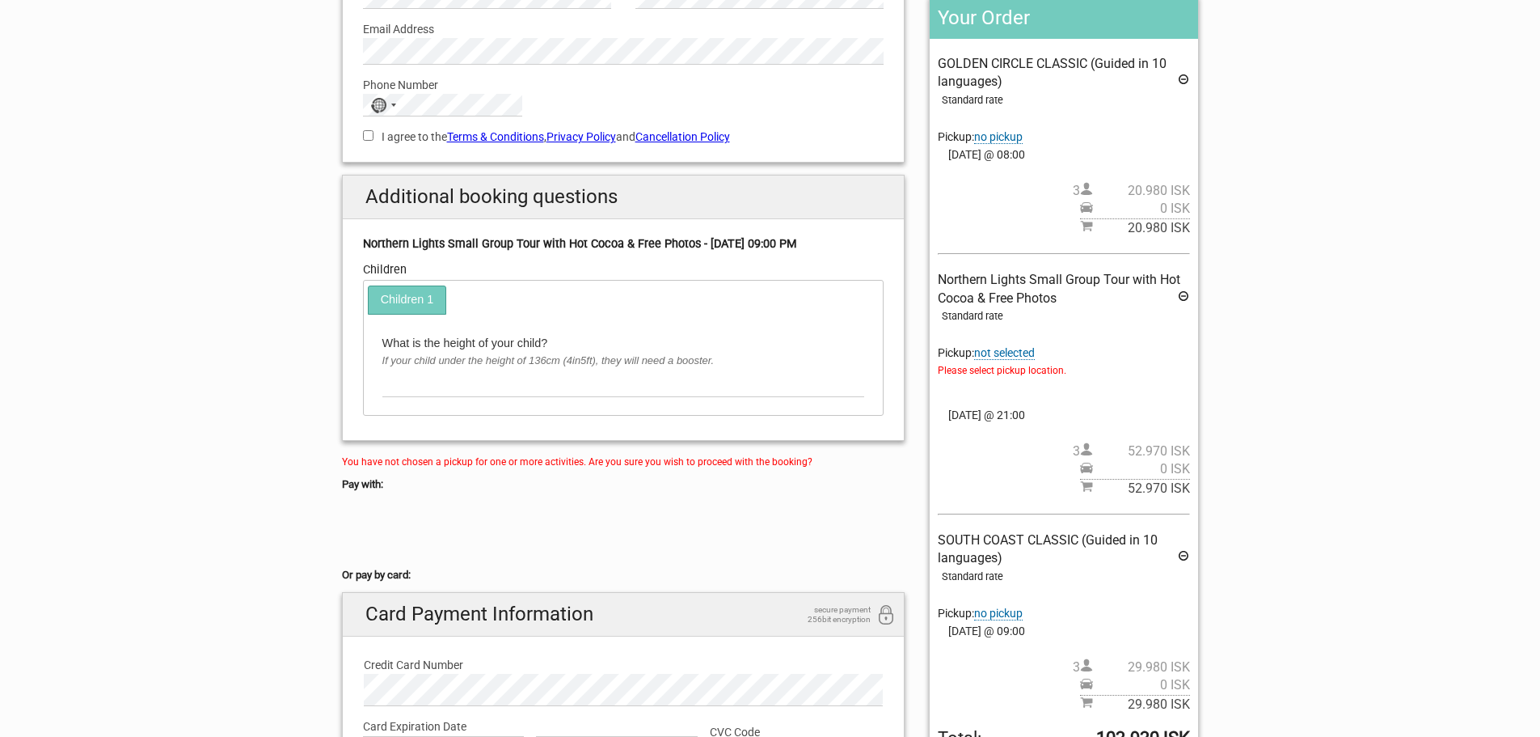
scroll to position [404, 0]
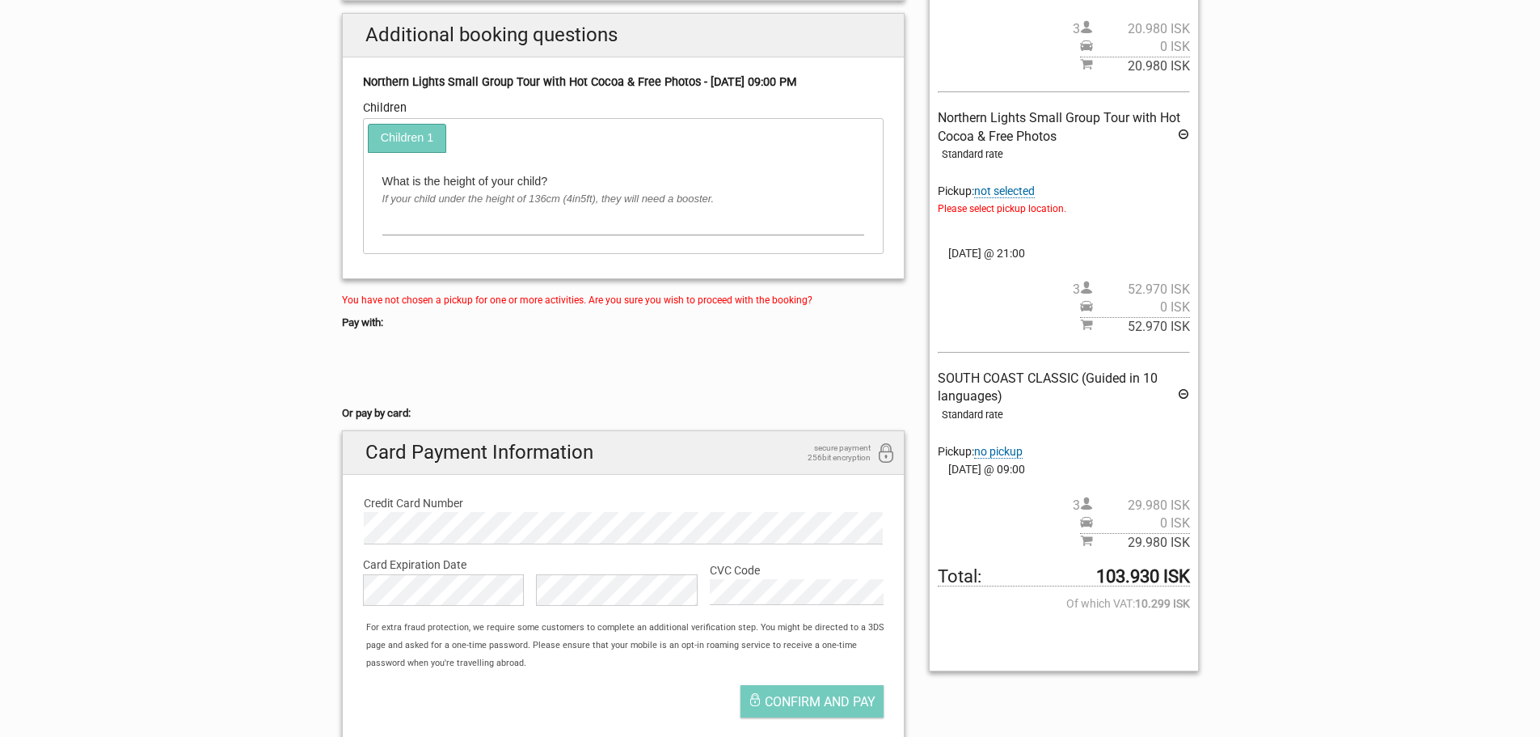
click at [494, 235] on input "text" at bounding box center [623, 222] width 483 height 27
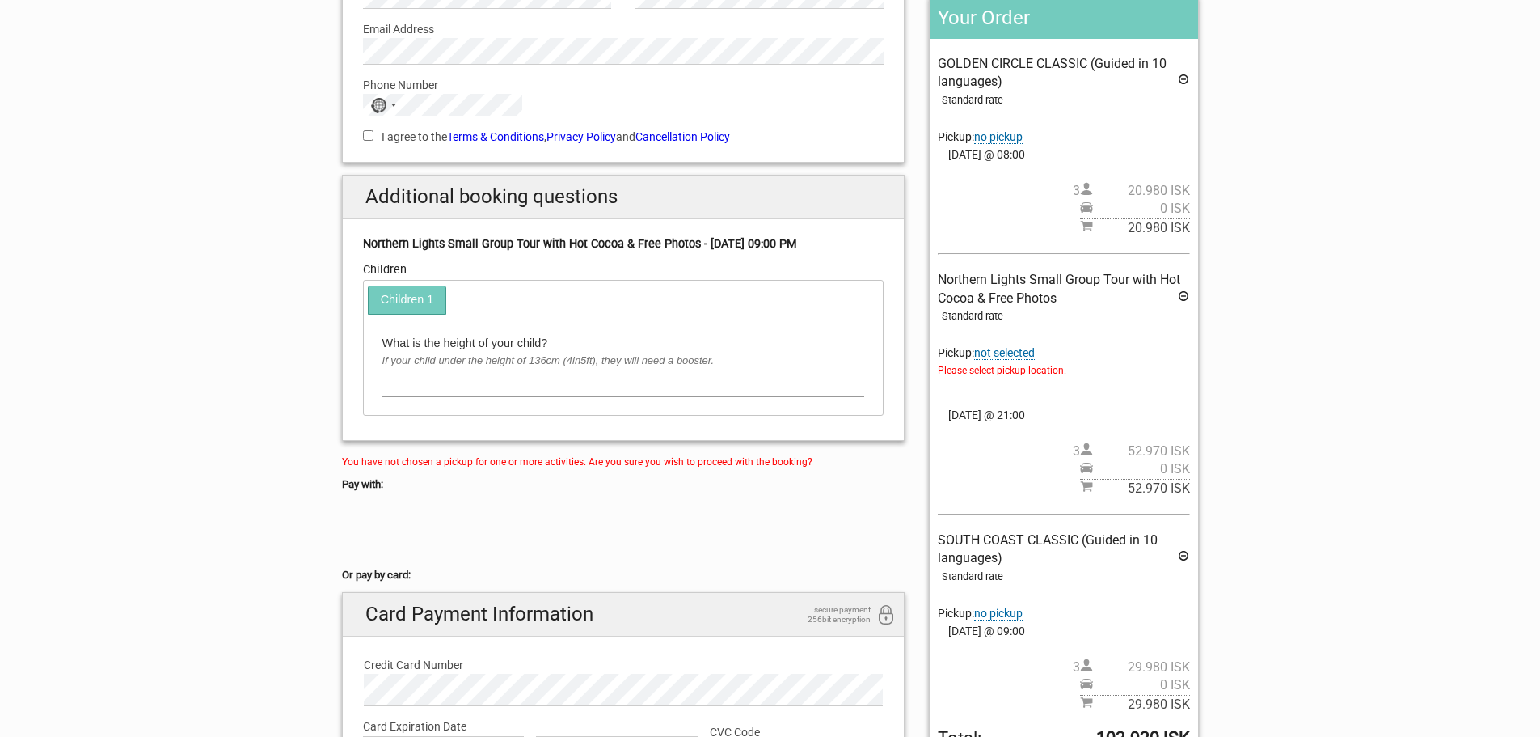
scroll to position [0, 0]
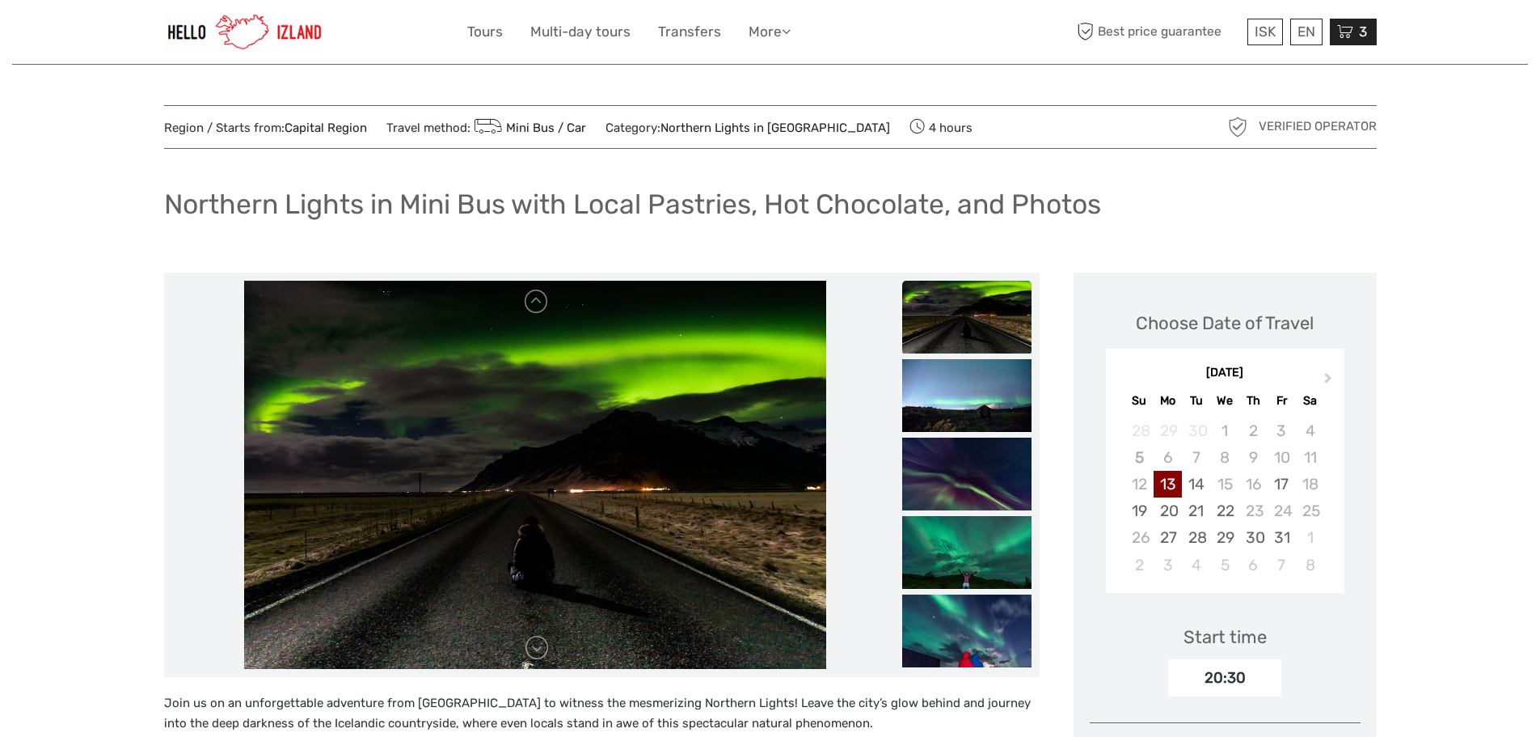
click at [1357, 37] on span "3" at bounding box center [1363, 31] width 13 height 16
